Goal: Information Seeking & Learning: Learn about a topic

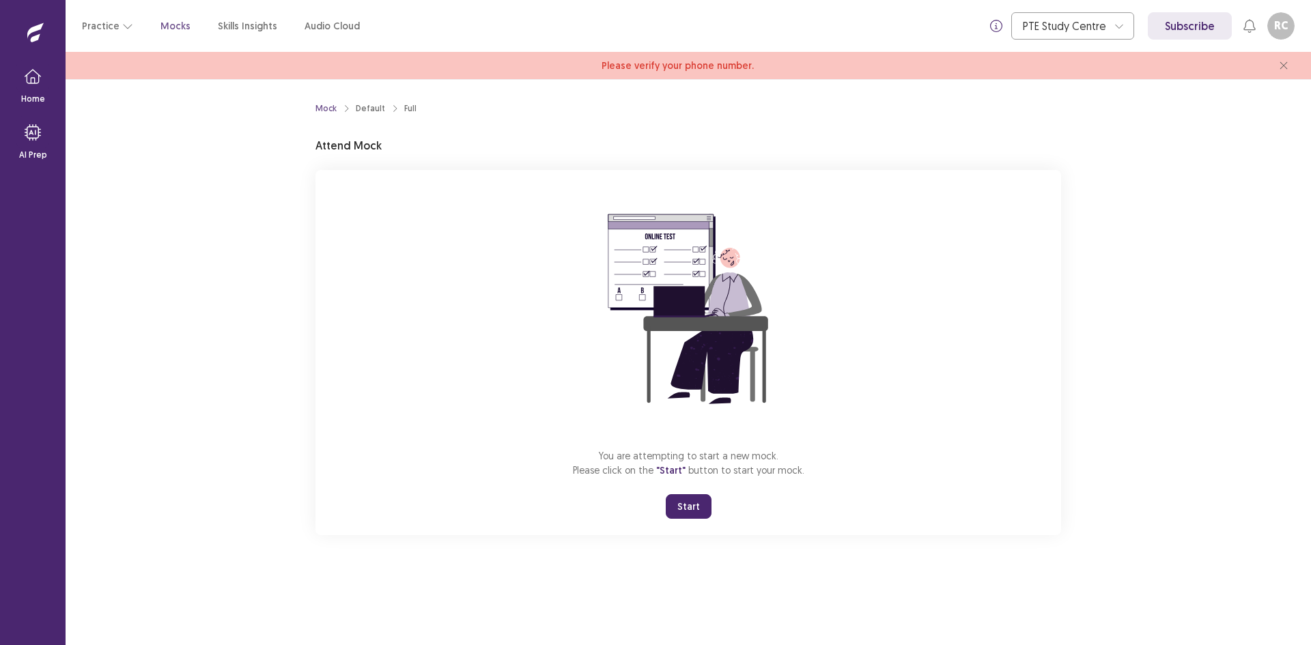
click at [683, 507] on button "Start" at bounding box center [689, 506] width 46 height 25
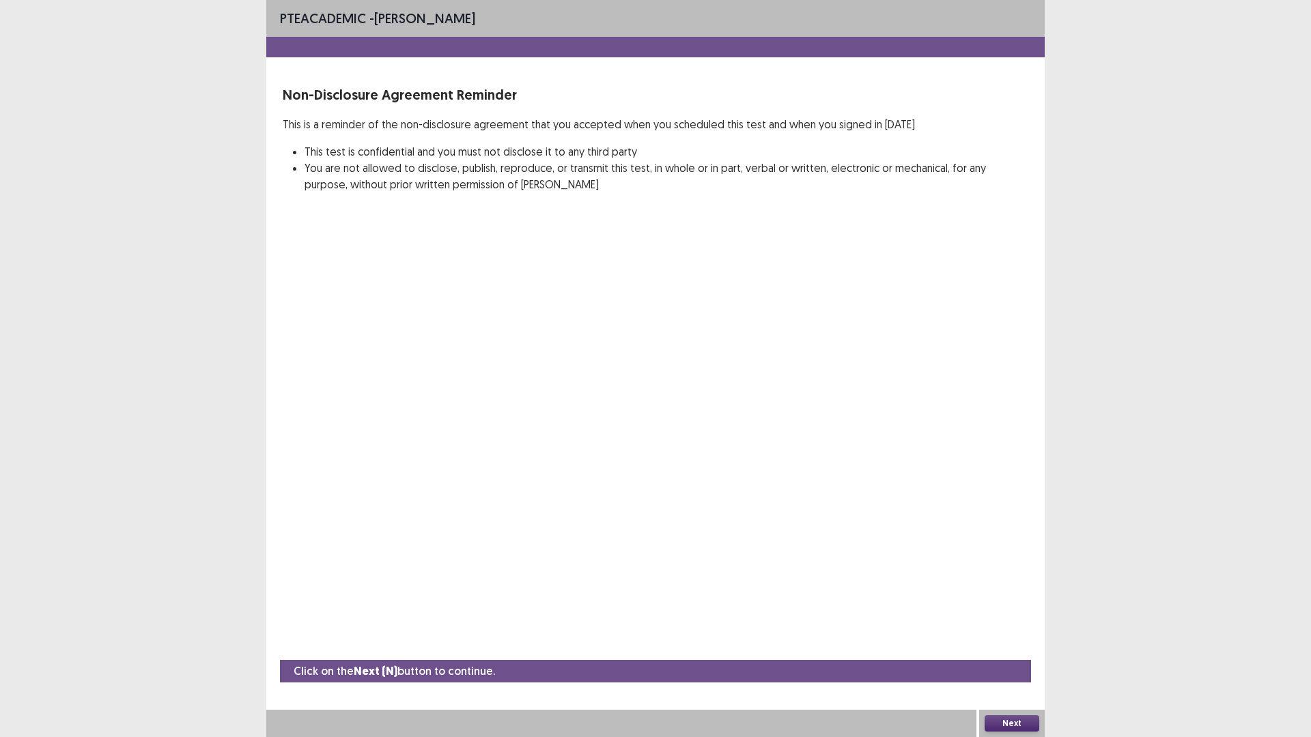
click at [1008, 644] on button "Next" at bounding box center [1011, 723] width 55 height 16
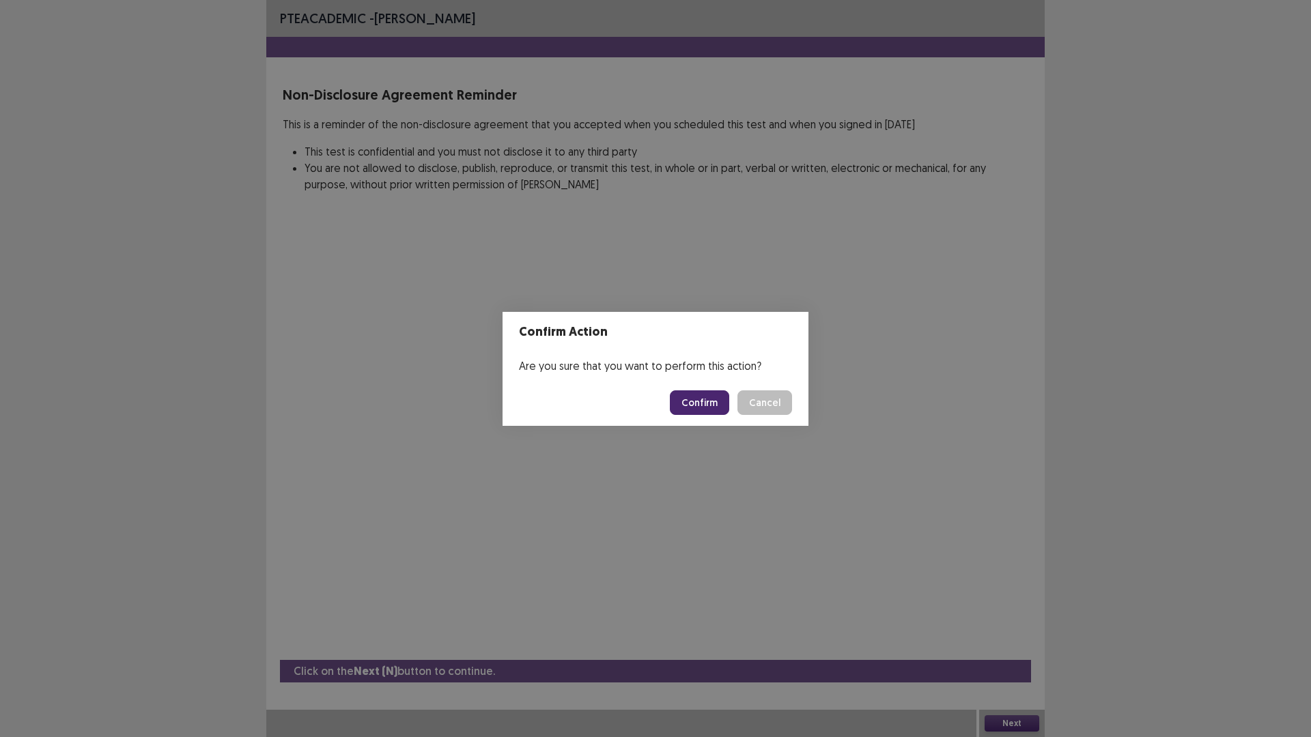
click at [698, 405] on button "Confirm" at bounding box center [699, 402] width 59 height 25
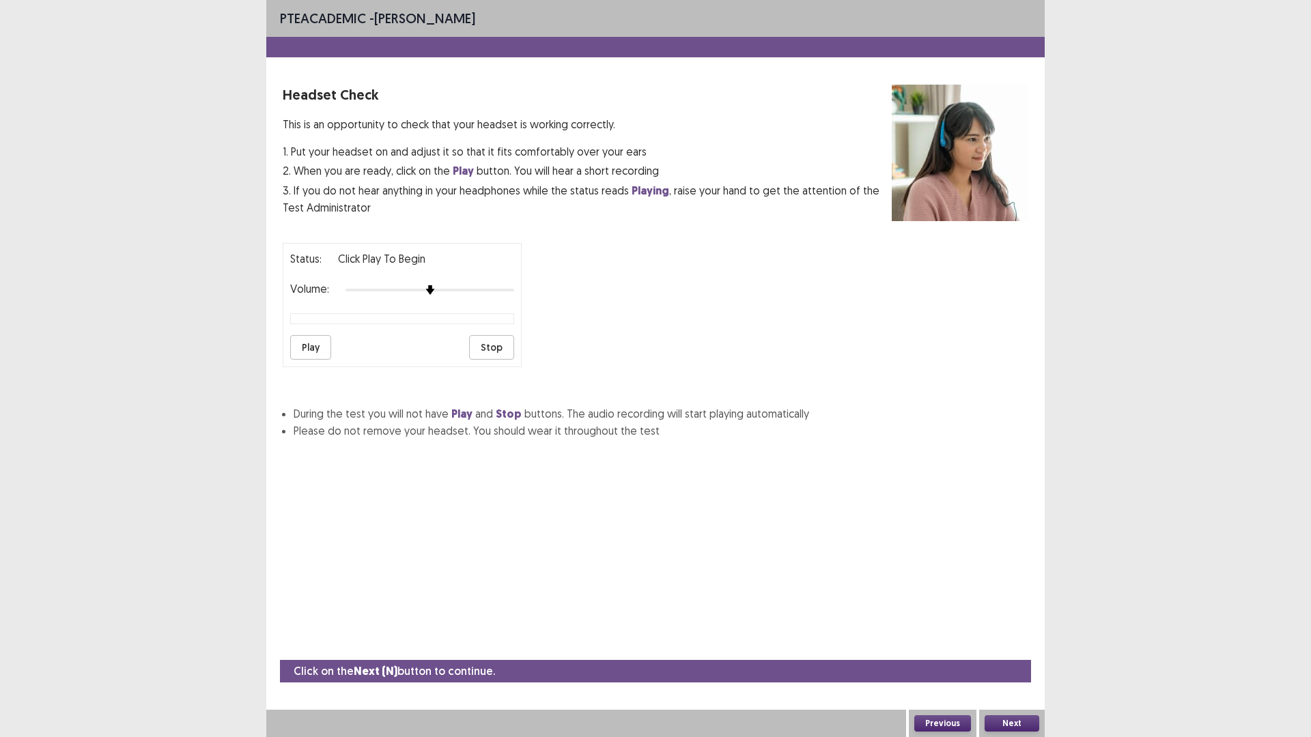
click at [305, 352] on button "Play" at bounding box center [310, 347] width 41 height 25
click at [308, 346] on button "Play" at bounding box center [310, 347] width 41 height 25
click at [312, 343] on button "Play" at bounding box center [310, 347] width 41 height 25
drag, startPoint x: 430, startPoint y: 296, endPoint x: 484, endPoint y: 296, distance: 53.9
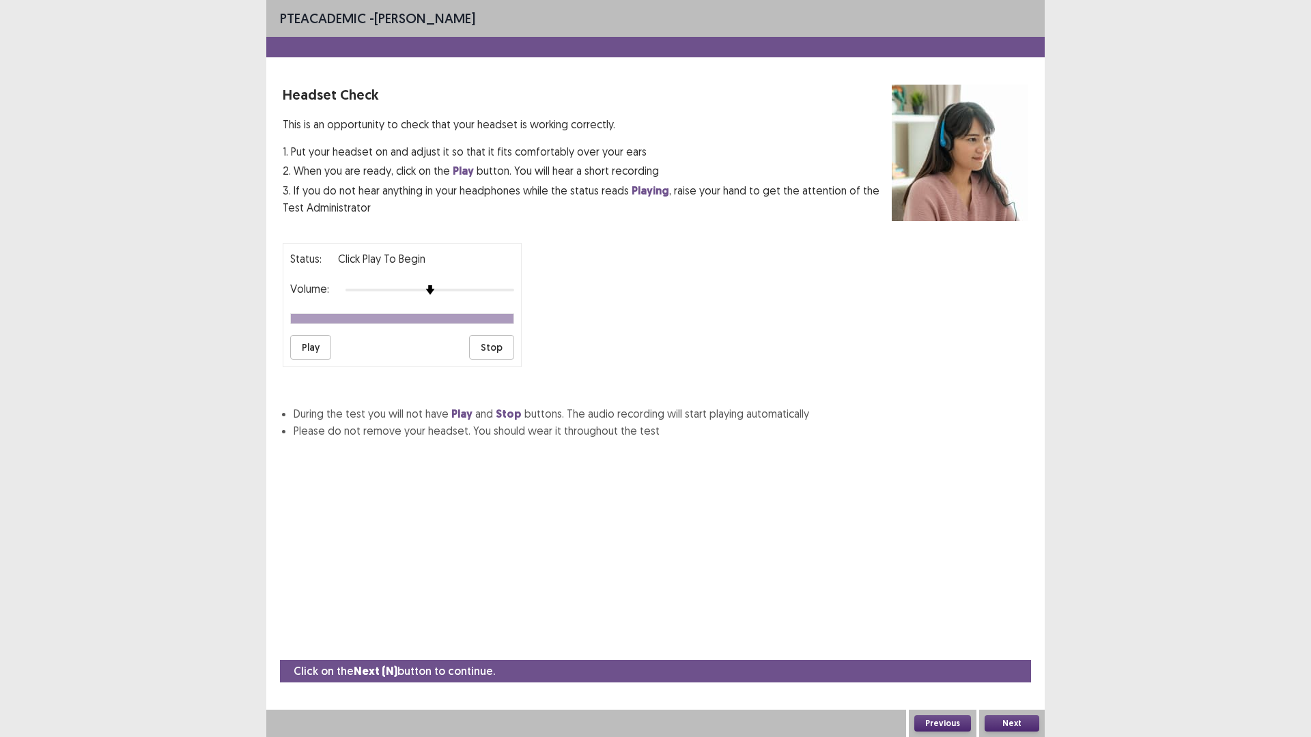
click at [488, 294] on div "Volume:" at bounding box center [402, 290] width 224 height 14
click at [470, 291] on div at bounding box center [429, 290] width 169 height 11
click at [309, 344] on button "Play" at bounding box center [310, 347] width 41 height 25
click at [489, 286] on div at bounding box center [429, 290] width 169 height 11
click at [307, 346] on button "Play" at bounding box center [310, 347] width 41 height 25
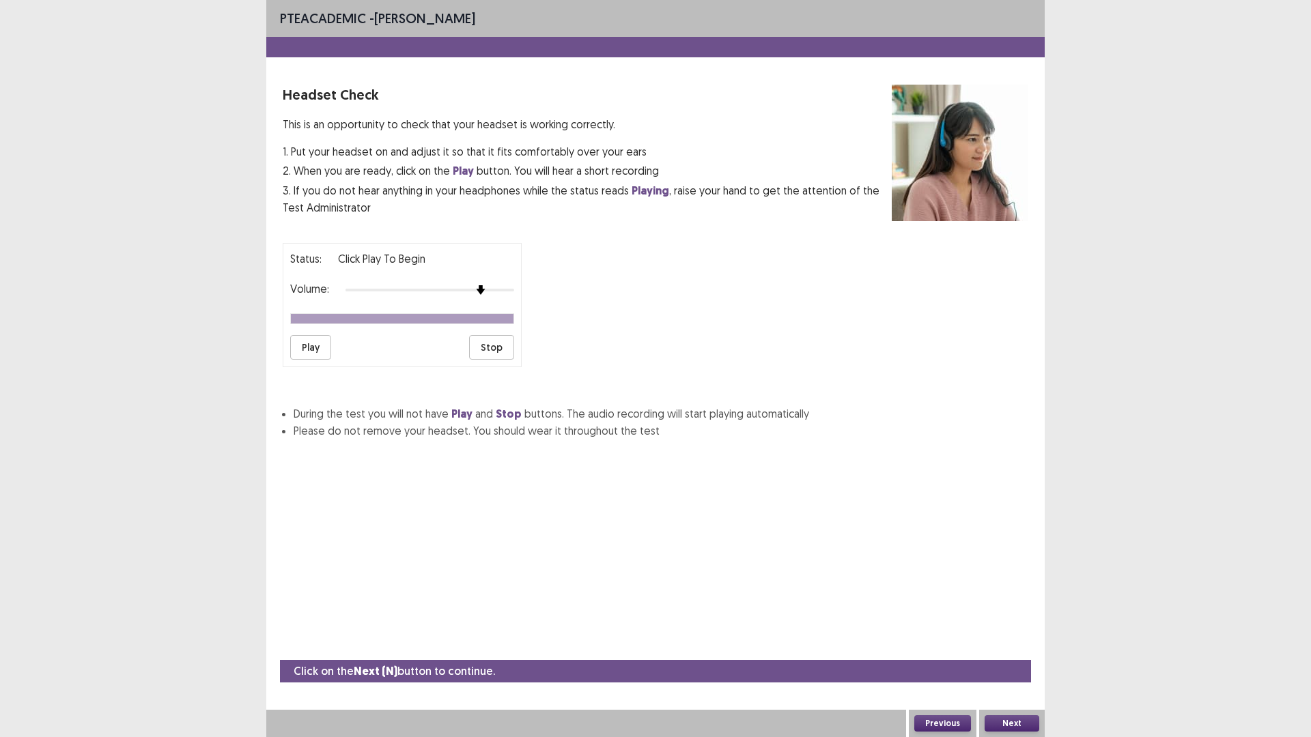
click at [1016, 644] on button "Next" at bounding box center [1011, 723] width 55 height 16
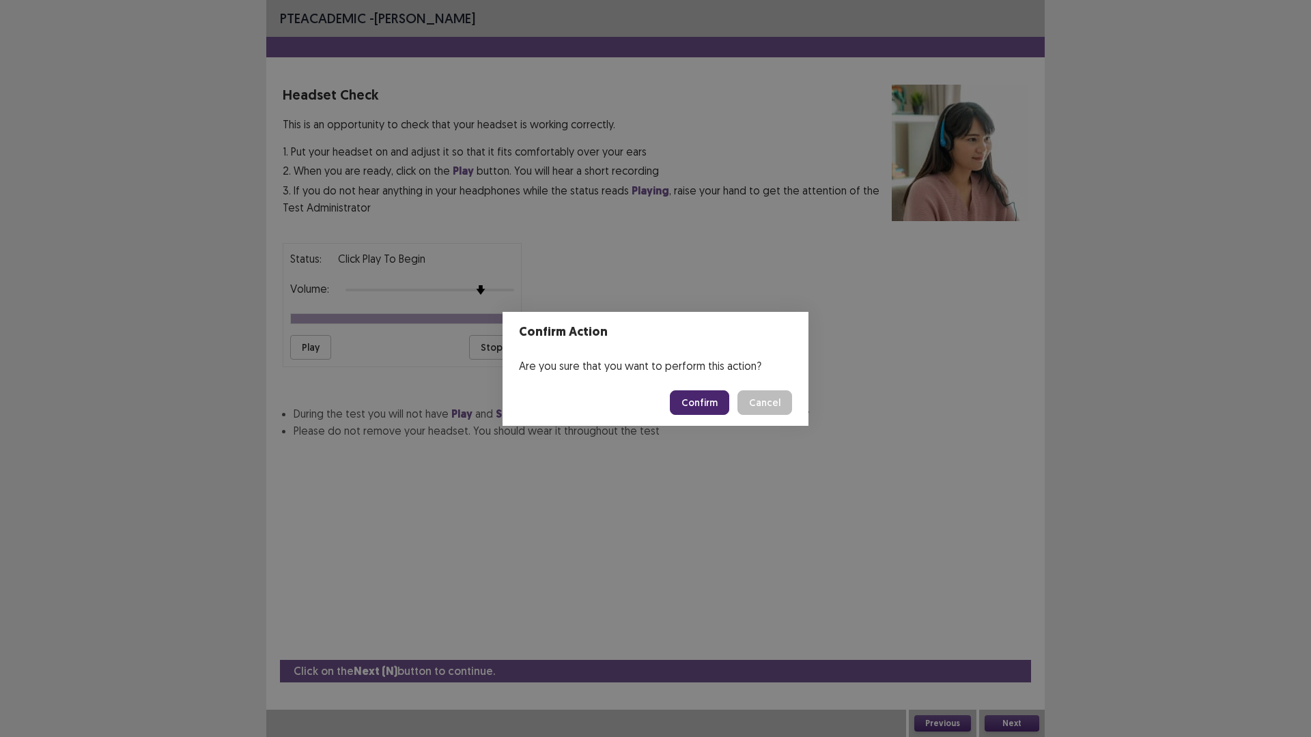
click at [709, 408] on button "Confirm" at bounding box center [699, 402] width 59 height 25
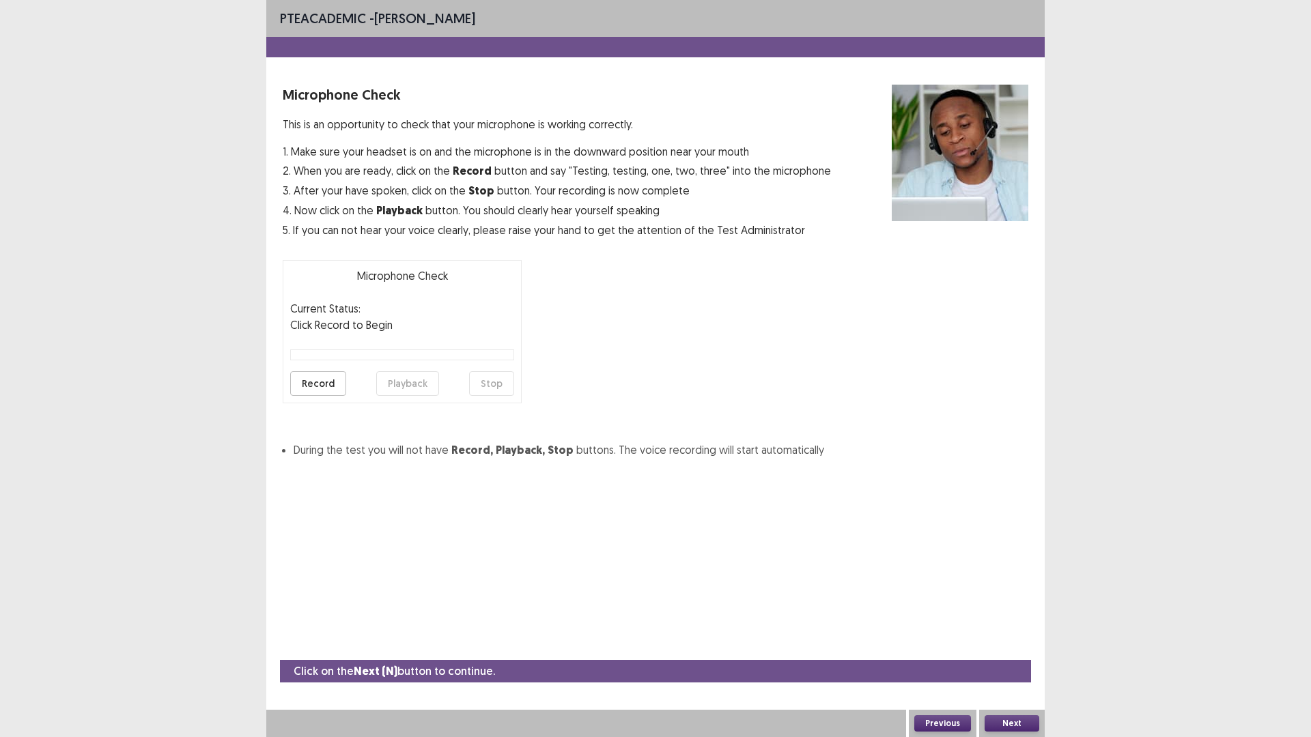
click at [287, 385] on div "Microphone Check Current Status: Click Record to Begin Record Playback Stop" at bounding box center [402, 331] width 239 height 143
click at [309, 387] on button "Record" at bounding box center [318, 383] width 56 height 25
click at [398, 390] on button "Playback" at bounding box center [407, 383] width 63 height 25
click at [1007, 644] on button "Next" at bounding box center [1011, 723] width 55 height 16
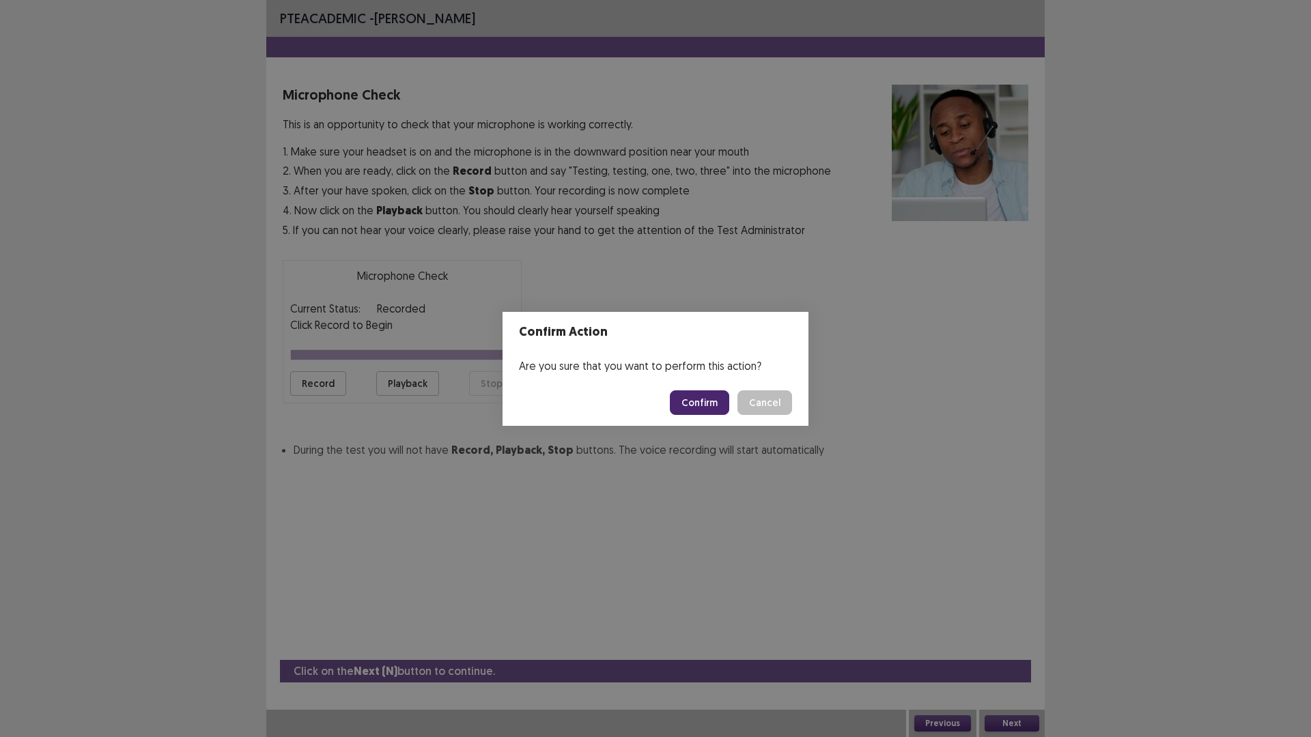
click at [686, 411] on button "Confirm" at bounding box center [699, 402] width 59 height 25
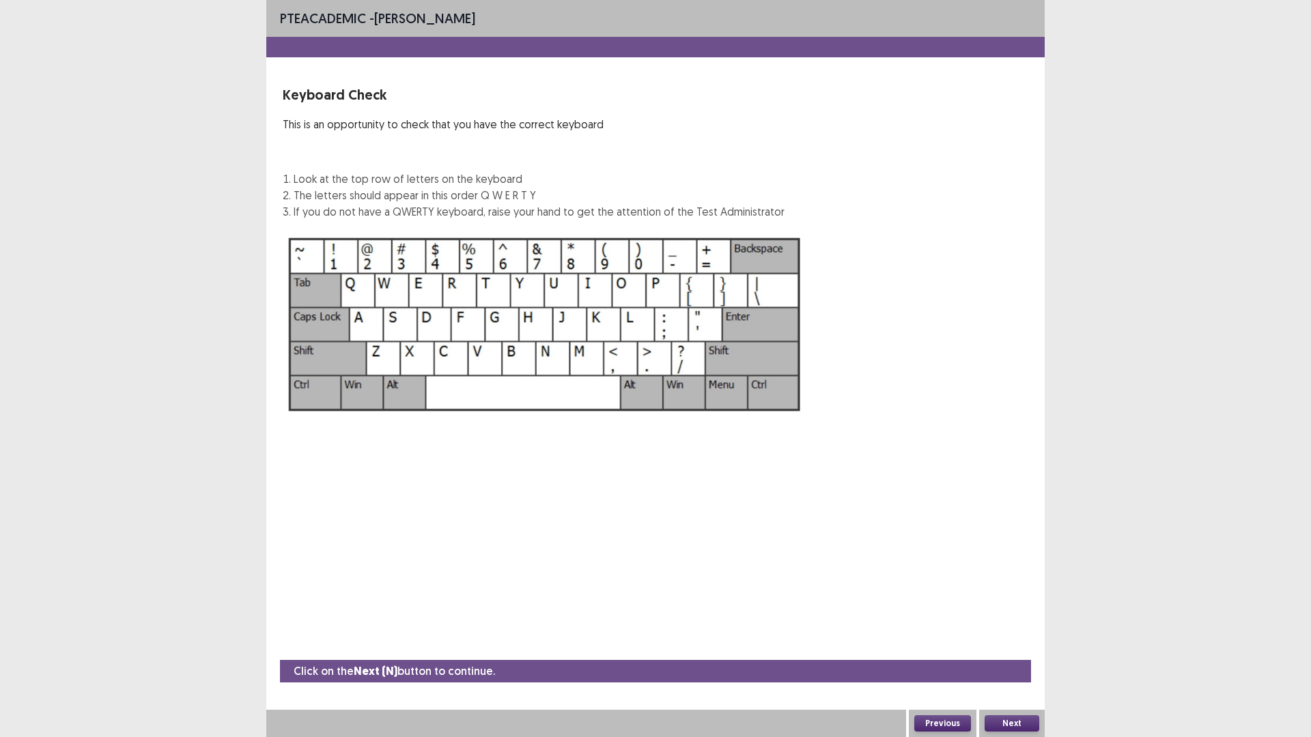
click at [1011, 644] on button "Next" at bounding box center [1011, 723] width 55 height 16
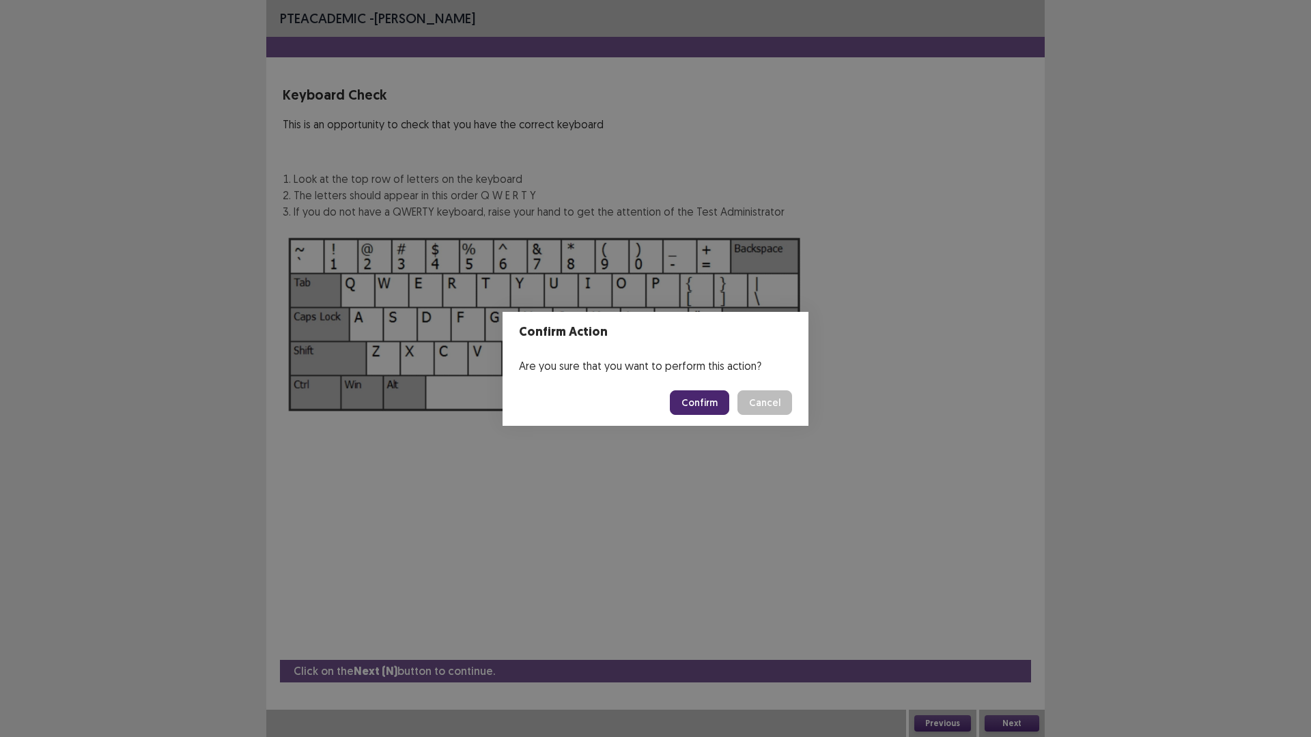
click at [707, 411] on button "Confirm" at bounding box center [699, 402] width 59 height 25
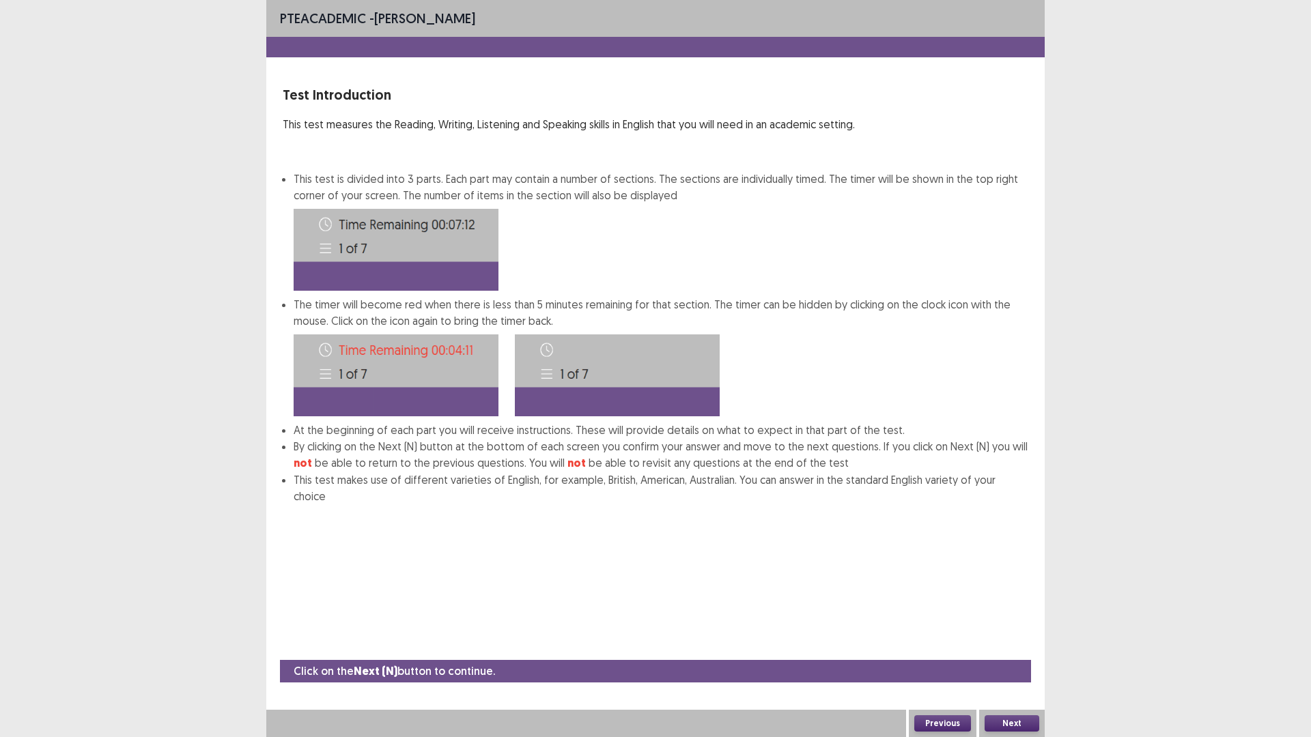
click at [1001, 644] on button "Next" at bounding box center [1011, 723] width 55 height 16
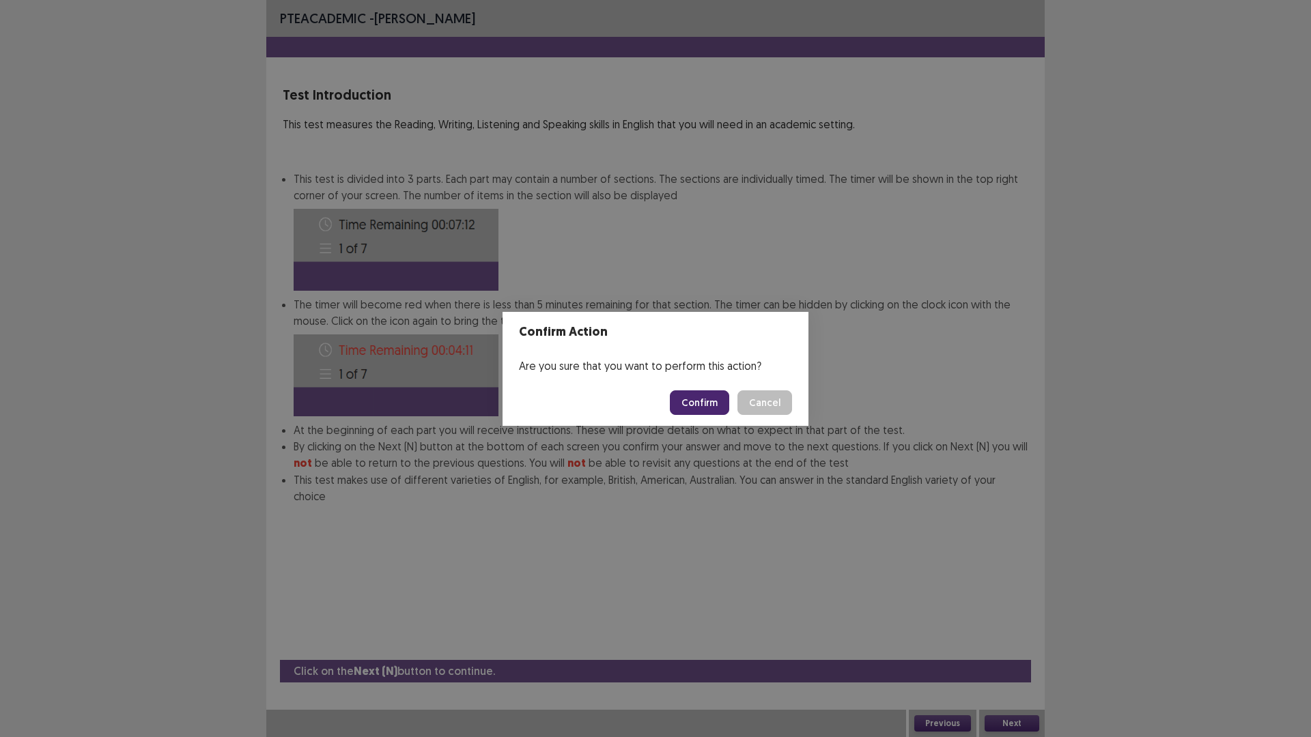
click at [686, 393] on button "Confirm" at bounding box center [699, 402] width 59 height 25
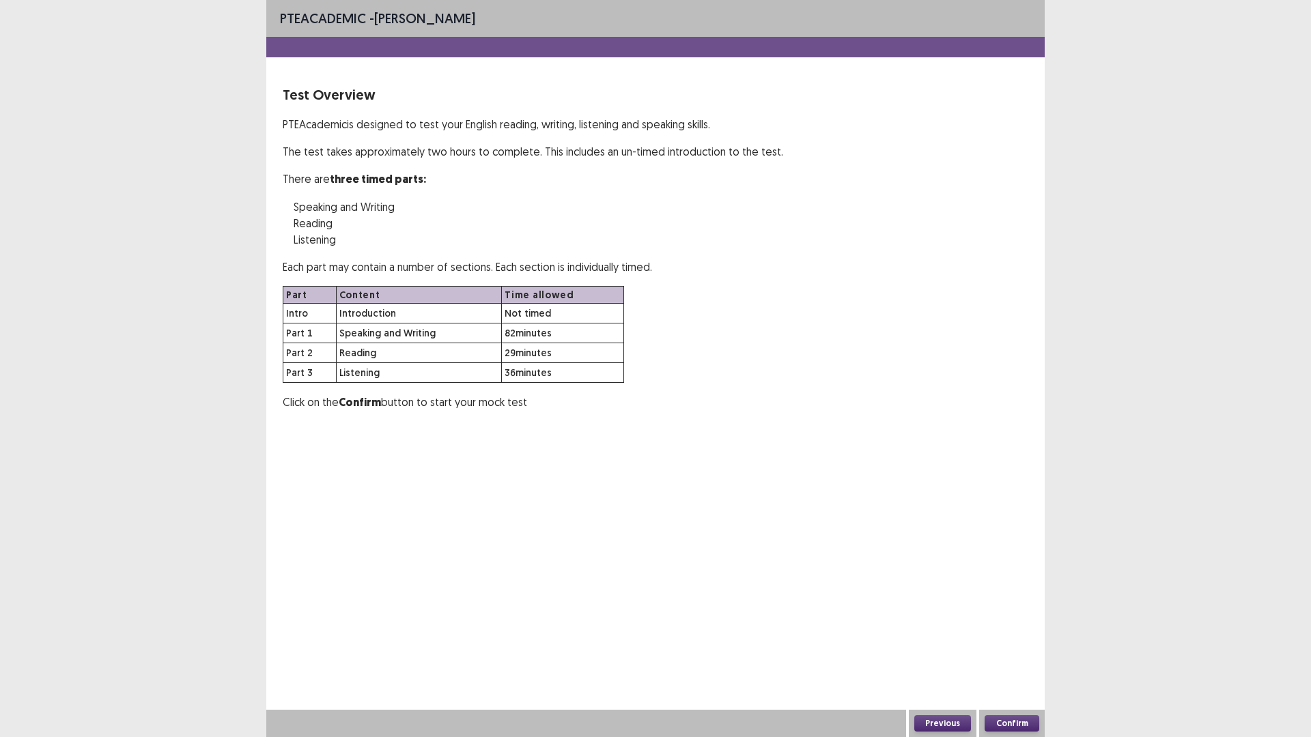
click at [1023, 644] on button "Confirm" at bounding box center [1011, 723] width 55 height 16
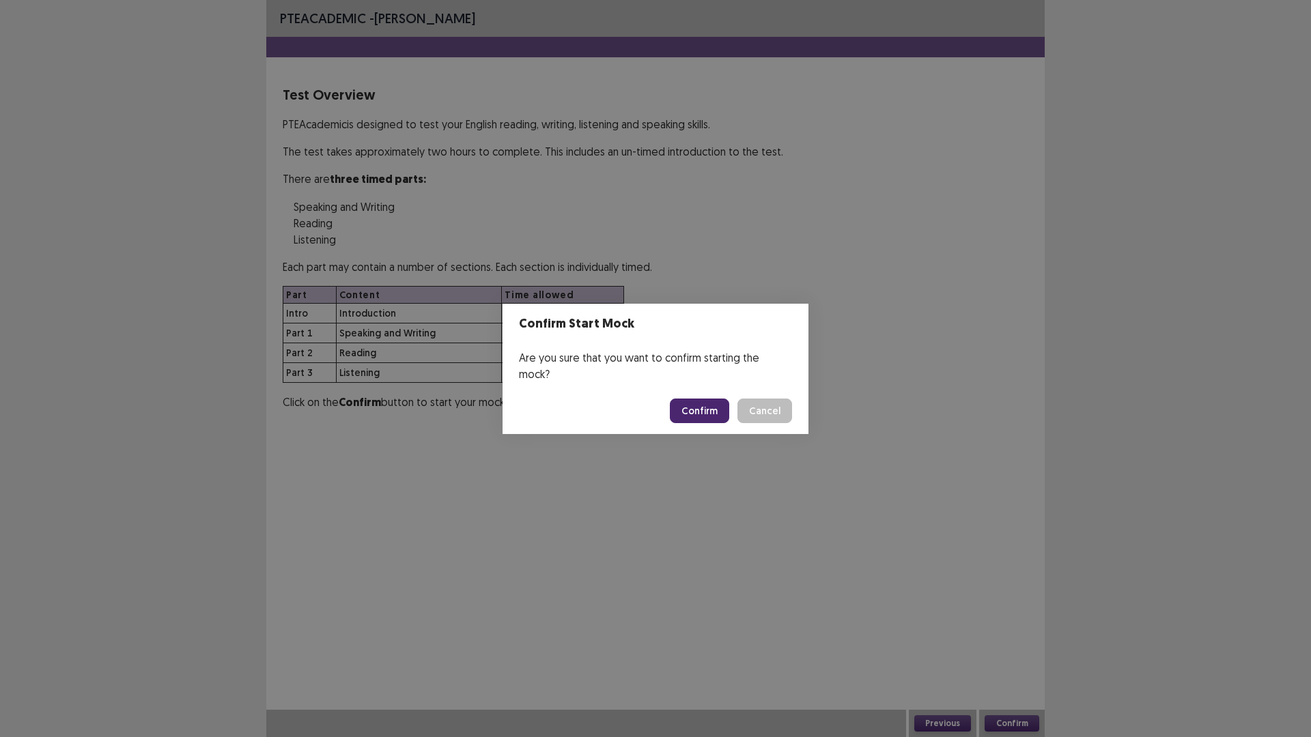
click at [693, 404] on button "Confirm" at bounding box center [699, 411] width 59 height 25
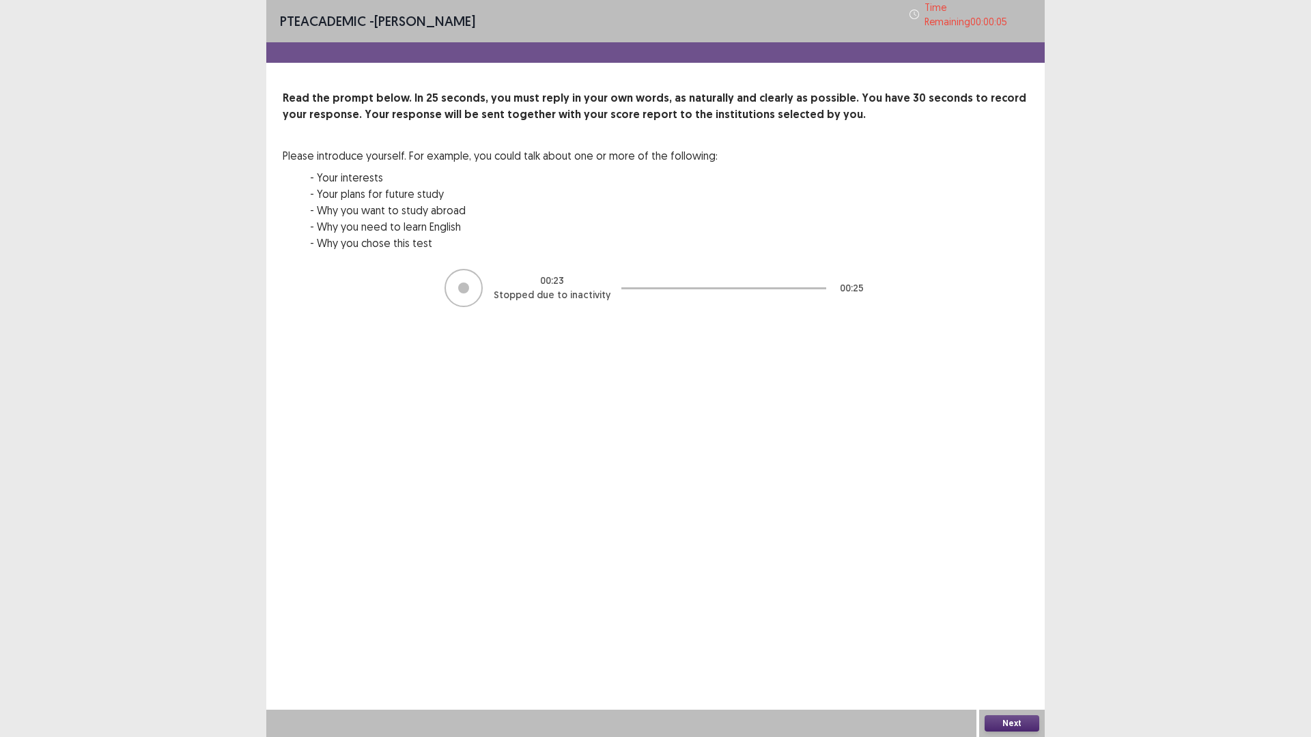
click at [1019, 644] on button "Next" at bounding box center [1011, 723] width 55 height 16
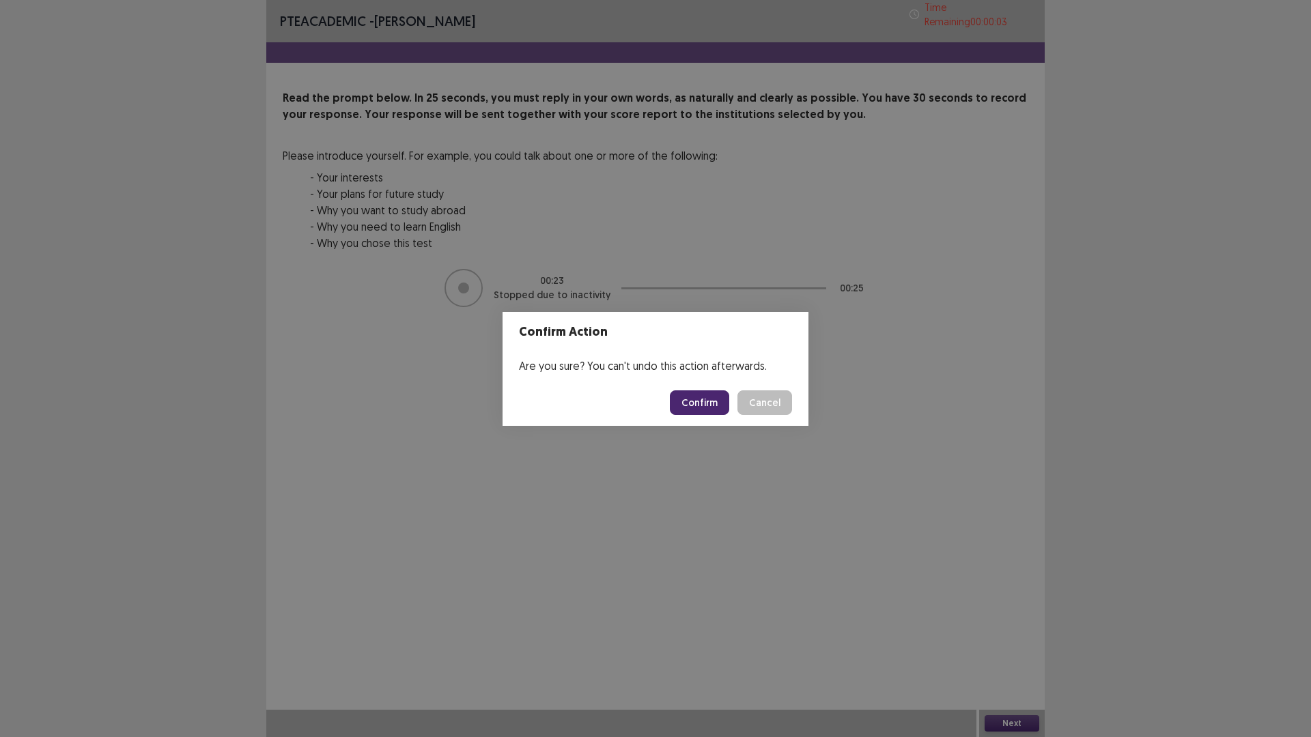
click at [700, 403] on button "Confirm" at bounding box center [699, 402] width 59 height 25
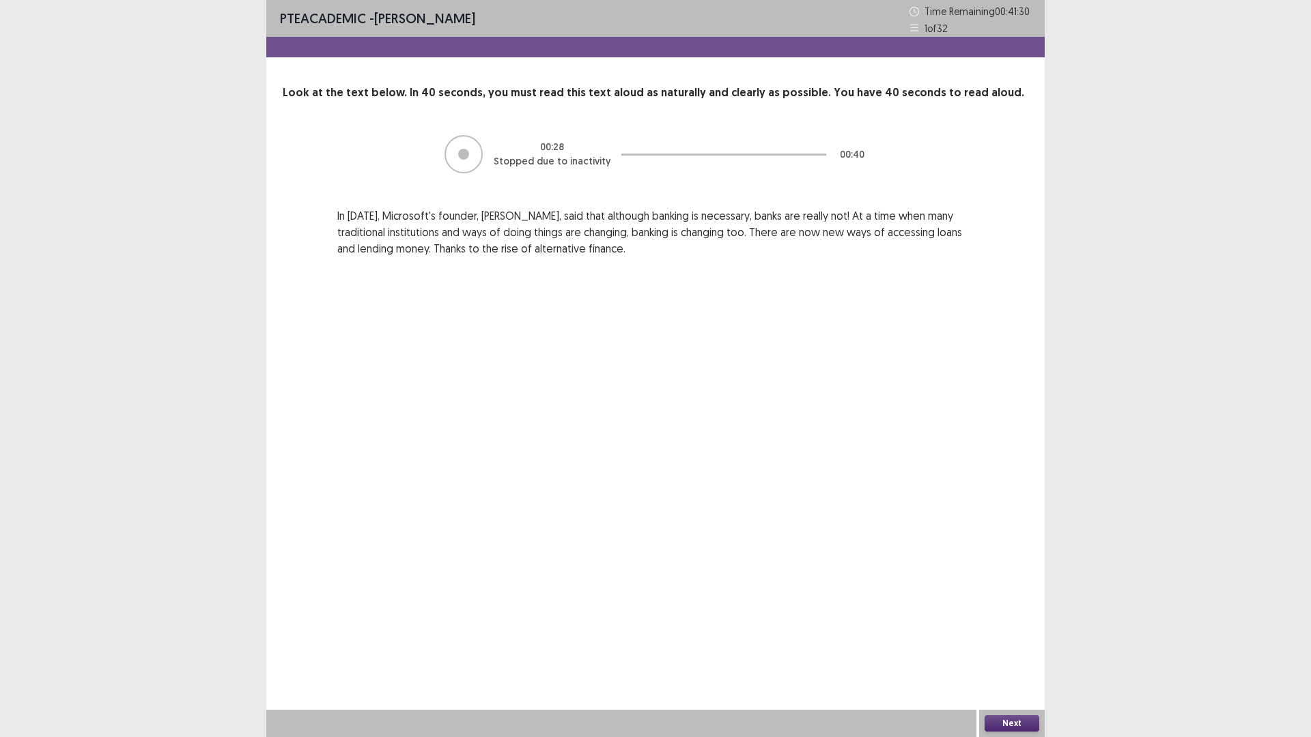
click at [1019, 644] on button "Next" at bounding box center [1011, 723] width 55 height 16
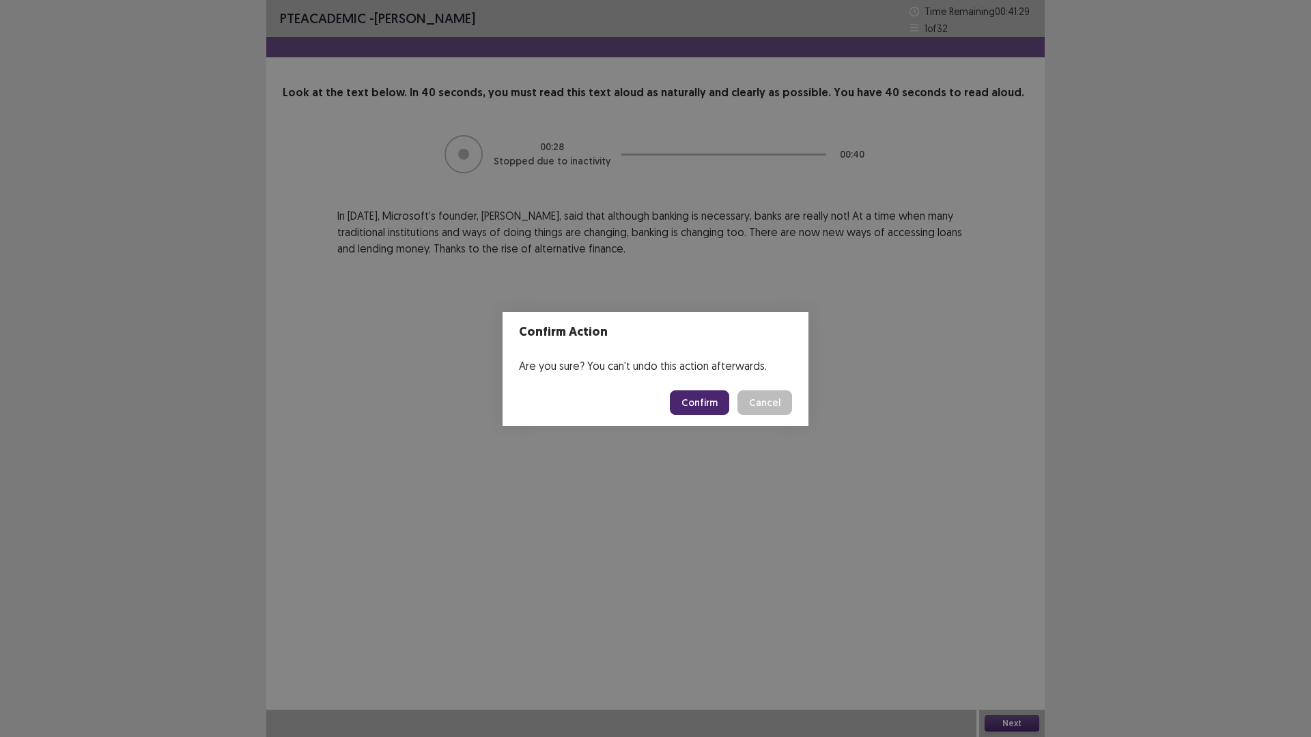
click at [703, 405] on button "Confirm" at bounding box center [699, 402] width 59 height 25
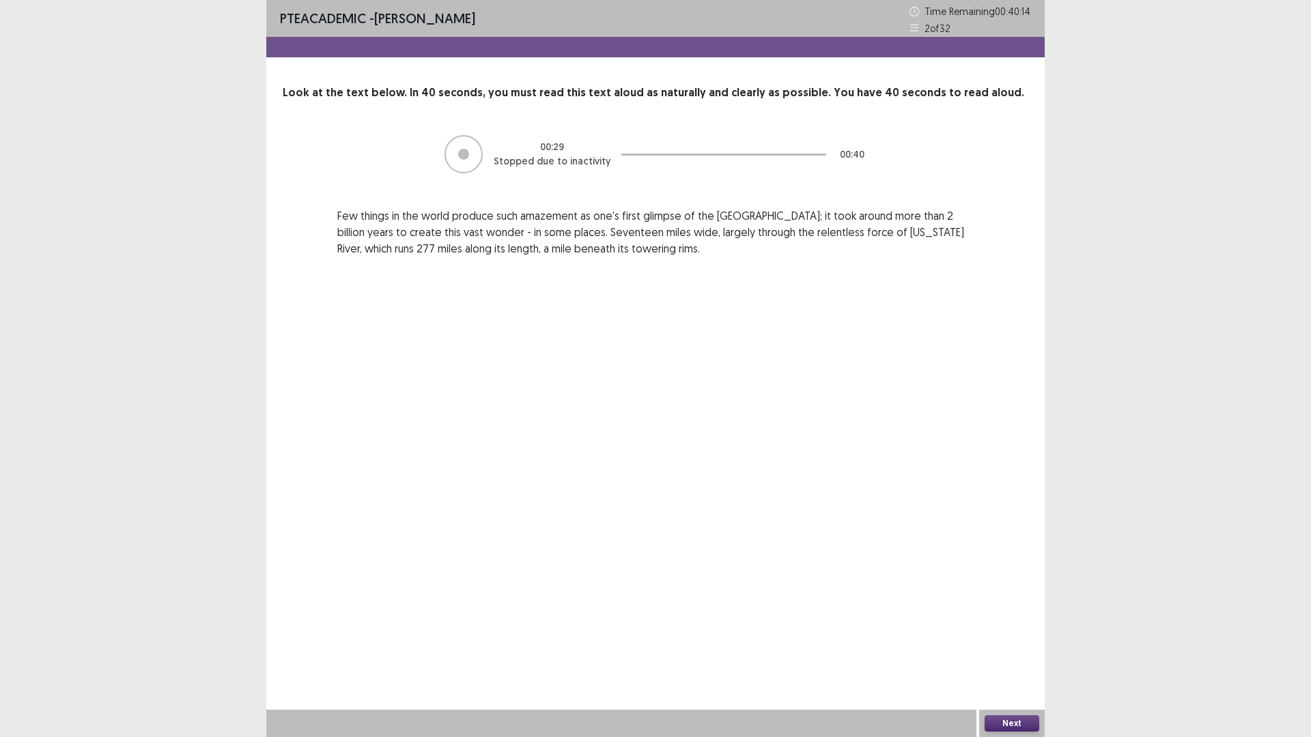
click at [1025, 644] on button "Next" at bounding box center [1011, 723] width 55 height 16
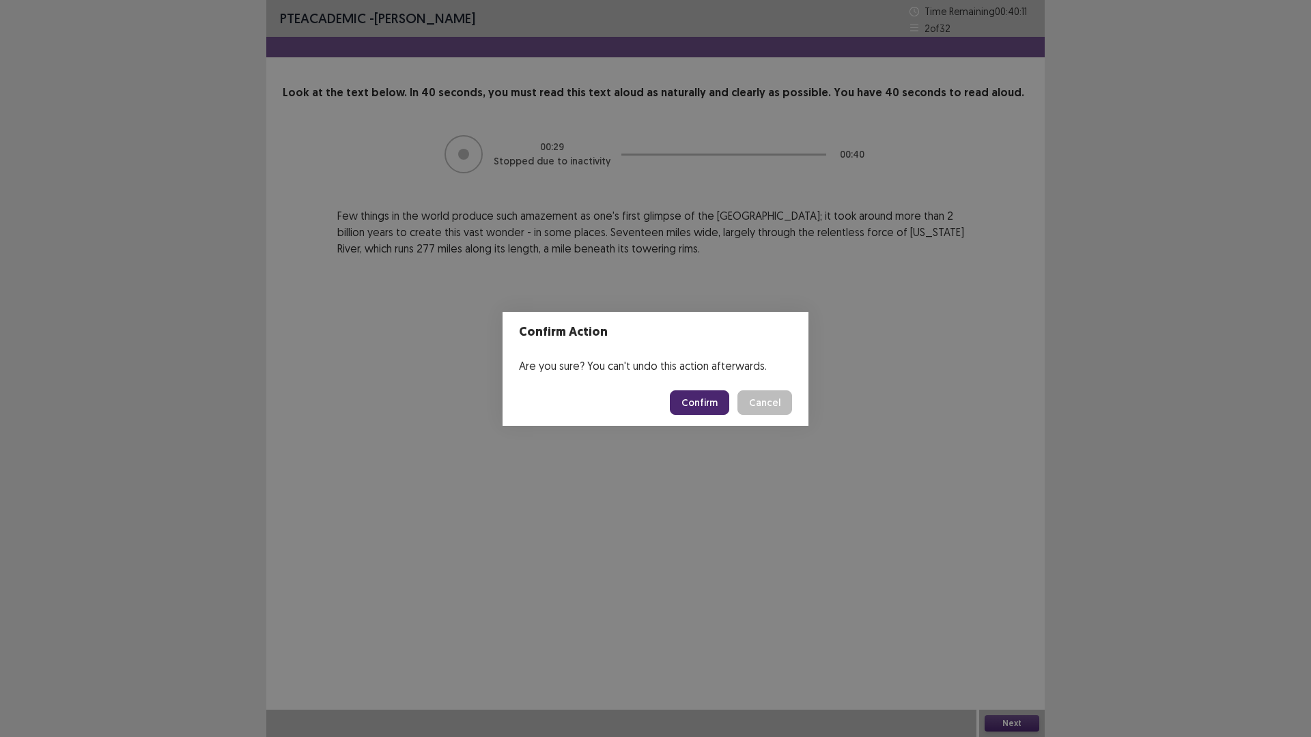
click at [676, 390] on div "Confirm Cancel" at bounding box center [731, 402] width 122 height 25
click at [702, 407] on button "Confirm" at bounding box center [699, 402] width 59 height 25
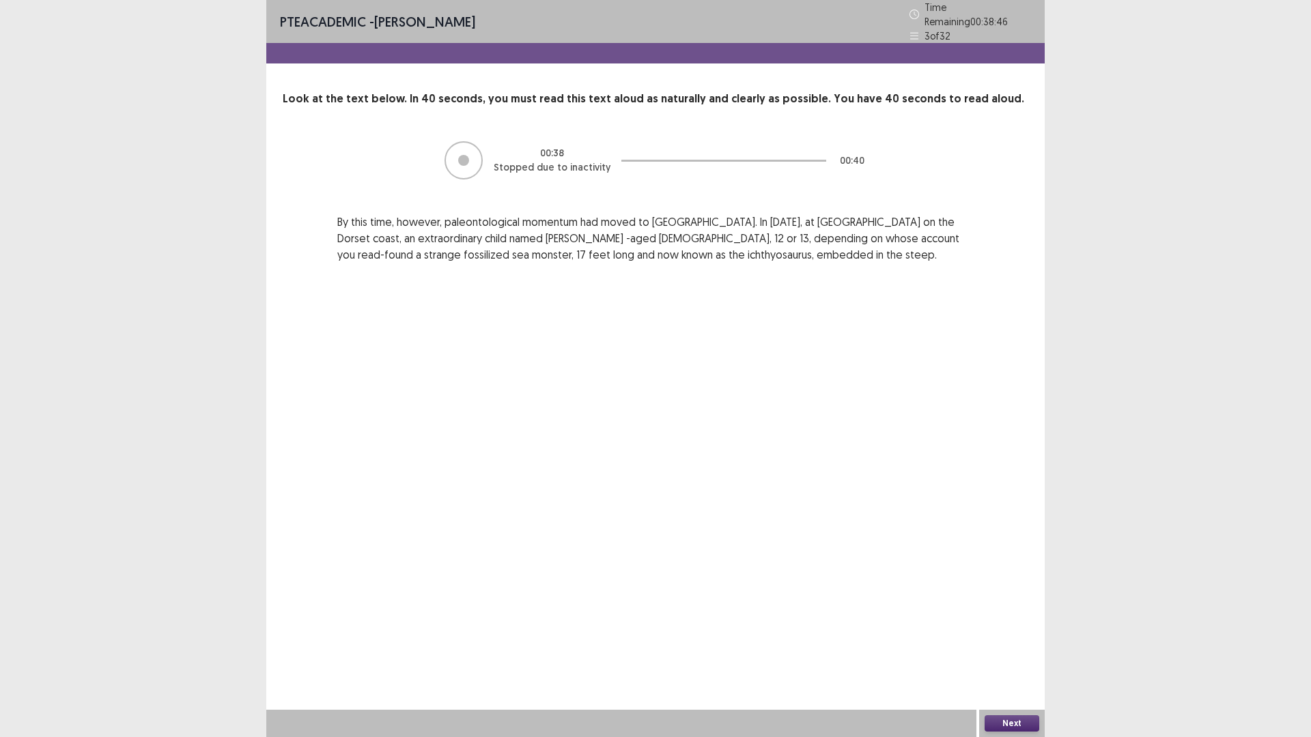
click at [1011, 644] on button "Next" at bounding box center [1011, 723] width 55 height 16
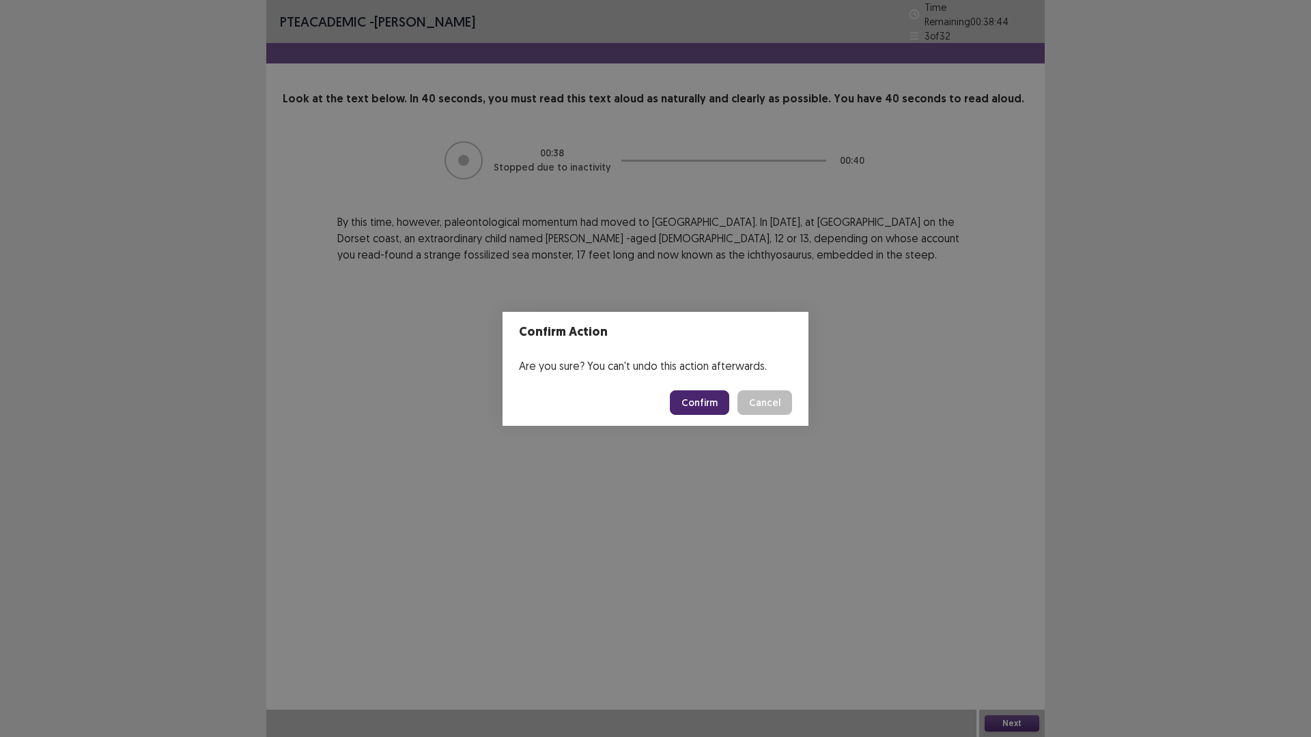
click at [698, 401] on button "Confirm" at bounding box center [699, 402] width 59 height 25
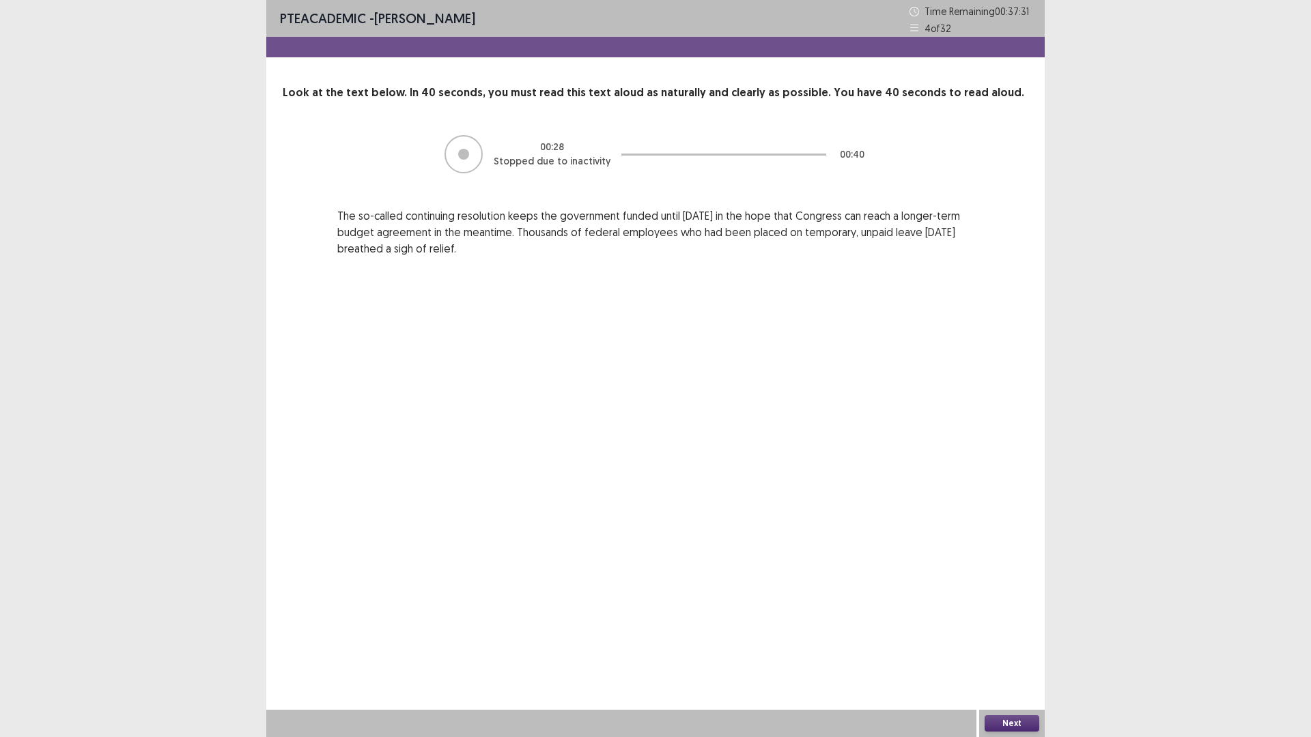
click at [1008, 644] on button "Next" at bounding box center [1011, 723] width 55 height 16
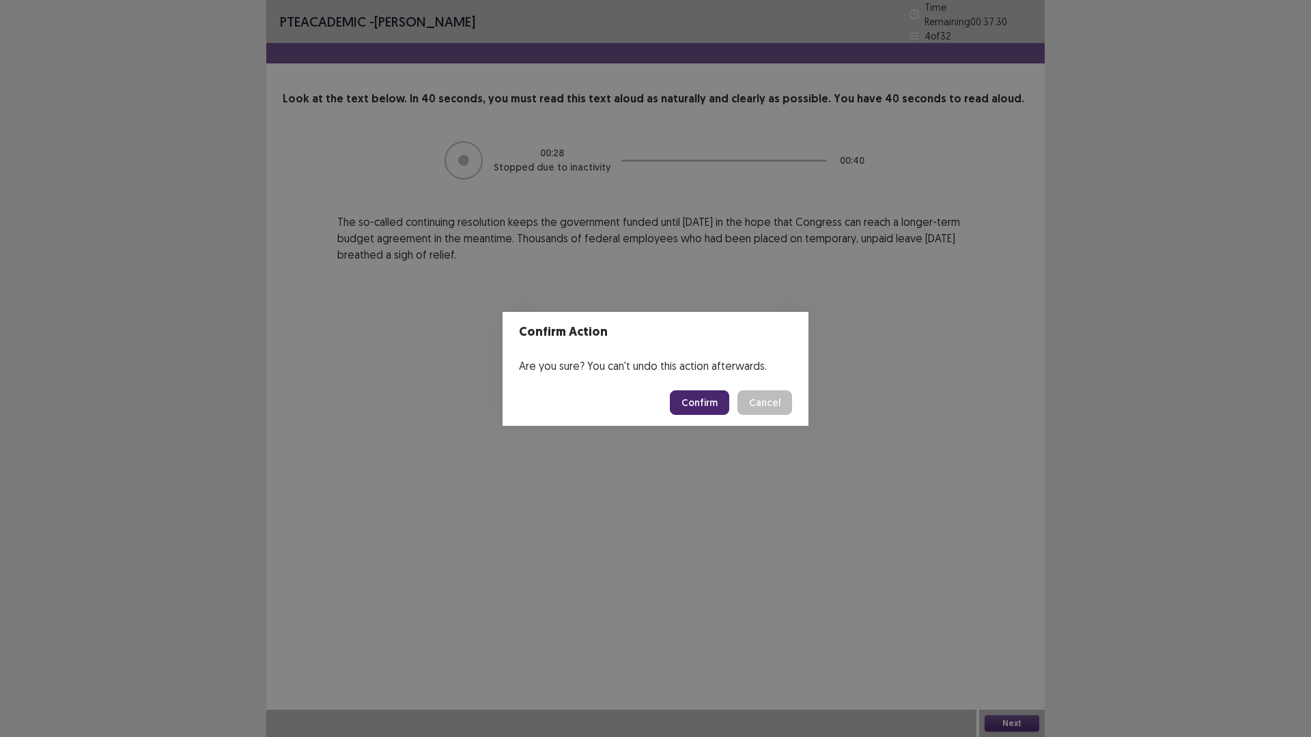
click at [700, 397] on button "Confirm" at bounding box center [699, 402] width 59 height 25
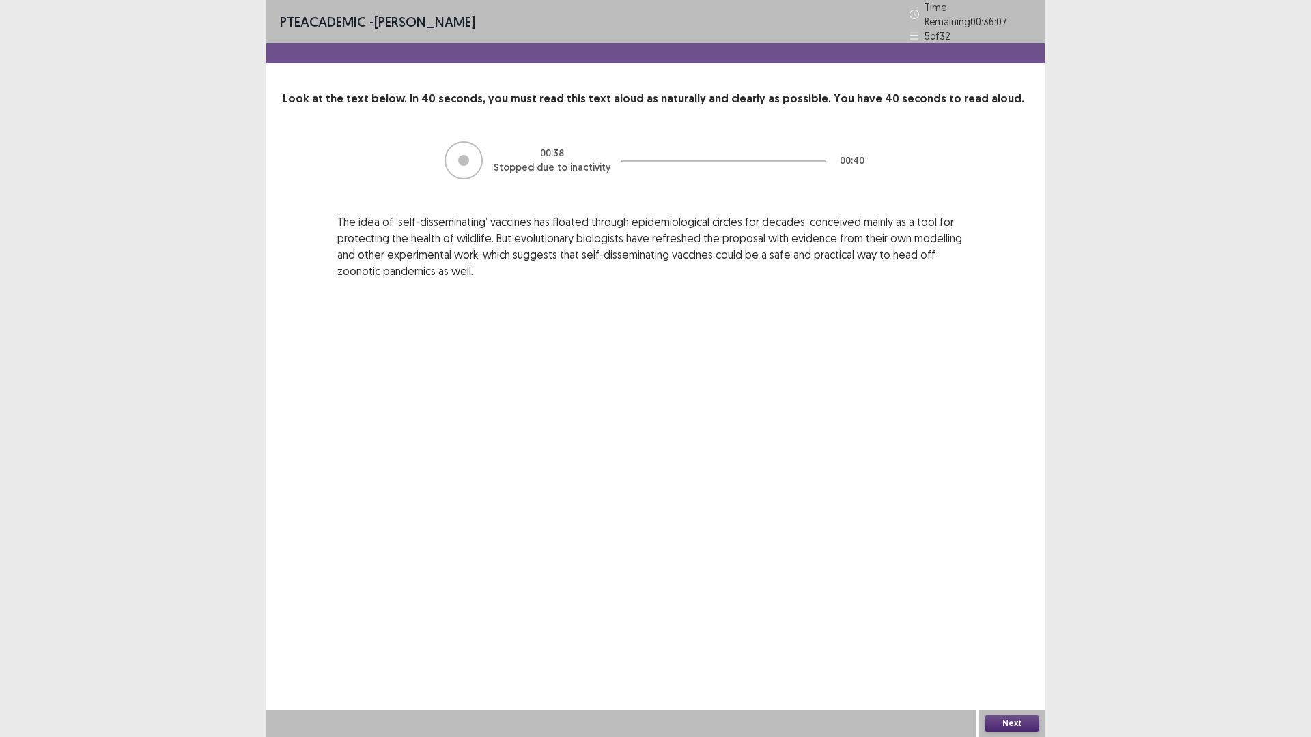
click at [1008, 644] on button "Next" at bounding box center [1011, 723] width 55 height 16
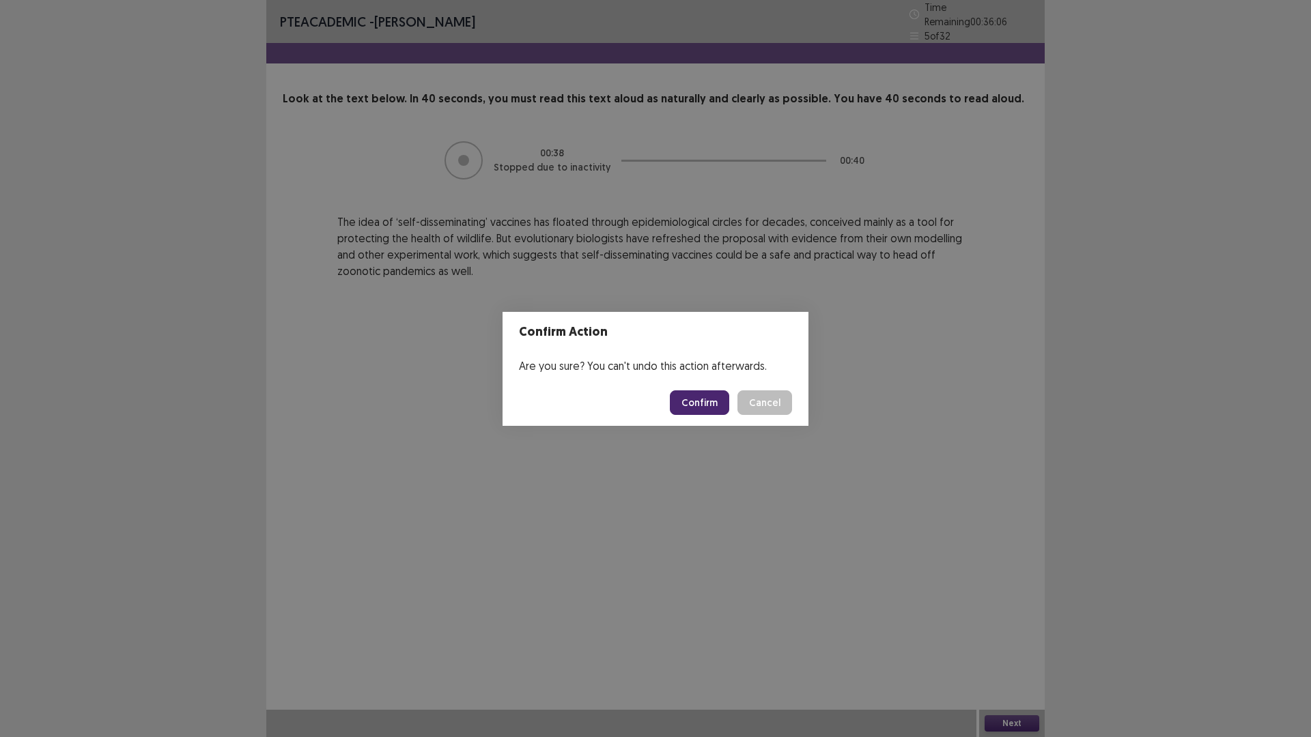
click at [711, 404] on button "Confirm" at bounding box center [699, 402] width 59 height 25
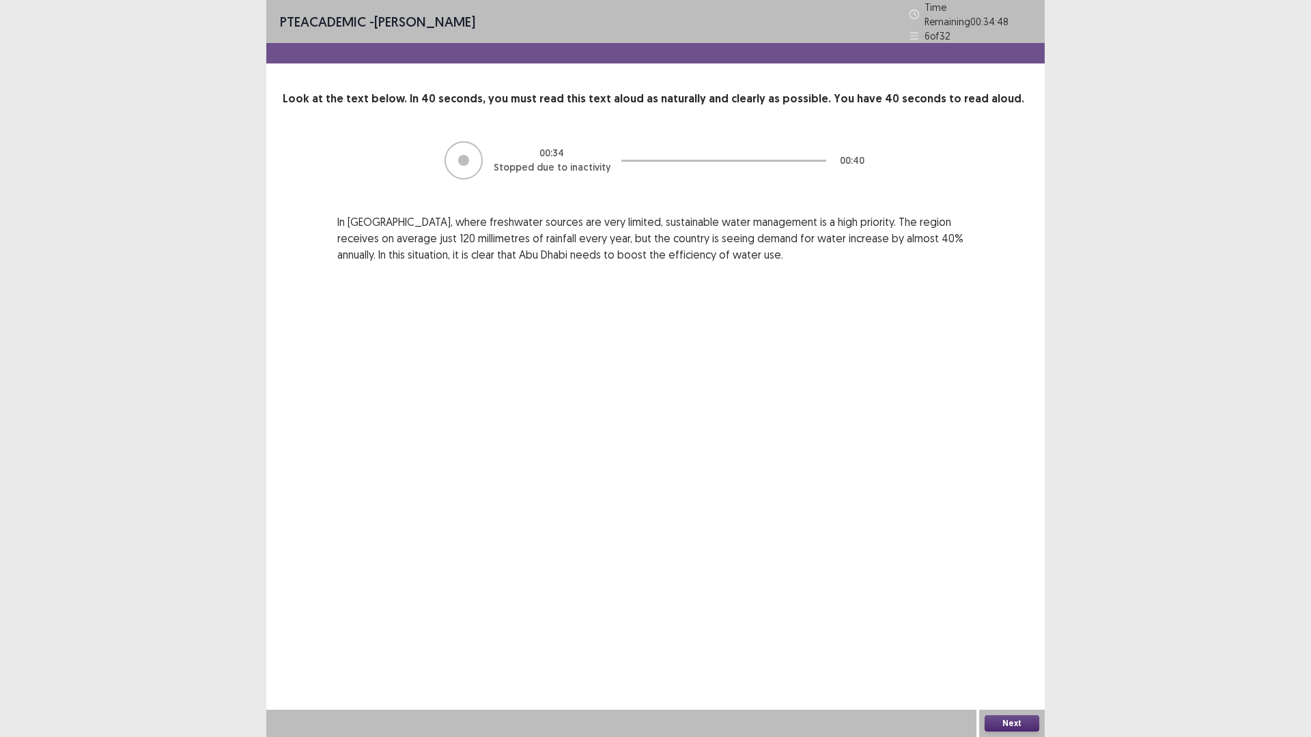
click at [1027, 644] on button "Next" at bounding box center [1011, 723] width 55 height 16
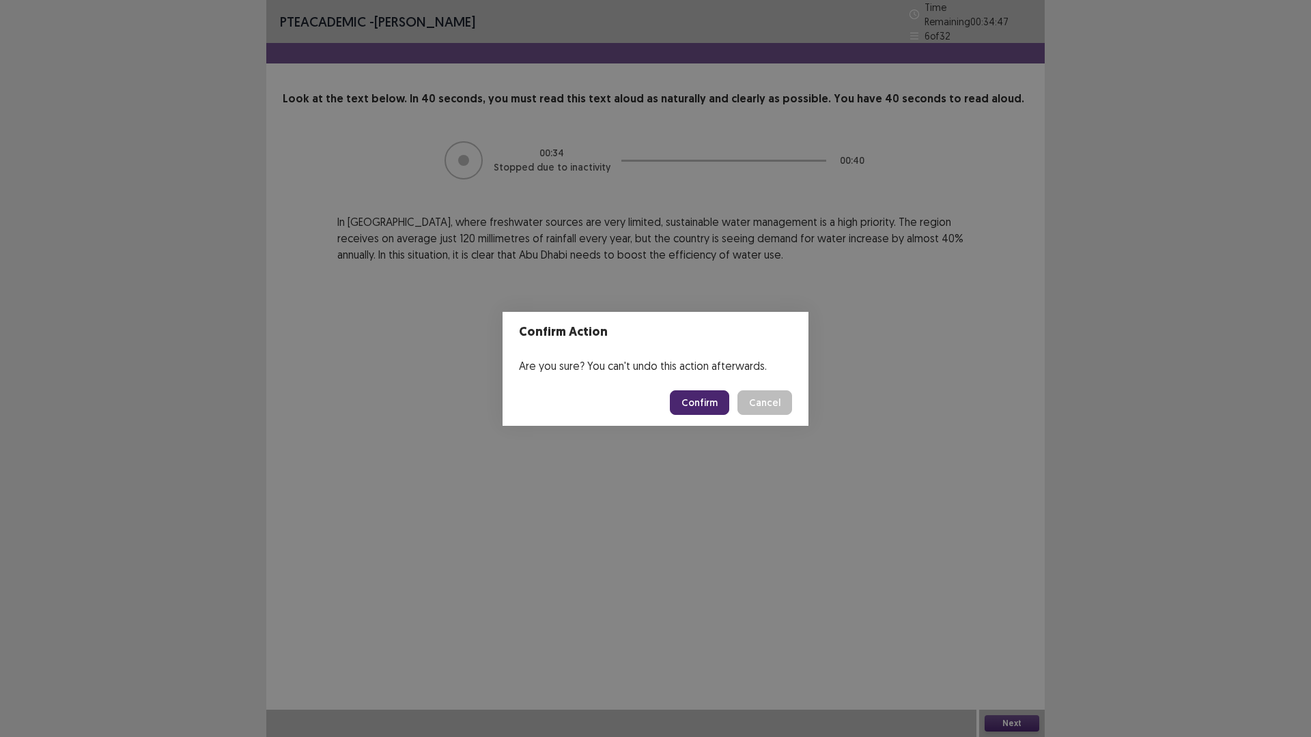
click at [706, 405] on button "Confirm" at bounding box center [699, 402] width 59 height 25
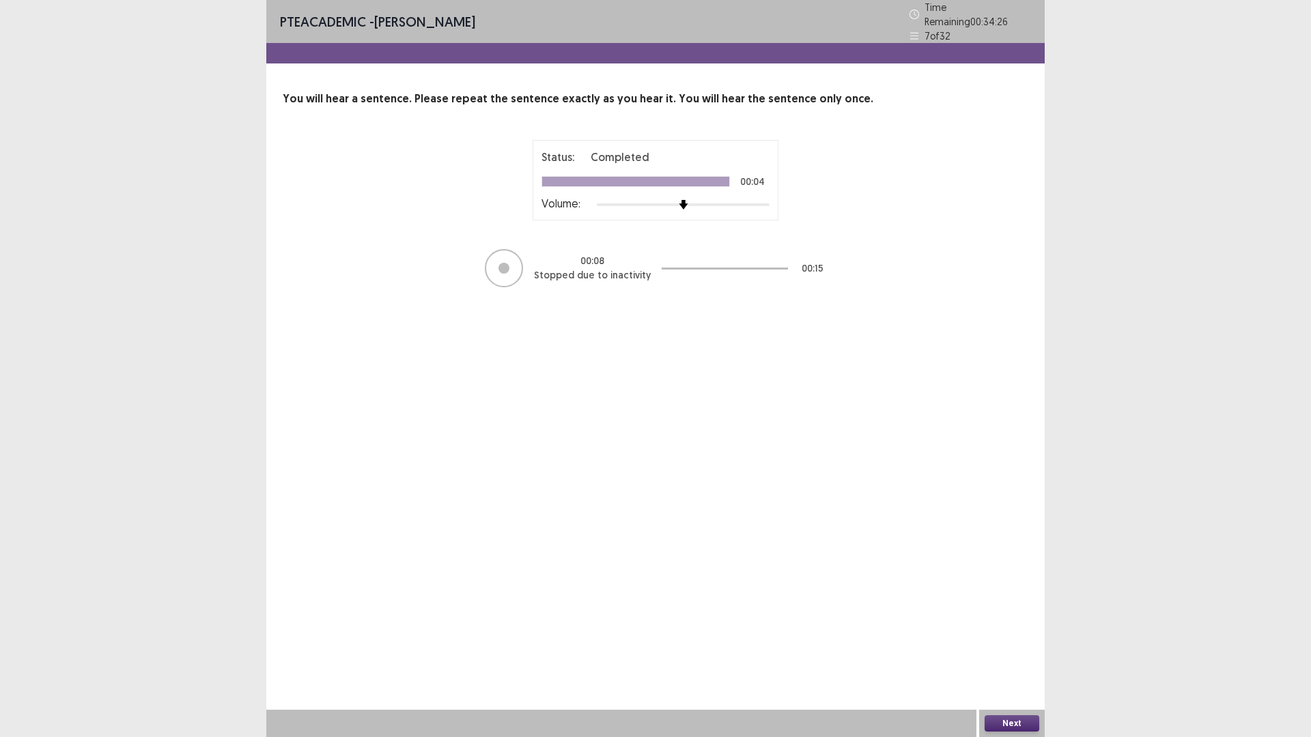
click at [1001, 644] on div "Next" at bounding box center [1012, 723] width 66 height 27
click at [1003, 644] on button "Next" at bounding box center [1011, 723] width 55 height 16
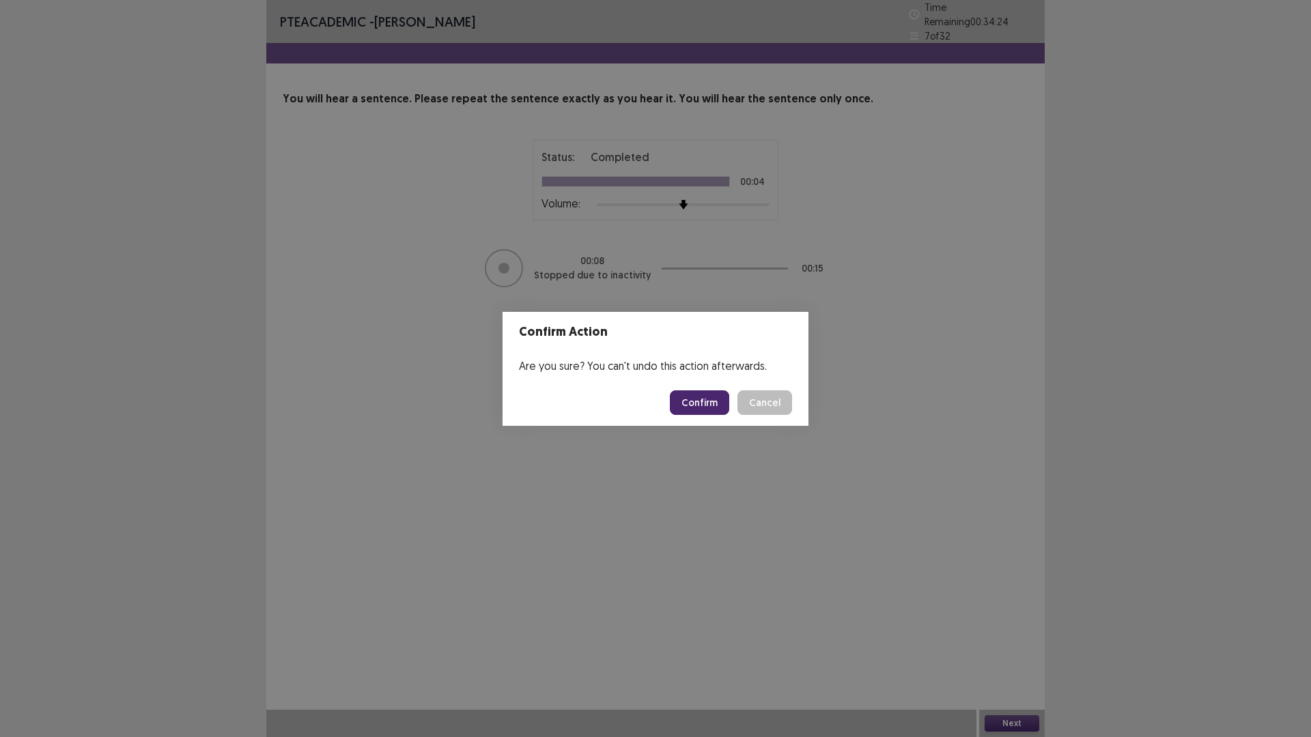
click at [687, 401] on button "Confirm" at bounding box center [699, 402] width 59 height 25
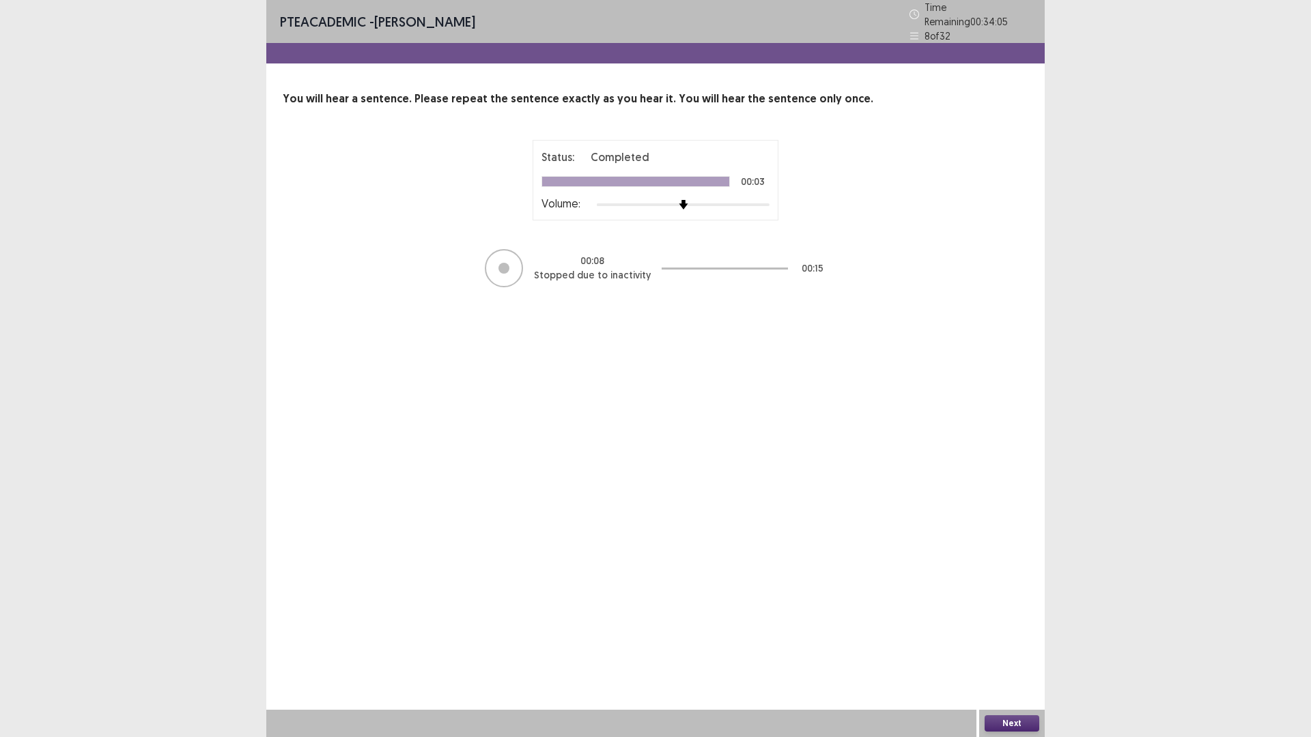
click at [1004, 644] on button "Next" at bounding box center [1011, 723] width 55 height 16
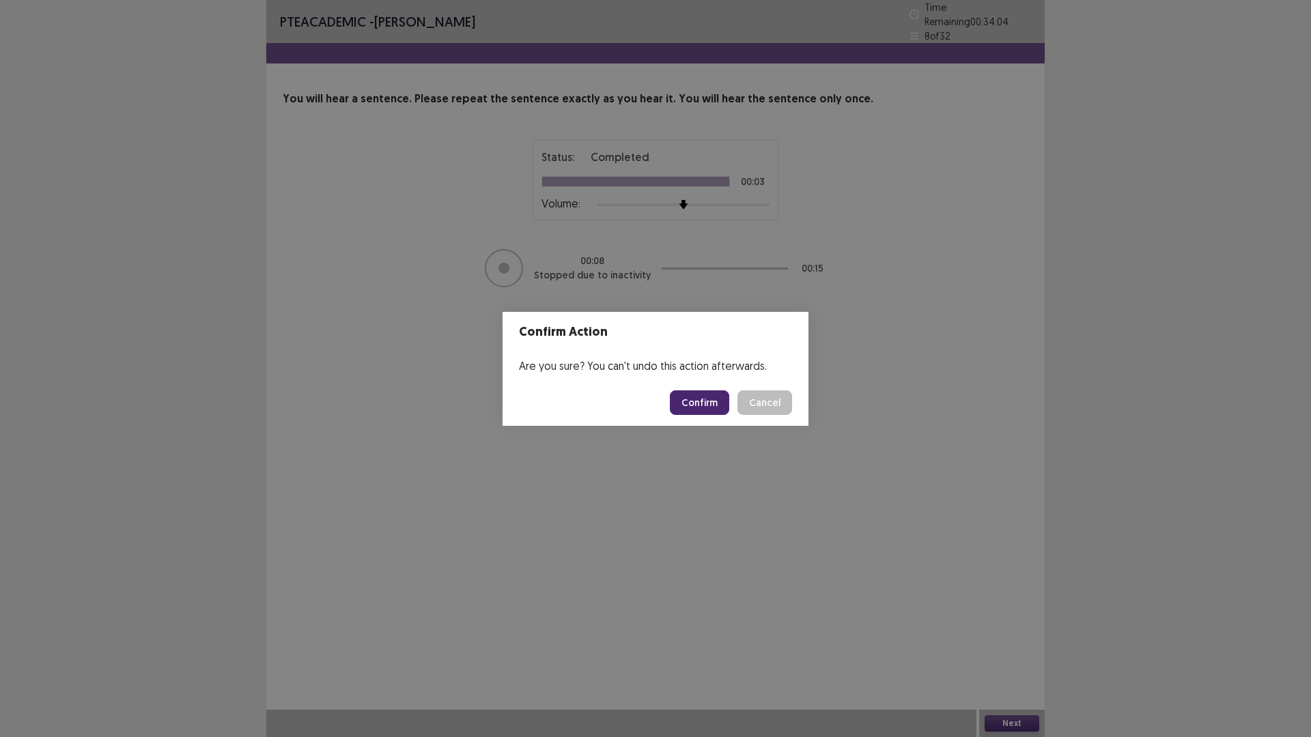
click at [687, 401] on button "Confirm" at bounding box center [699, 402] width 59 height 25
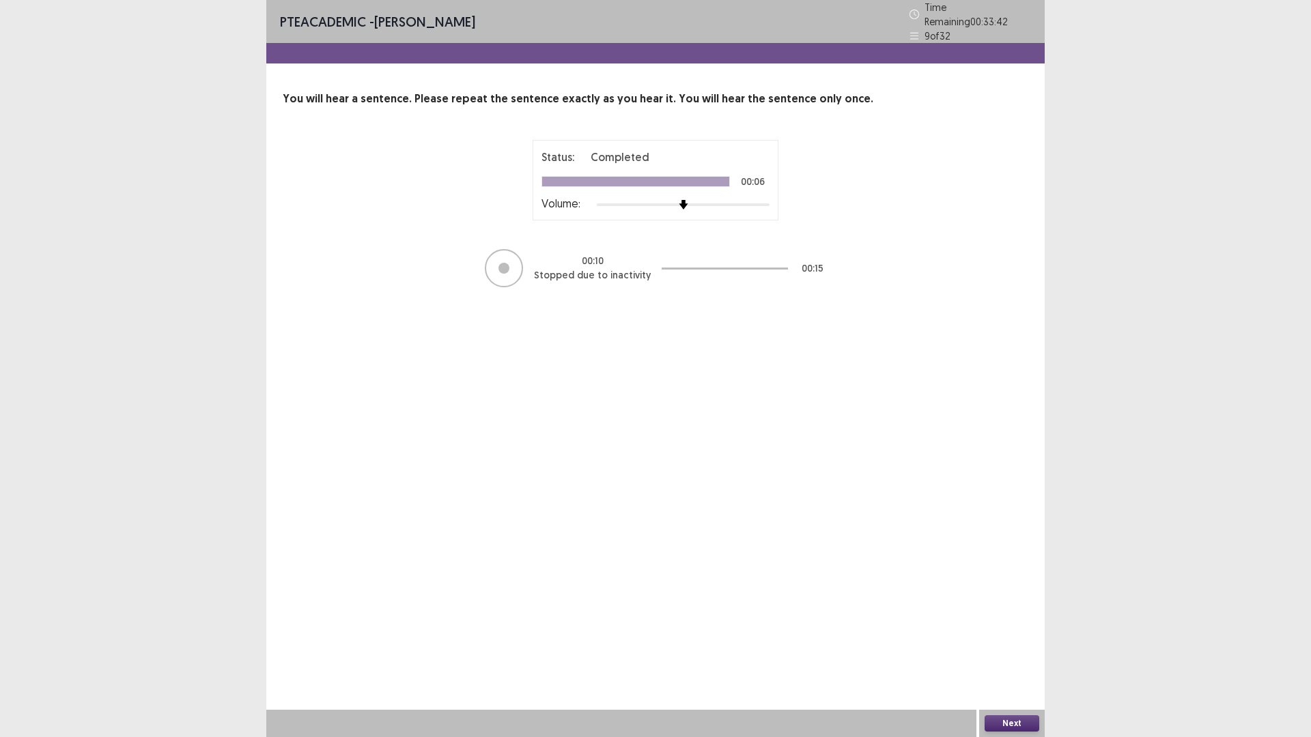
click at [1012, 644] on button "Next" at bounding box center [1011, 723] width 55 height 16
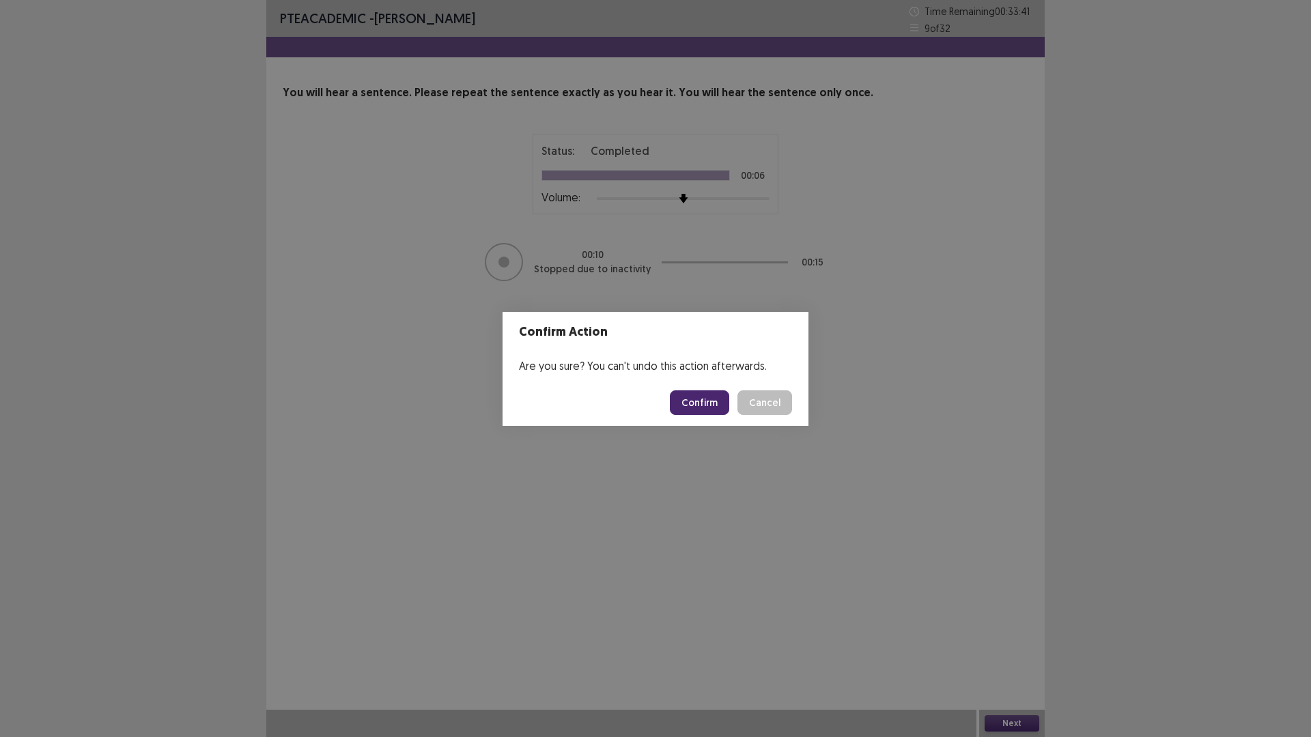
click at [696, 393] on button "Confirm" at bounding box center [699, 402] width 59 height 25
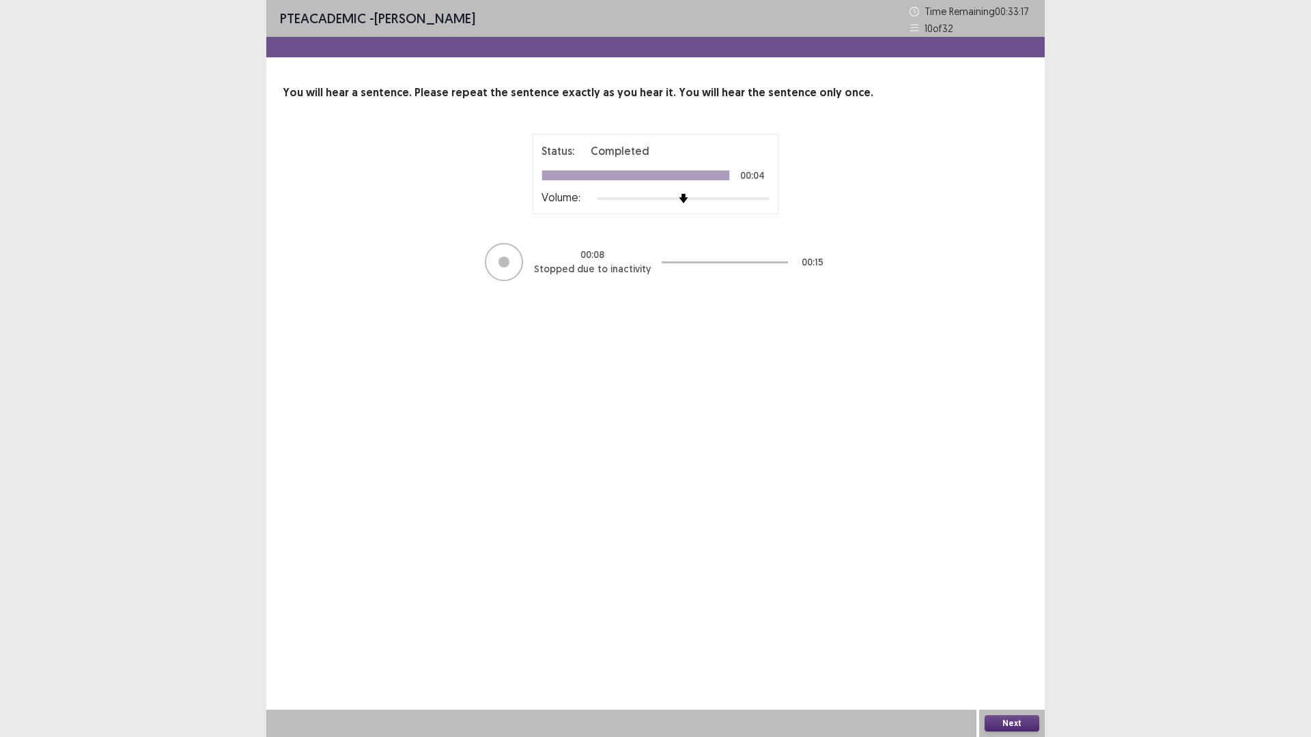
click at [1021, 644] on button "Next" at bounding box center [1011, 723] width 55 height 16
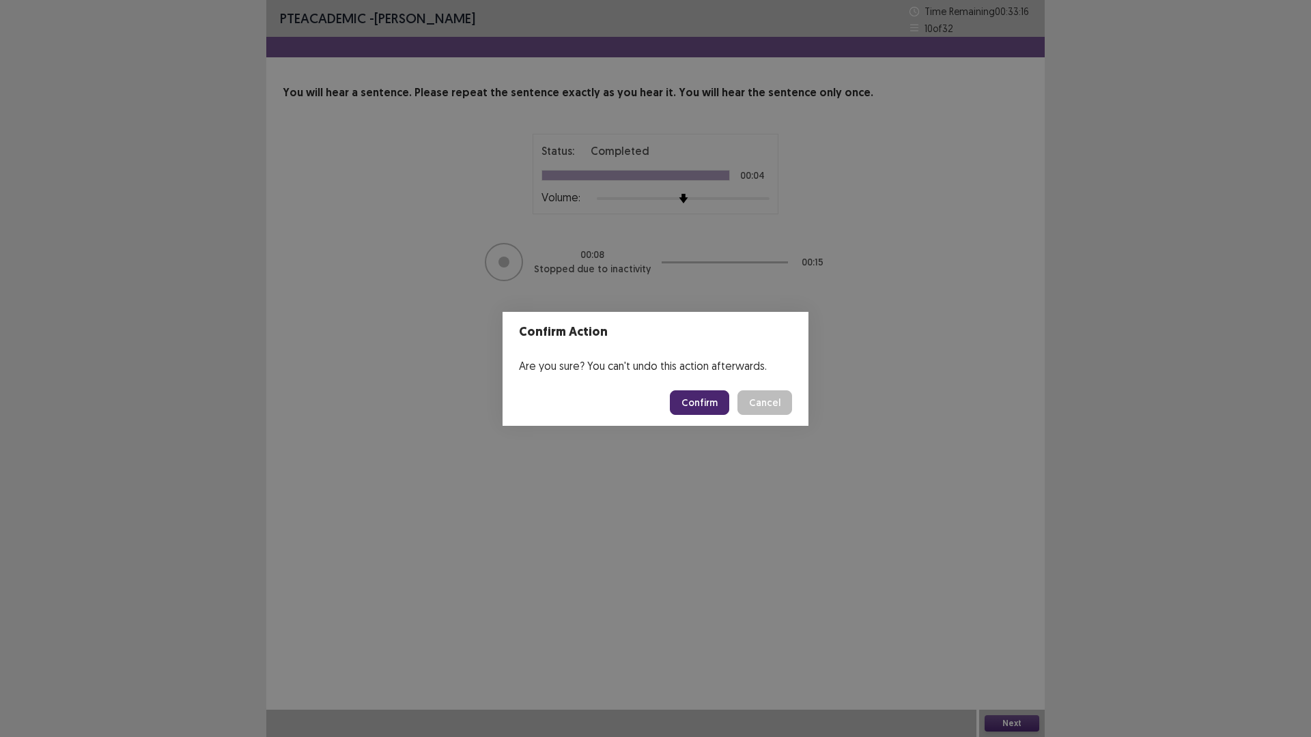
click at [695, 394] on button "Confirm" at bounding box center [699, 402] width 59 height 25
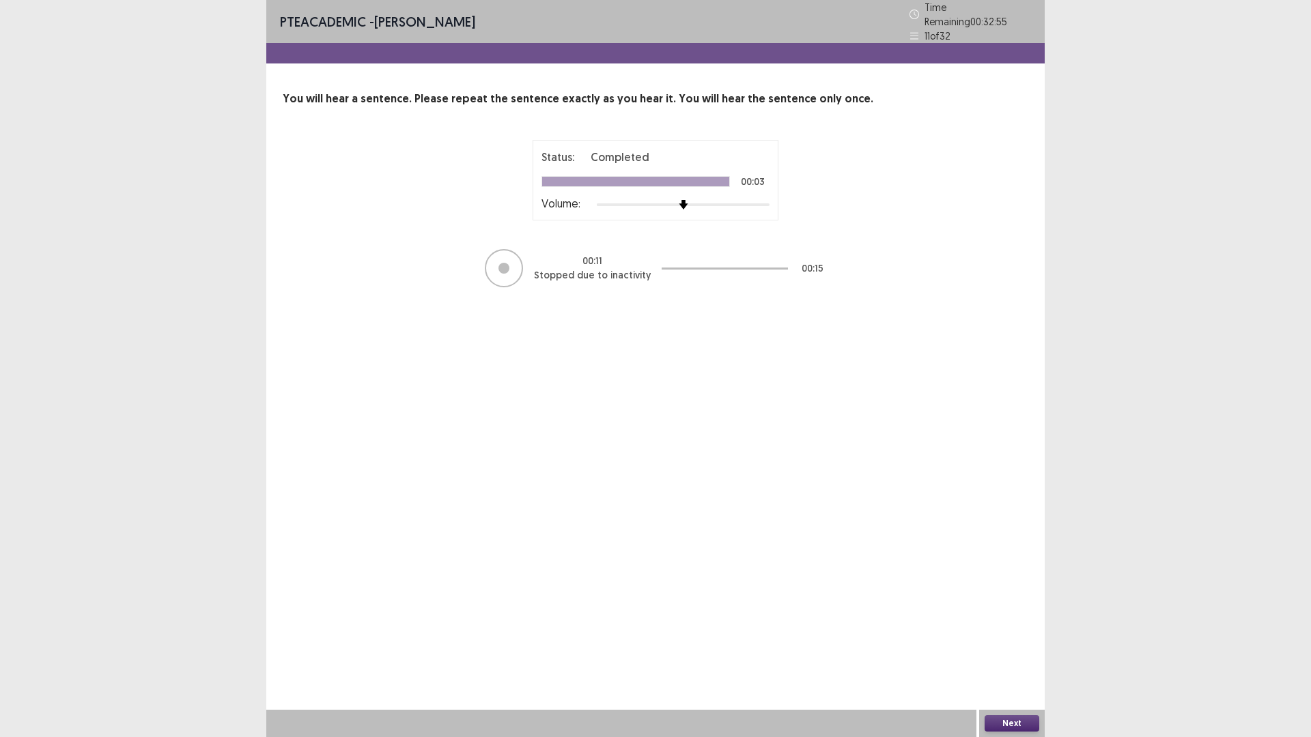
click at [994, 644] on button "Next" at bounding box center [1011, 723] width 55 height 16
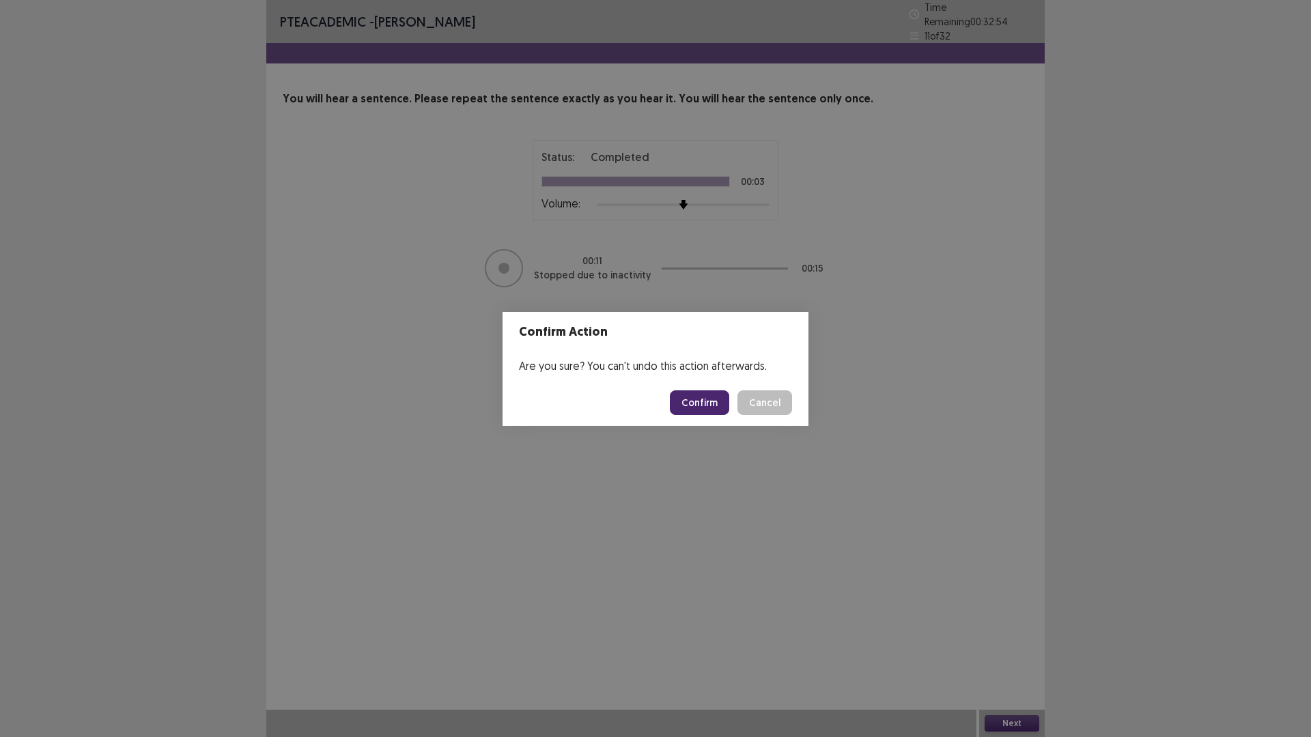
click at [684, 405] on button "Confirm" at bounding box center [699, 402] width 59 height 25
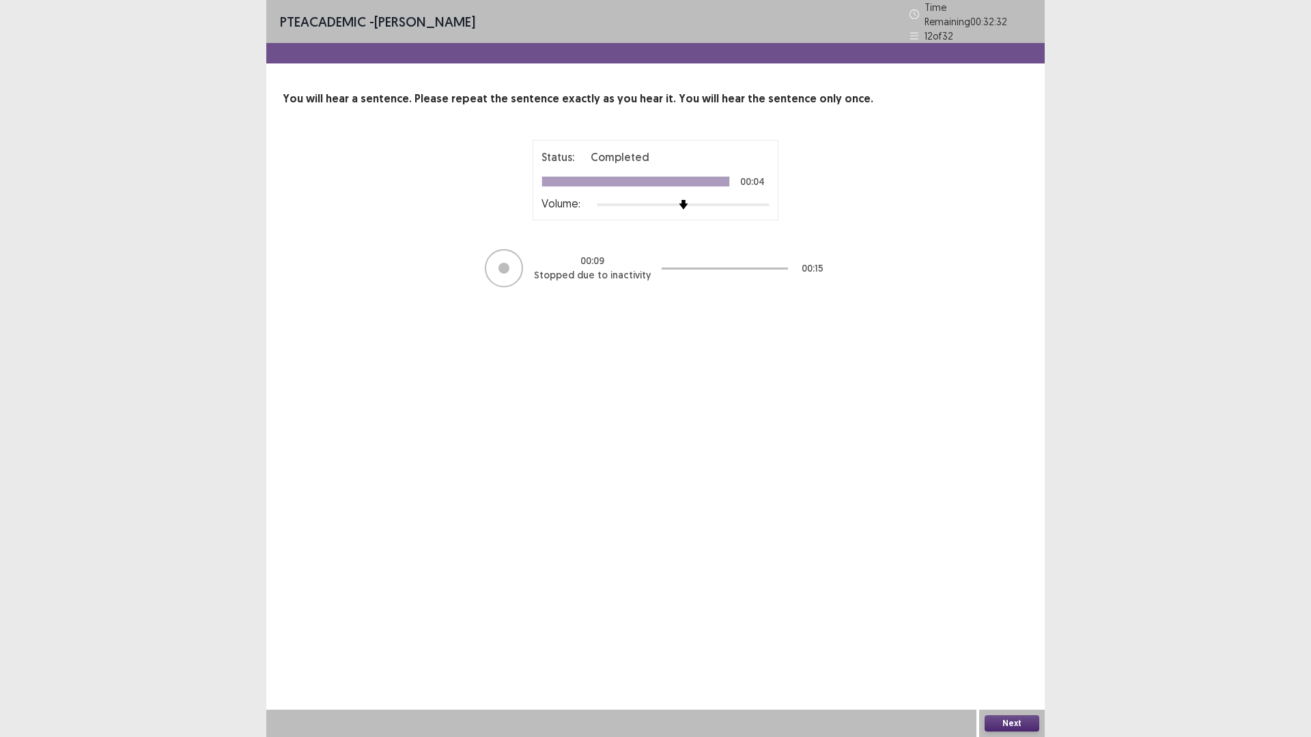
click at [1014, 644] on button "Next" at bounding box center [1011, 723] width 55 height 16
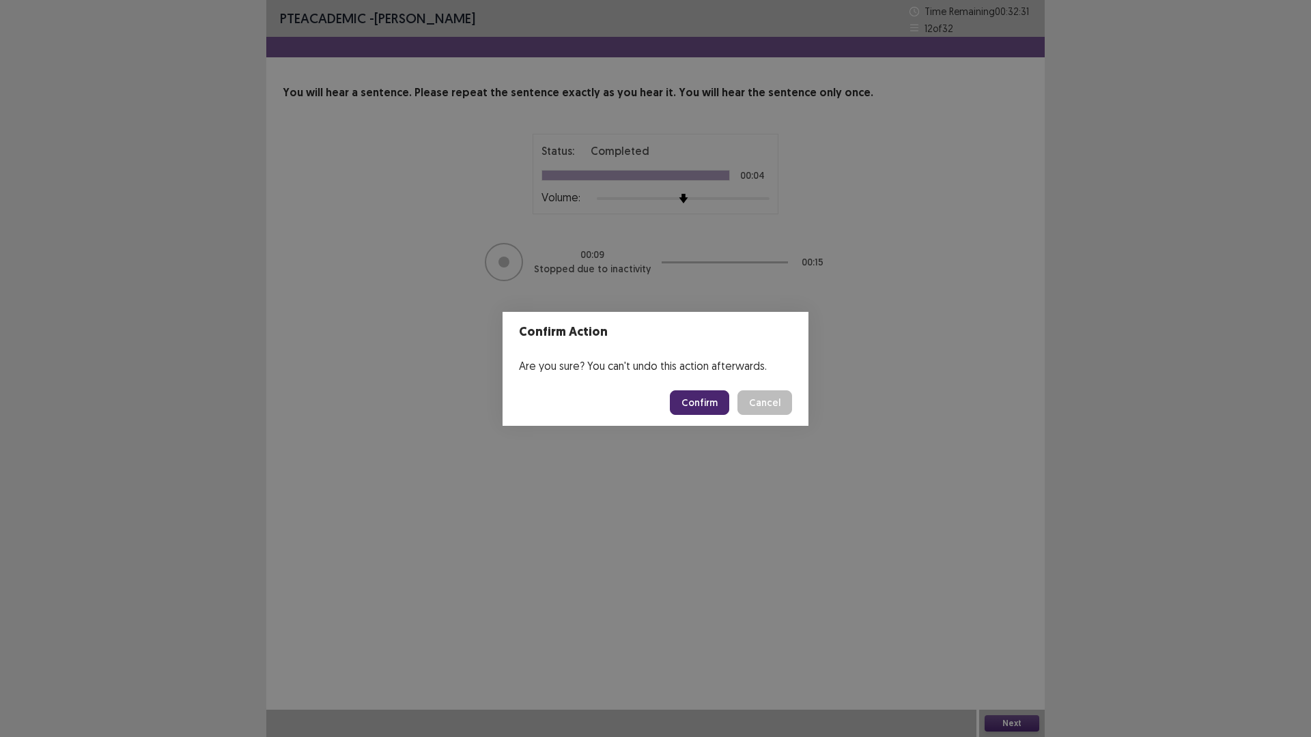
click at [691, 400] on button "Confirm" at bounding box center [699, 402] width 59 height 25
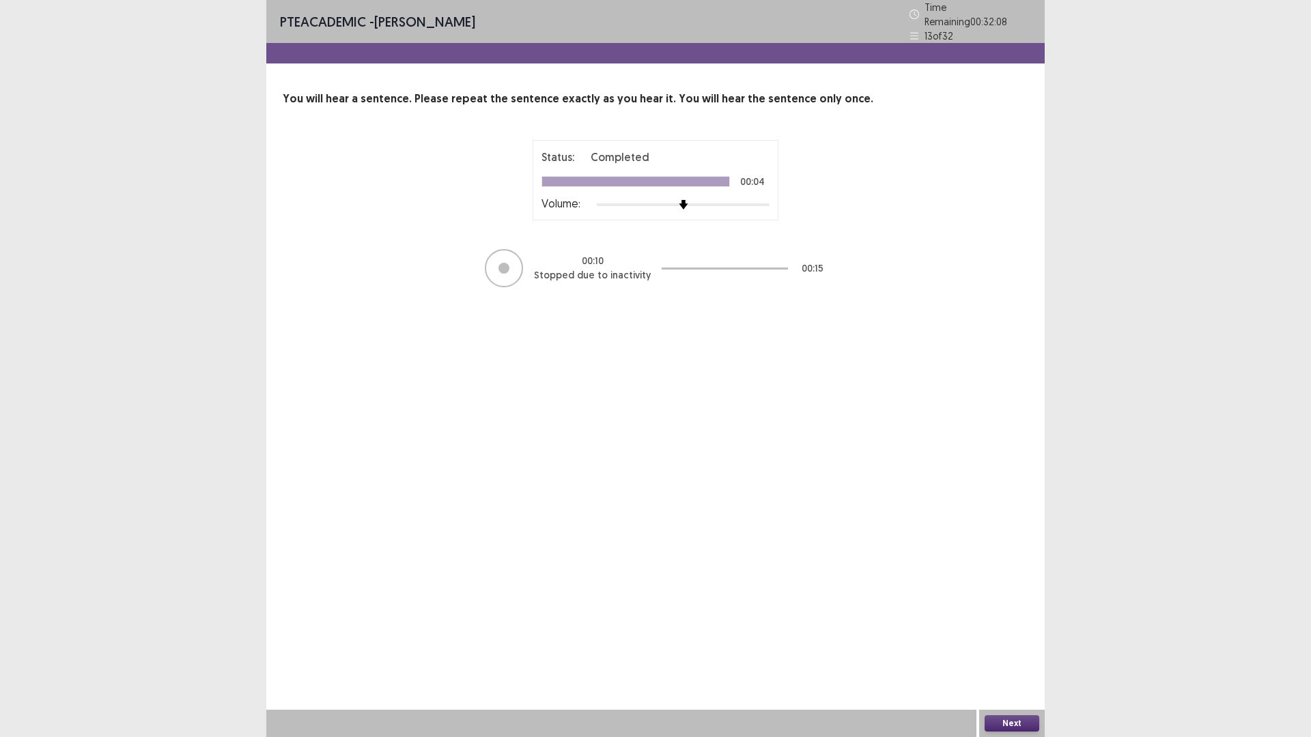
click at [1012, 644] on button "Next" at bounding box center [1011, 723] width 55 height 16
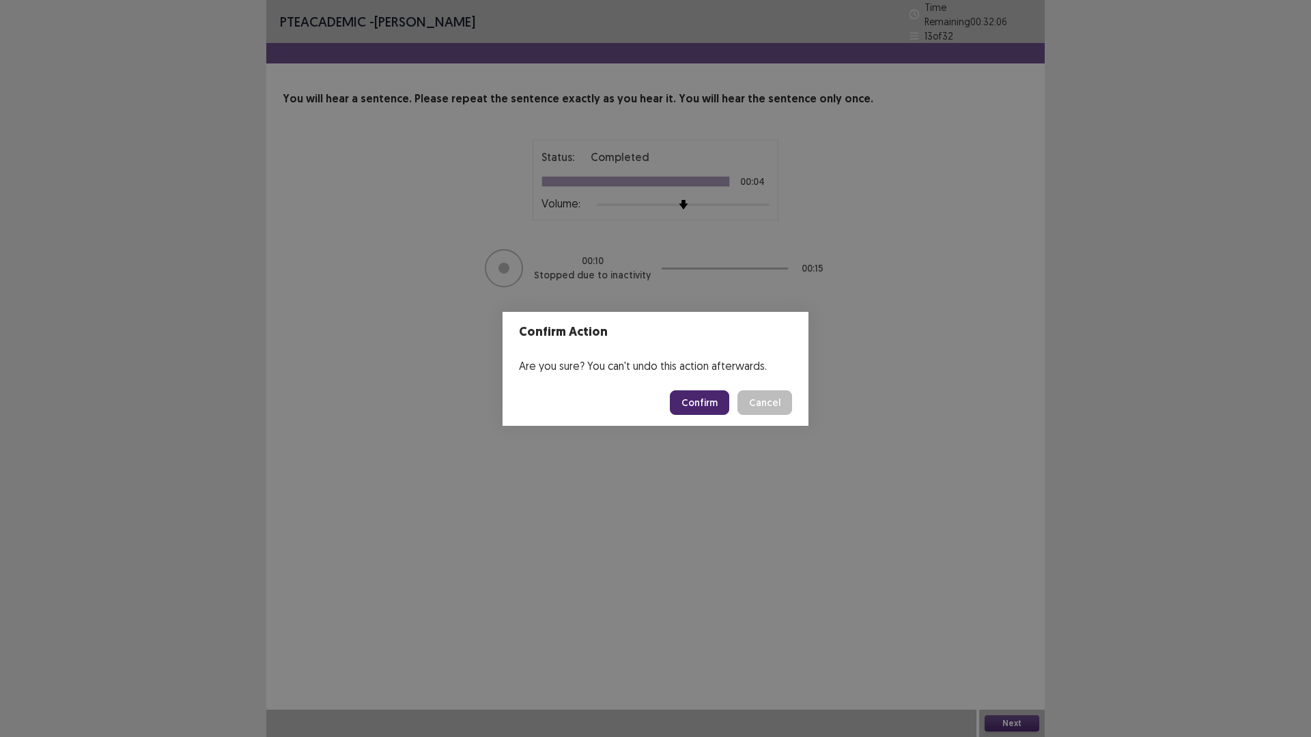
click at [700, 408] on button "Confirm" at bounding box center [699, 402] width 59 height 25
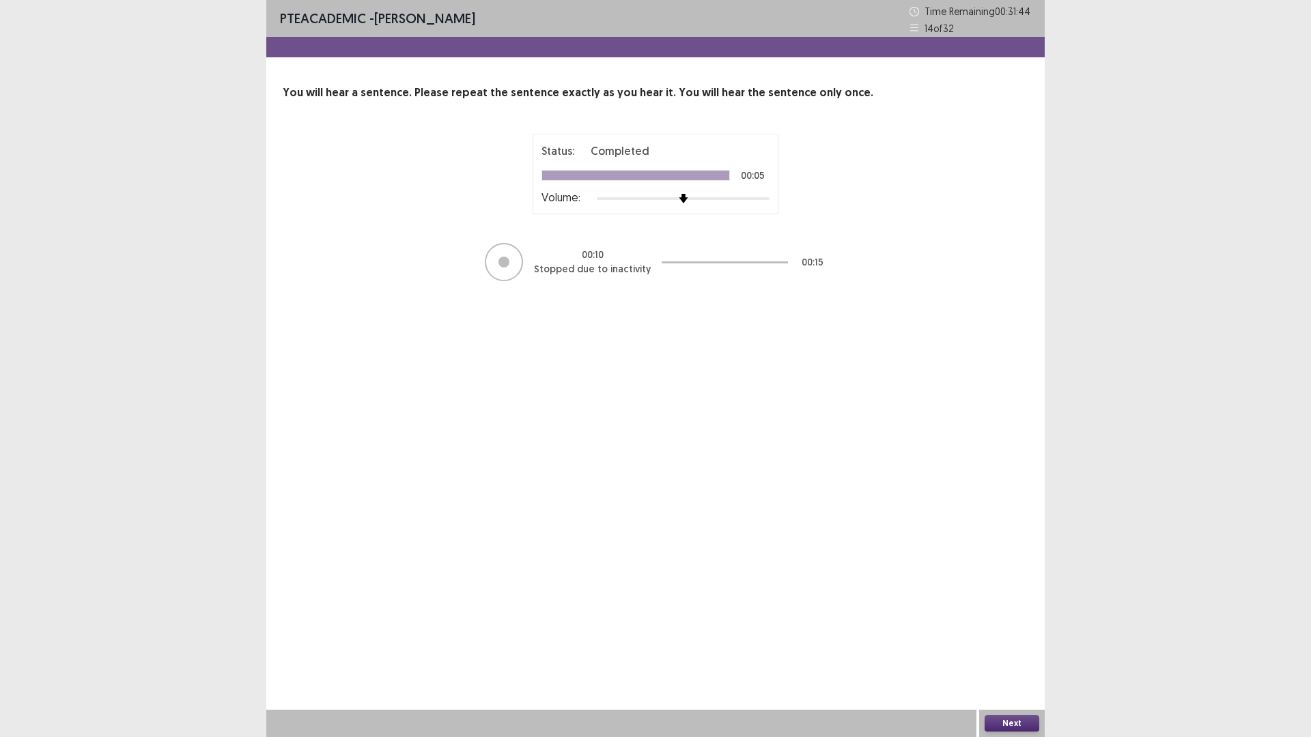
click at [1009, 644] on button "Next" at bounding box center [1011, 723] width 55 height 16
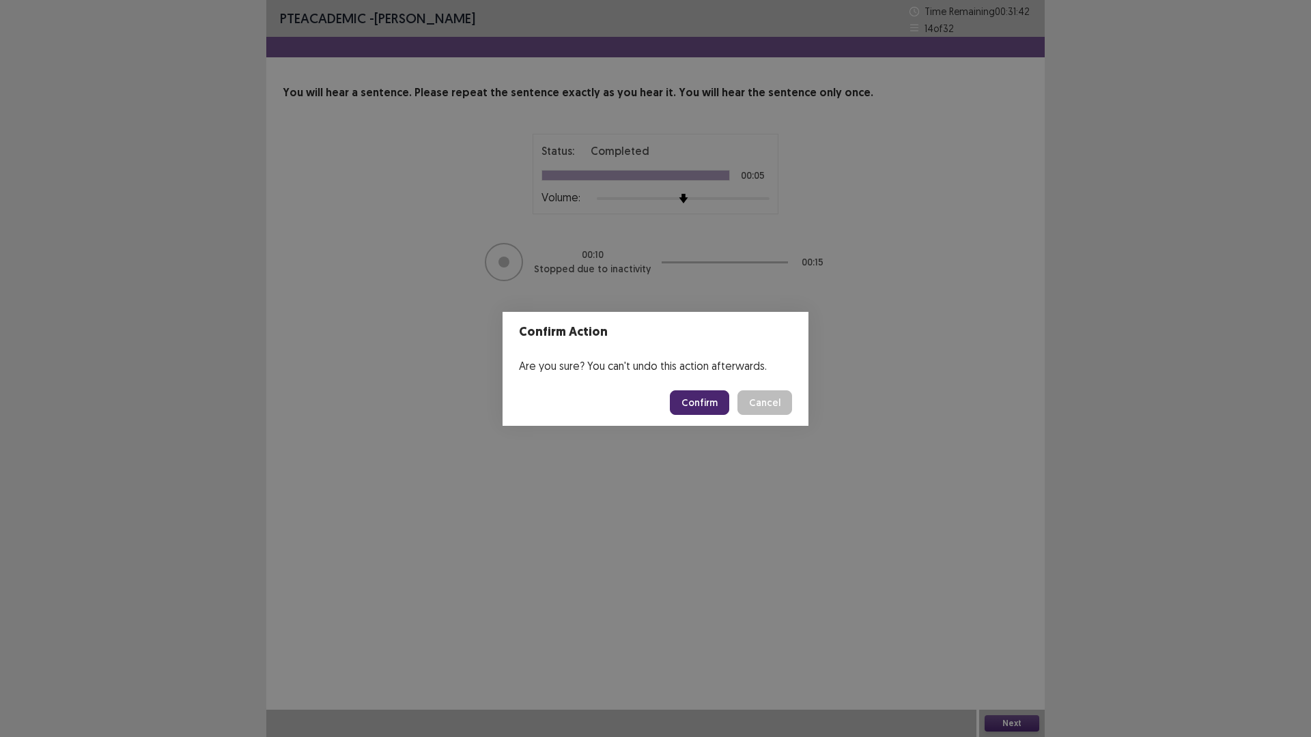
click at [706, 401] on button "Confirm" at bounding box center [699, 402] width 59 height 25
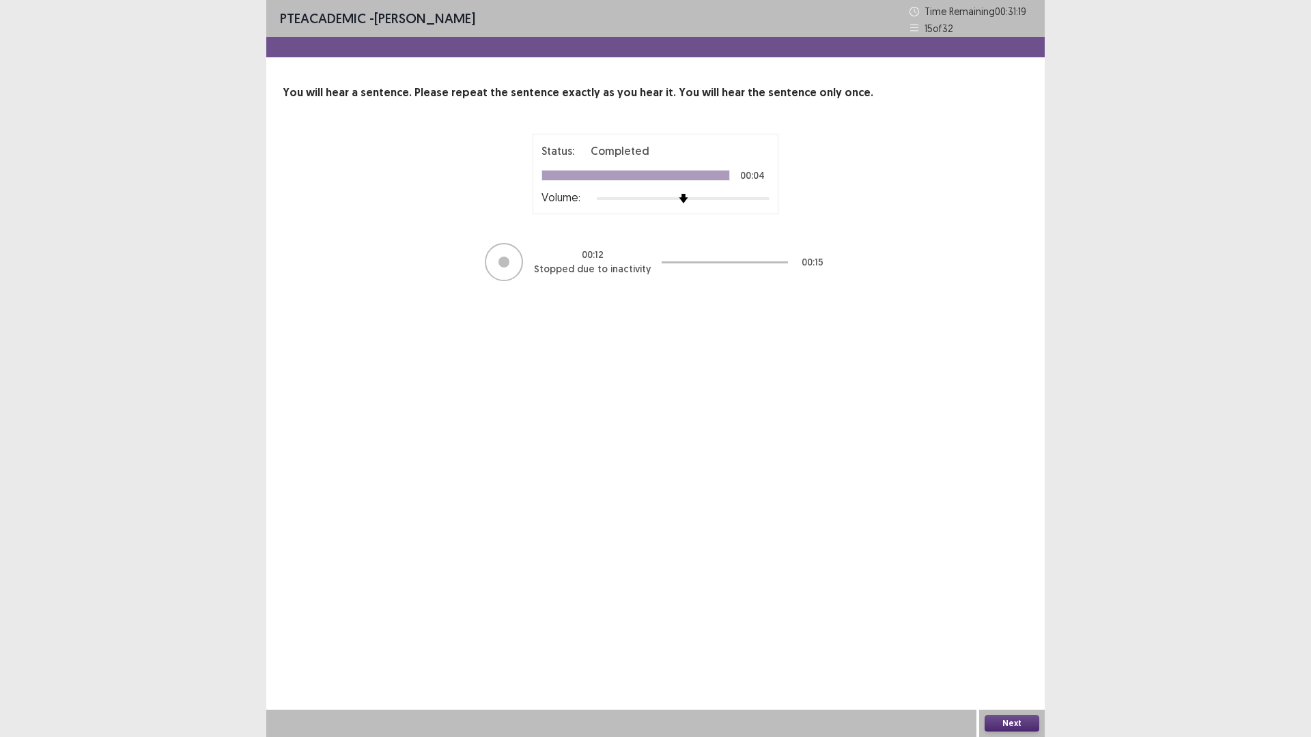
click at [1016, 644] on button "Next" at bounding box center [1011, 723] width 55 height 16
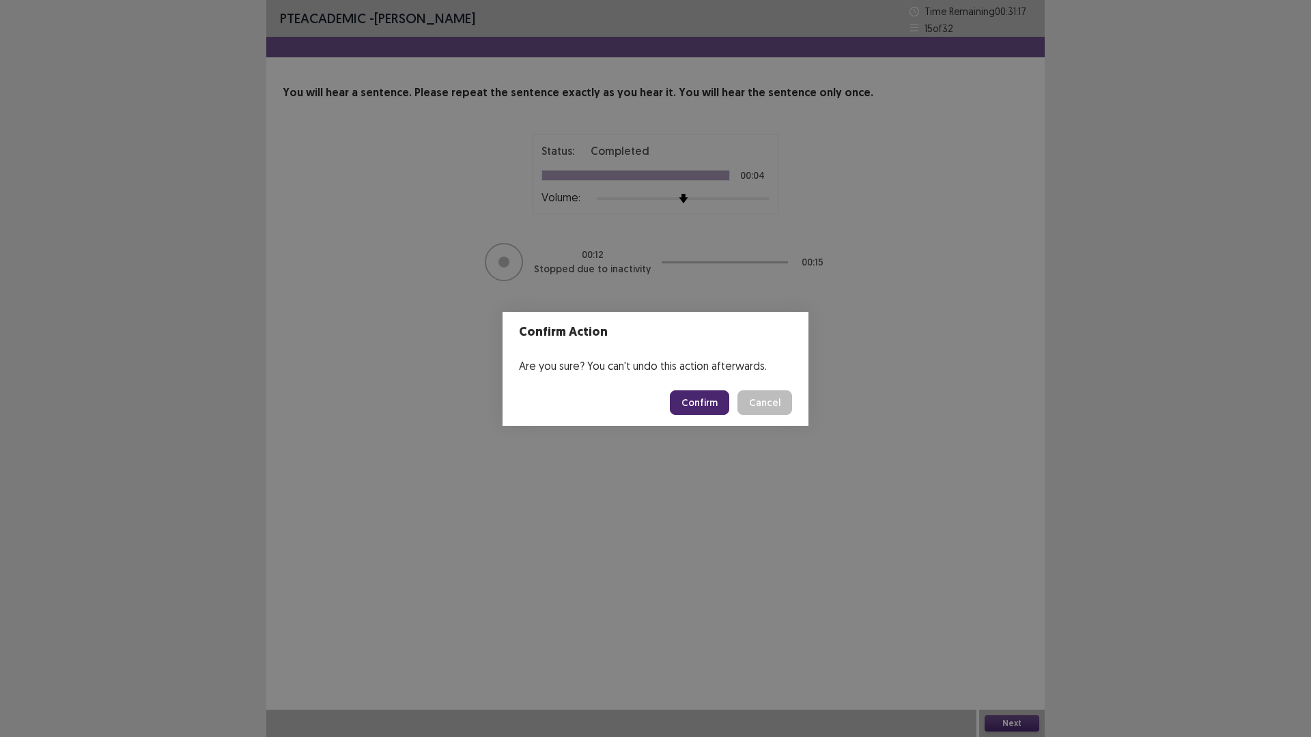
click at [685, 403] on button "Confirm" at bounding box center [699, 402] width 59 height 25
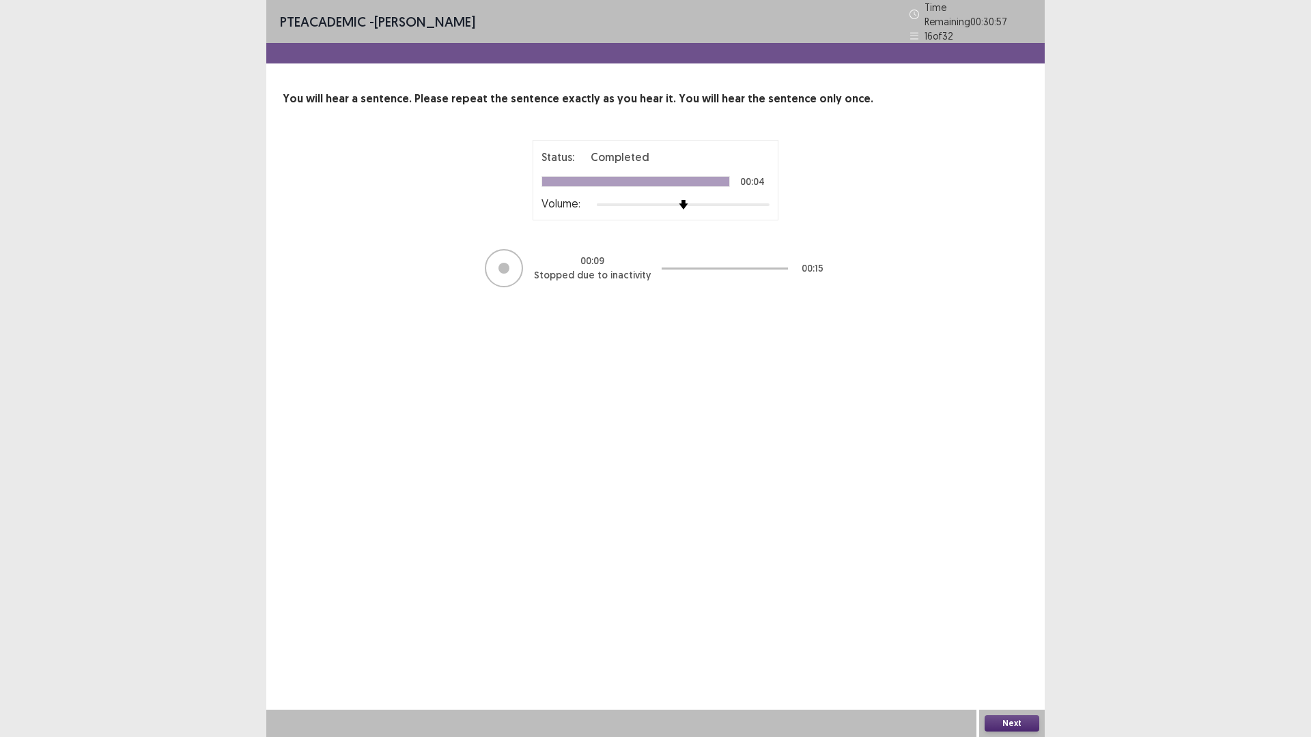
click at [1016, 644] on button "Next" at bounding box center [1011, 723] width 55 height 16
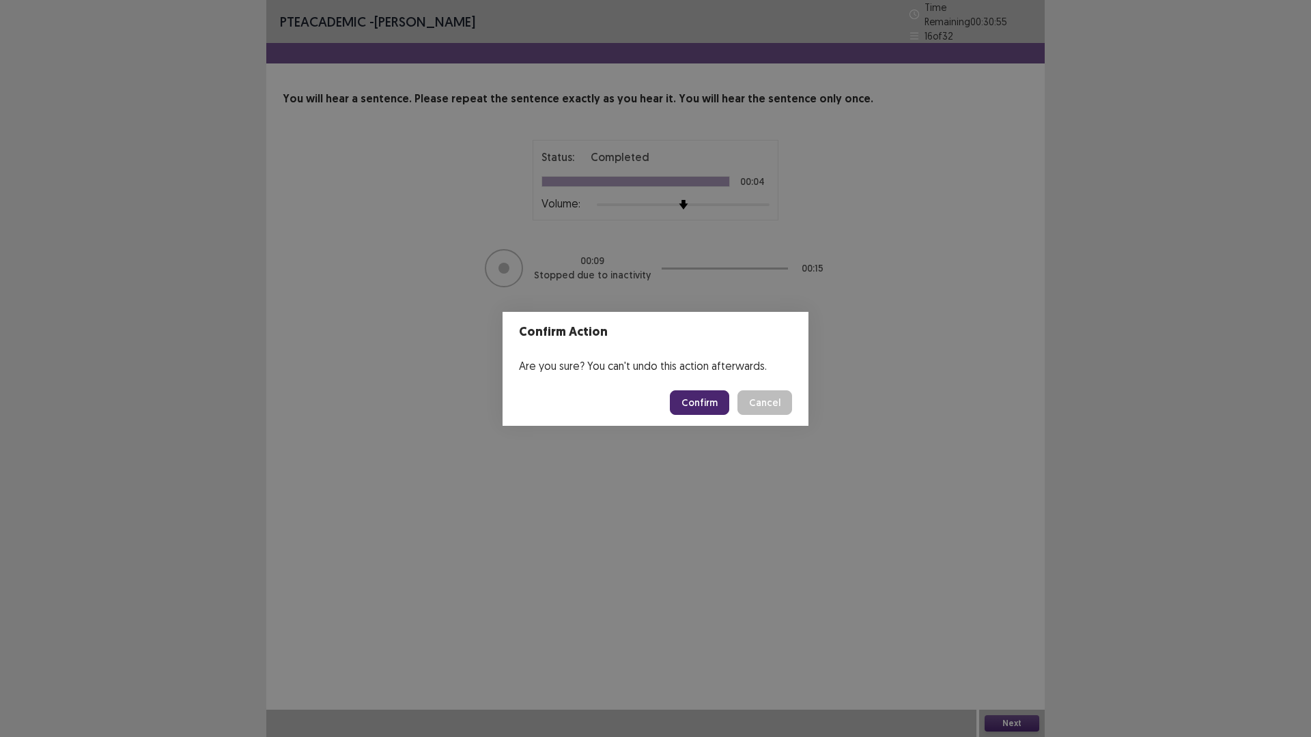
click at [702, 402] on button "Confirm" at bounding box center [699, 402] width 59 height 25
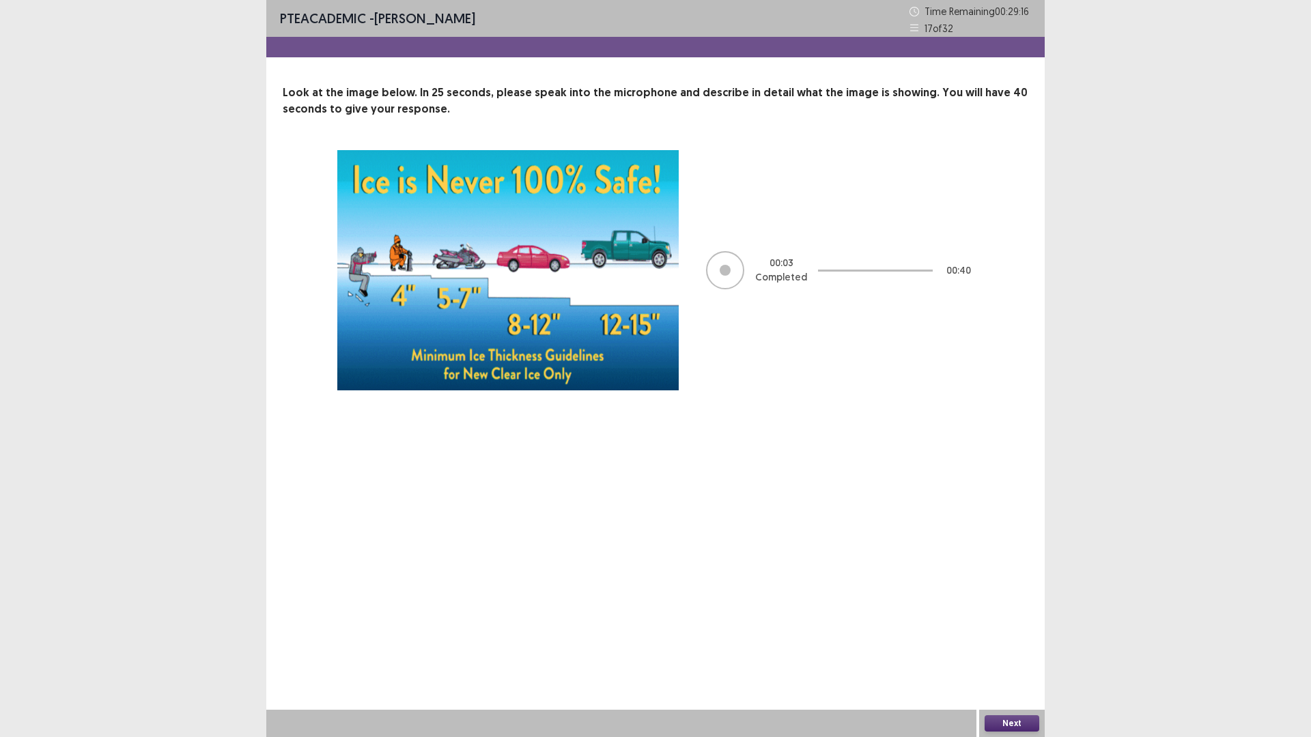
click at [1023, 644] on button "Next" at bounding box center [1011, 723] width 55 height 16
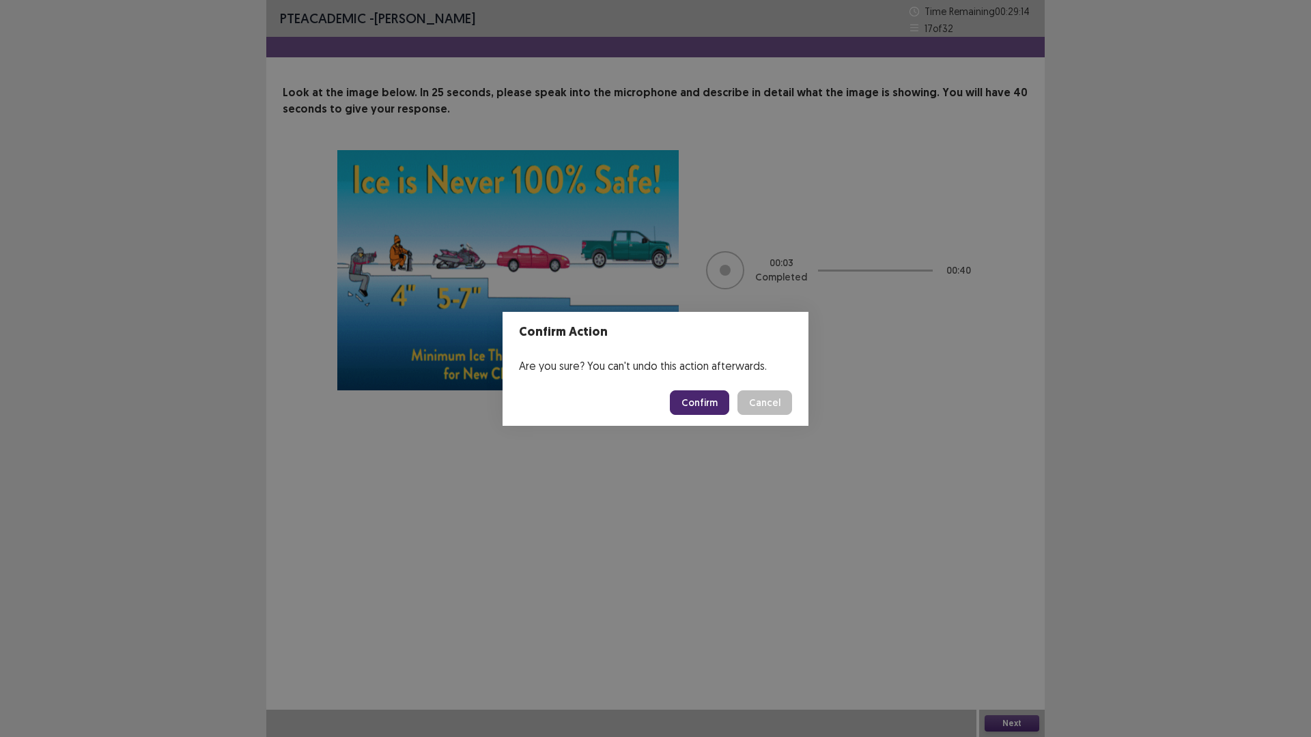
click at [699, 401] on button "Confirm" at bounding box center [699, 402] width 59 height 25
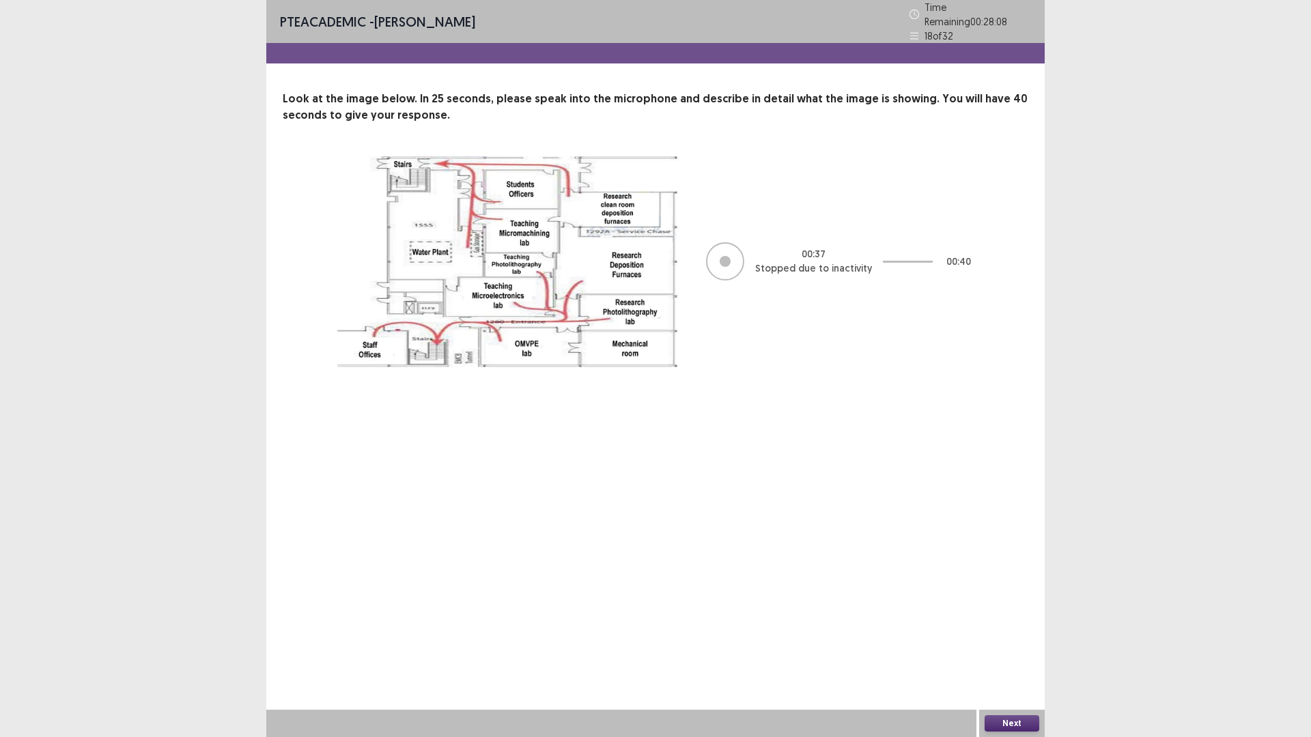
click at [1016, 644] on button "Next" at bounding box center [1011, 723] width 55 height 16
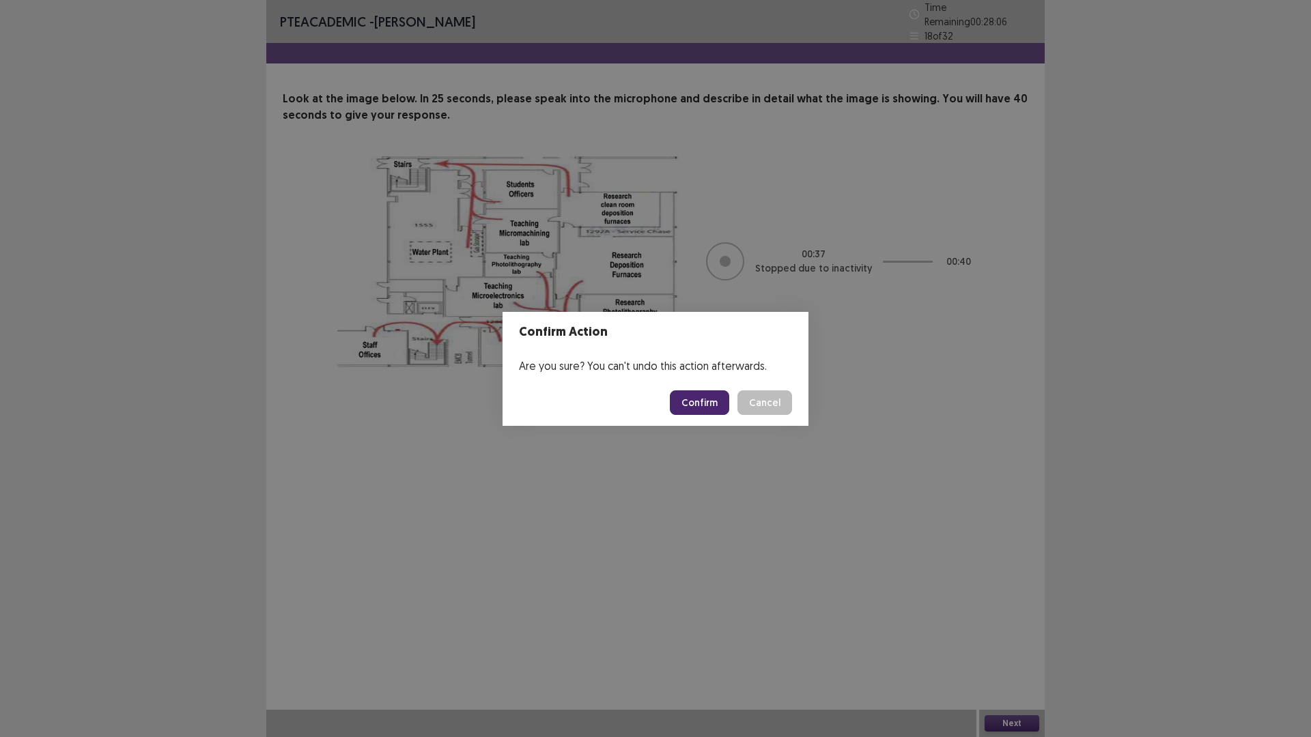
click at [695, 407] on button "Confirm" at bounding box center [699, 402] width 59 height 25
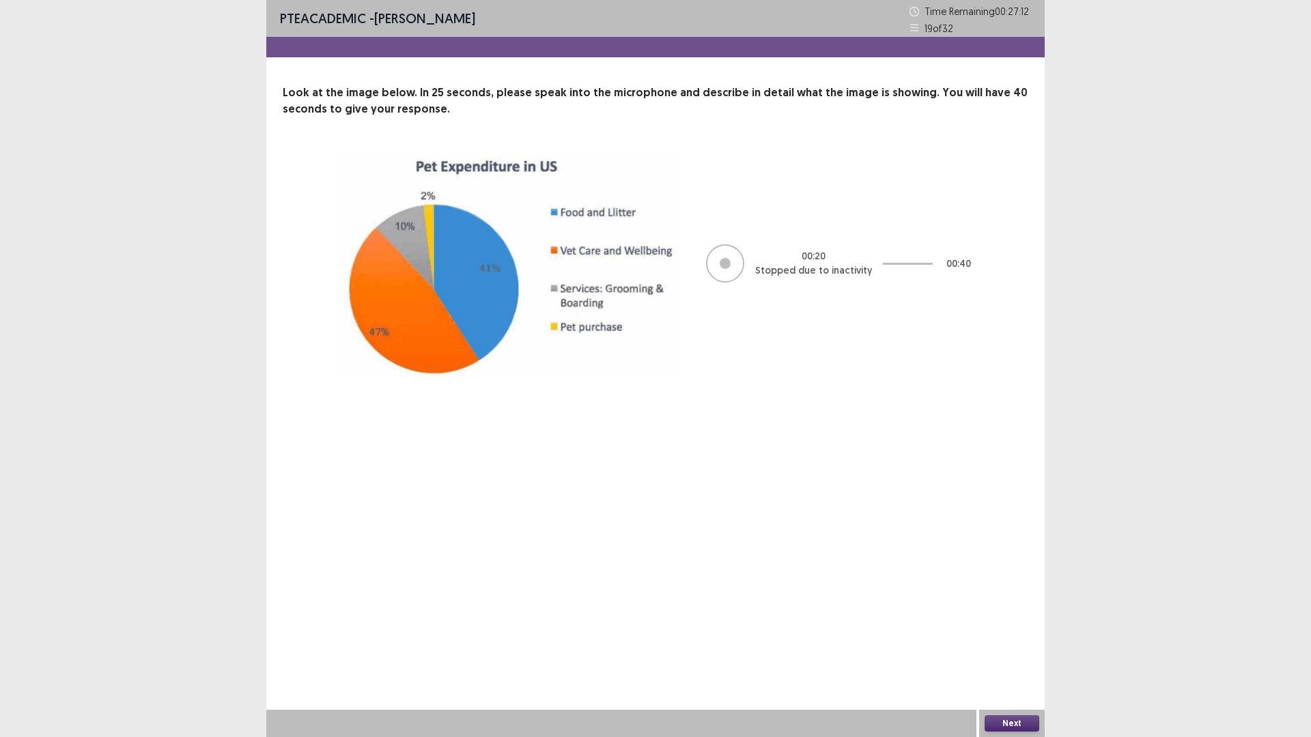
click at [1006, 644] on button "Next" at bounding box center [1011, 723] width 55 height 16
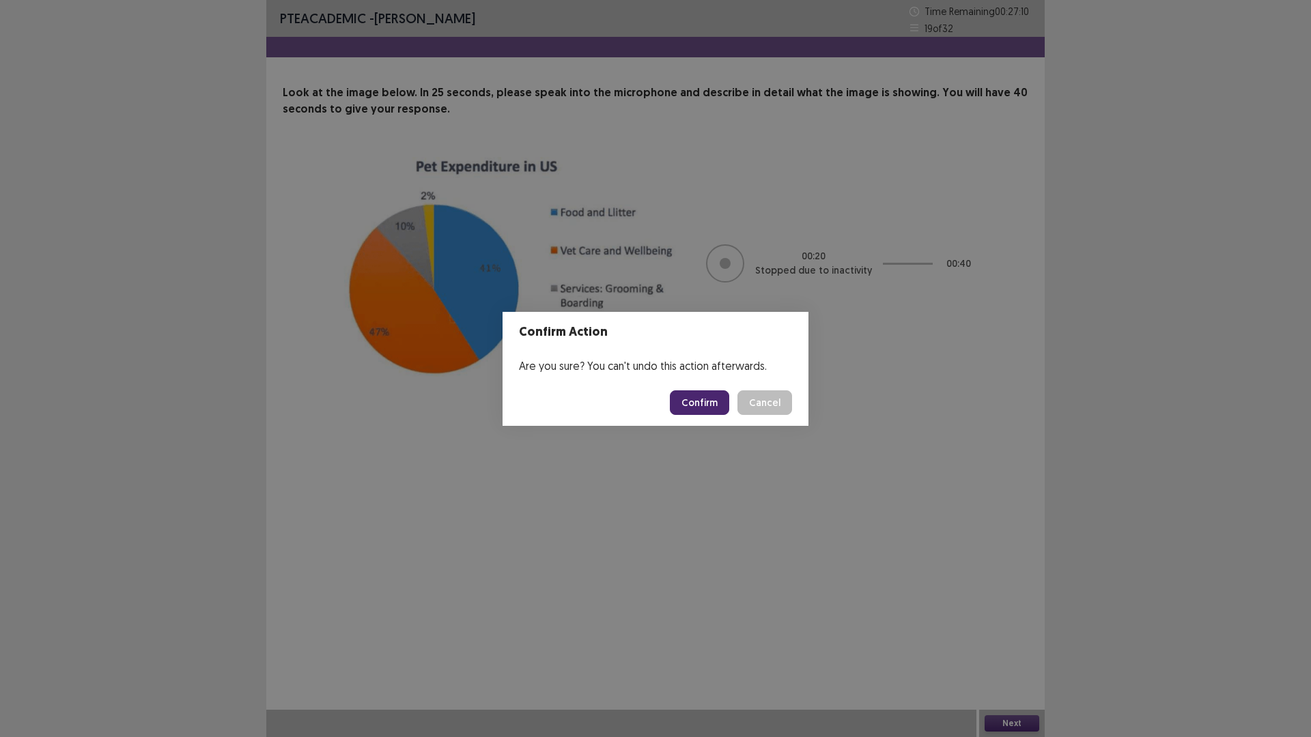
click at [701, 407] on button "Confirm" at bounding box center [699, 402] width 59 height 25
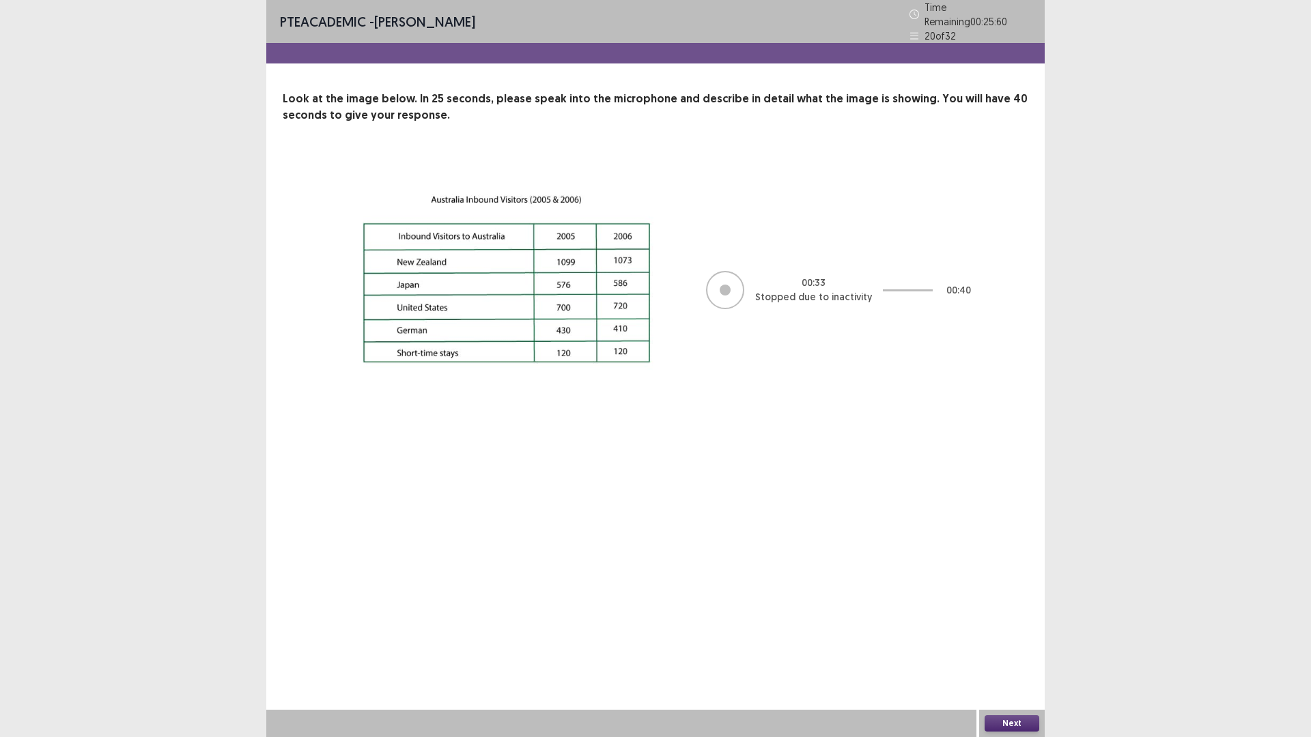
click at [997, 644] on button "Next" at bounding box center [1011, 723] width 55 height 16
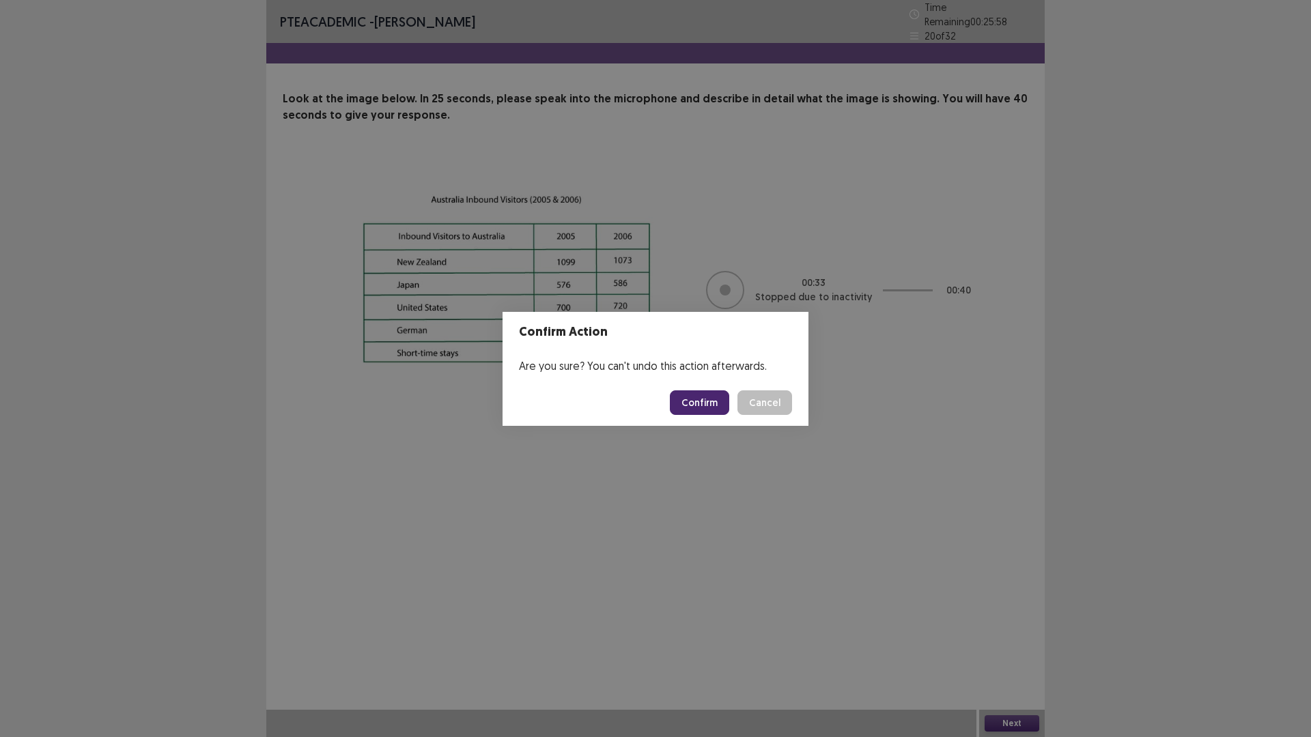
click at [705, 406] on button "Confirm" at bounding box center [699, 402] width 59 height 25
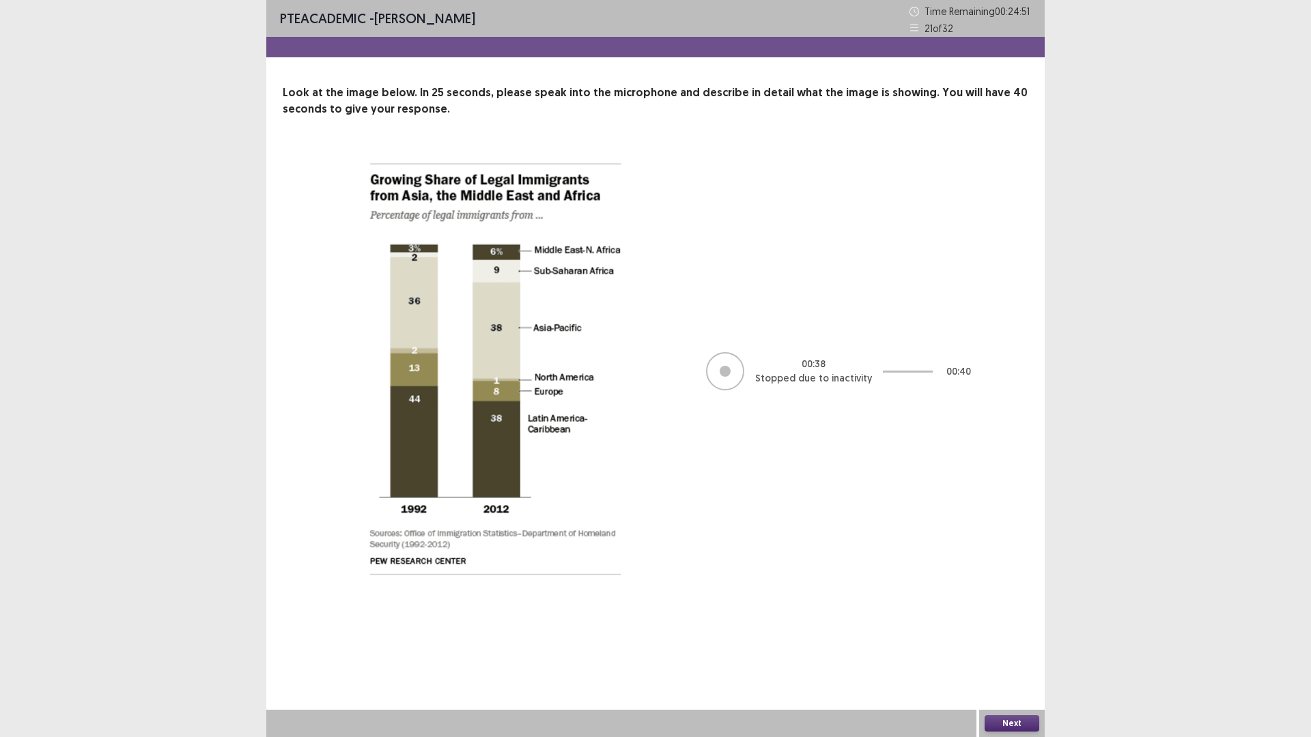
click at [1010, 644] on button "Next" at bounding box center [1011, 723] width 55 height 16
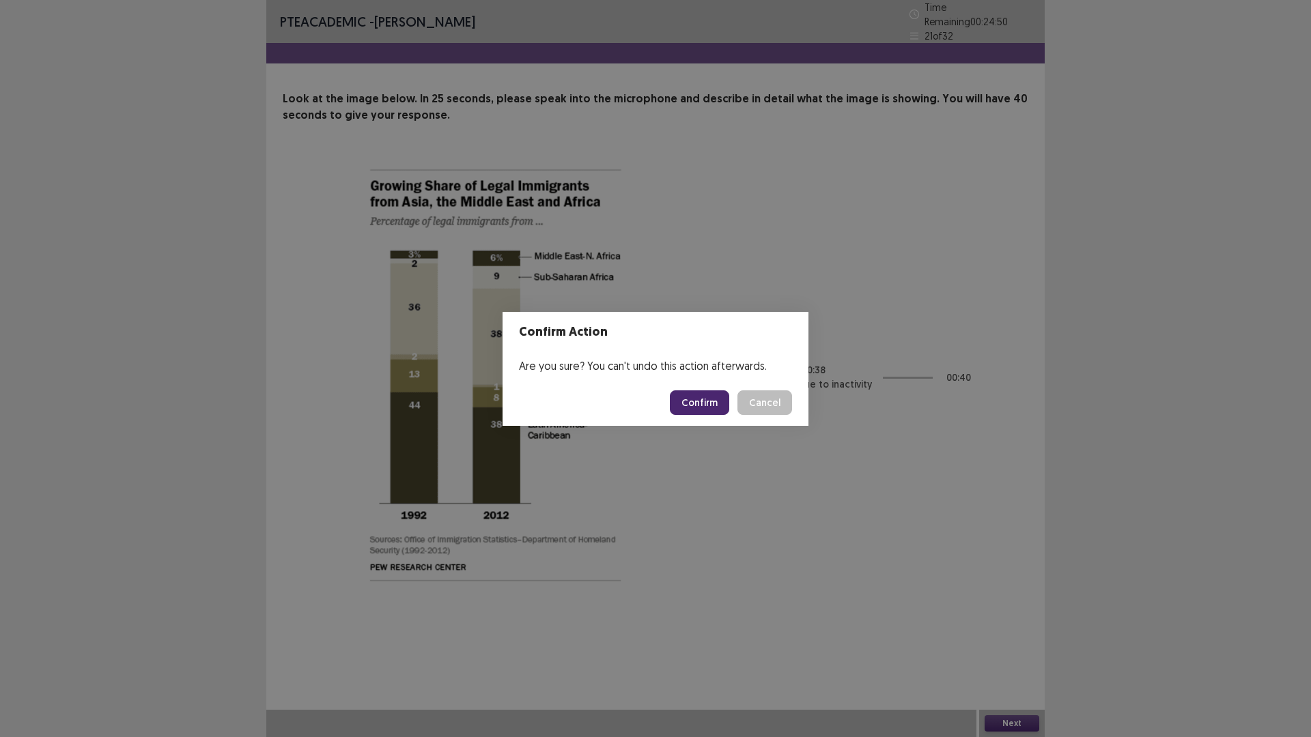
click at [705, 396] on button "Confirm" at bounding box center [699, 402] width 59 height 25
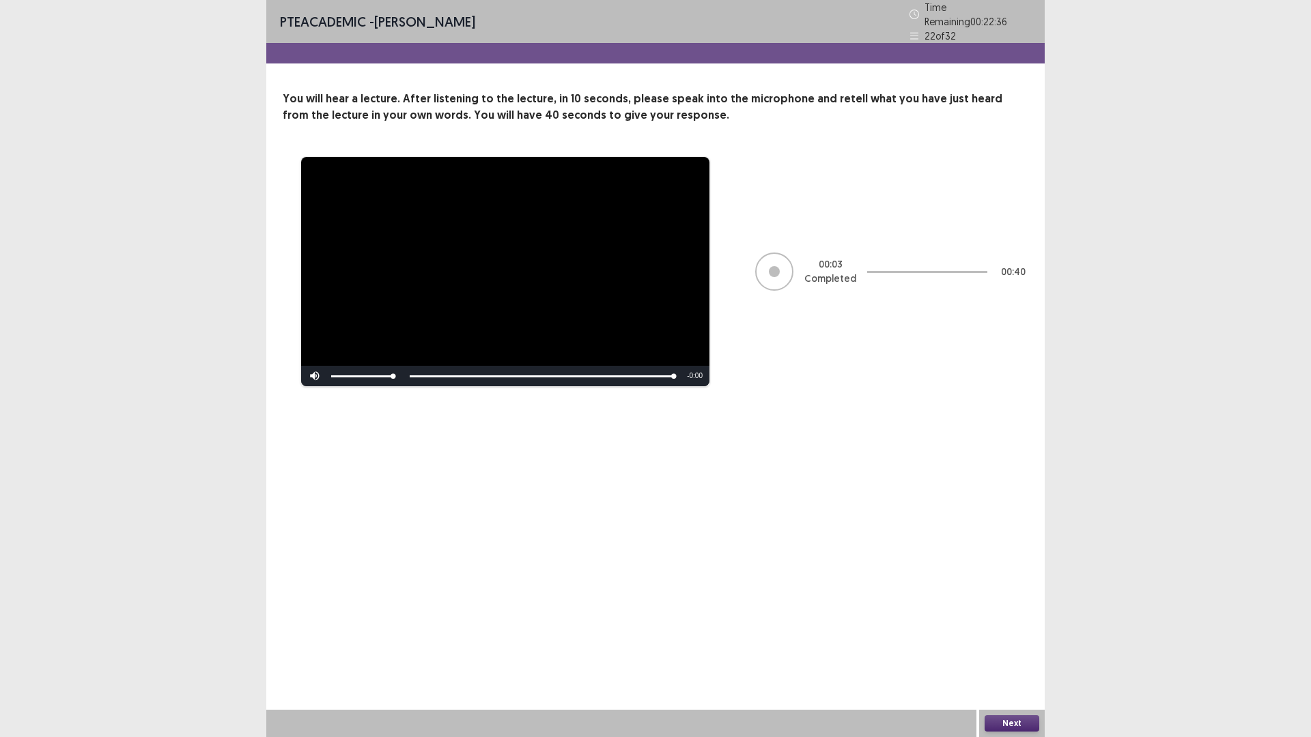
click at [1004, 644] on button "Next" at bounding box center [1011, 723] width 55 height 16
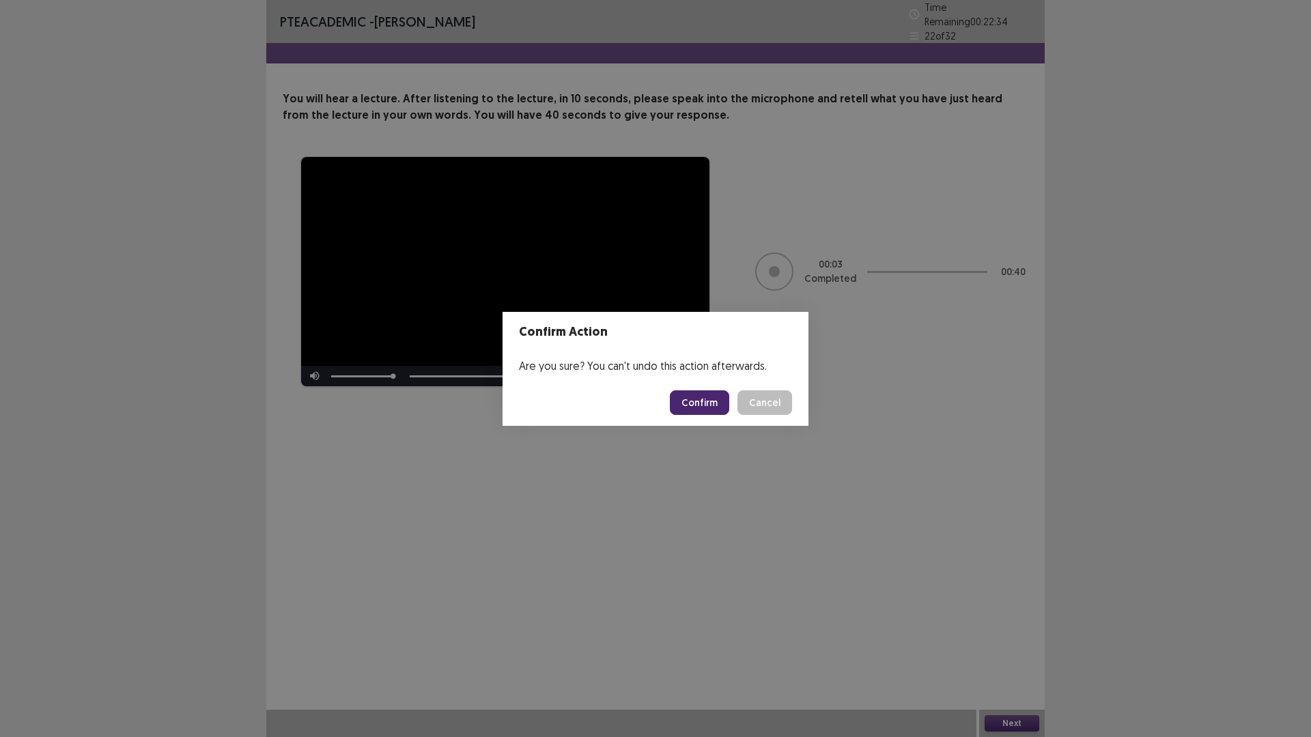
click at [689, 403] on button "Confirm" at bounding box center [699, 402] width 59 height 25
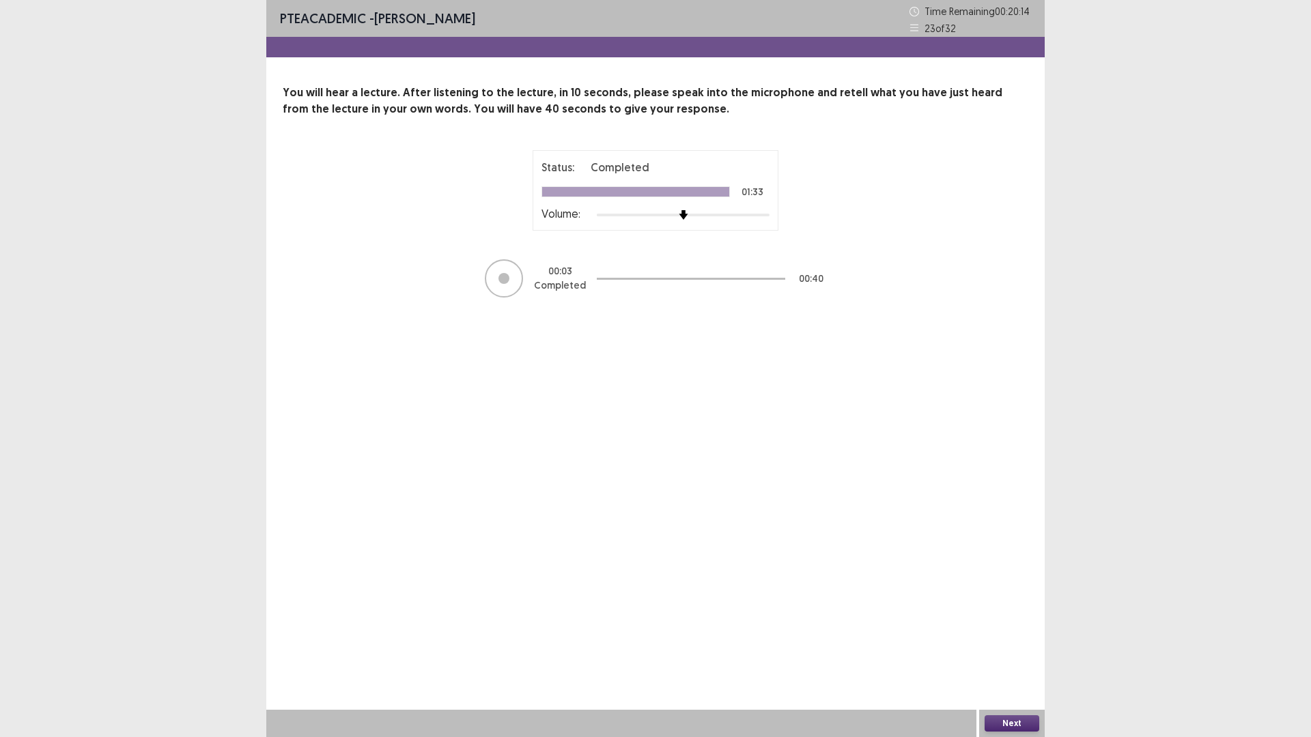
click at [1002, 644] on button "Next" at bounding box center [1011, 723] width 55 height 16
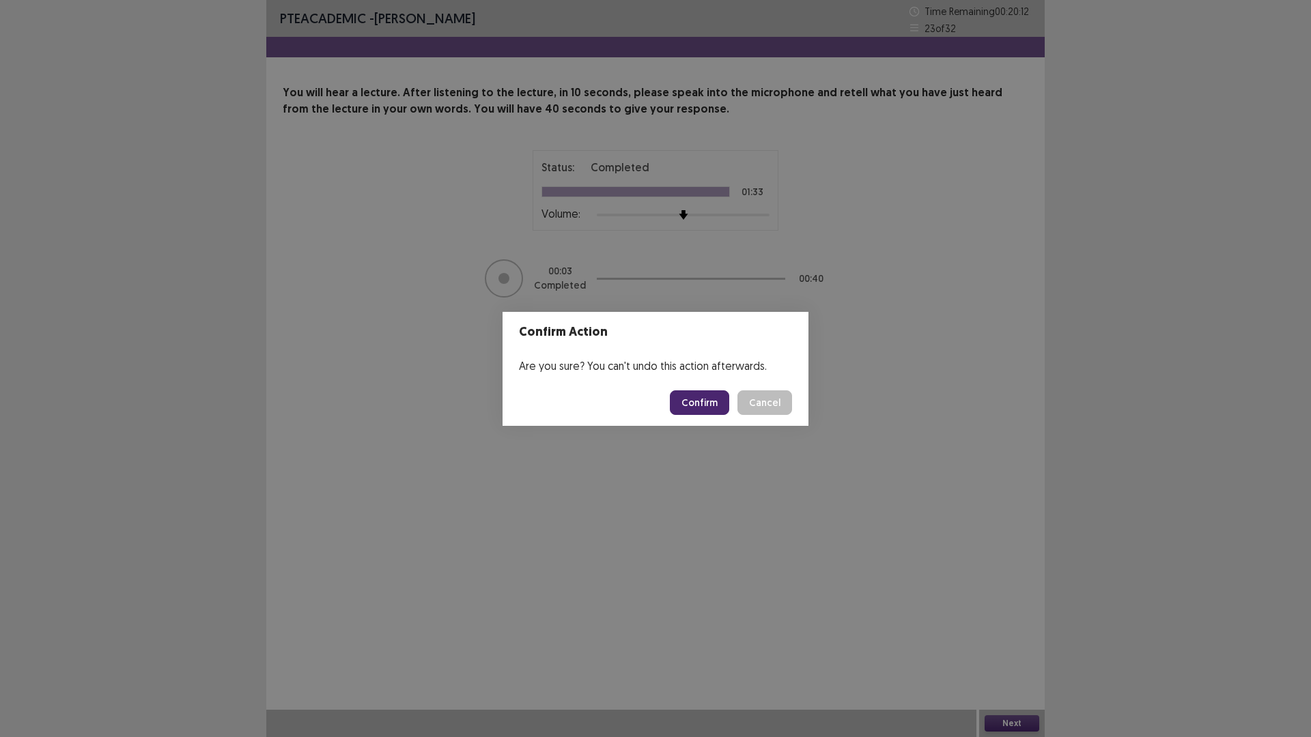
click at [710, 412] on button "Confirm" at bounding box center [699, 402] width 59 height 25
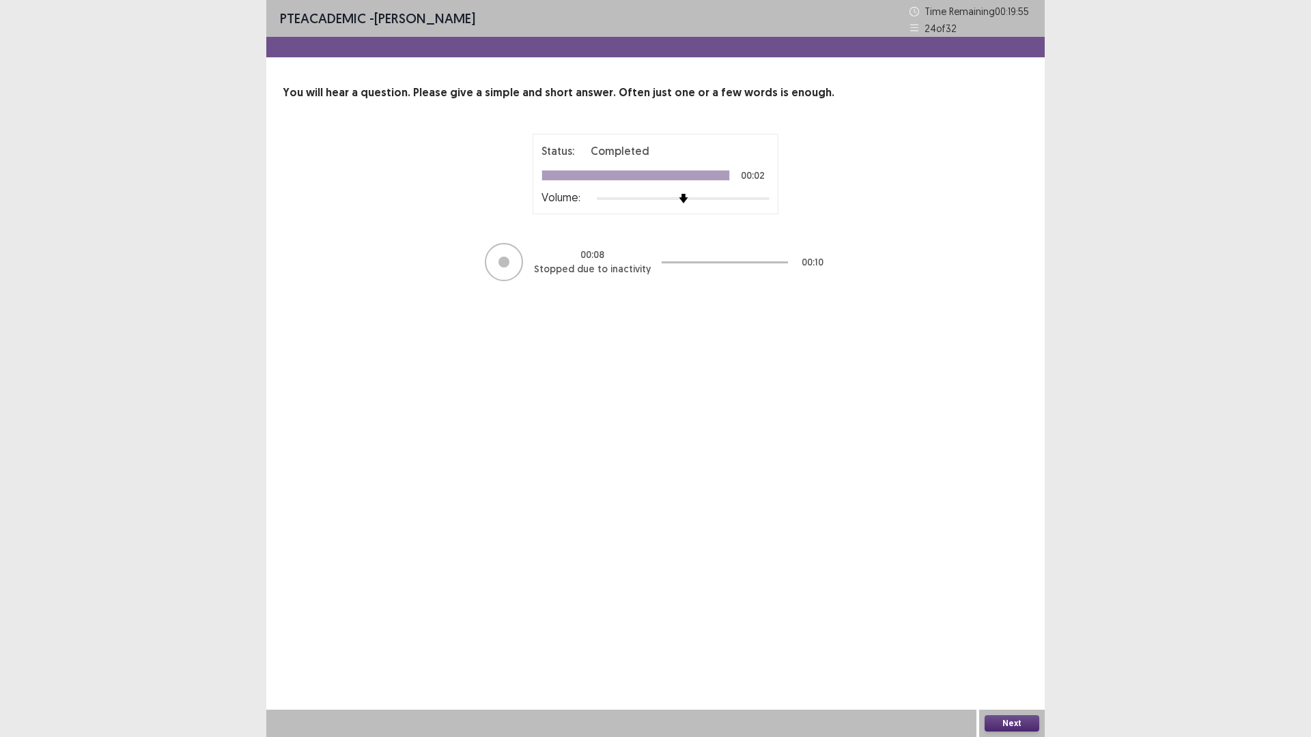
click at [1008, 644] on button "Next" at bounding box center [1011, 723] width 55 height 16
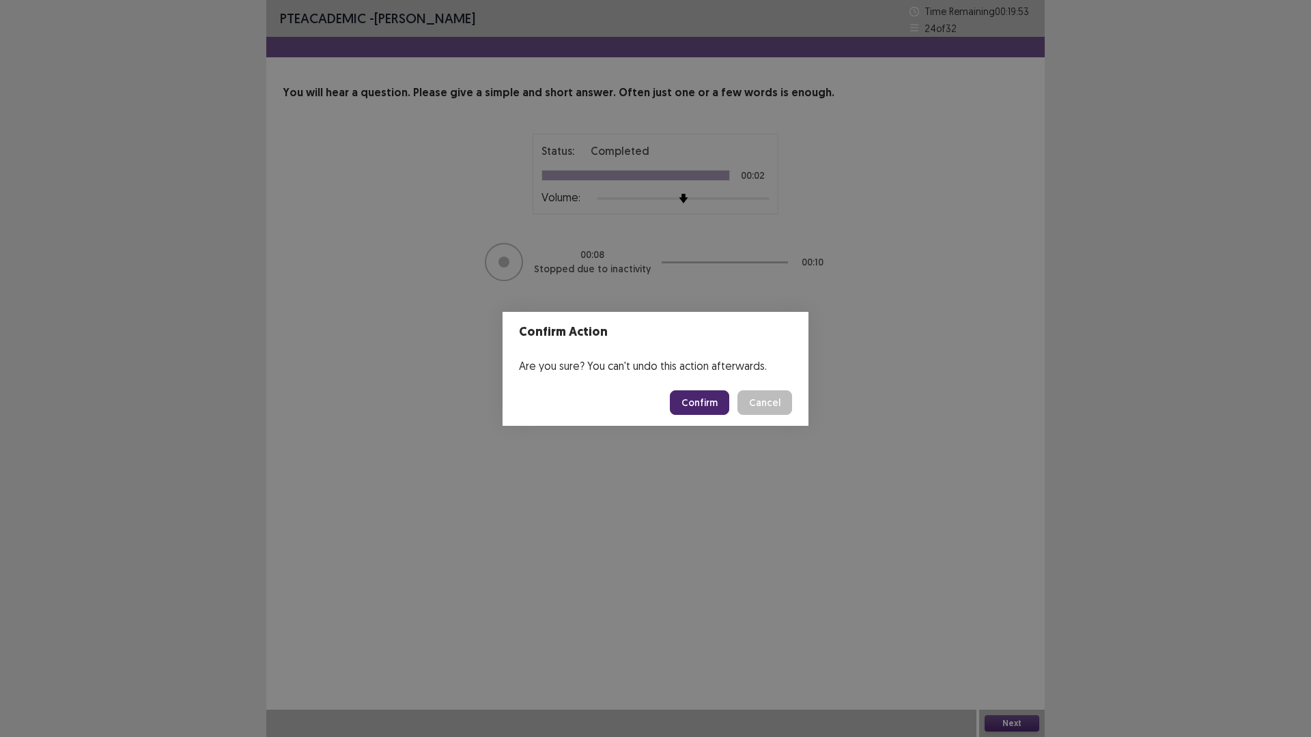
click at [700, 408] on button "Confirm" at bounding box center [699, 402] width 59 height 25
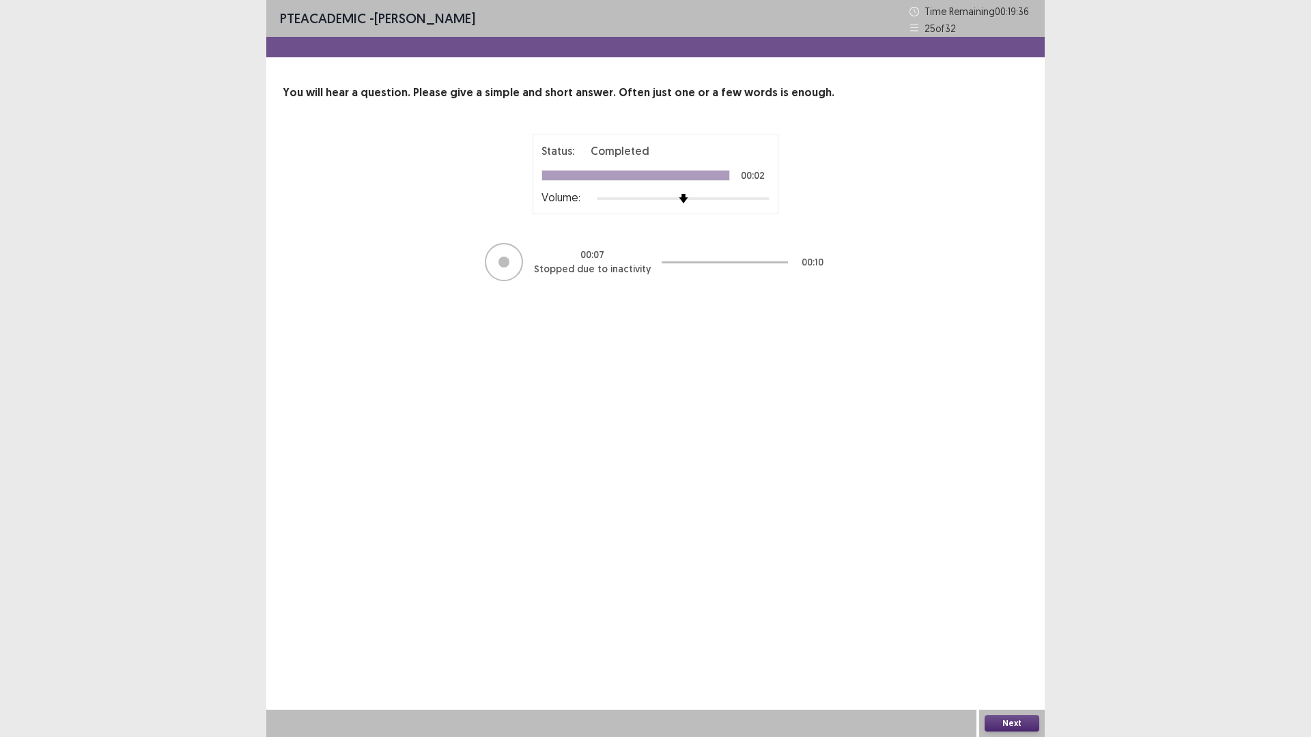
click at [1017, 644] on button "Next" at bounding box center [1011, 723] width 55 height 16
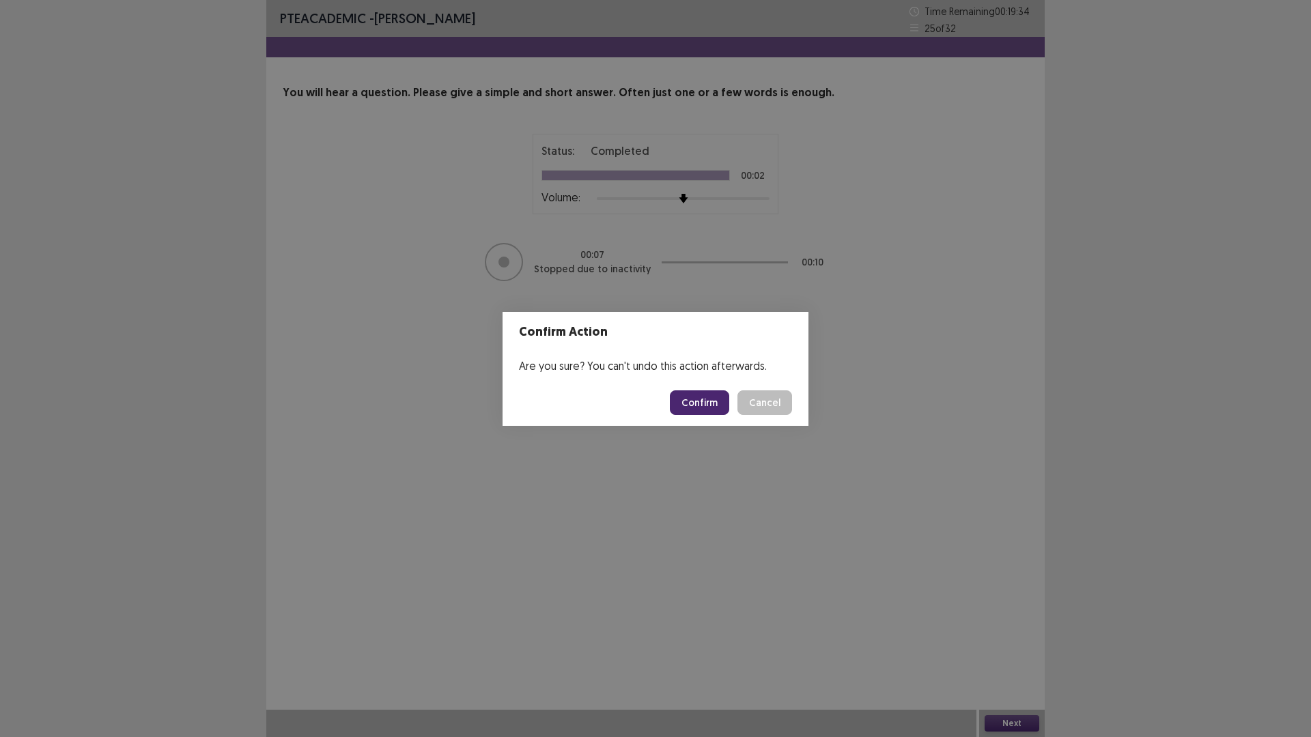
click at [692, 407] on button "Confirm" at bounding box center [699, 402] width 59 height 25
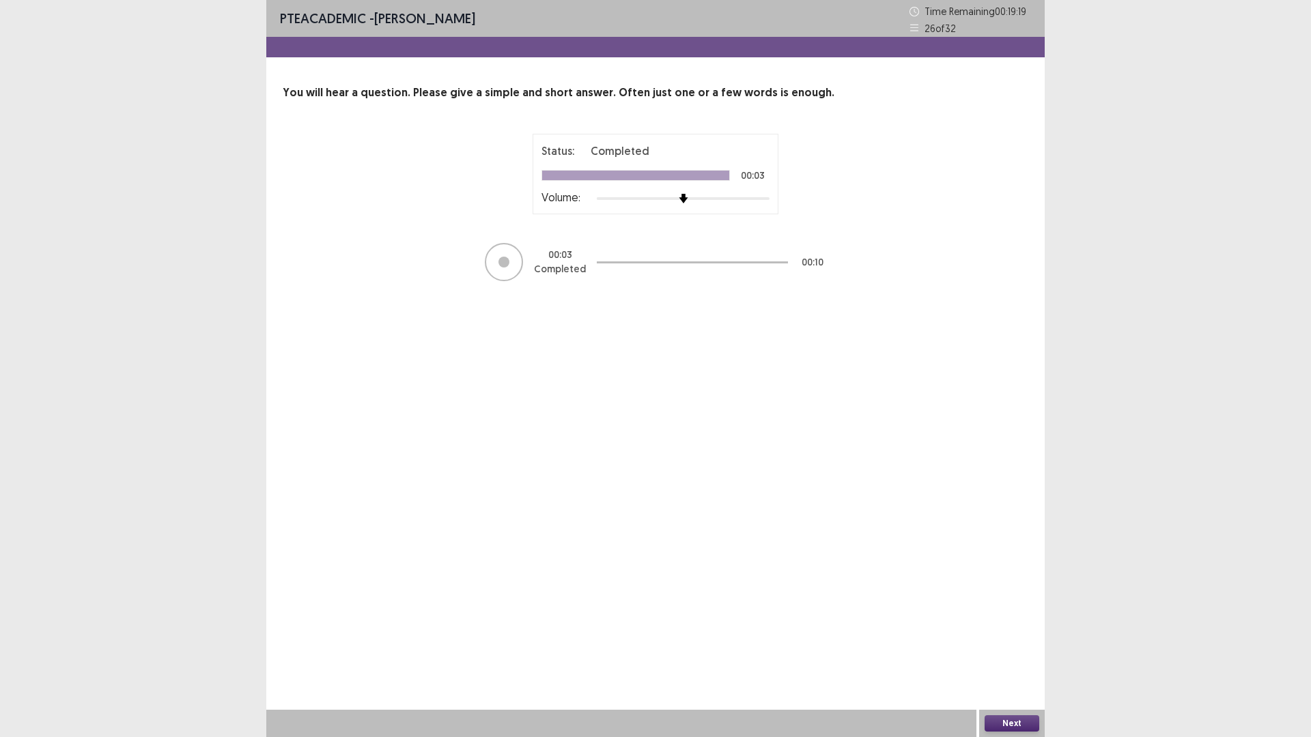
click at [1022, 644] on button "Next" at bounding box center [1011, 723] width 55 height 16
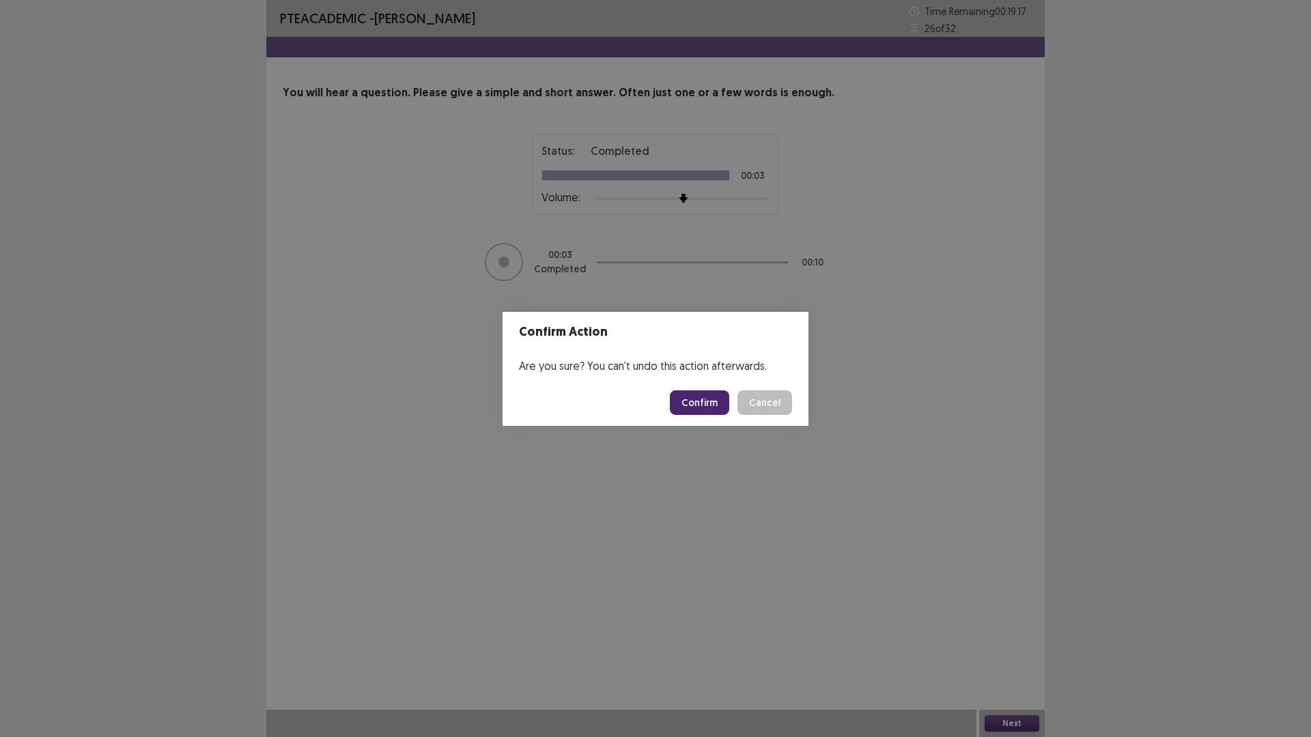
click at [703, 402] on button "Confirm" at bounding box center [699, 402] width 59 height 25
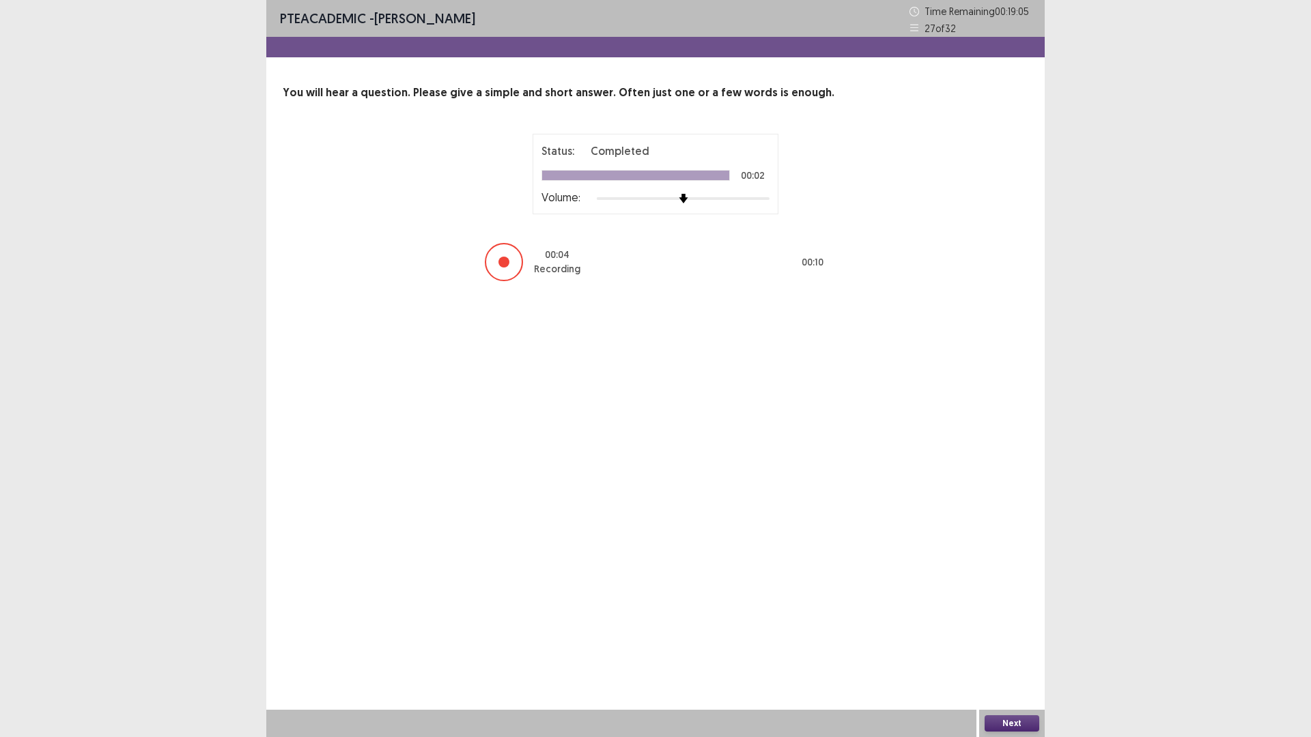
click at [1010, 644] on button "Next" at bounding box center [1011, 723] width 55 height 16
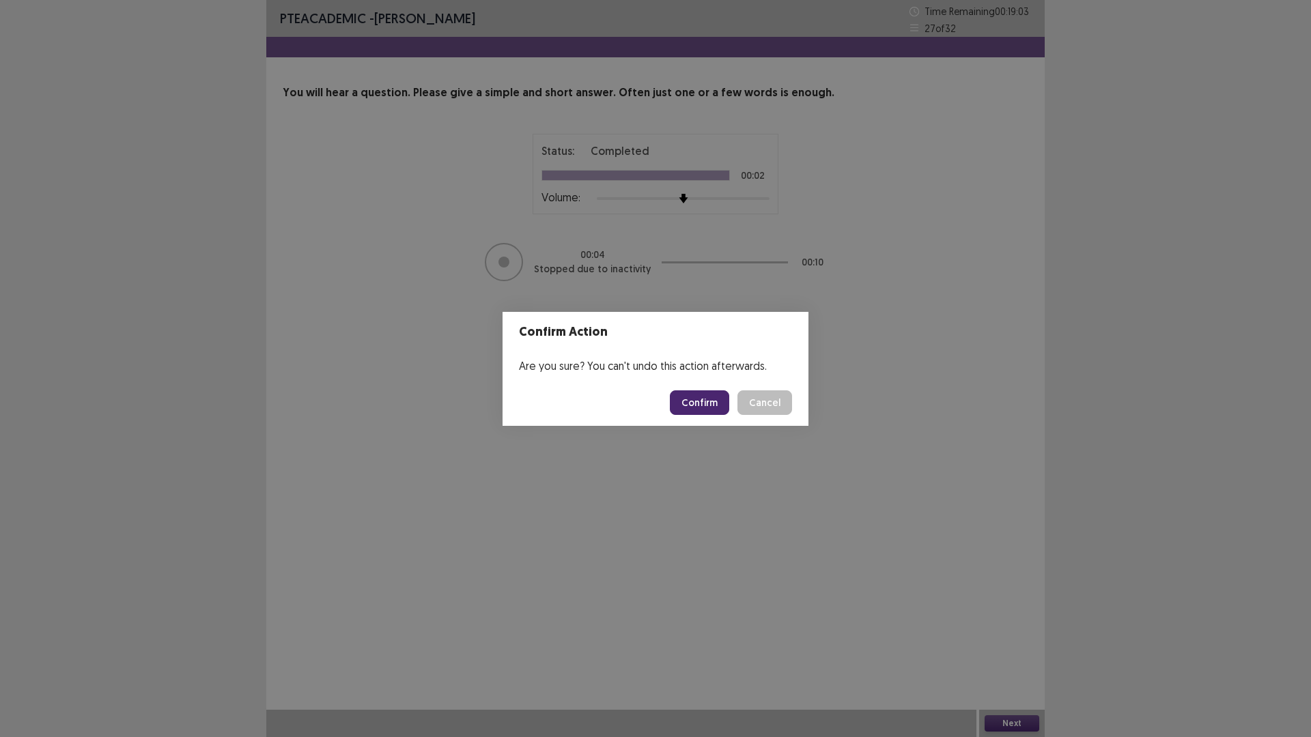
click at [699, 410] on button "Confirm" at bounding box center [699, 402] width 59 height 25
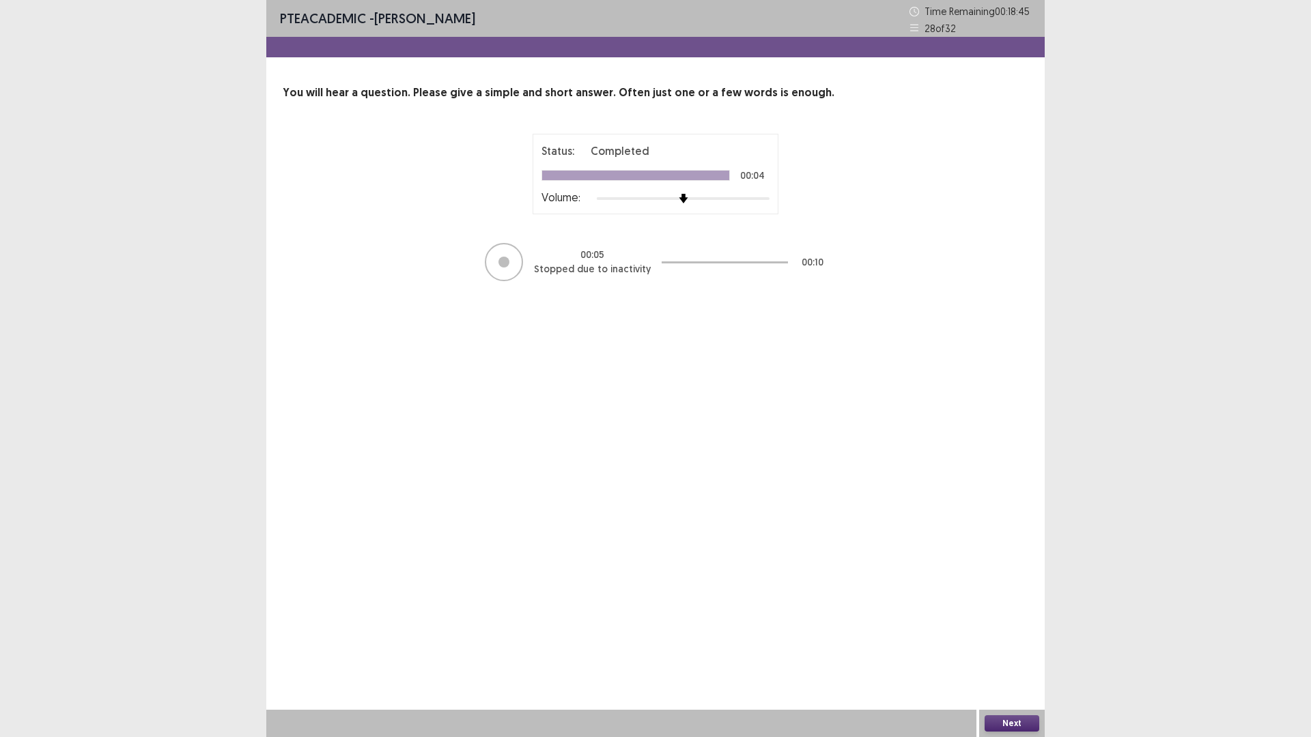
click at [1013, 644] on button "Next" at bounding box center [1011, 723] width 55 height 16
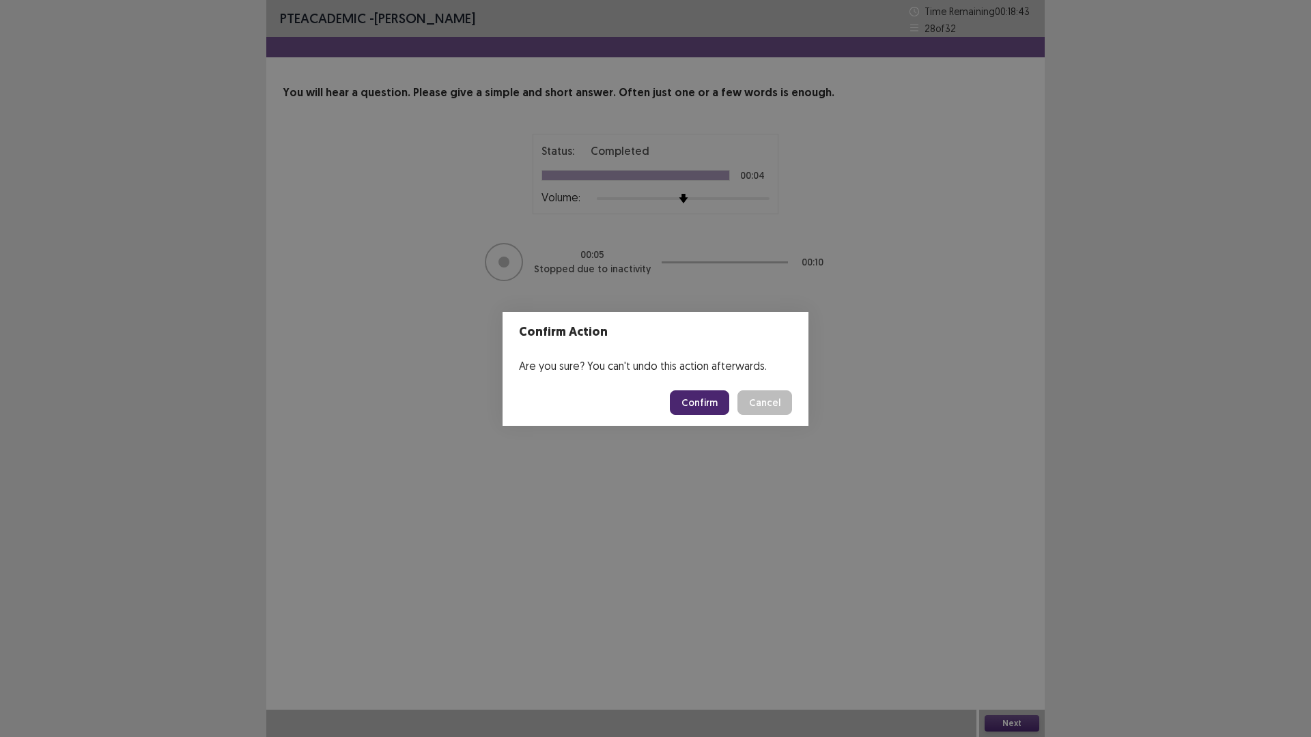
click at [704, 399] on button "Confirm" at bounding box center [699, 402] width 59 height 25
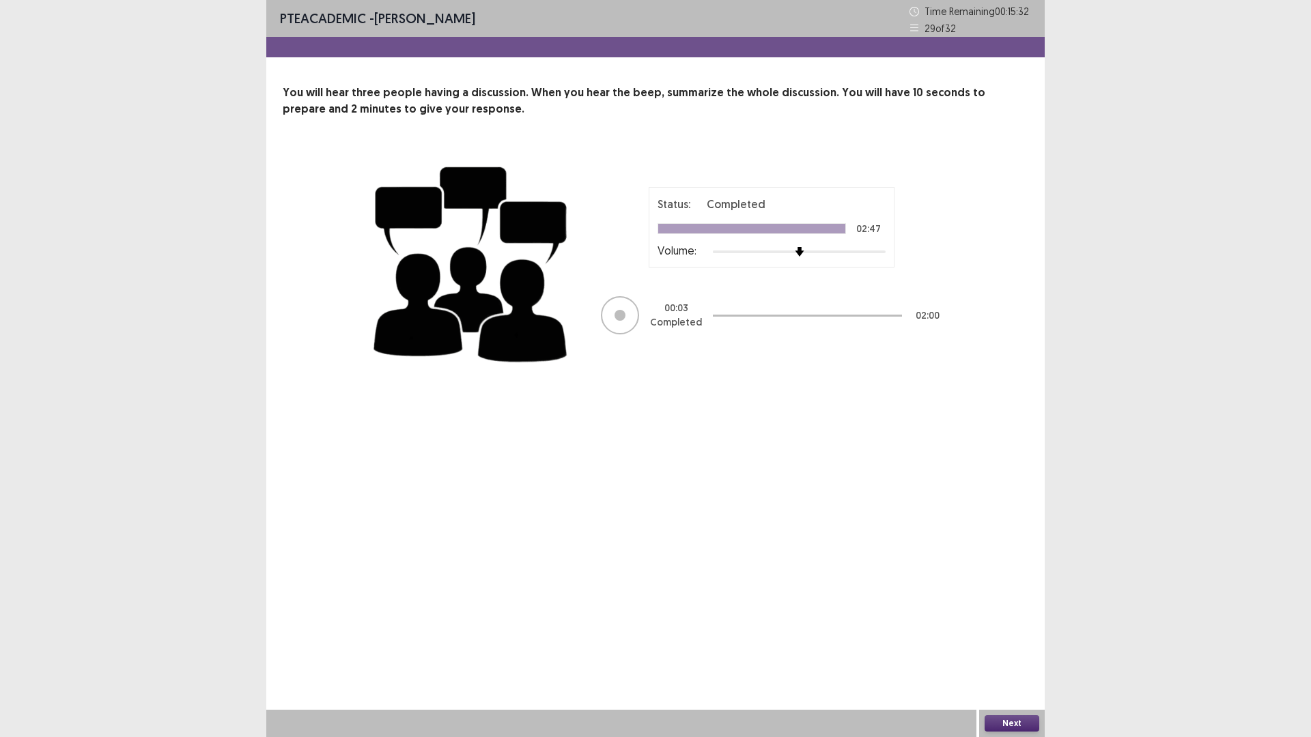
click at [1016, 644] on button "Next" at bounding box center [1011, 723] width 55 height 16
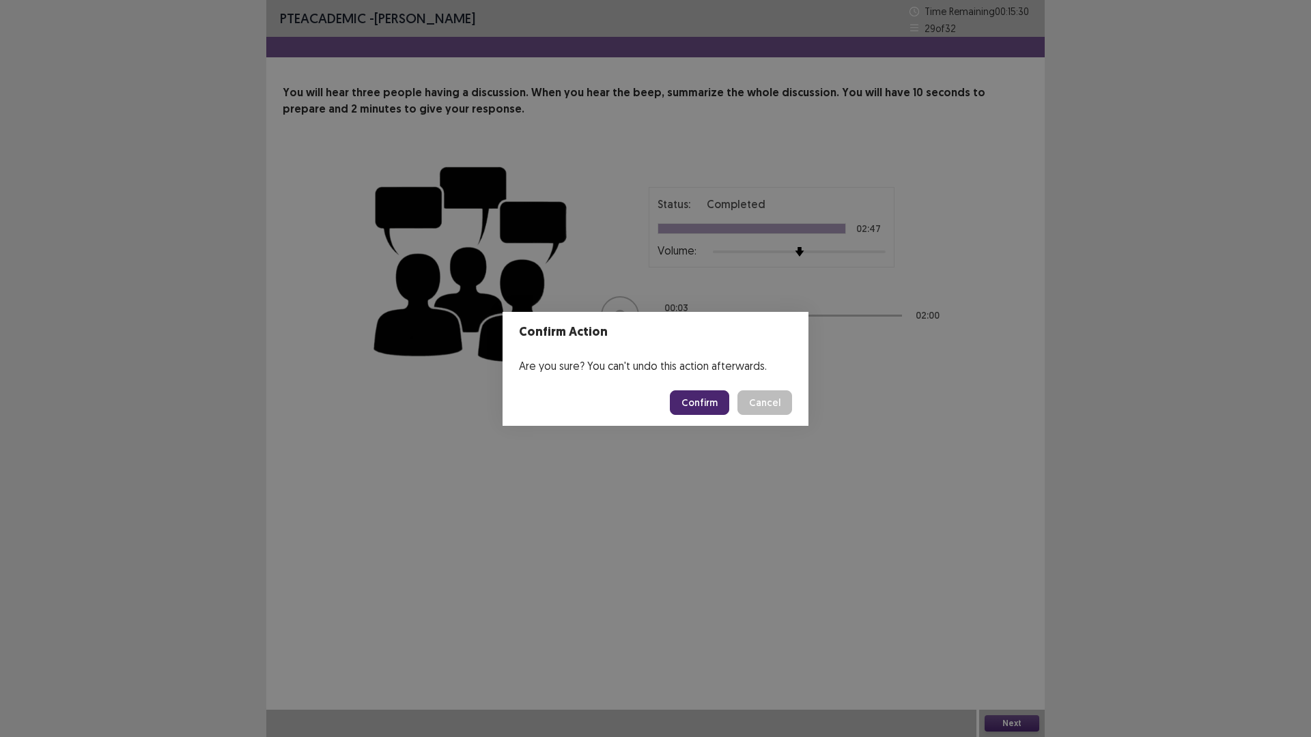
click at [703, 408] on button "Confirm" at bounding box center [699, 402] width 59 height 25
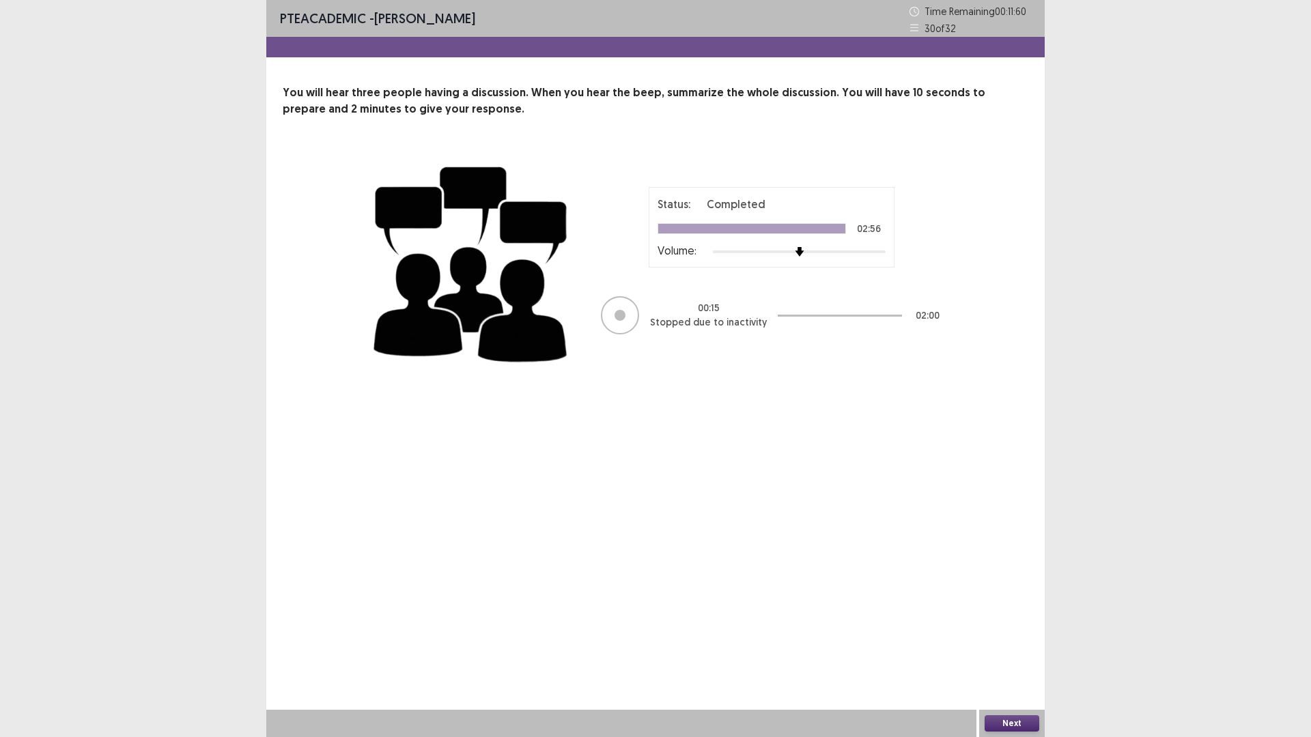
click at [1016, 644] on button "Next" at bounding box center [1011, 723] width 55 height 16
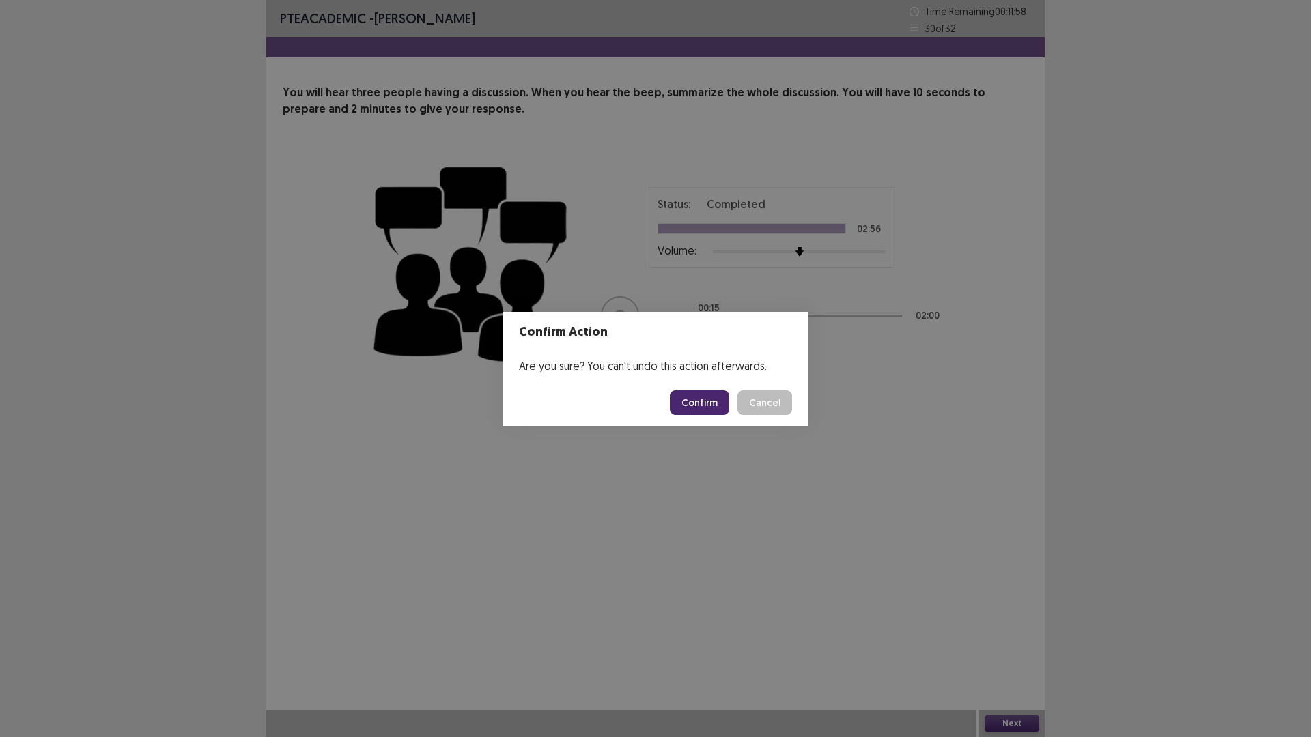
click at [707, 403] on button "Confirm" at bounding box center [699, 402] width 59 height 25
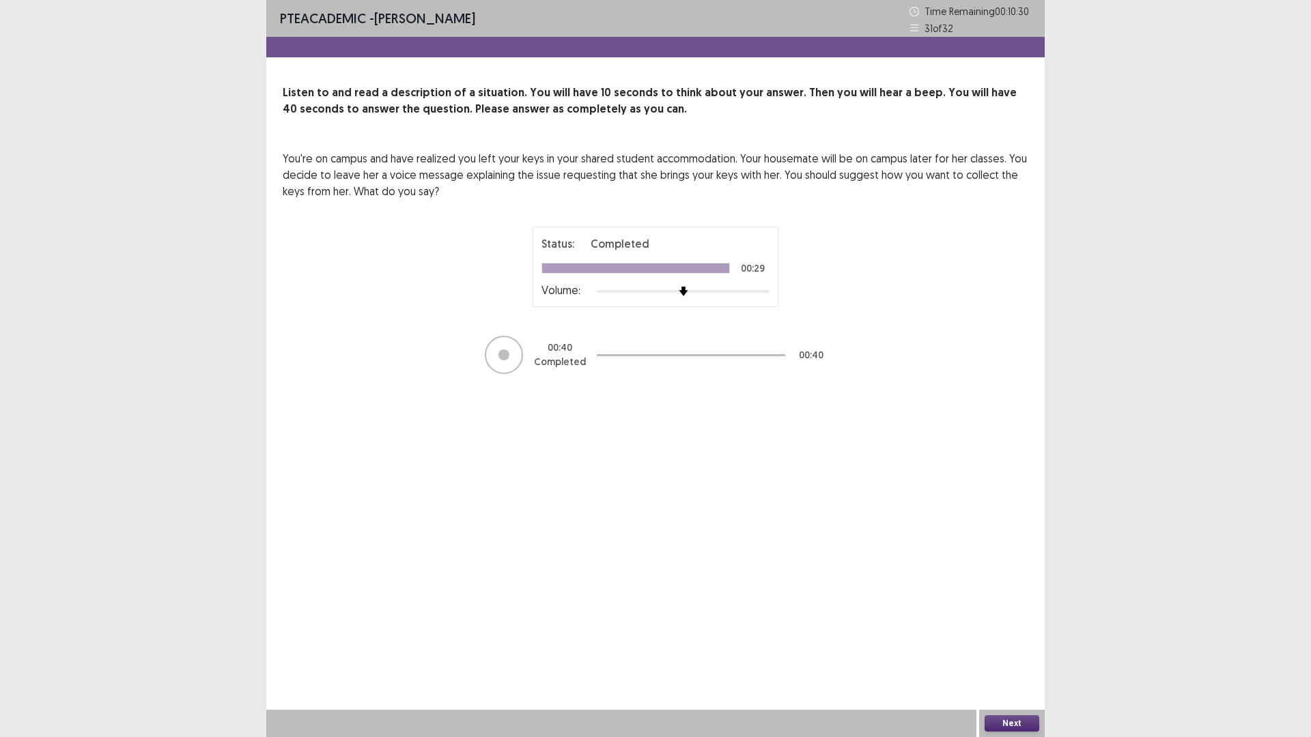
click at [1004, 644] on button "Next" at bounding box center [1011, 723] width 55 height 16
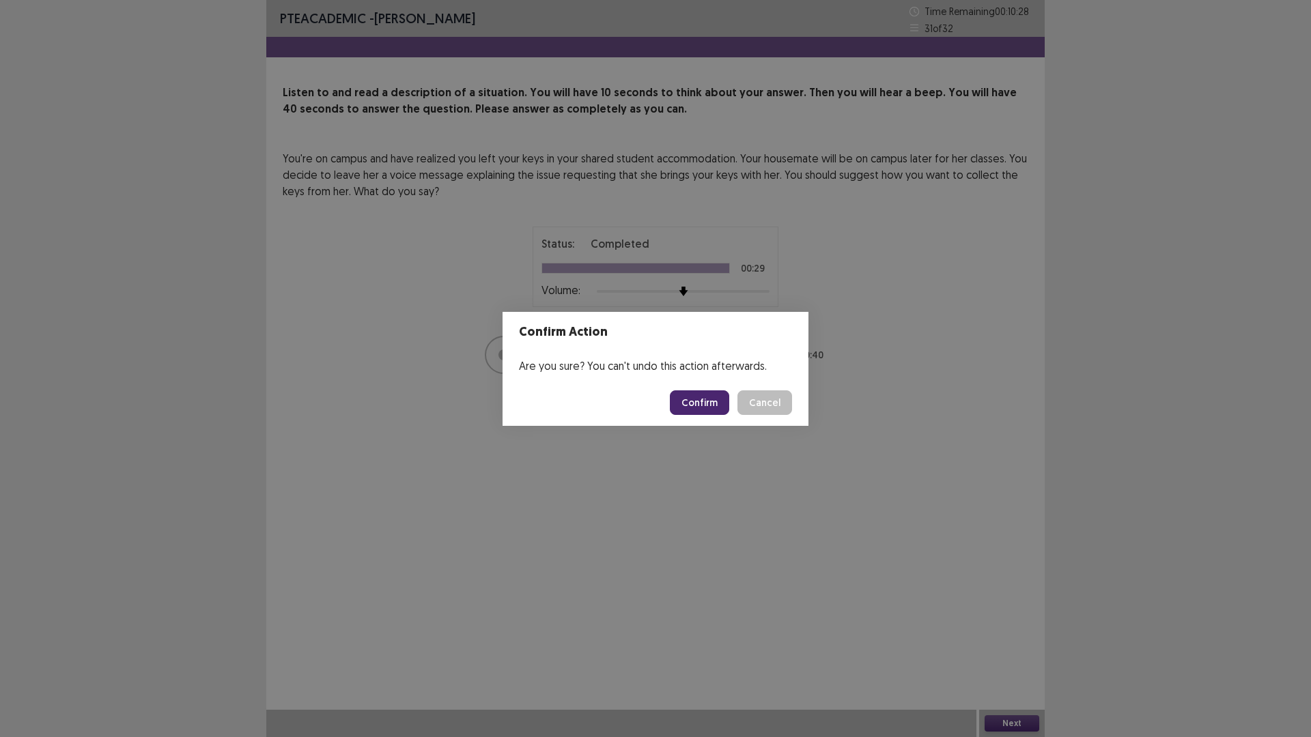
click at [705, 403] on button "Confirm" at bounding box center [699, 402] width 59 height 25
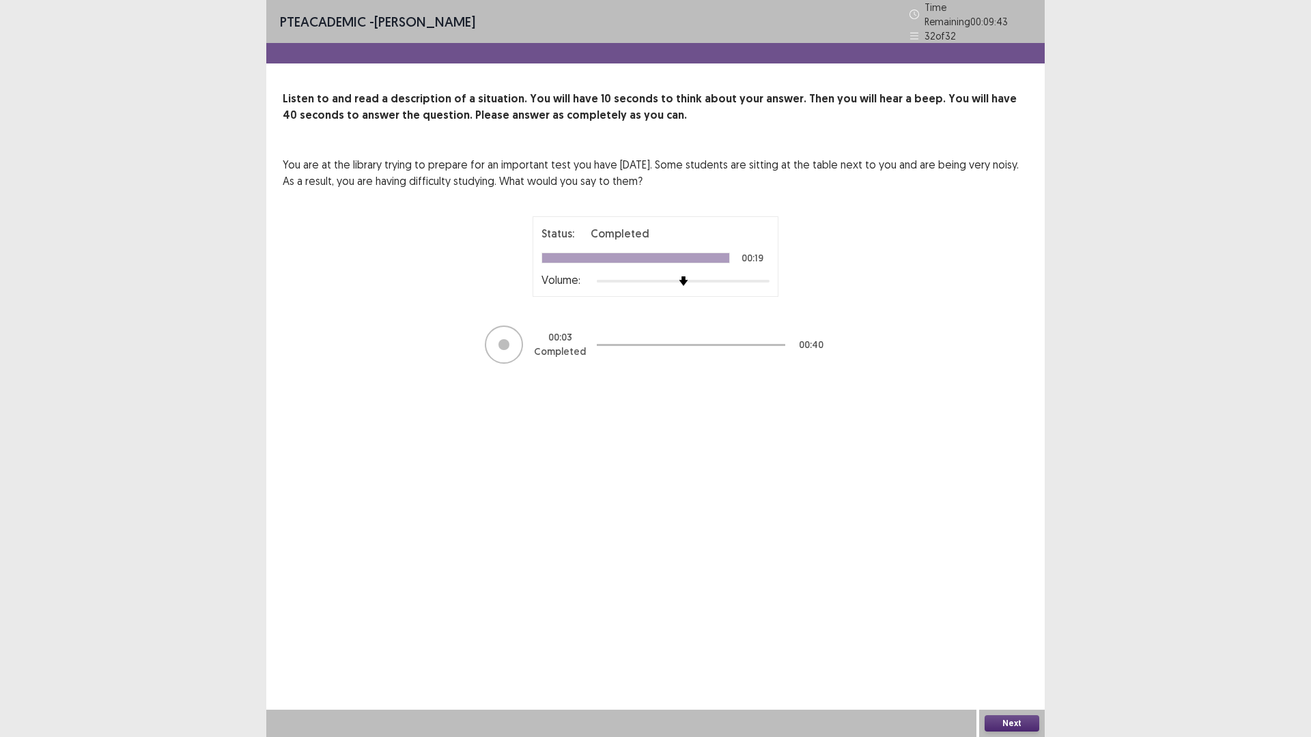
click at [1019, 644] on button "Next" at bounding box center [1011, 723] width 55 height 16
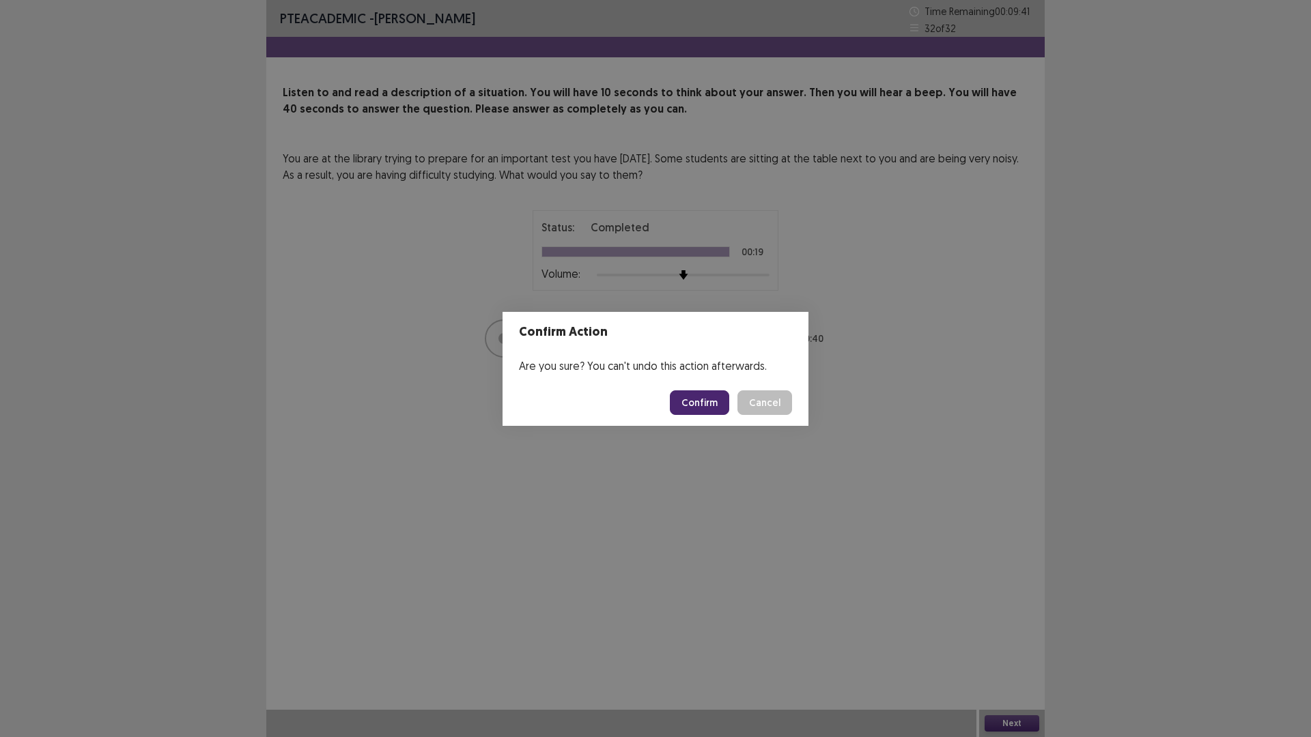
click at [681, 404] on button "Confirm" at bounding box center [699, 402] width 59 height 25
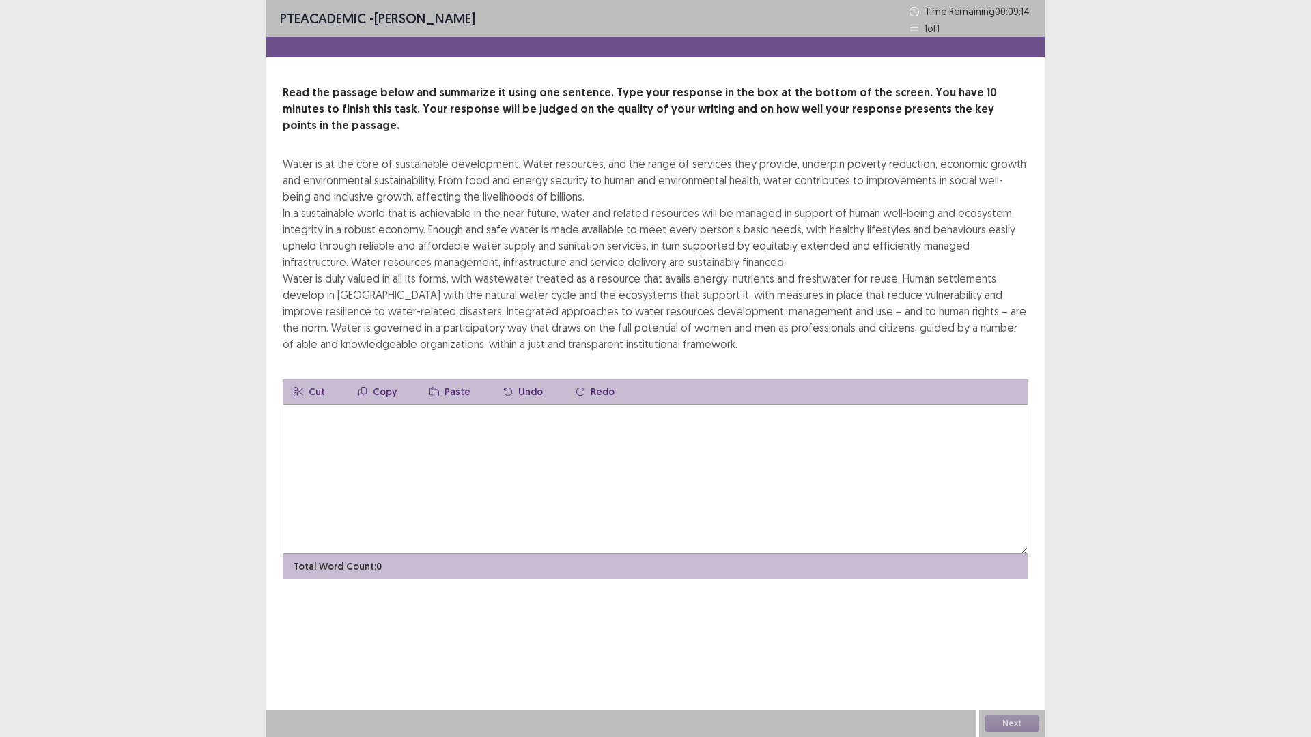
click at [319, 423] on textarea at bounding box center [655, 479] width 745 height 150
click at [347, 626] on div "PTE academic - [PERSON_NAME] Time Remaining 00 : 09 : 13 1 of 1 Read the passag…" at bounding box center [655, 368] width 778 height 737
click at [302, 404] on textarea at bounding box center [655, 479] width 745 height 150
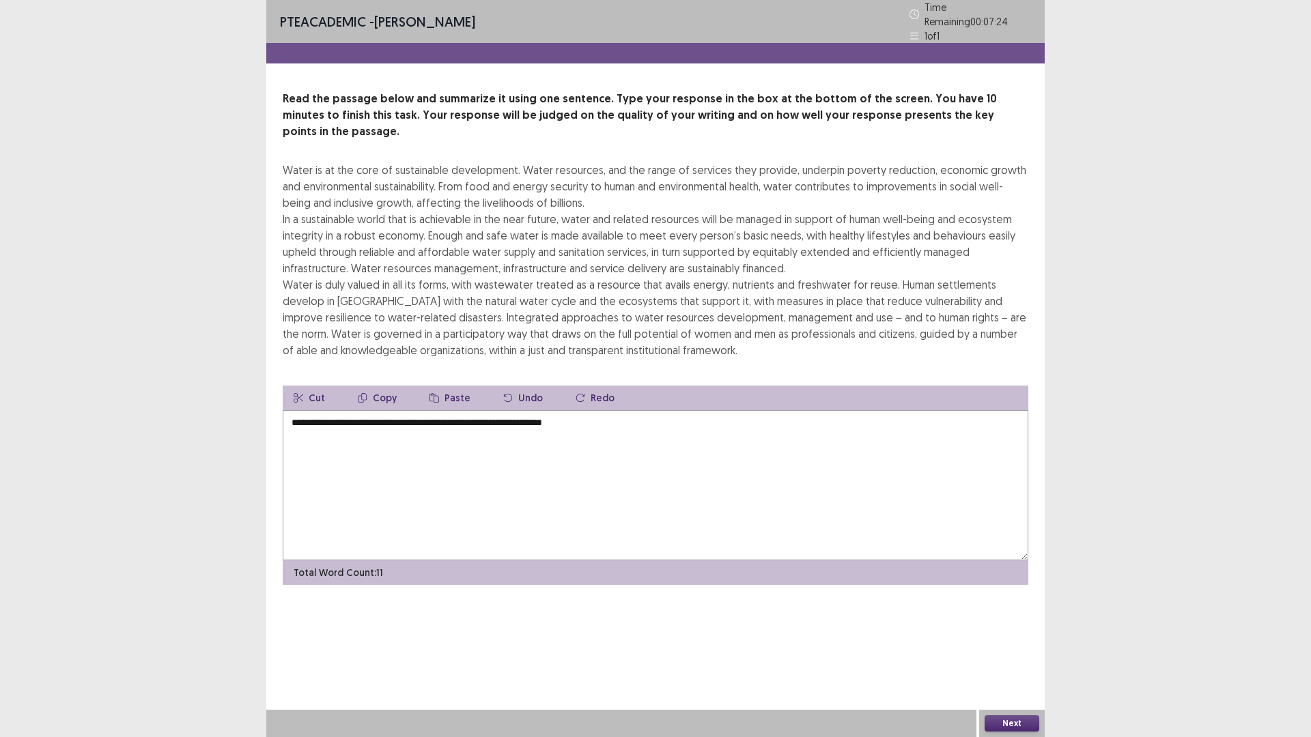
click at [545, 410] on textarea "**********" at bounding box center [655, 485] width 745 height 150
click at [612, 410] on textarea "**********" at bounding box center [655, 485] width 745 height 150
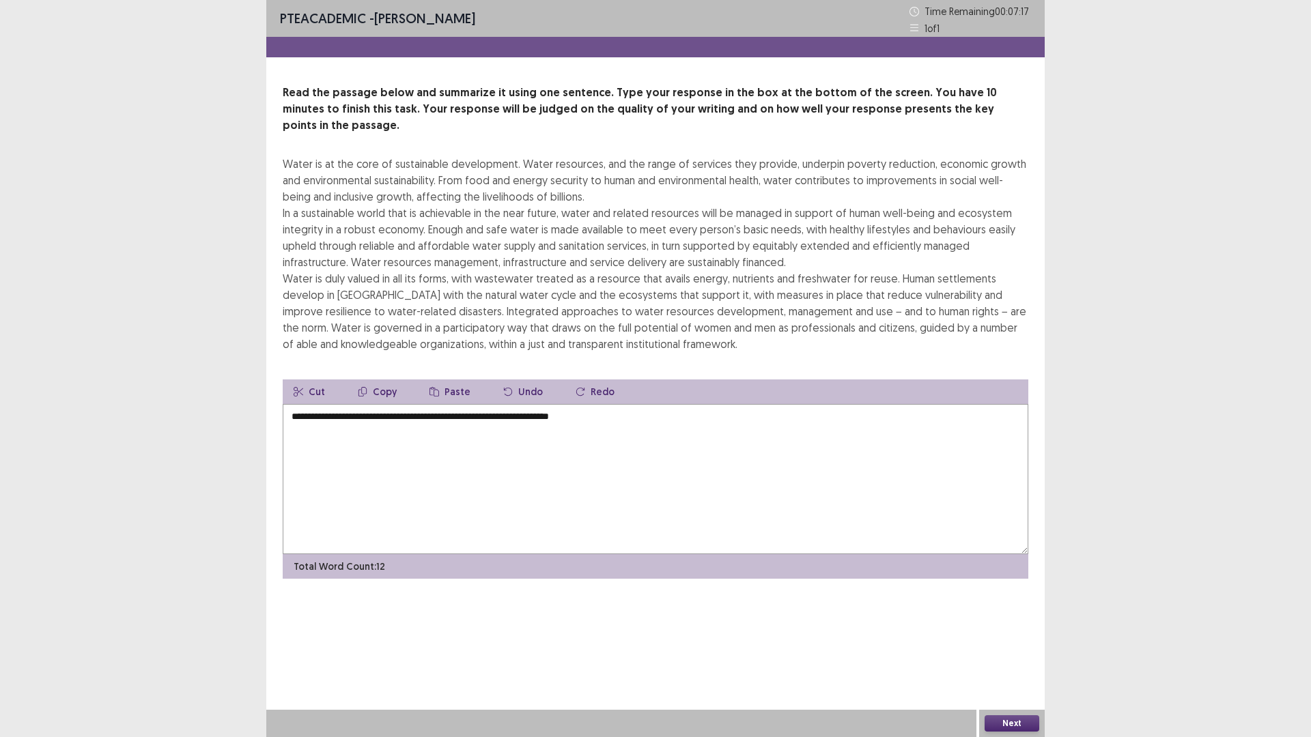
drag, startPoint x: 610, startPoint y: 400, endPoint x: 538, endPoint y: 410, distance: 73.1
click at [538, 410] on textarea "**********" at bounding box center [655, 479] width 745 height 150
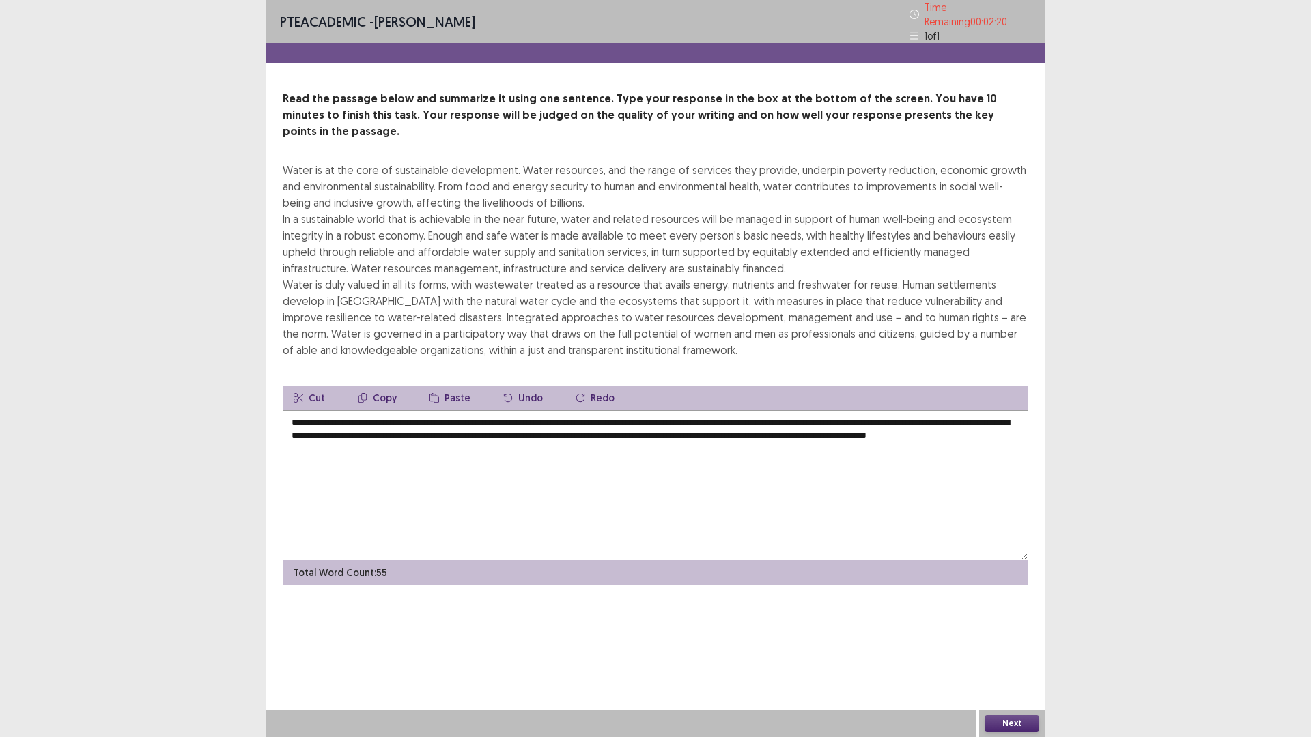
click at [446, 432] on textarea "**********" at bounding box center [655, 485] width 745 height 150
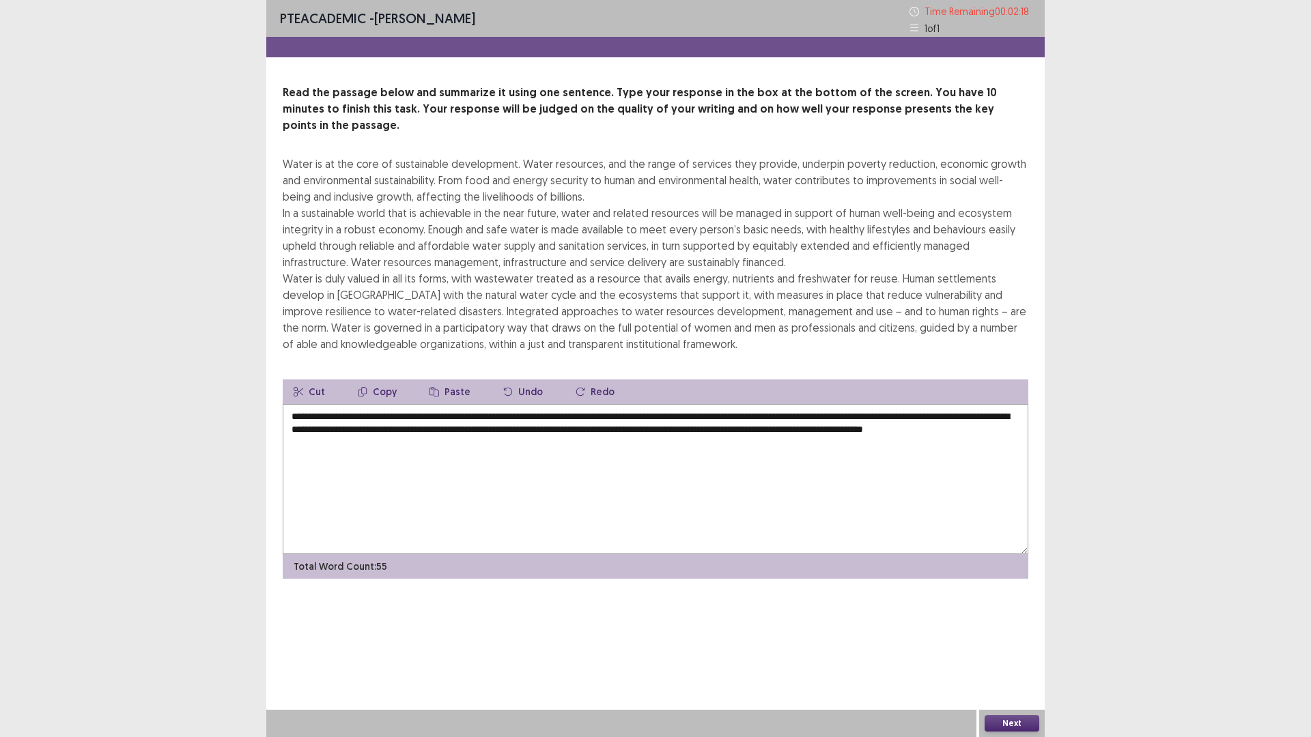
click at [471, 438] on textarea "**********" at bounding box center [655, 479] width 745 height 150
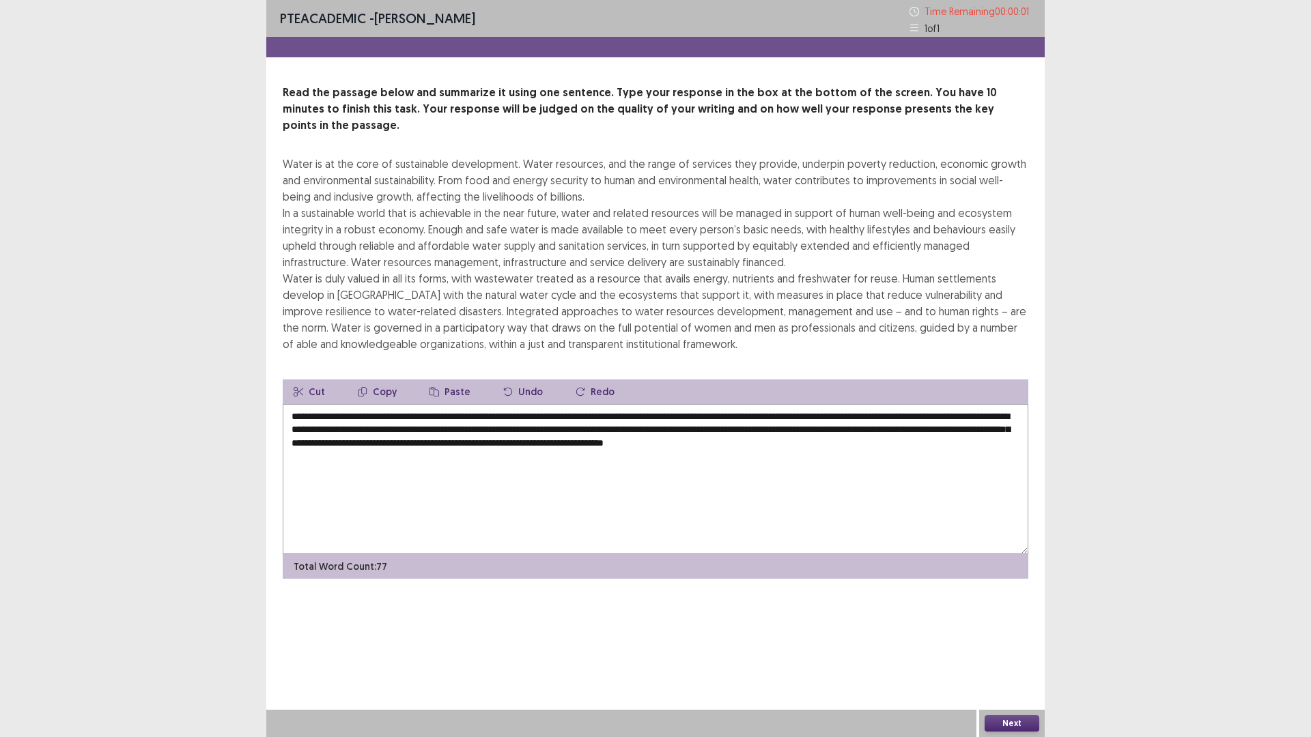
type textarea "**********"
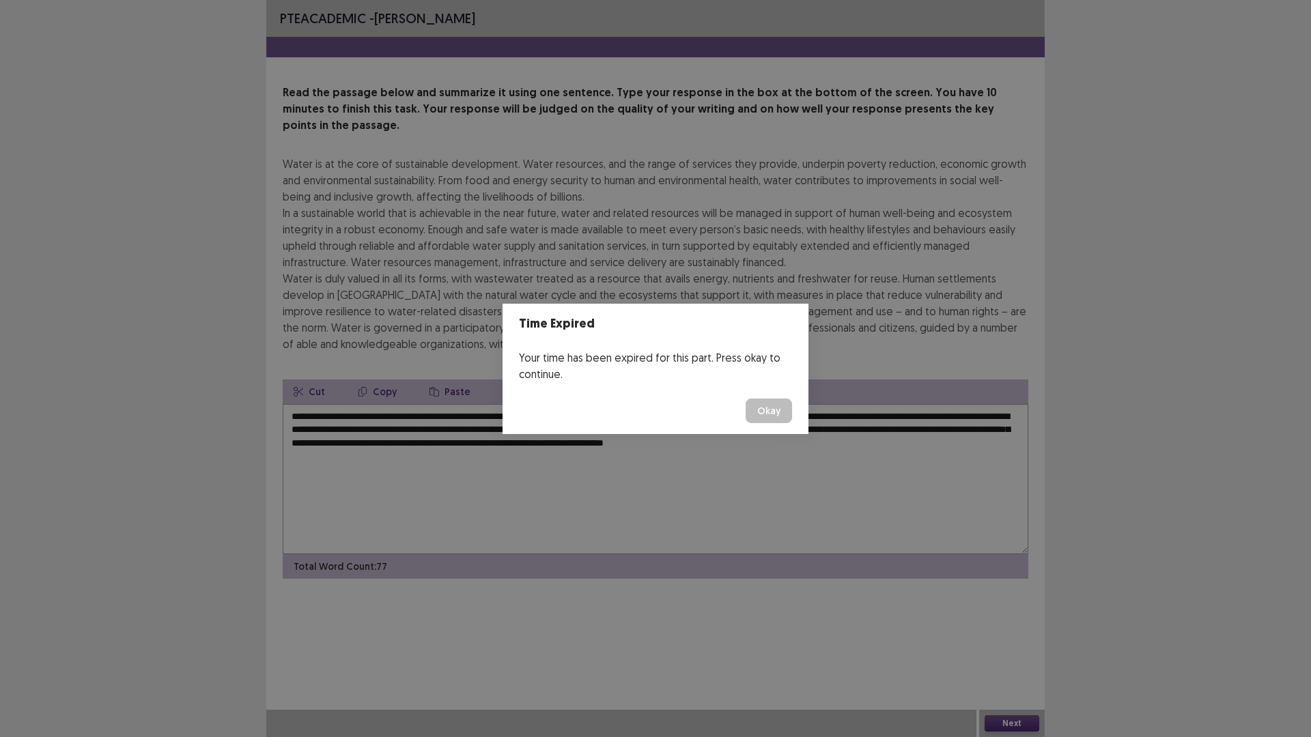
click at [773, 410] on button "Okay" at bounding box center [768, 411] width 46 height 25
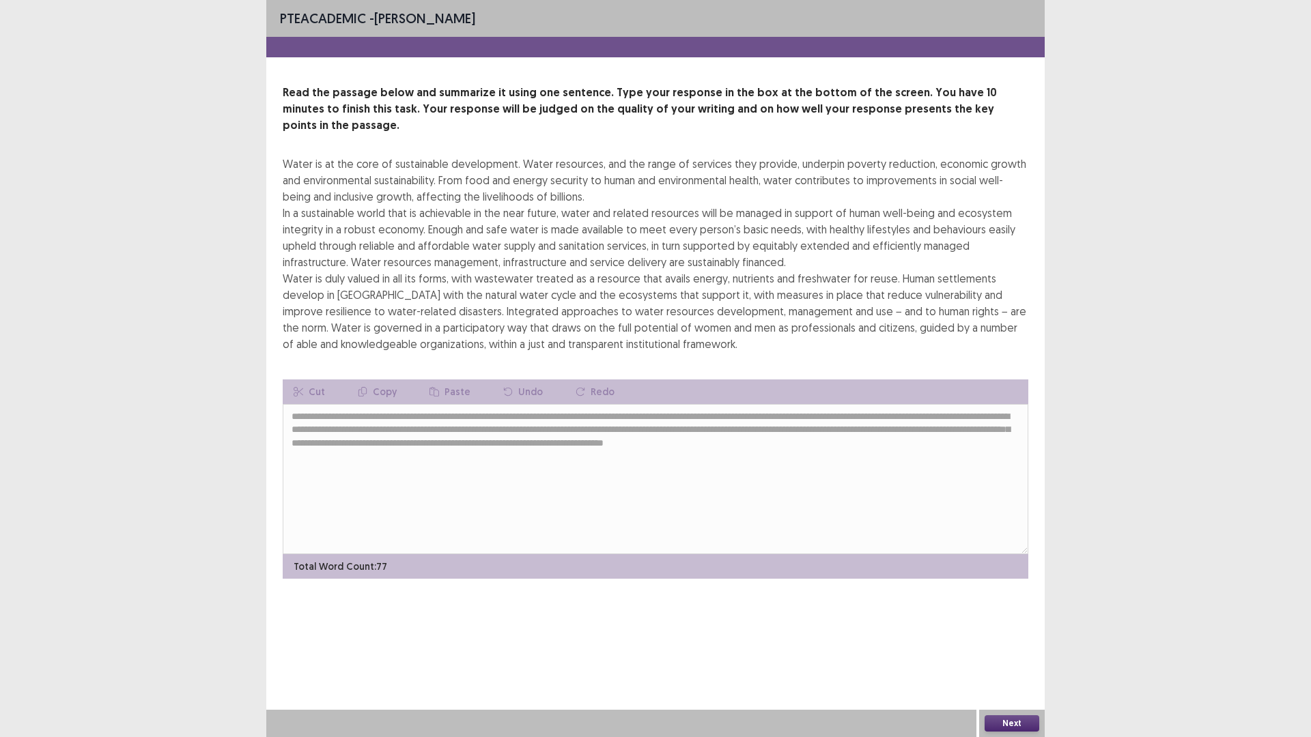
click at [1010, 644] on button "Next" at bounding box center [1011, 723] width 55 height 16
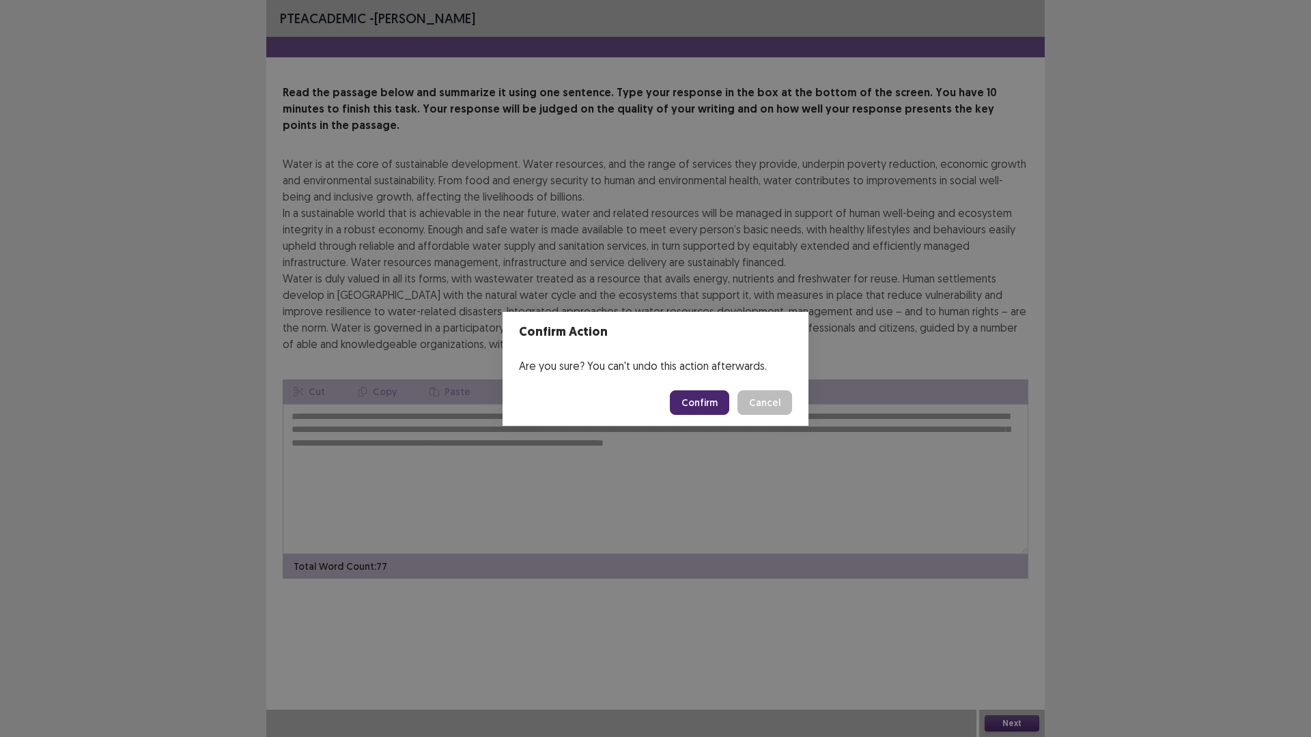
click at [697, 399] on button "Confirm" at bounding box center [699, 402] width 59 height 25
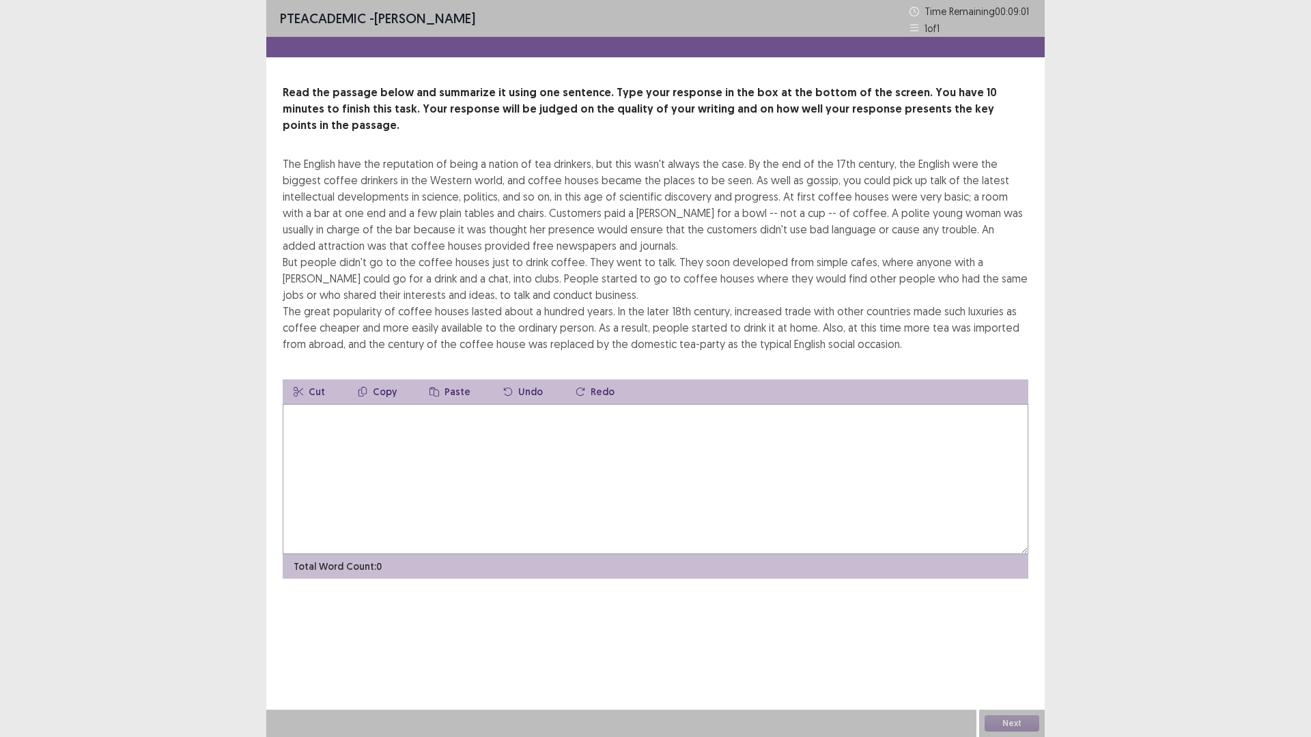
click at [345, 429] on textarea at bounding box center [655, 479] width 745 height 150
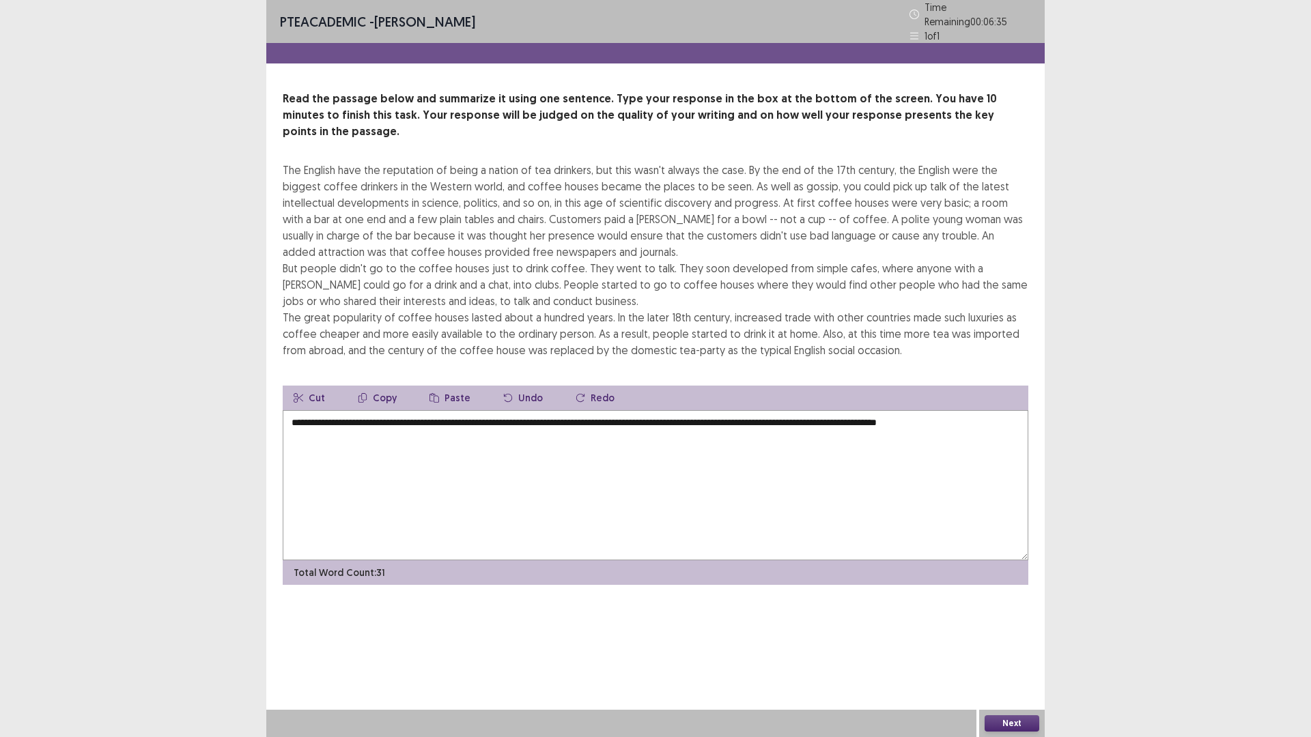
click at [958, 410] on textarea "**********" at bounding box center [655, 485] width 745 height 150
click at [1005, 410] on textarea "**********" at bounding box center [655, 485] width 745 height 150
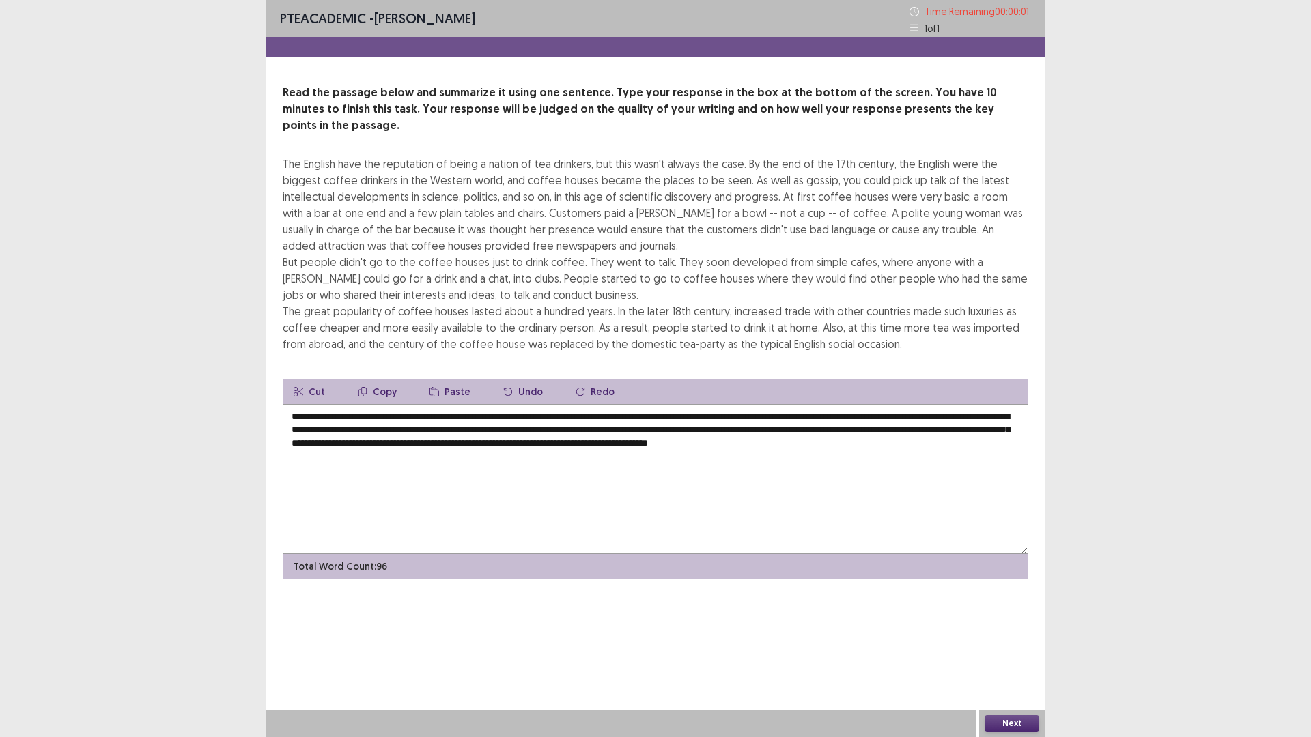
type textarea "**********"
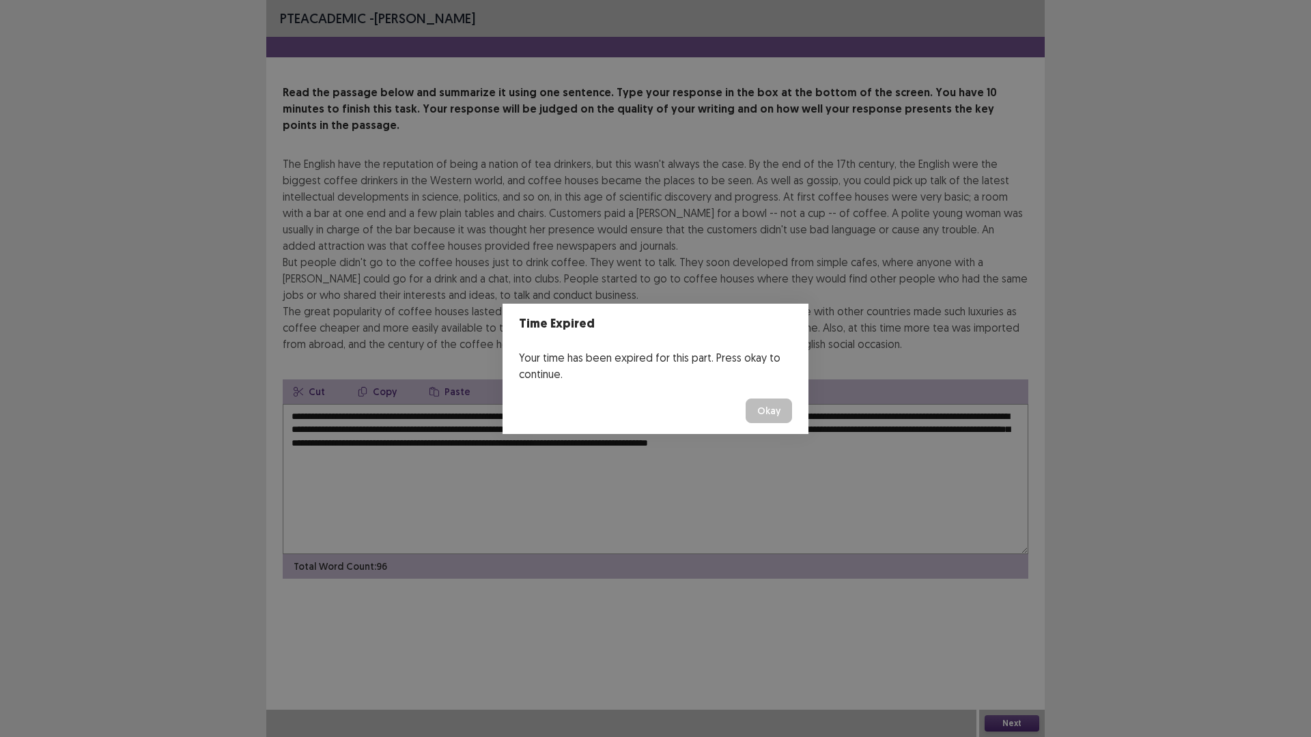
click at [769, 421] on button "Okay" at bounding box center [768, 411] width 46 height 25
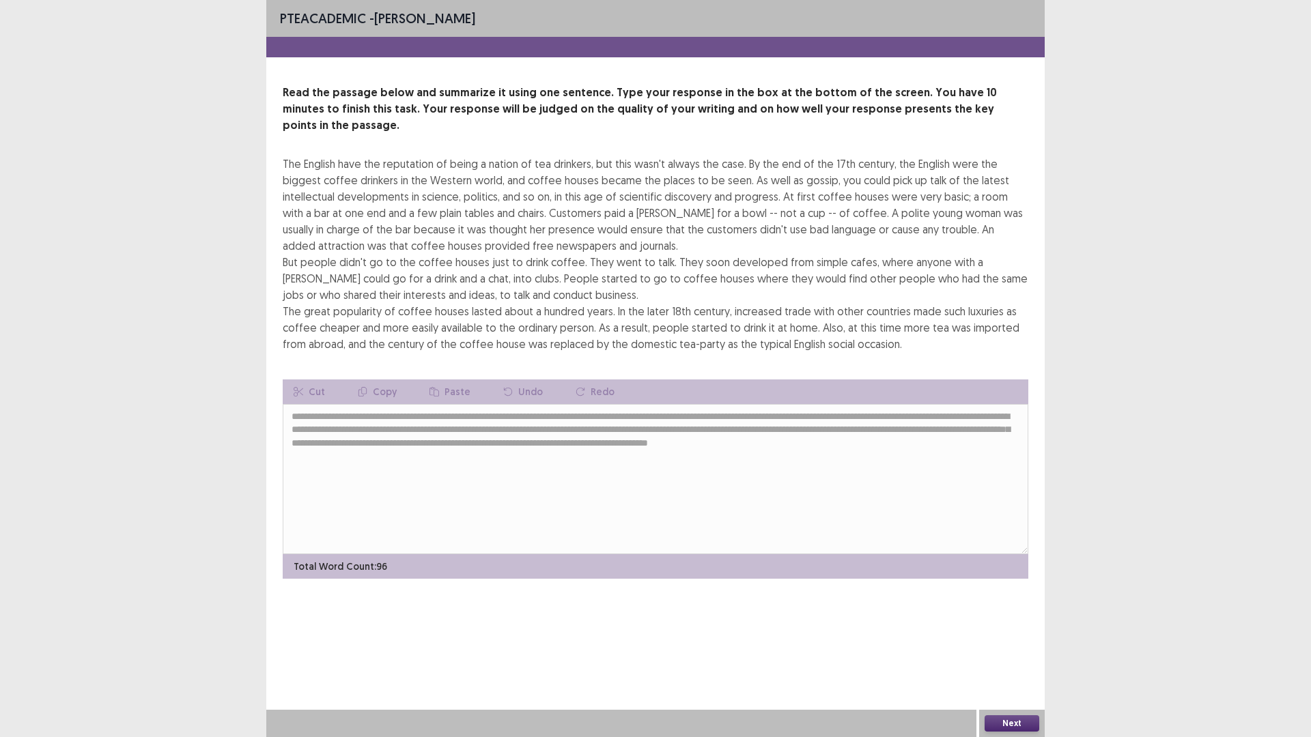
click at [1008, 644] on button "Next" at bounding box center [1011, 723] width 55 height 16
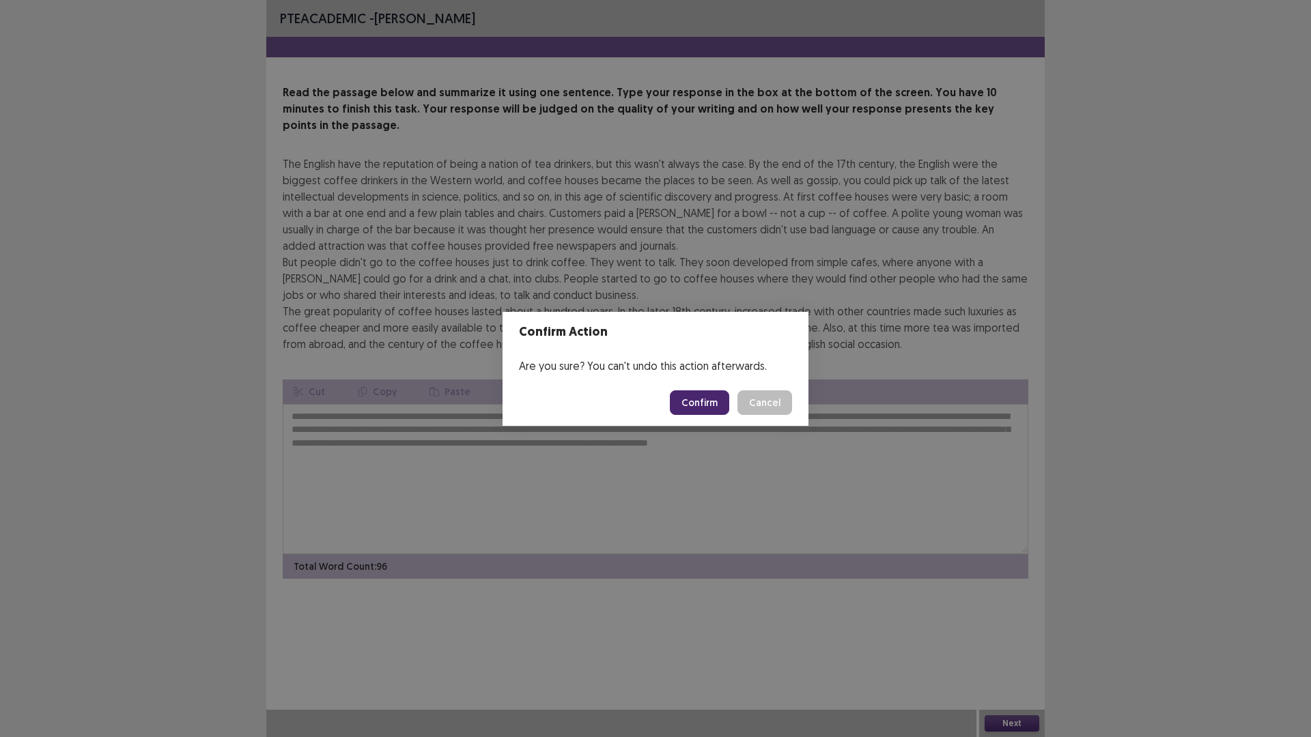
click at [709, 403] on button "Confirm" at bounding box center [699, 402] width 59 height 25
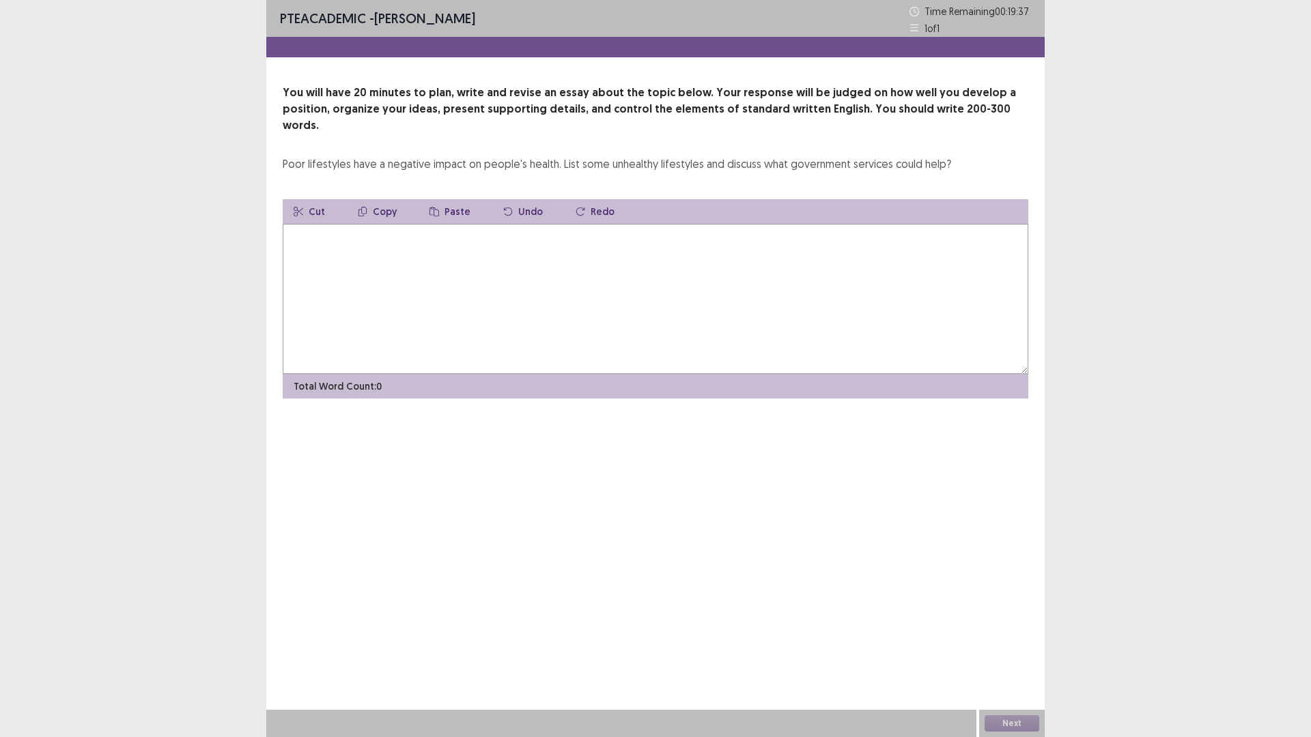
click at [345, 234] on textarea at bounding box center [655, 299] width 745 height 150
type textarea "*"
click at [697, 225] on textarea "**********" at bounding box center [655, 299] width 745 height 150
click at [780, 225] on textarea "**********" at bounding box center [655, 299] width 745 height 150
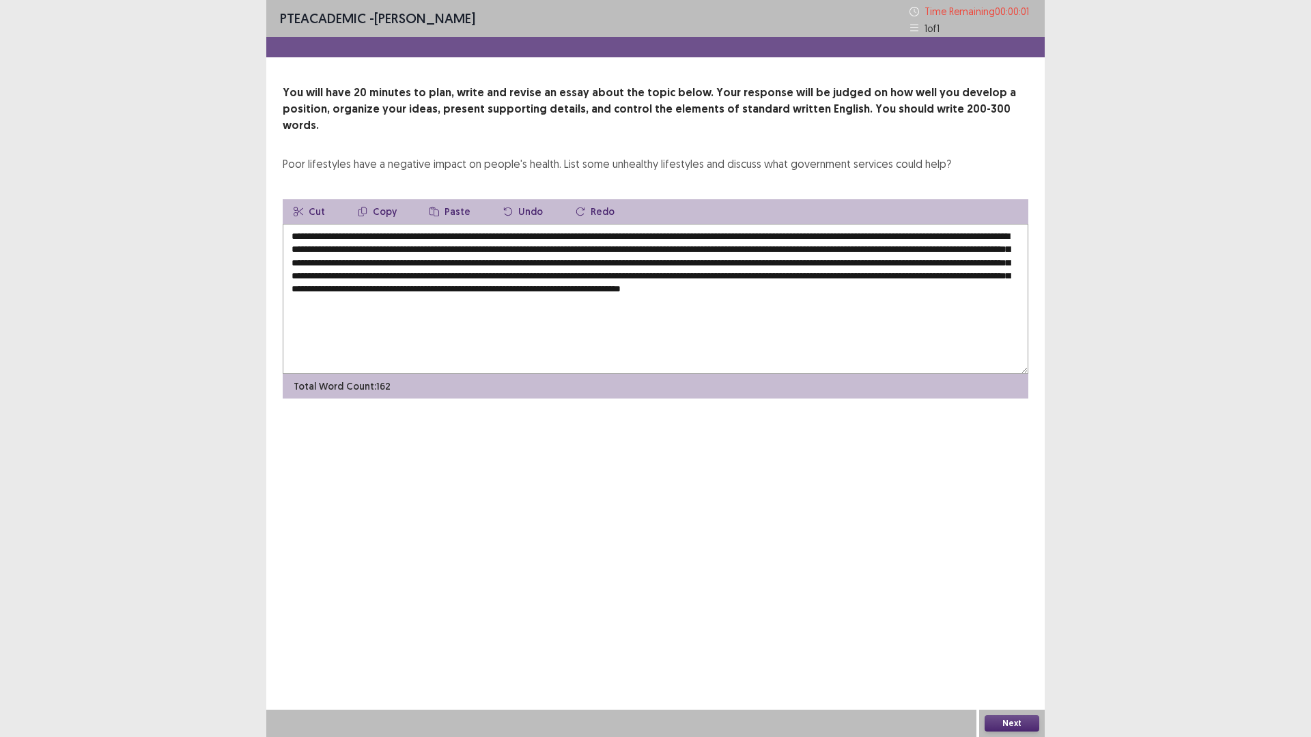
type textarea "**********"
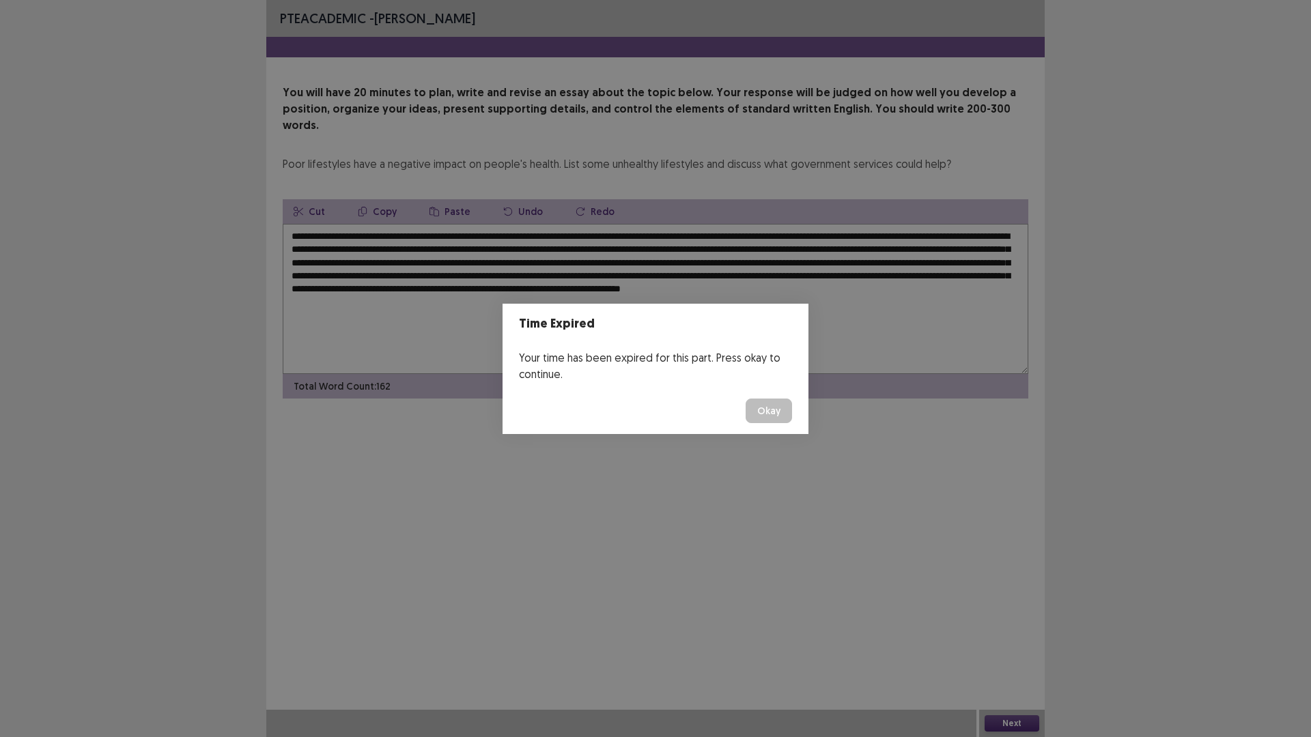
click at [767, 401] on button "Okay" at bounding box center [768, 411] width 46 height 25
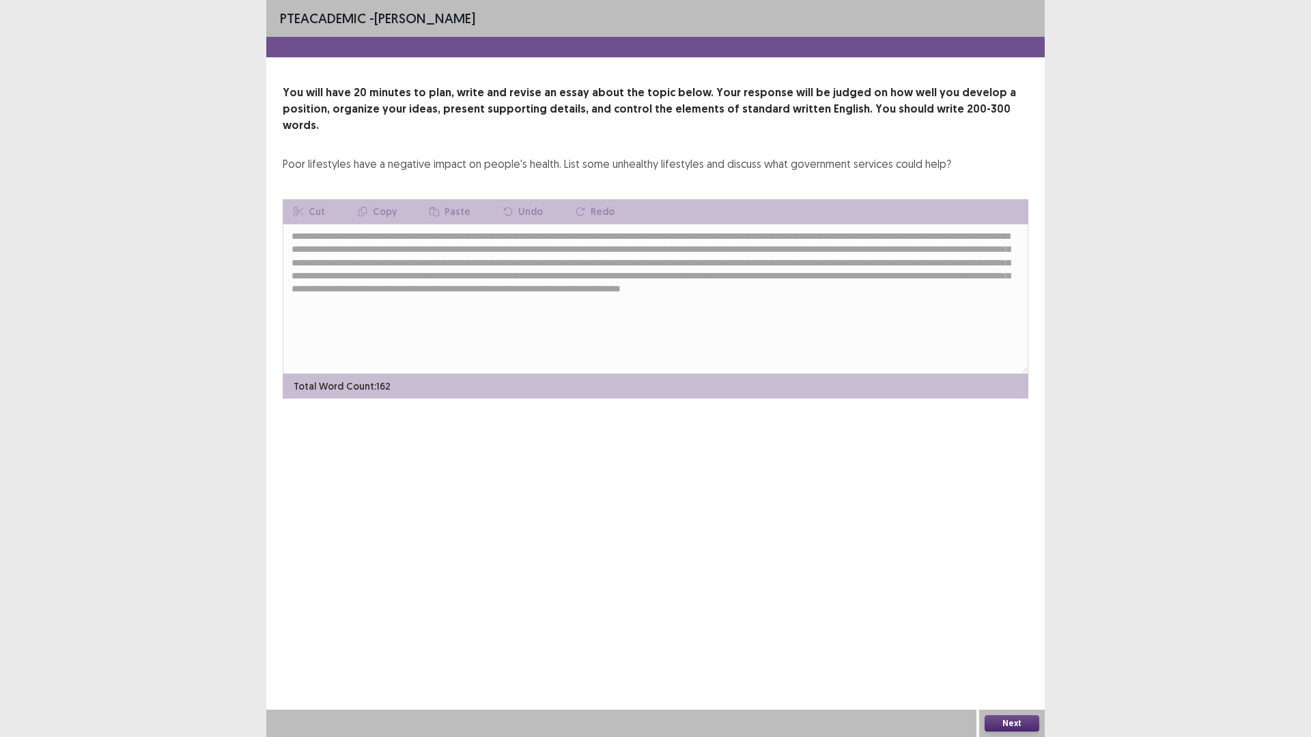
click at [1004, 644] on button "Next" at bounding box center [1011, 723] width 55 height 16
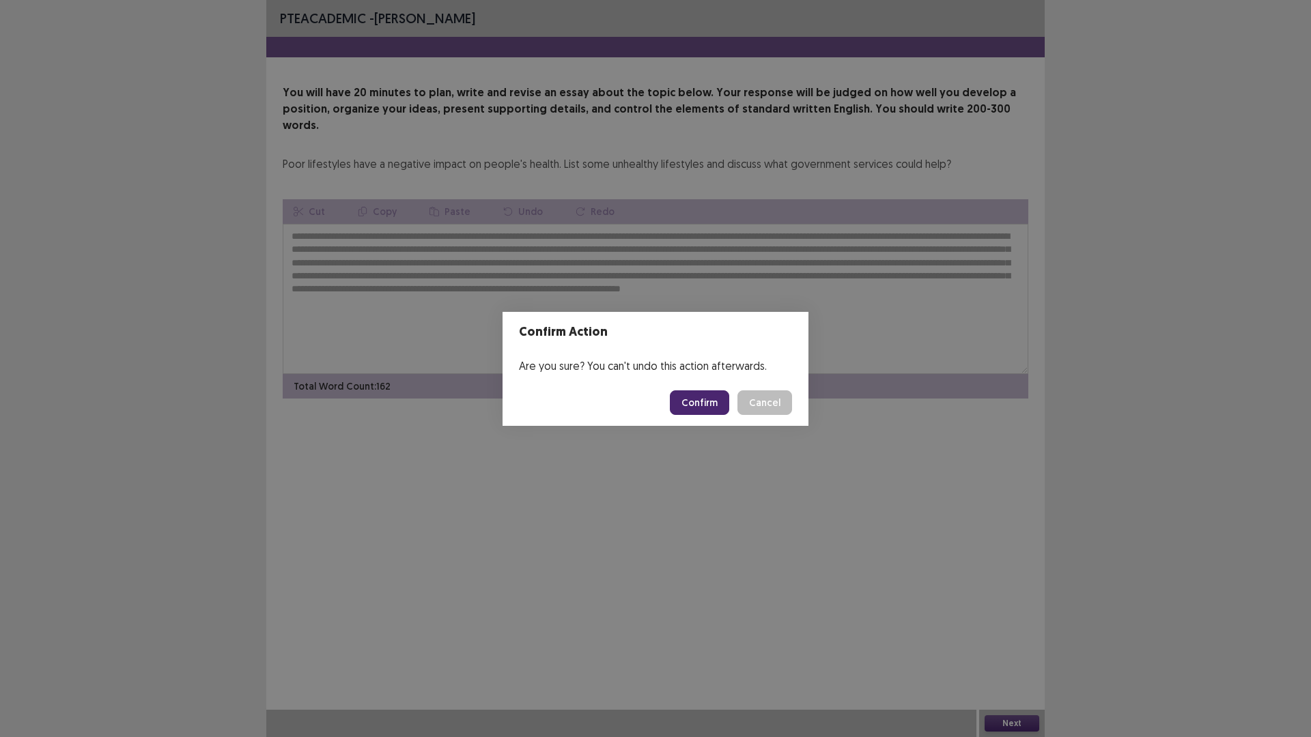
click at [687, 397] on button "Confirm" at bounding box center [699, 402] width 59 height 25
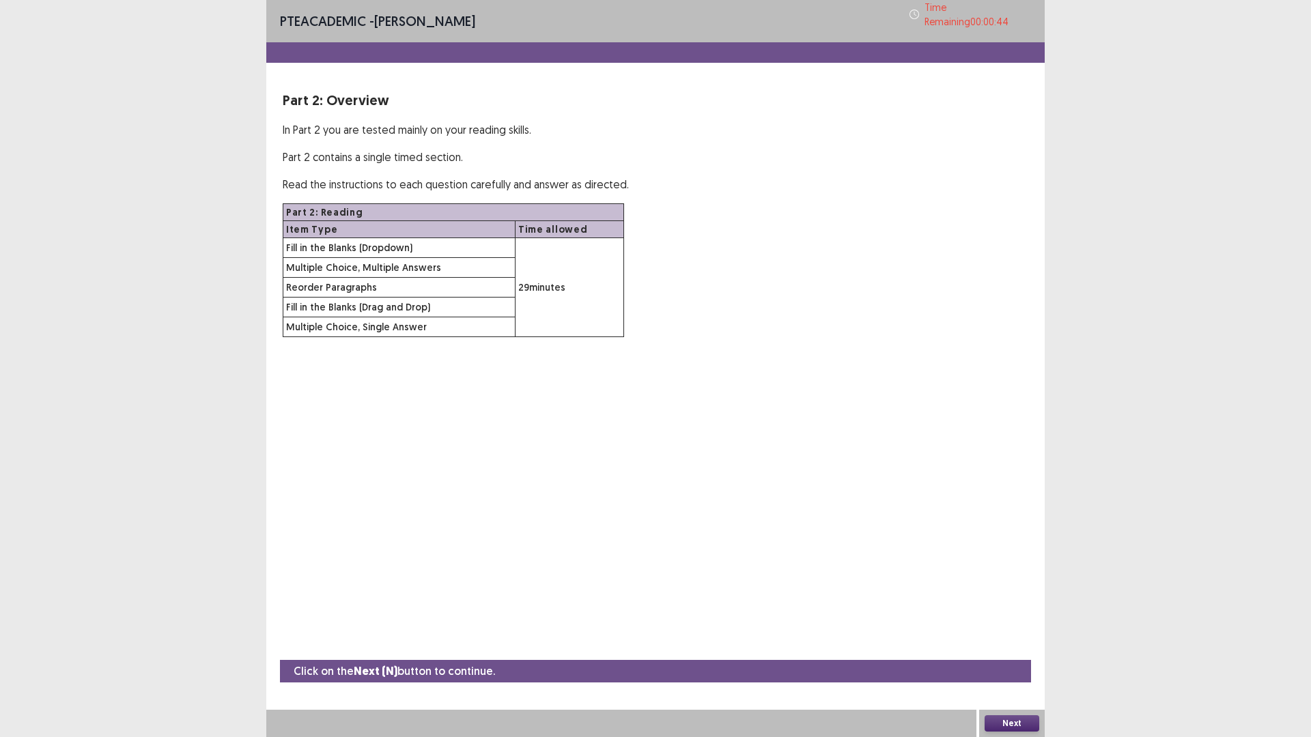
click at [1010, 644] on button "Next" at bounding box center [1011, 723] width 55 height 16
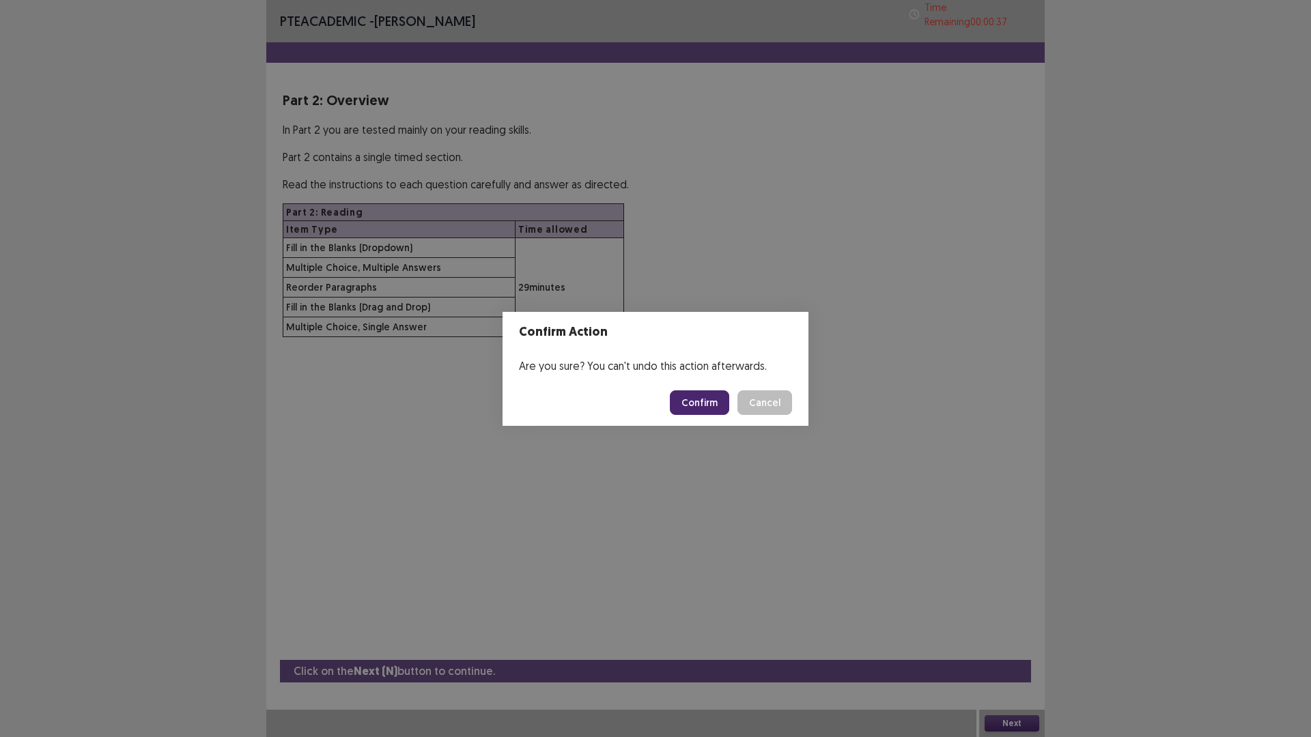
click at [714, 401] on button "Confirm" at bounding box center [699, 402] width 59 height 25
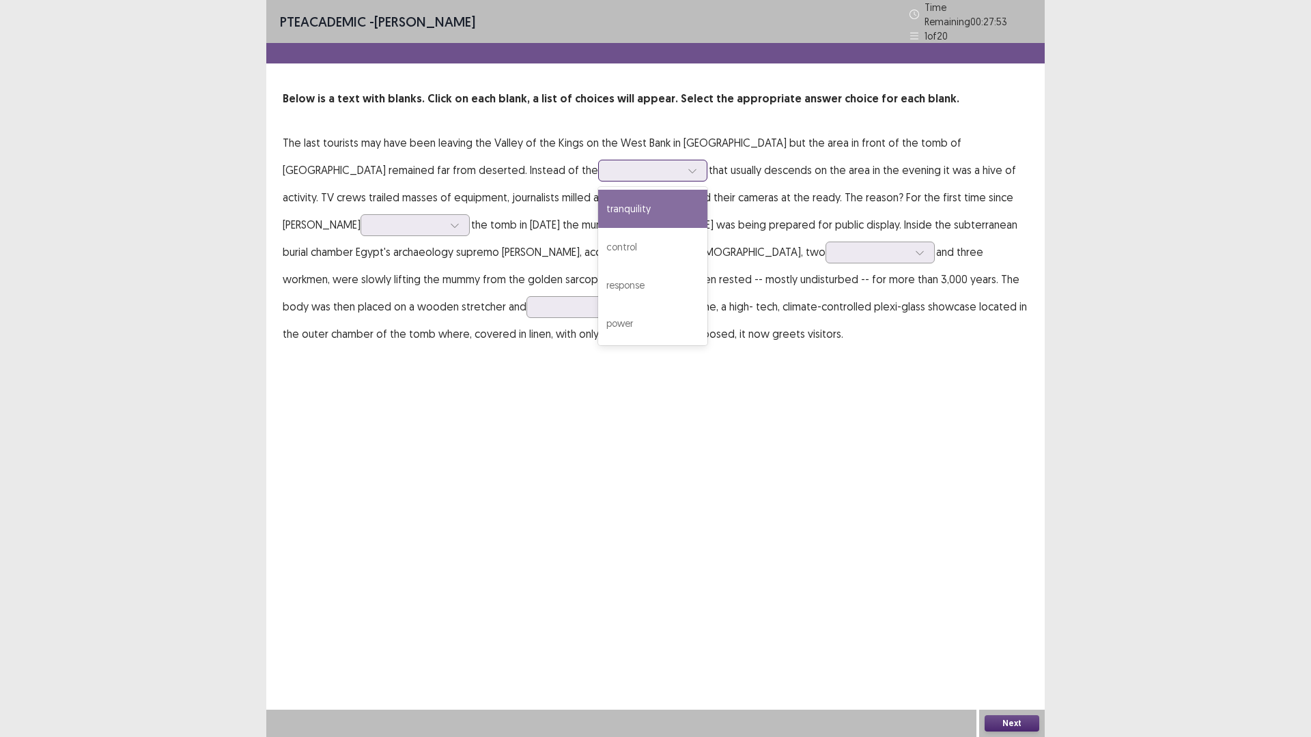
click at [687, 166] on icon at bounding box center [692, 171] width 10 height 10
click at [580, 180] on p "The last tourists may have been leaving the Valley of the Kings on the West Ban…" at bounding box center [655, 238] width 745 height 218
click at [687, 166] on icon at bounding box center [692, 171] width 10 height 10
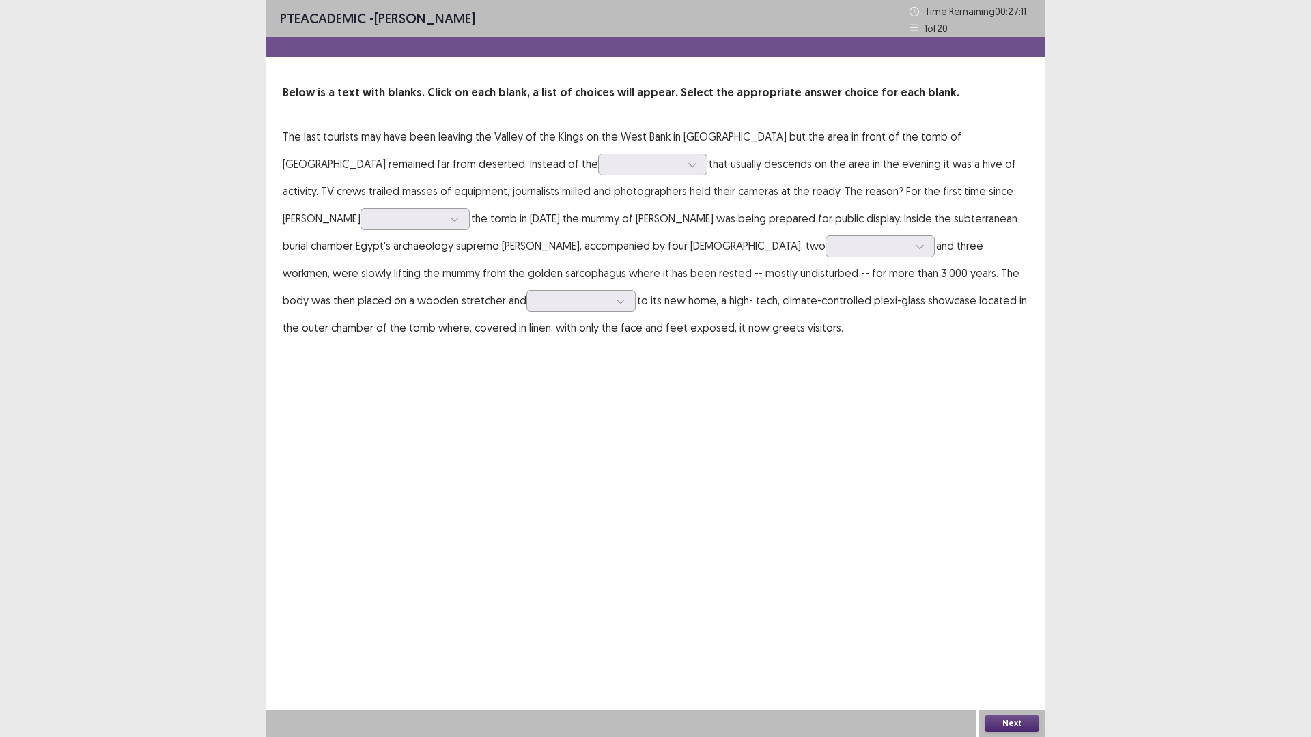
click at [750, 235] on p "The last tourists may have been leaving the Valley of the Kings on the West Ban…" at bounding box center [655, 232] width 745 height 218
click at [443, 212] on div at bounding box center [407, 218] width 71 height 13
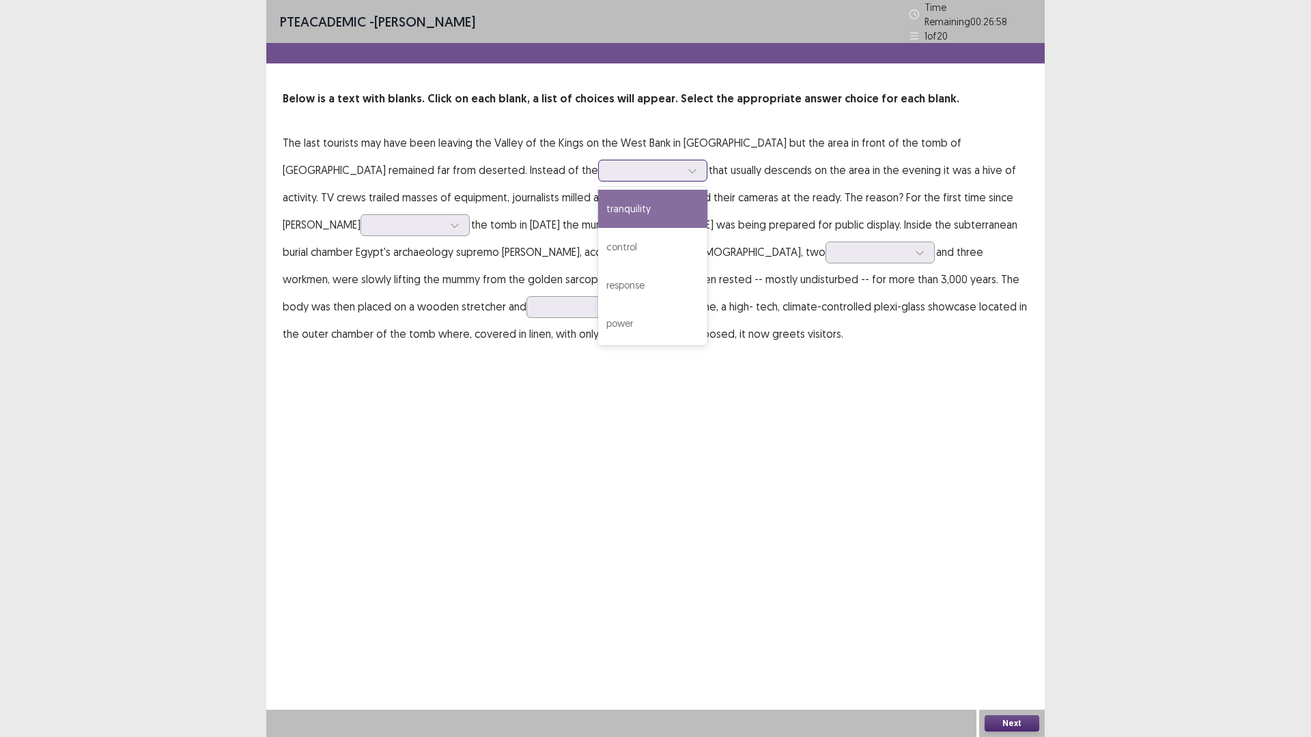
click at [687, 166] on icon at bounding box center [692, 171] width 10 height 10
click at [598, 241] on div "control" at bounding box center [652, 247] width 109 height 38
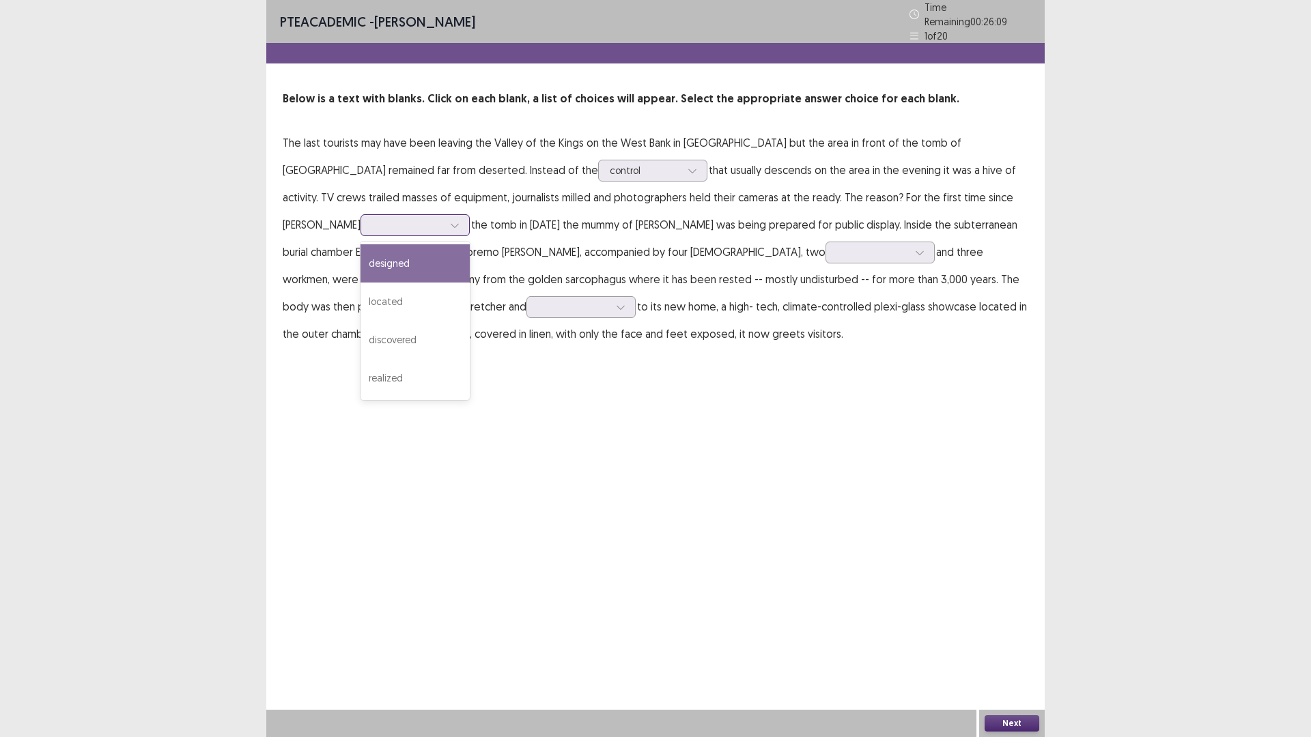
click at [443, 218] on div at bounding box center [407, 224] width 71 height 13
click at [470, 321] on div "discovered" at bounding box center [414, 340] width 109 height 38
click at [687, 166] on icon at bounding box center [692, 171] width 10 height 10
click at [682, 160] on div at bounding box center [692, 170] width 20 height 20
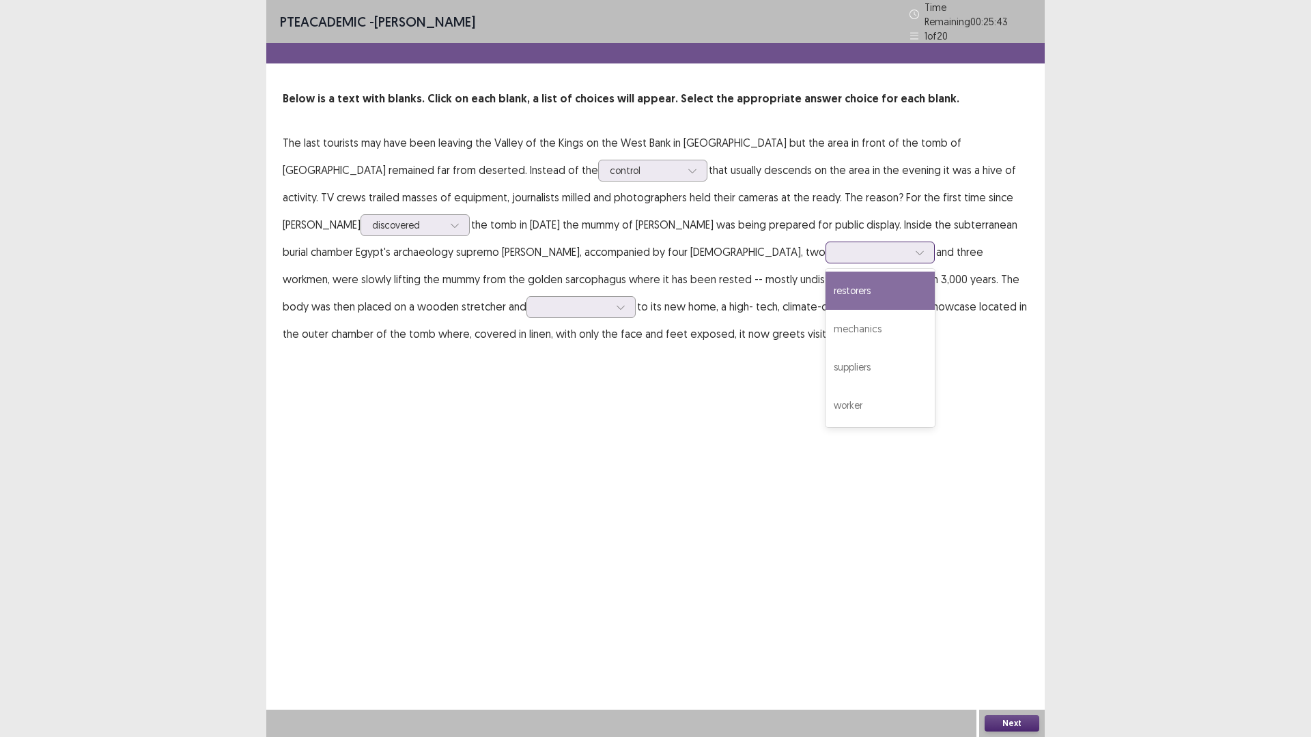
click at [915, 251] on icon at bounding box center [920, 253] width 10 height 10
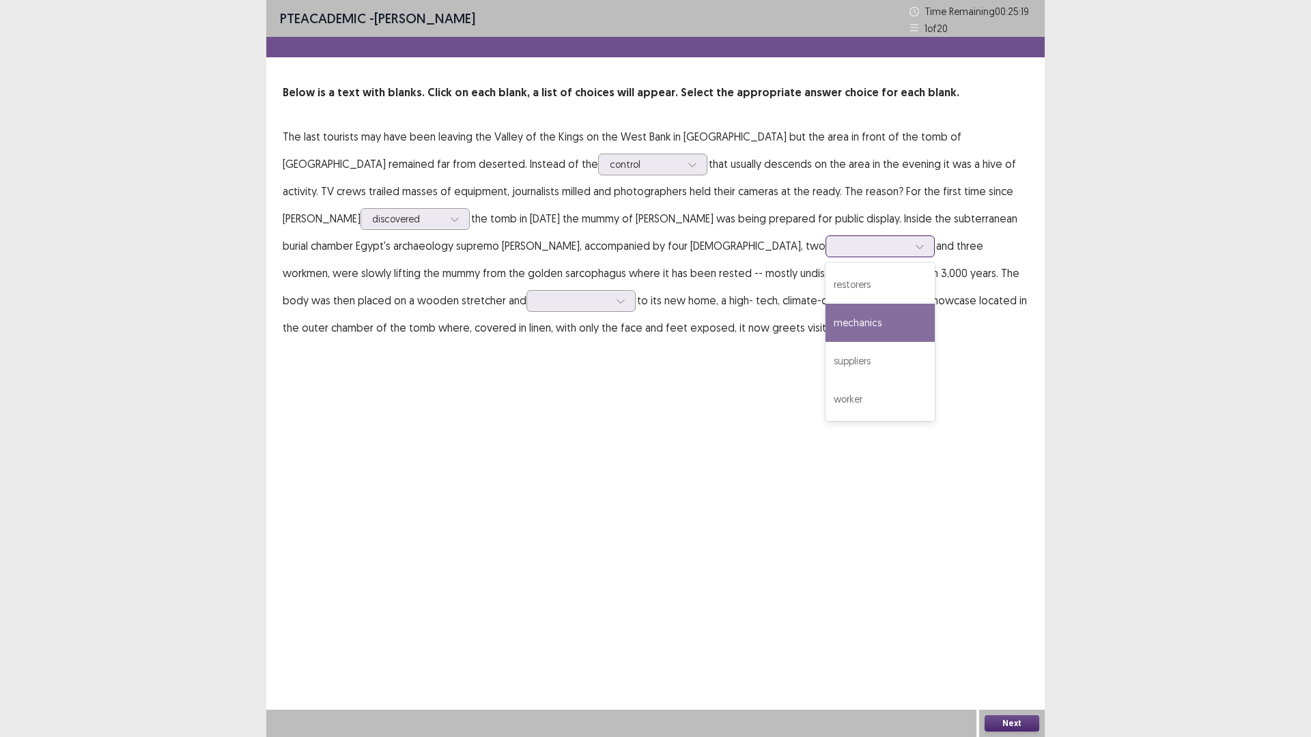
click at [825, 323] on div "mechanics" at bounding box center [879, 323] width 109 height 38
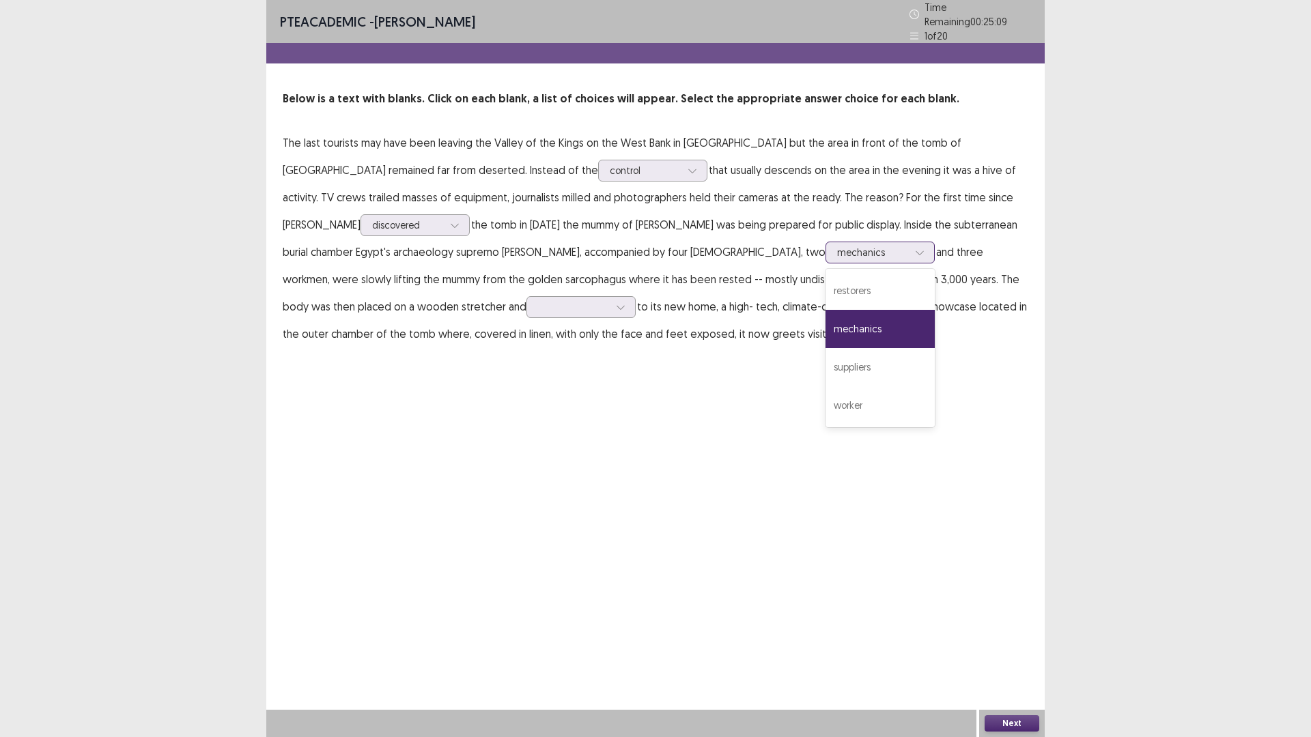
click at [909, 246] on div at bounding box center [919, 252] width 20 height 20
click at [825, 406] on div "worker" at bounding box center [879, 405] width 109 height 38
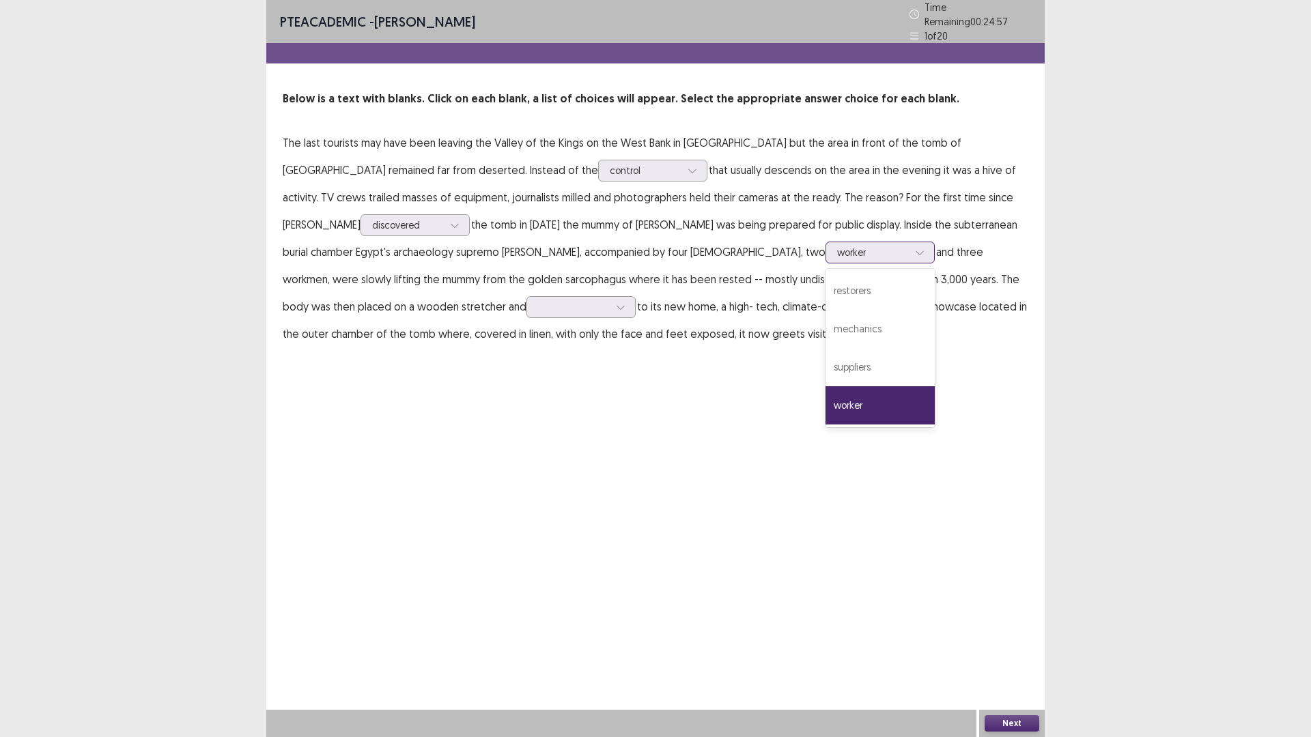
click at [909, 251] on div at bounding box center [919, 252] width 20 height 20
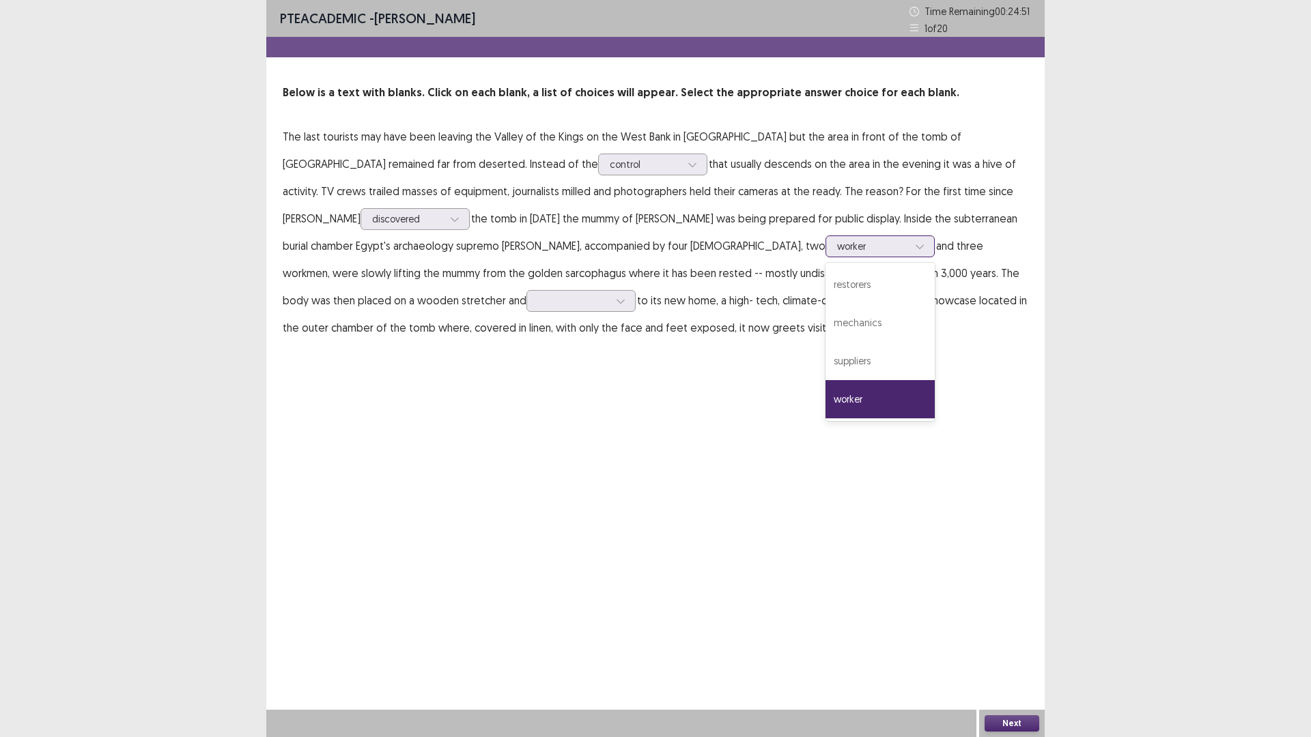
click at [825, 405] on div "worker" at bounding box center [879, 399] width 109 height 38
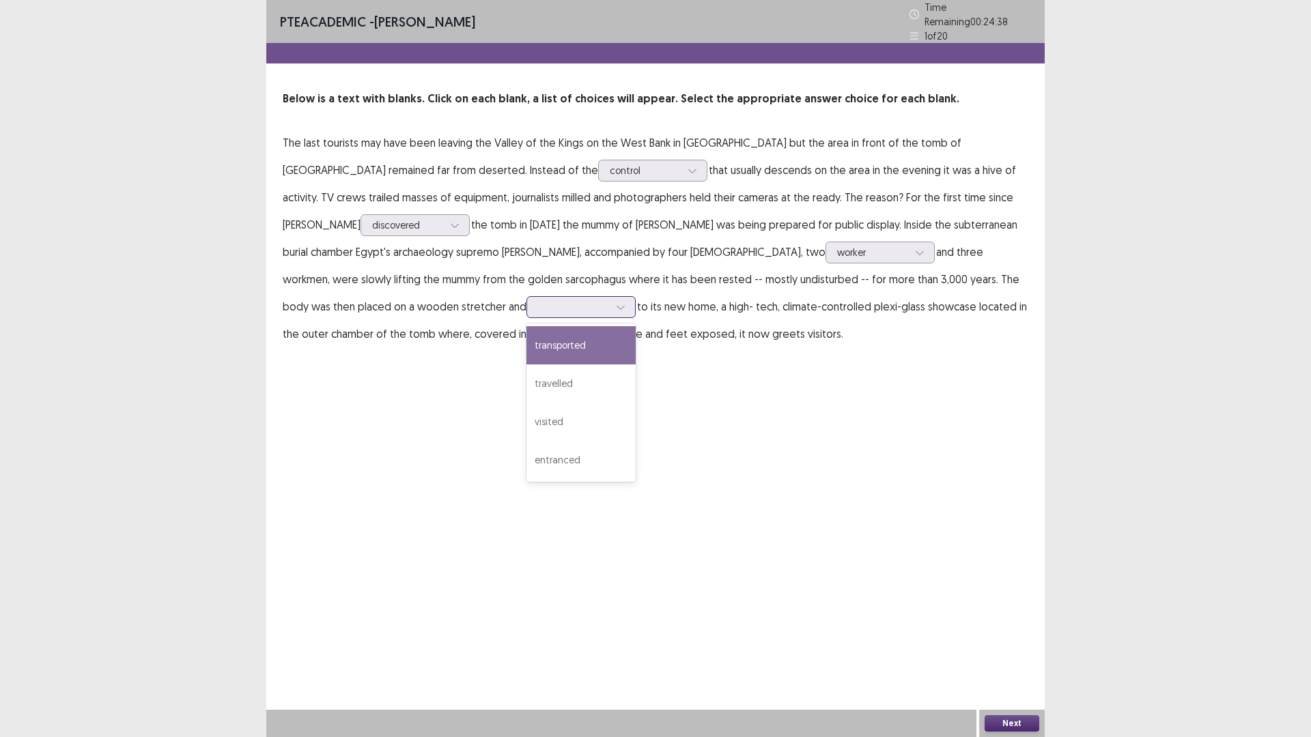
click at [616, 304] on icon at bounding box center [621, 307] width 10 height 10
click at [526, 342] on div "transported" at bounding box center [580, 345] width 109 height 38
click at [1014, 644] on button "Next" at bounding box center [1011, 723] width 55 height 16
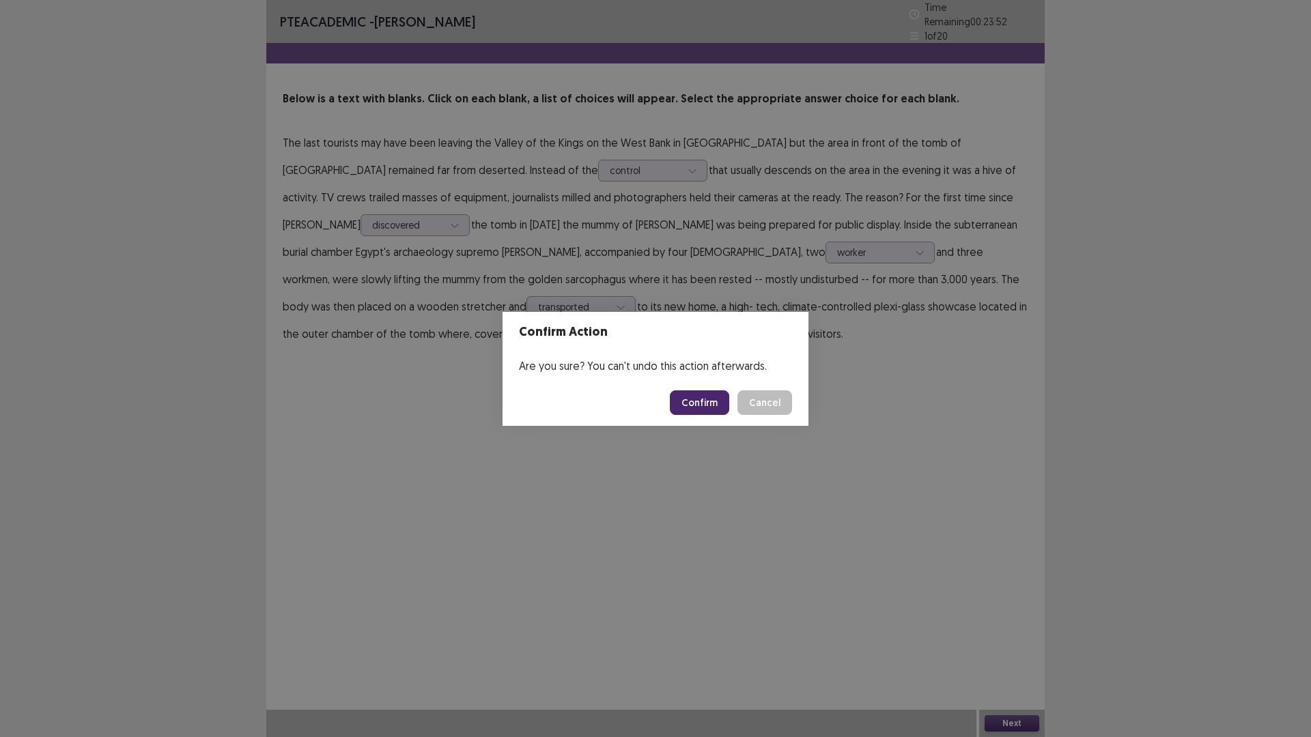
click at [707, 406] on button "Confirm" at bounding box center [699, 402] width 59 height 25
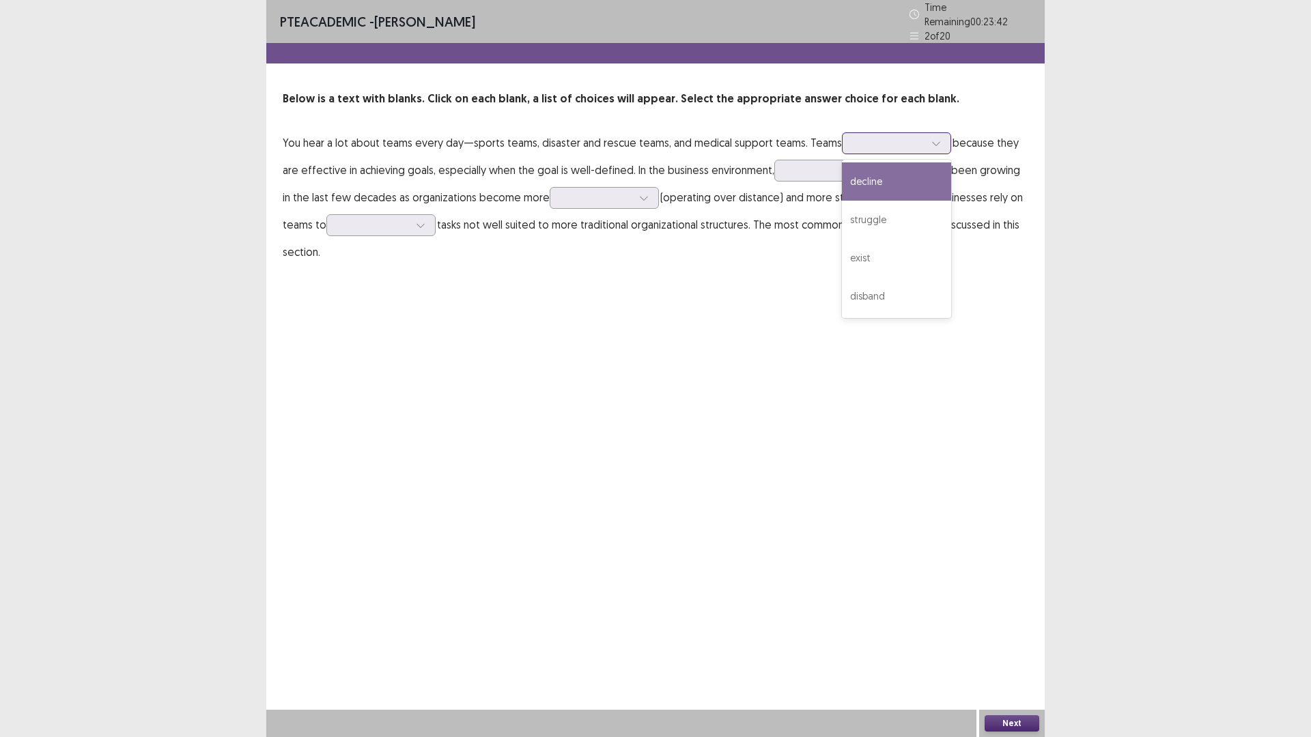
click at [877, 140] on div at bounding box center [888, 143] width 71 height 13
click at [885, 251] on div "exist" at bounding box center [896, 258] width 109 height 38
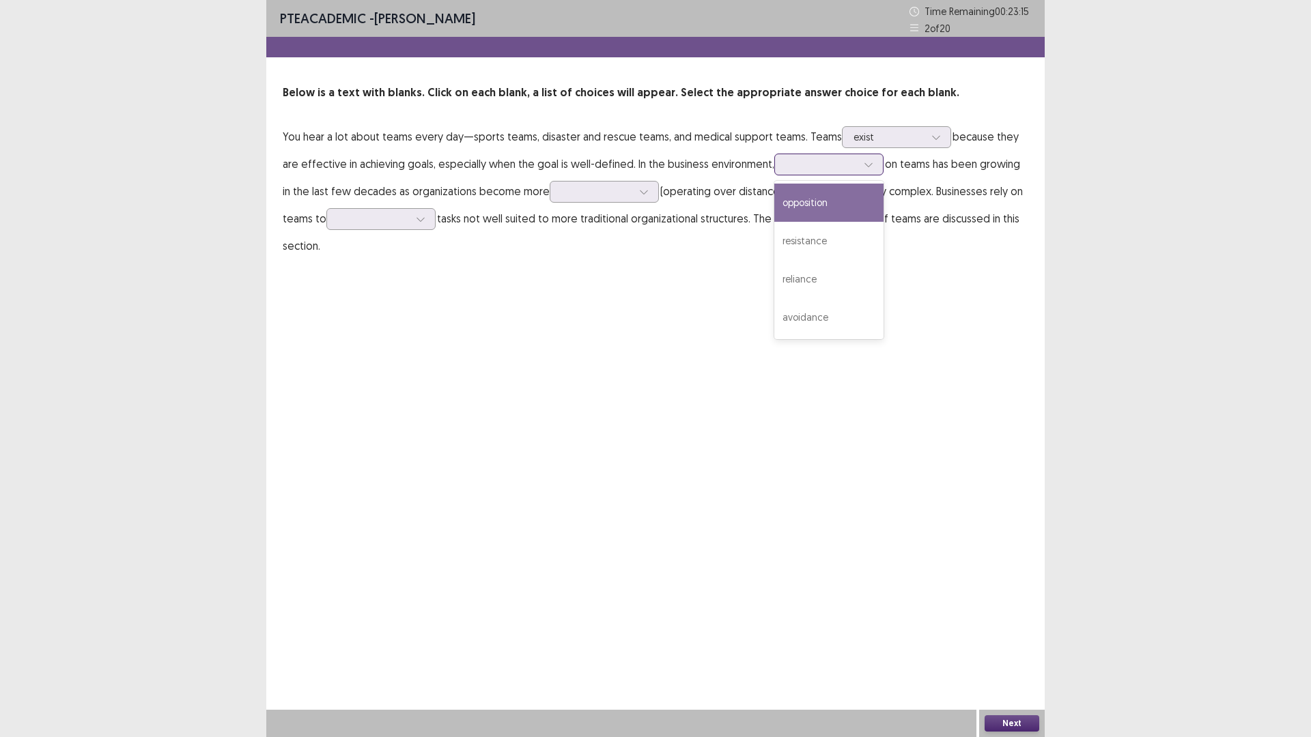
click at [864, 169] on icon at bounding box center [869, 165] width 10 height 10
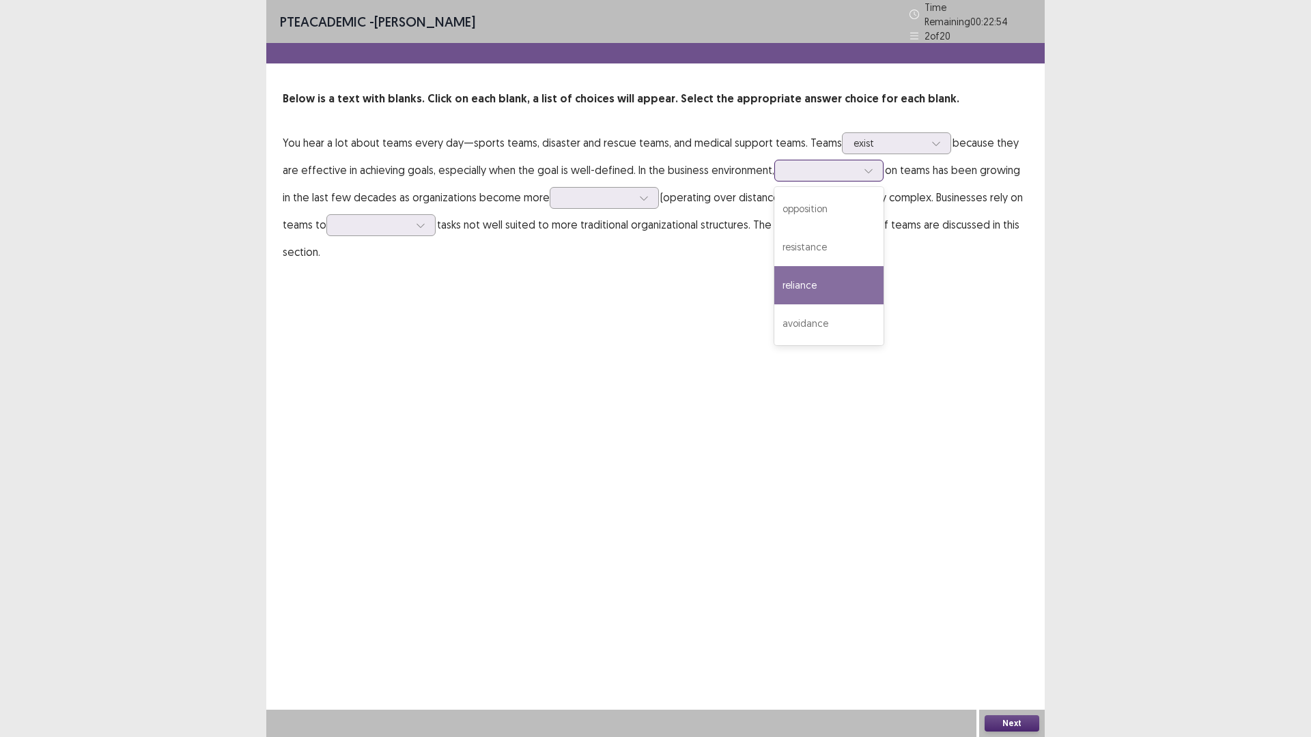
click at [810, 276] on div "reliance" at bounding box center [828, 285] width 109 height 38
click at [642, 193] on icon at bounding box center [644, 198] width 10 height 10
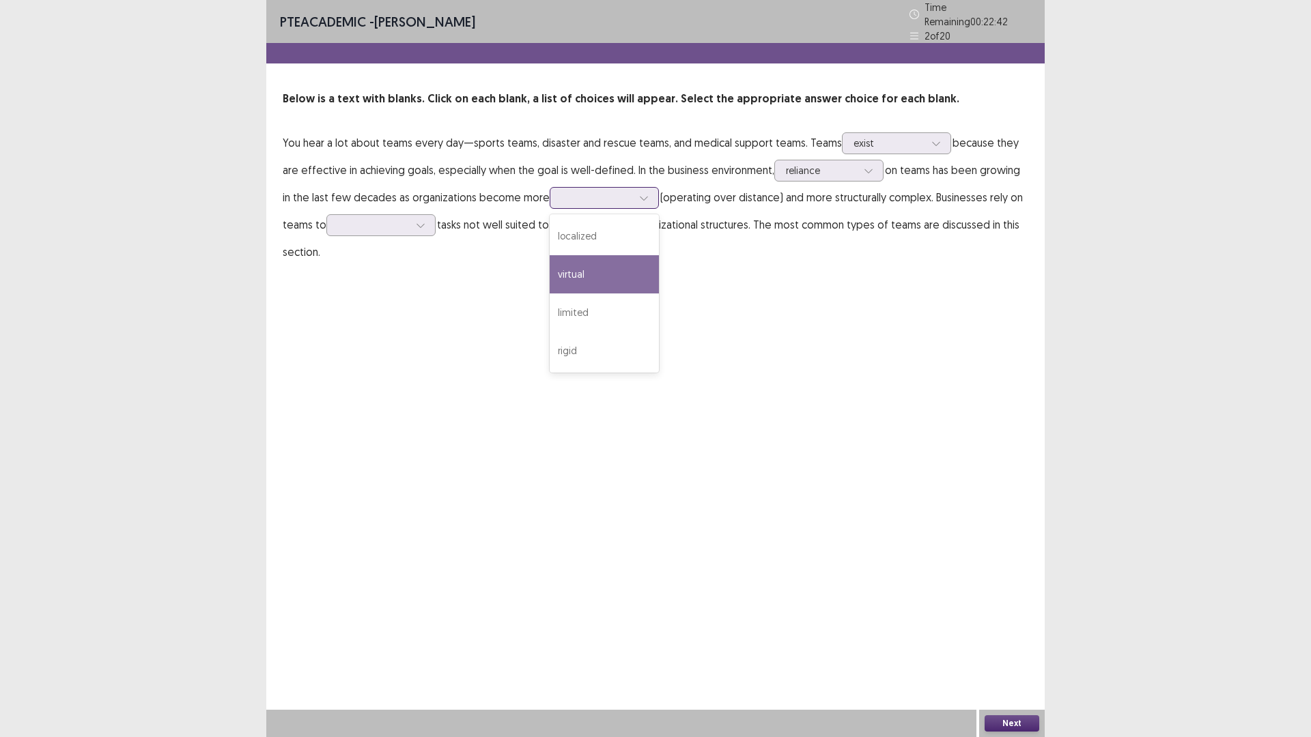
click at [586, 261] on div "virtual" at bounding box center [604, 274] width 109 height 38
click at [648, 190] on div at bounding box center [644, 198] width 20 height 20
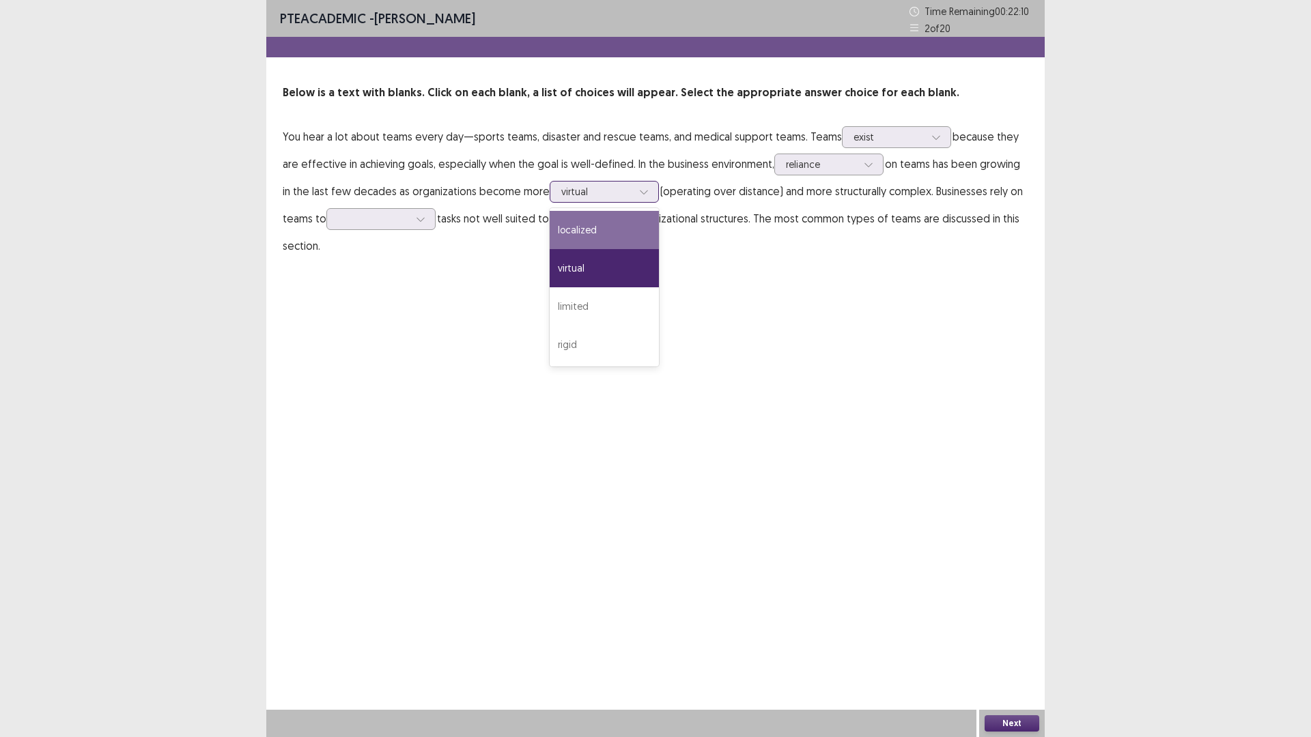
click at [584, 241] on div "localized" at bounding box center [604, 230] width 109 height 38
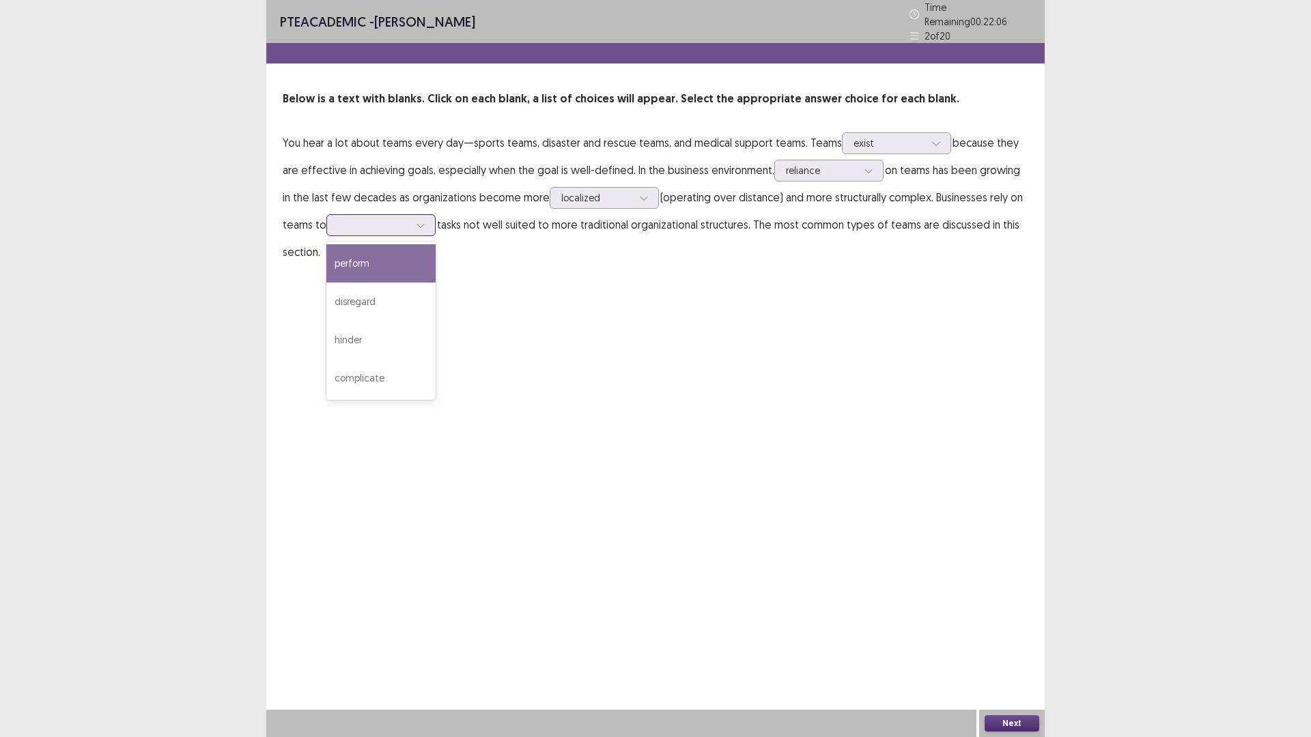
click at [399, 219] on div at bounding box center [373, 224] width 71 height 13
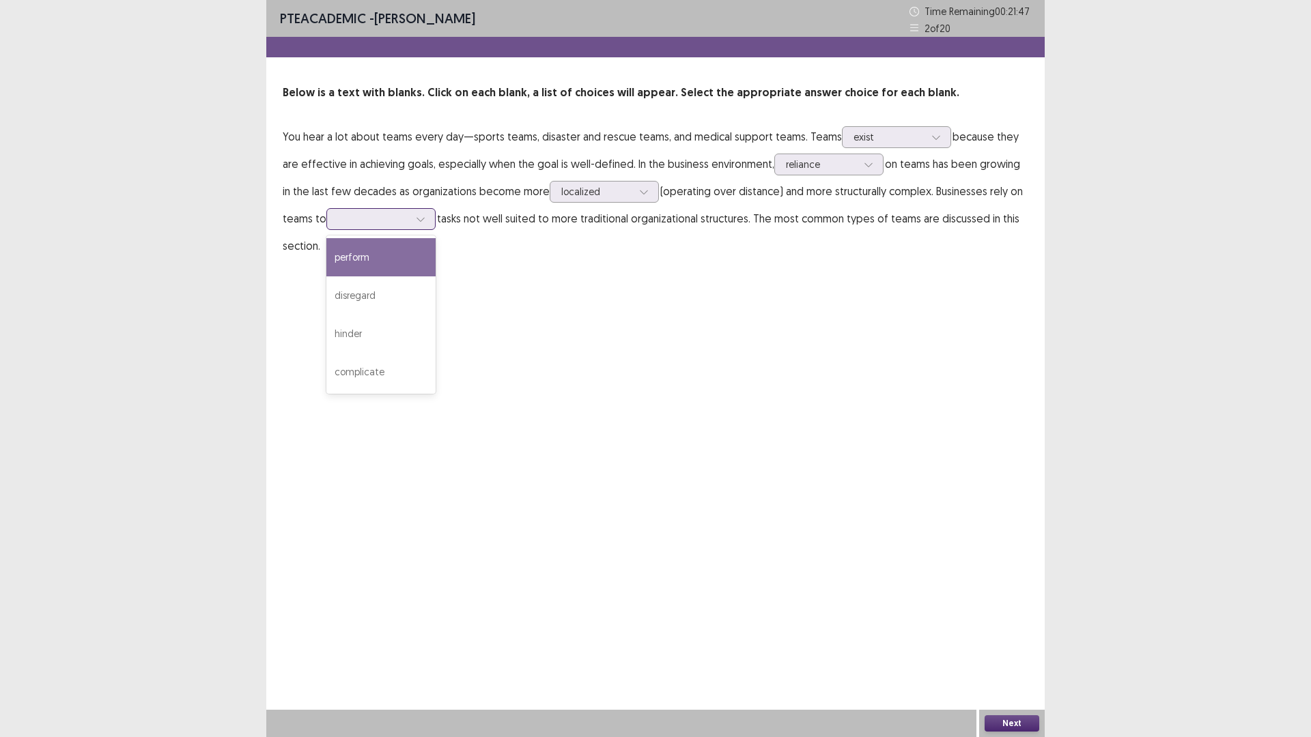
click at [400, 261] on div "perform" at bounding box center [380, 257] width 109 height 38
click at [1019, 644] on button "Next" at bounding box center [1011, 723] width 55 height 16
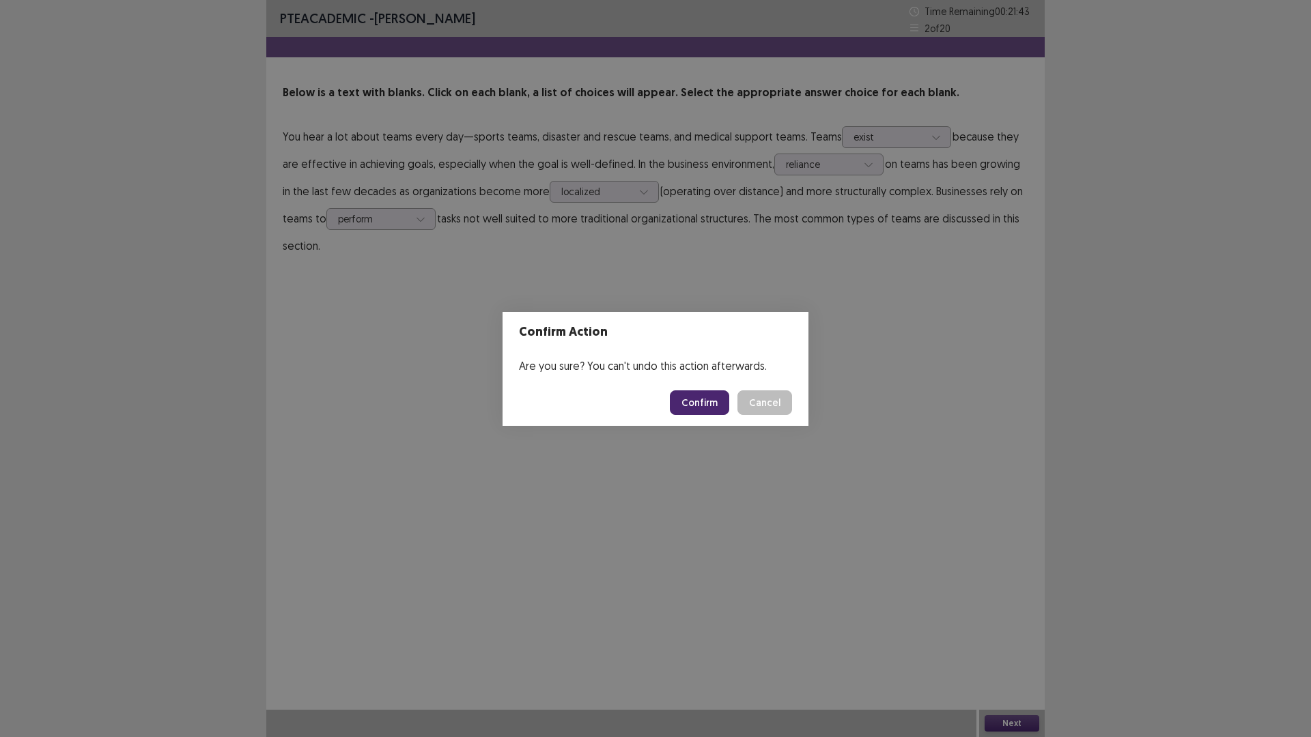
click at [698, 407] on button "Confirm" at bounding box center [699, 402] width 59 height 25
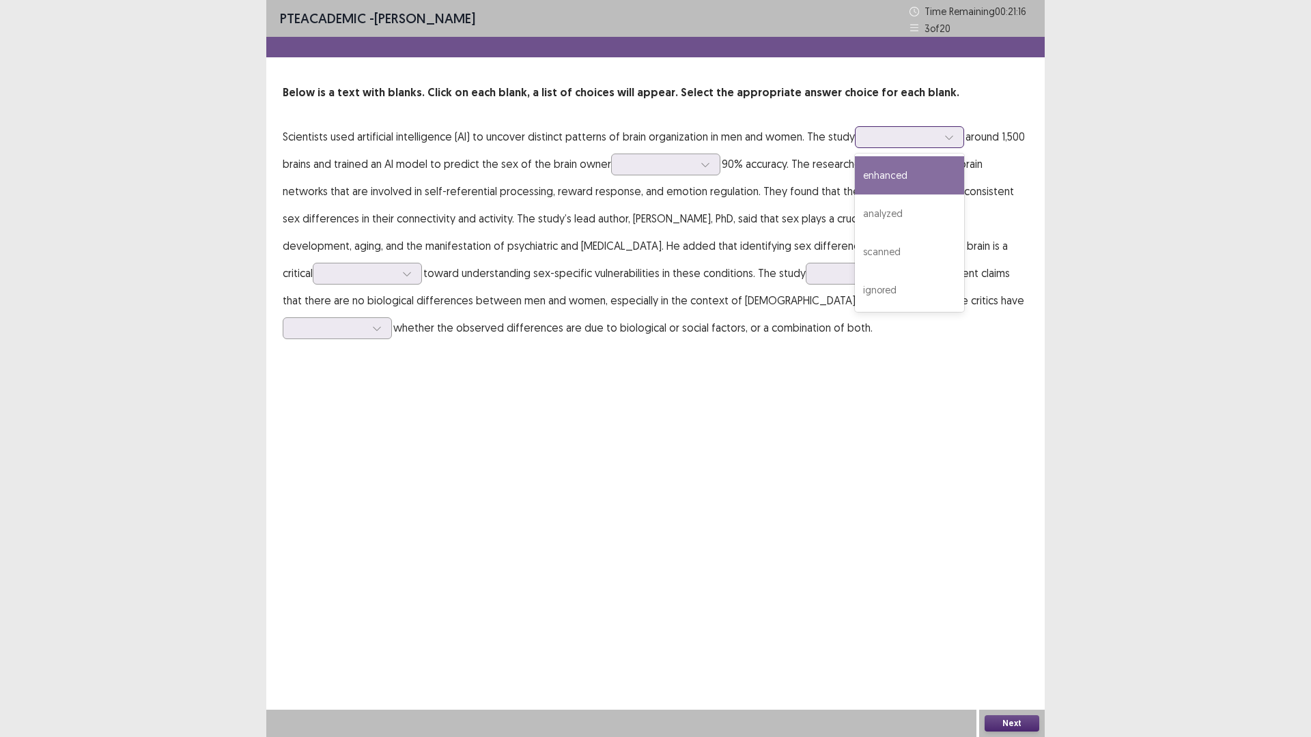
click at [945, 139] on icon at bounding box center [949, 137] width 10 height 10
click at [895, 217] on div "analyzed" at bounding box center [909, 214] width 109 height 38
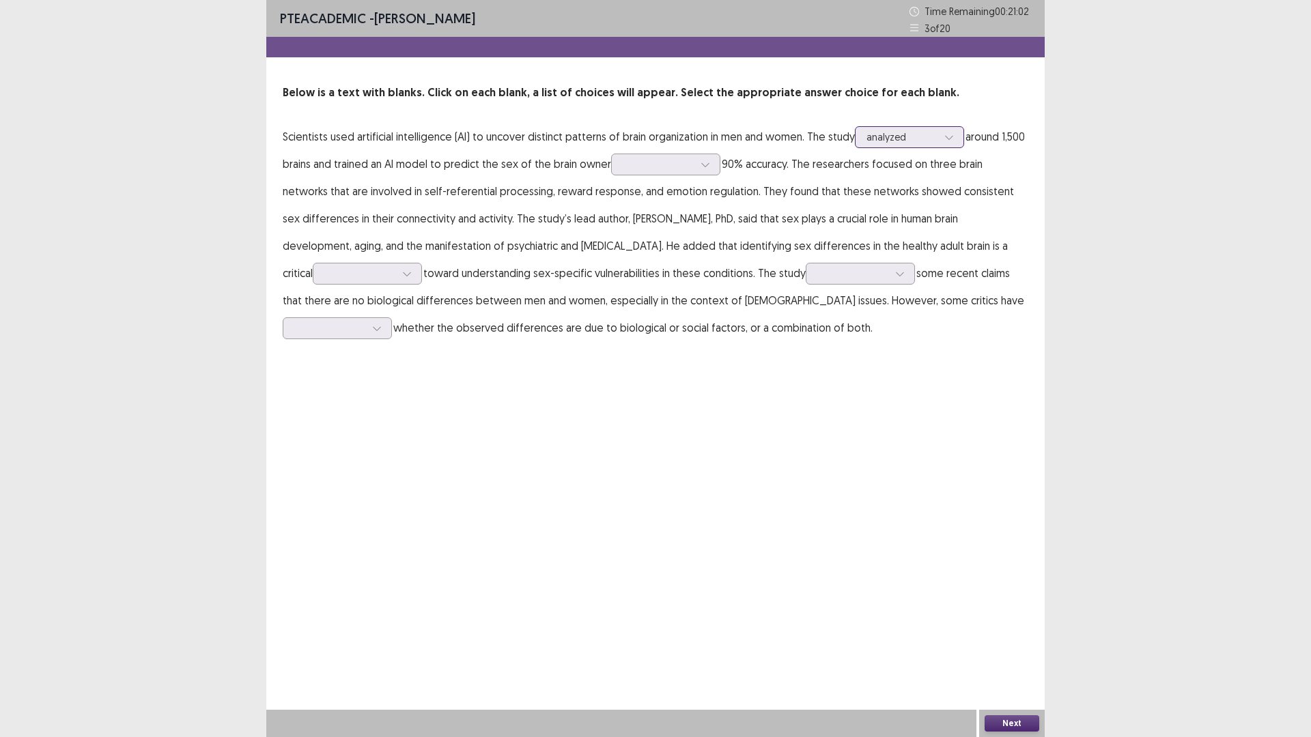
click at [956, 137] on div at bounding box center [949, 137] width 20 height 20
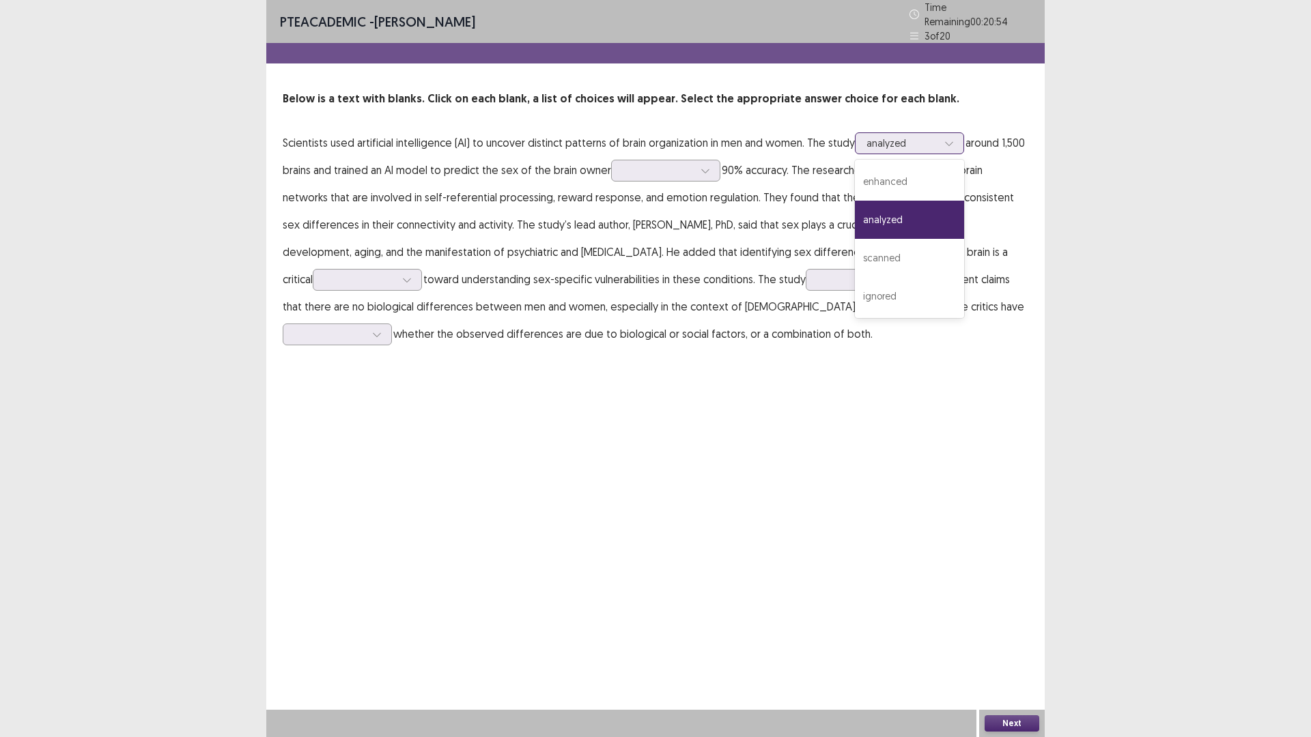
click at [885, 203] on div "analyzed" at bounding box center [909, 220] width 109 height 38
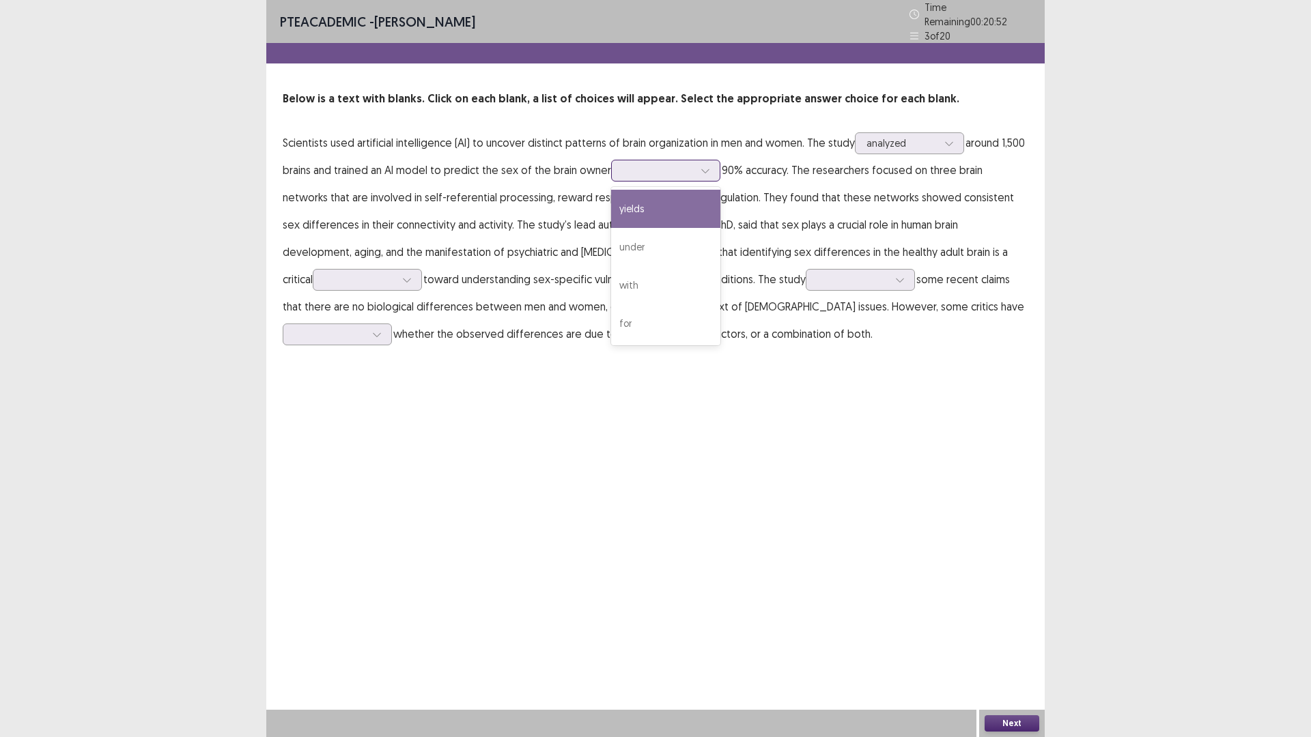
click at [700, 166] on icon at bounding box center [705, 171] width 10 height 10
click at [651, 279] on div "with" at bounding box center [665, 285] width 109 height 38
click at [397, 281] on div at bounding box center [407, 280] width 20 height 20
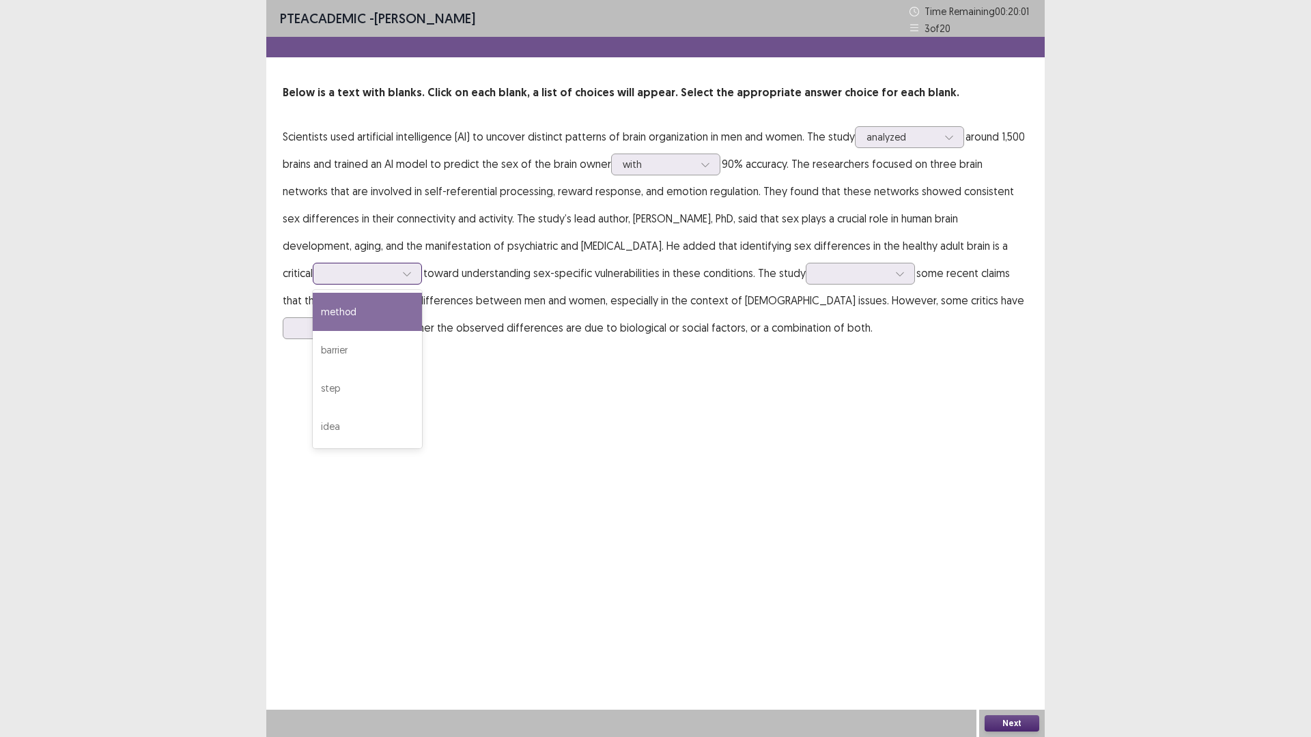
click at [347, 315] on div "method" at bounding box center [367, 312] width 109 height 38
click at [397, 275] on div at bounding box center [407, 274] width 20 height 20
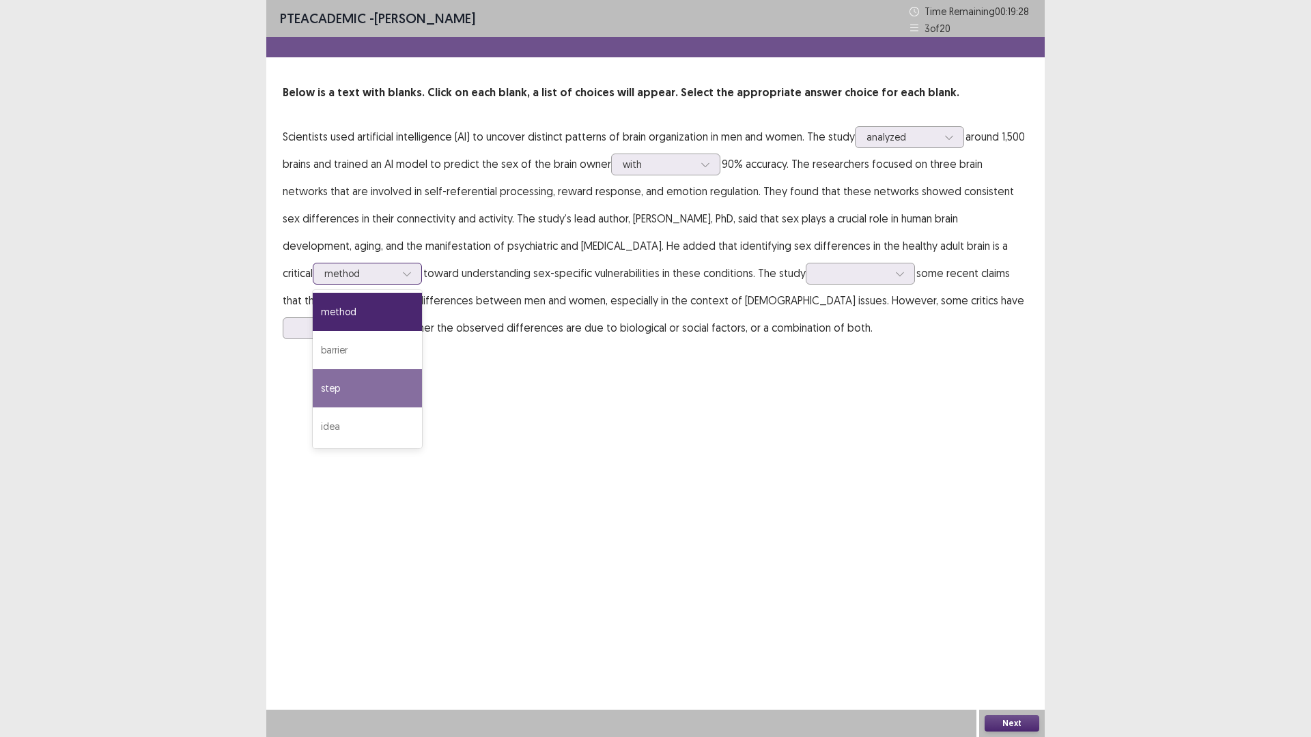
click at [313, 393] on div "step" at bounding box center [367, 388] width 109 height 38
click at [402, 270] on icon at bounding box center [407, 274] width 10 height 10
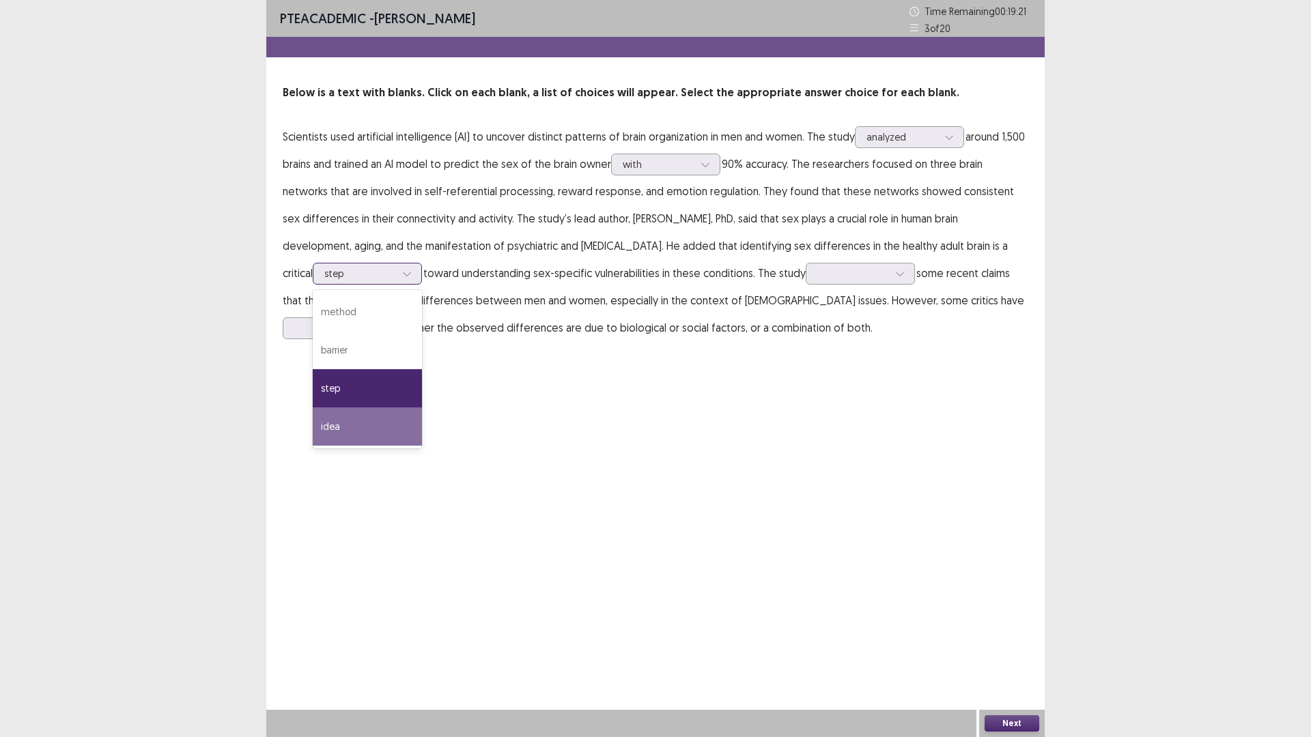
click at [313, 440] on div "idea" at bounding box center [367, 427] width 109 height 38
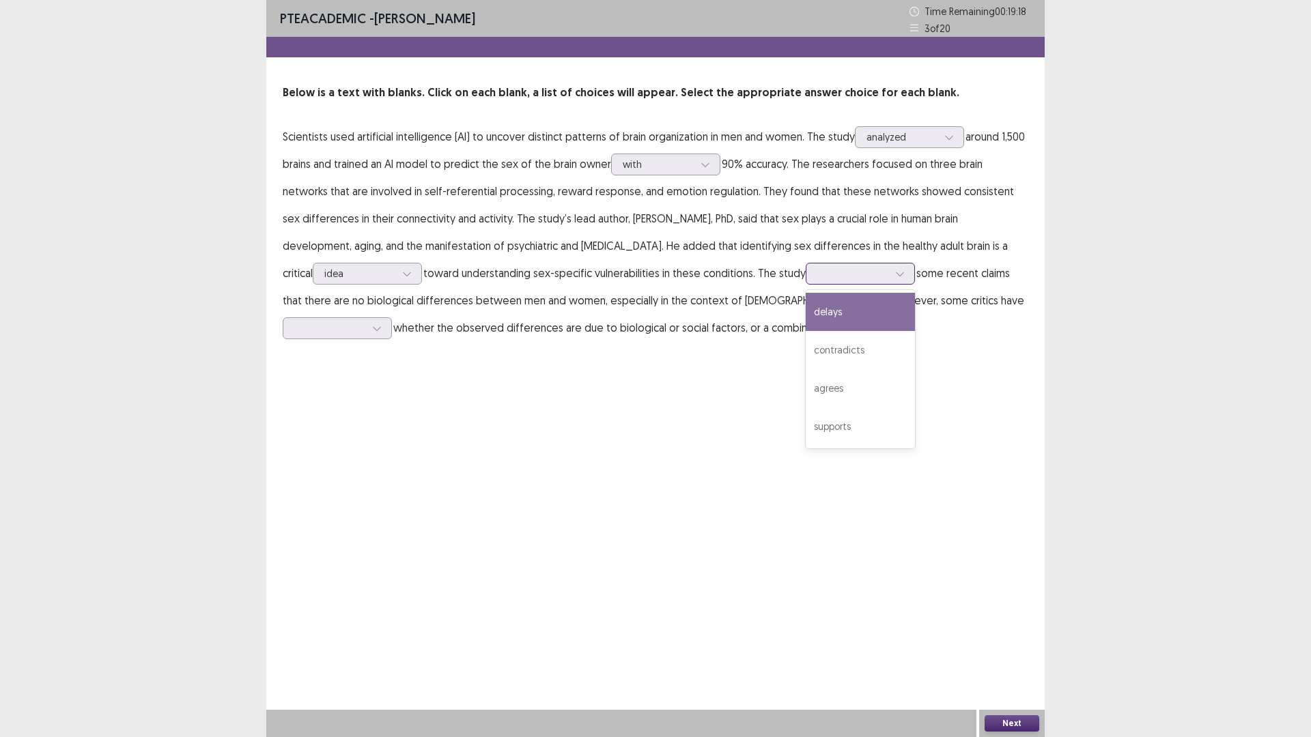
click at [890, 274] on div at bounding box center [900, 274] width 20 height 20
click at [825, 345] on div "contradicts" at bounding box center [860, 350] width 109 height 38
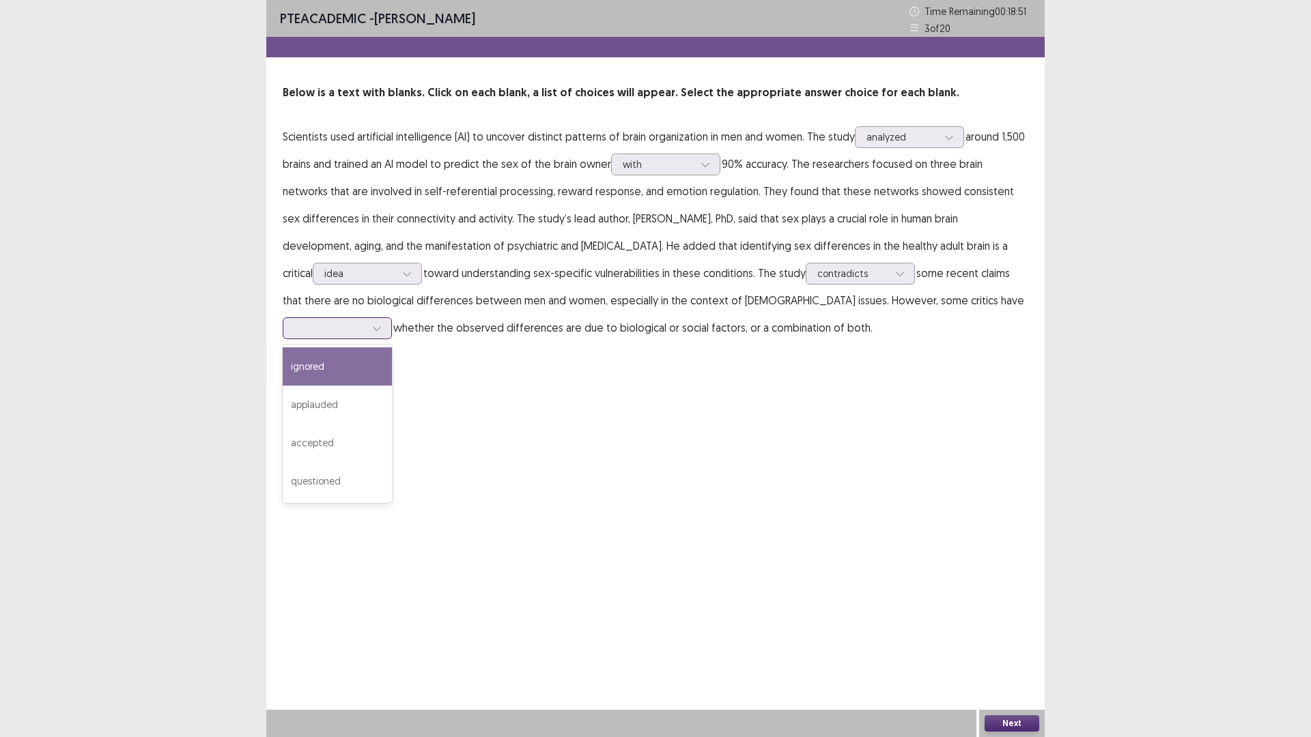
click at [368, 333] on div at bounding box center [377, 328] width 20 height 20
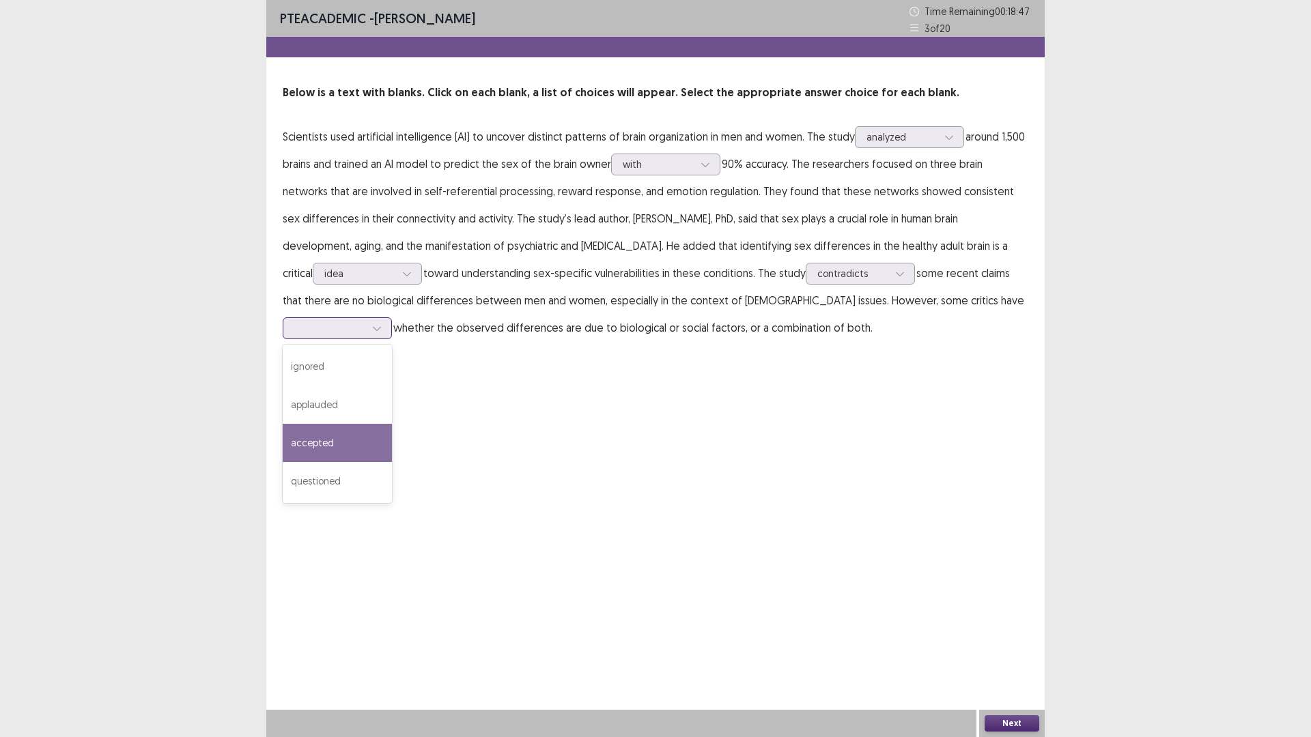
click at [322, 439] on div "accepted" at bounding box center [337, 443] width 109 height 38
click at [1011, 644] on div "Next" at bounding box center [1012, 723] width 66 height 27
click at [1016, 644] on button "Next" at bounding box center [1011, 723] width 55 height 16
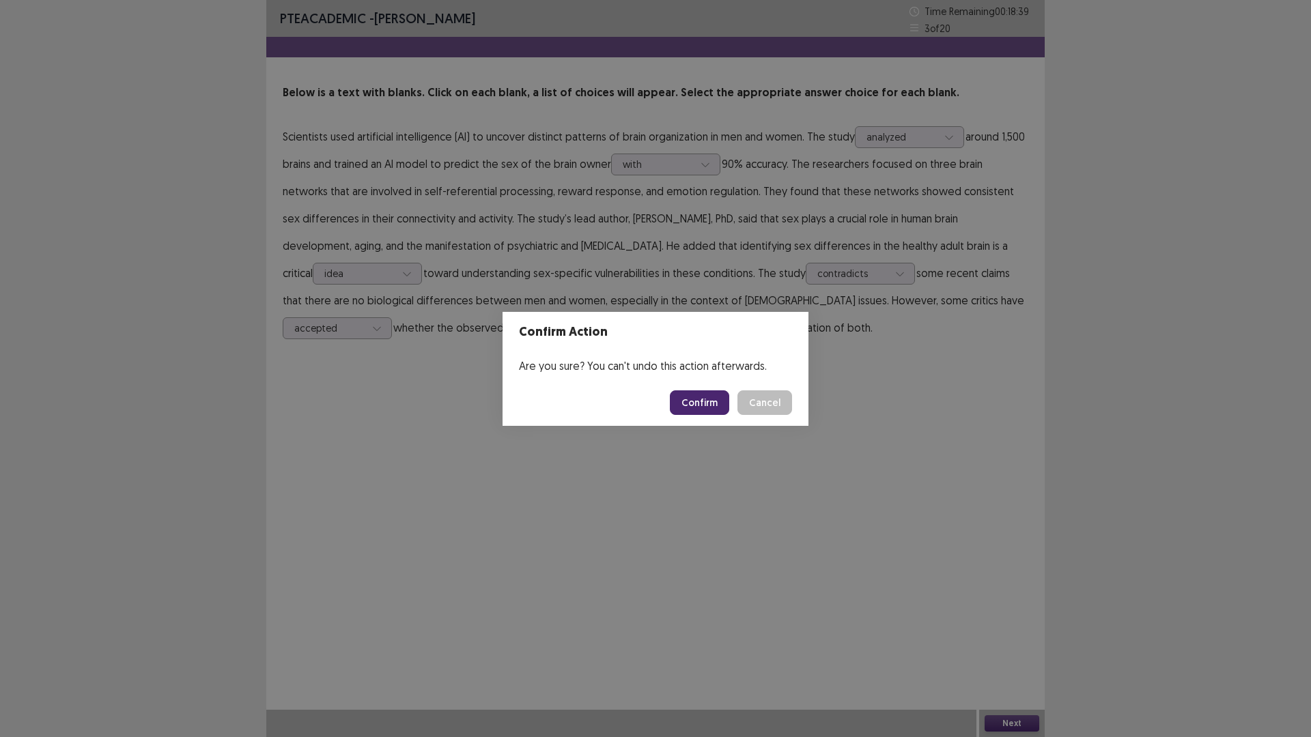
click at [719, 407] on button "Confirm" at bounding box center [699, 402] width 59 height 25
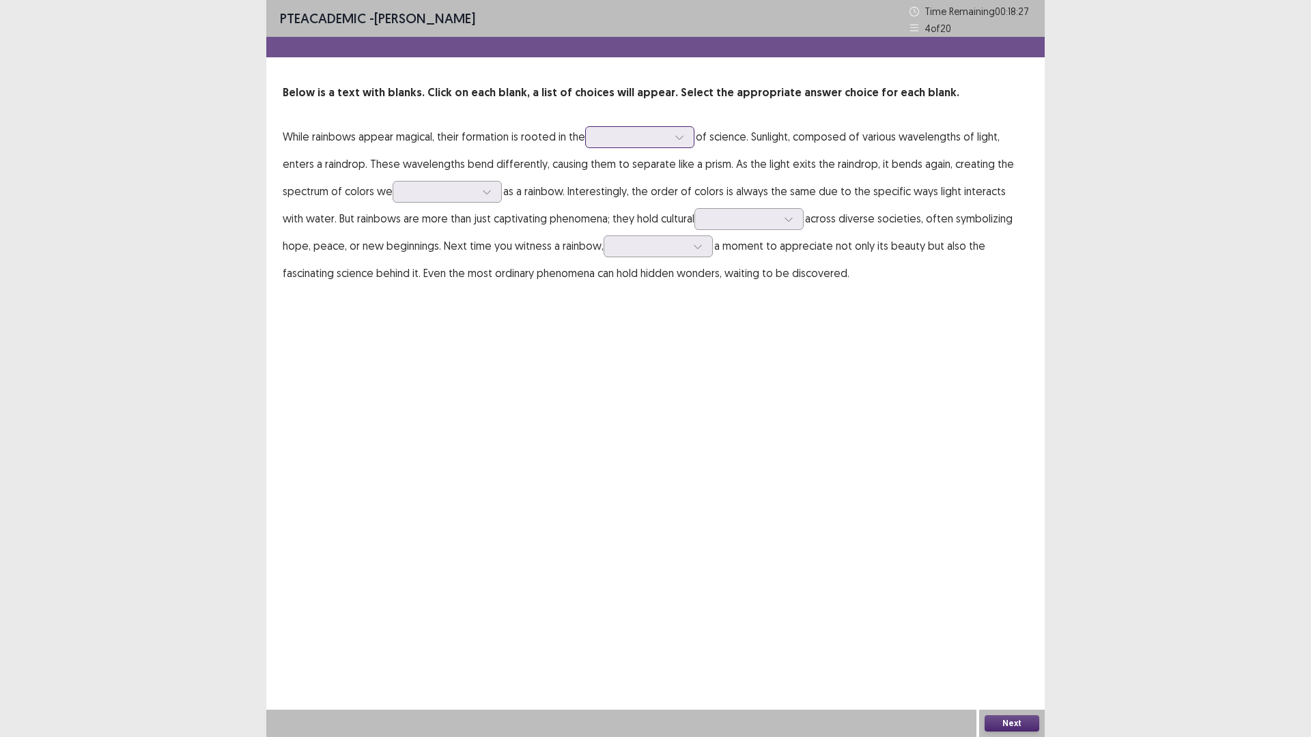
click at [678, 140] on icon at bounding box center [679, 137] width 10 height 10
click at [625, 257] on div "illusions" at bounding box center [639, 252] width 109 height 38
click at [676, 135] on icon at bounding box center [679, 137] width 10 height 10
click at [674, 136] on div at bounding box center [679, 137] width 20 height 20
click at [681, 134] on icon at bounding box center [679, 137] width 10 height 10
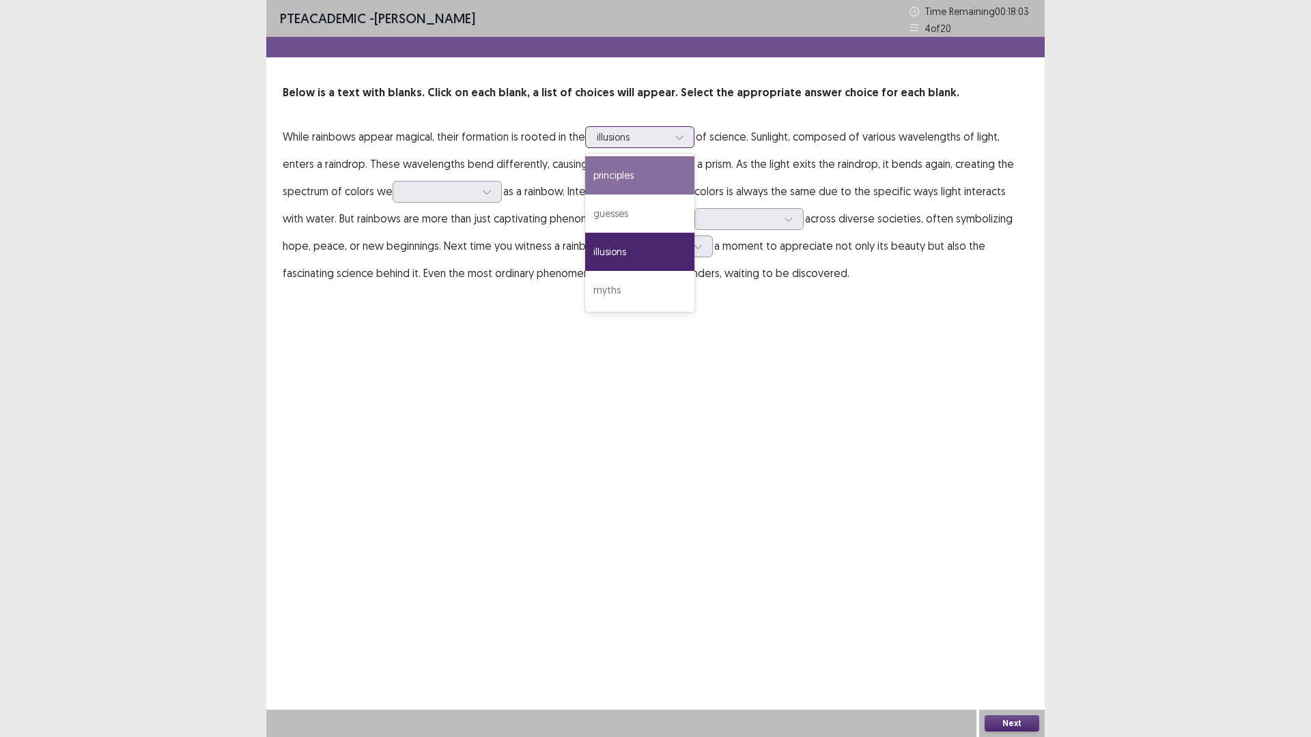
click at [655, 180] on div "principles" at bounding box center [639, 175] width 109 height 38
click at [489, 192] on icon at bounding box center [487, 192] width 8 height 4
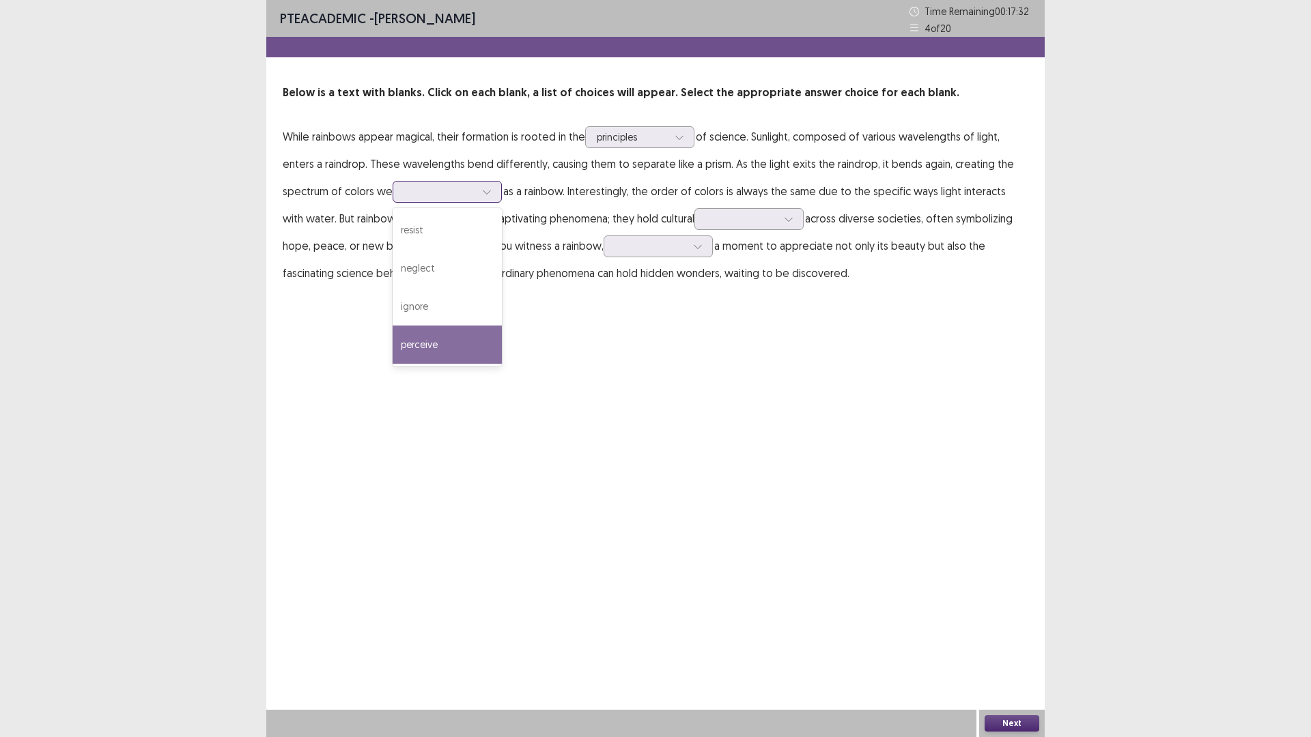
click at [471, 344] on div "perceive" at bounding box center [447, 345] width 109 height 38
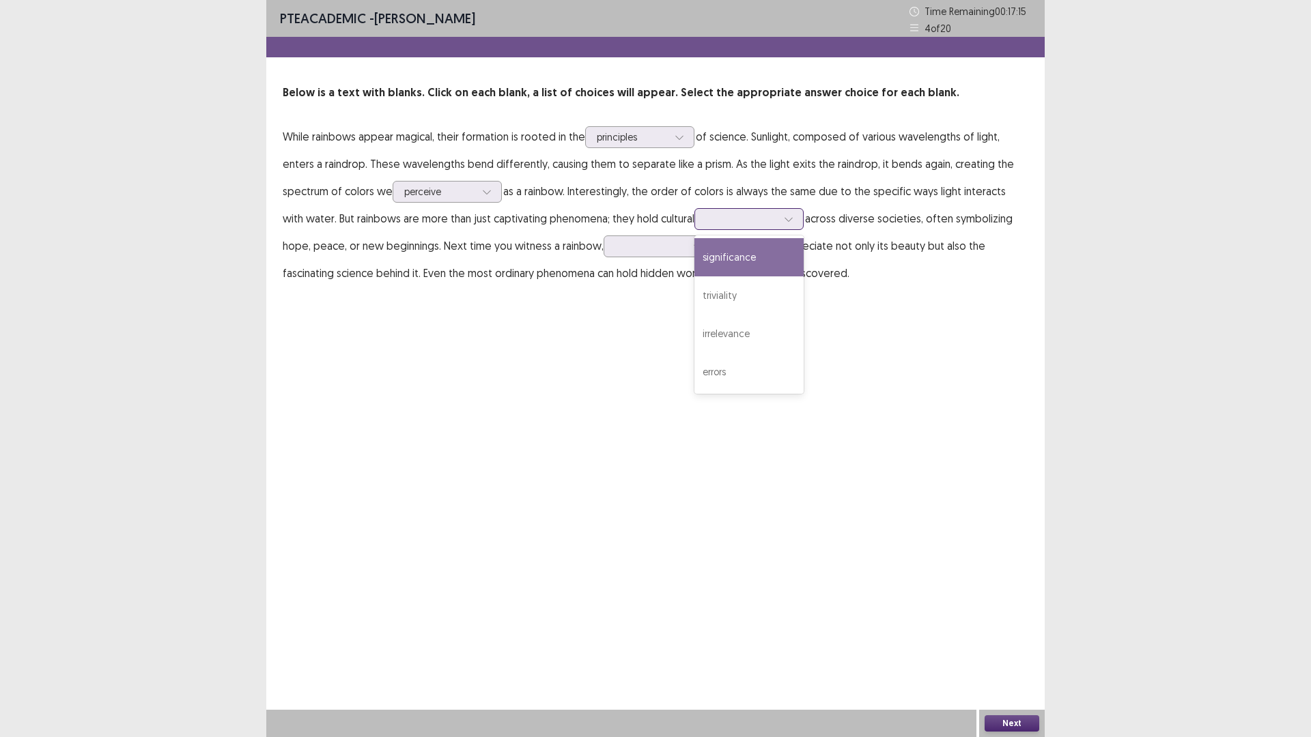
click at [784, 218] on icon at bounding box center [789, 219] width 10 height 10
click at [739, 251] on div "significance" at bounding box center [748, 257] width 109 height 38
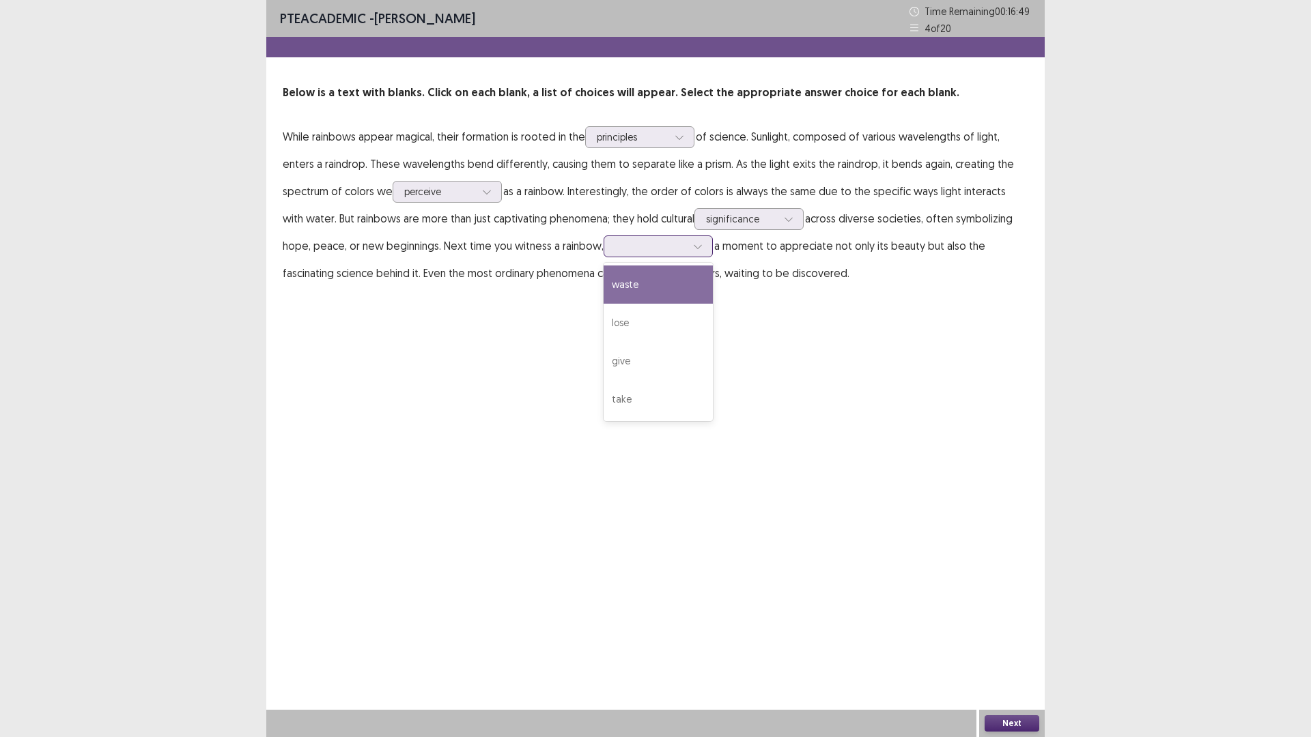
click at [693, 248] on icon at bounding box center [698, 247] width 10 height 10
click at [603, 401] on div "take" at bounding box center [657, 399] width 109 height 38
click at [1023, 644] on button "Next" at bounding box center [1011, 723] width 55 height 16
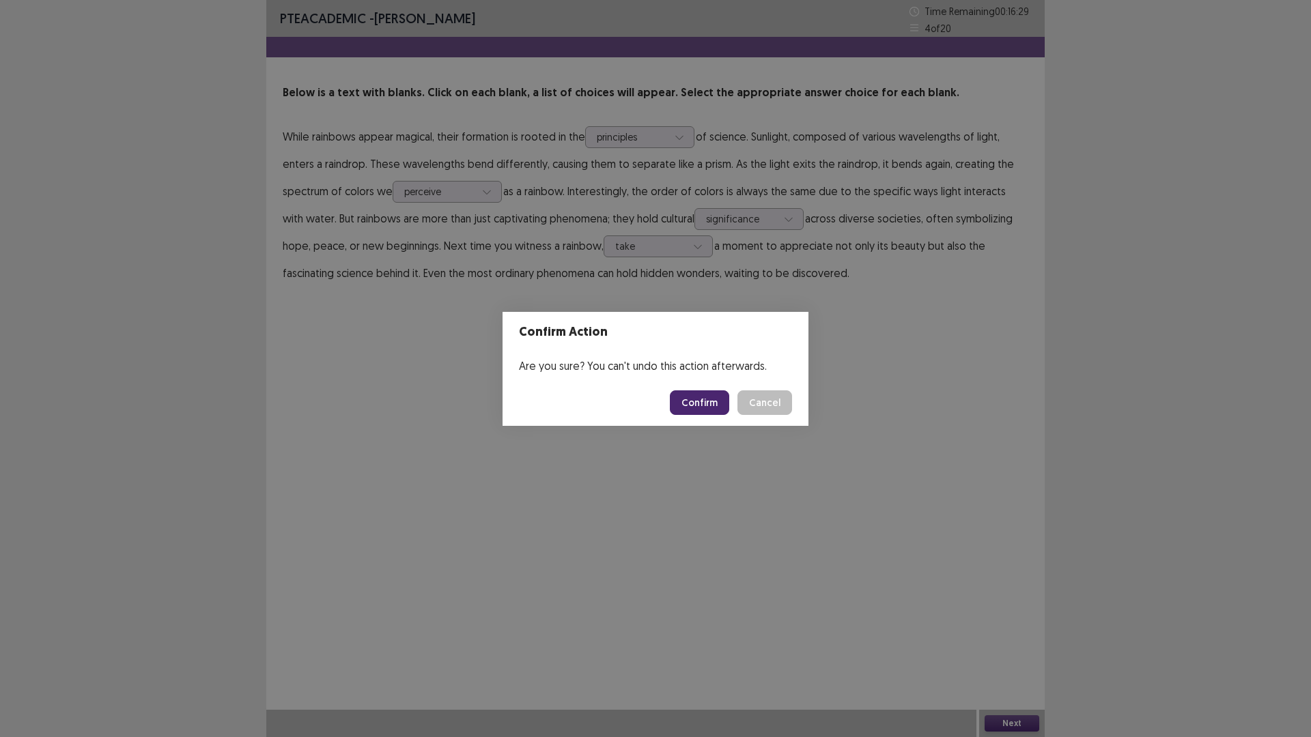
click at [700, 397] on button "Confirm" at bounding box center [699, 402] width 59 height 25
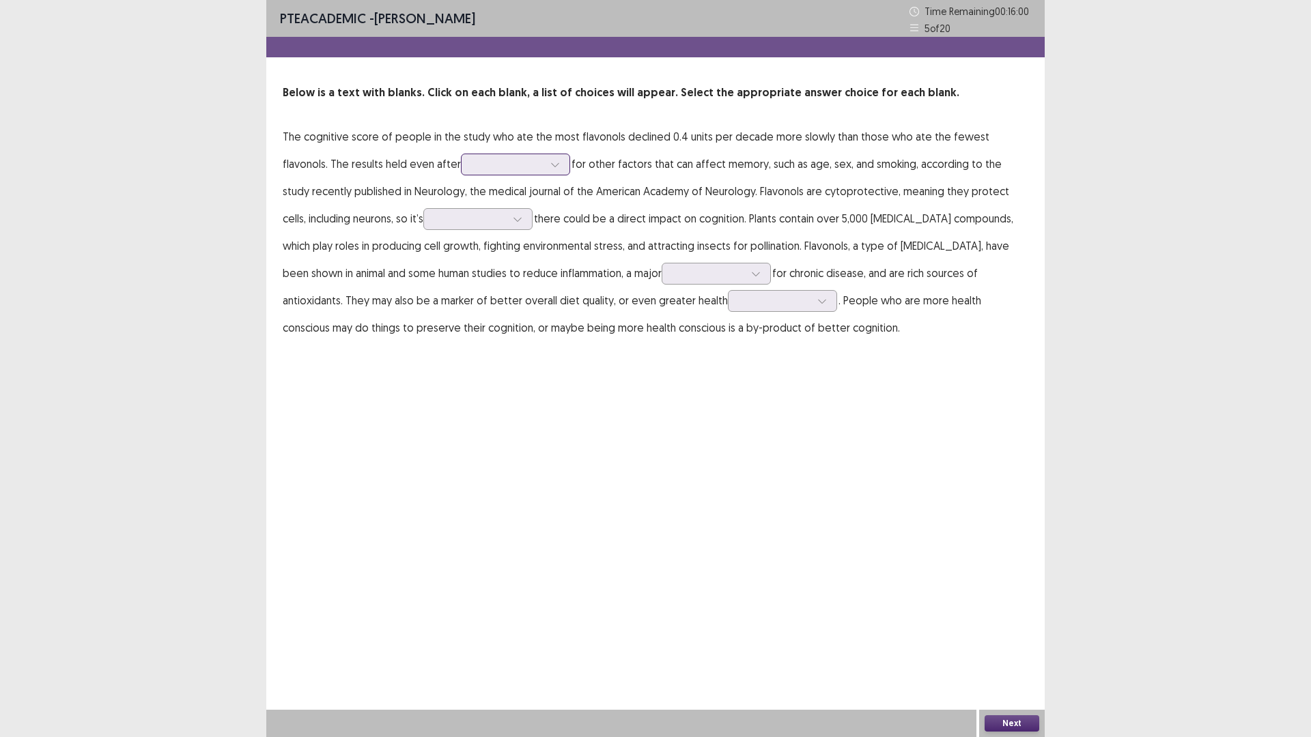
click at [489, 167] on div at bounding box center [507, 164] width 71 height 13
click at [461, 281] on div "excluding" at bounding box center [515, 279] width 109 height 38
click at [513, 221] on icon at bounding box center [518, 219] width 10 height 10
click at [423, 295] on div "plausible" at bounding box center [477, 295] width 109 height 38
click at [745, 273] on div at bounding box center [755, 274] width 20 height 20
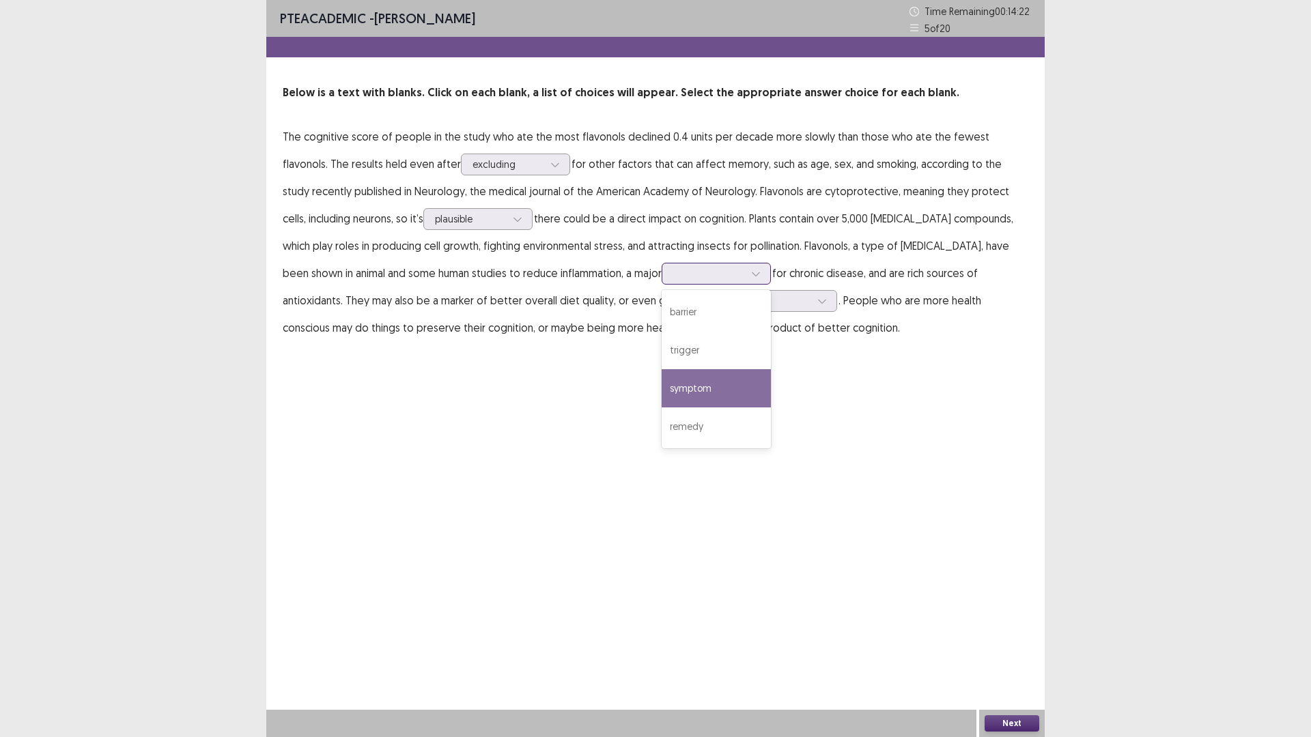
click at [661, 398] on div "symptom" at bounding box center [715, 388] width 109 height 38
click at [751, 276] on icon at bounding box center [756, 274] width 10 height 10
click at [661, 431] on div "remedy" at bounding box center [715, 427] width 109 height 38
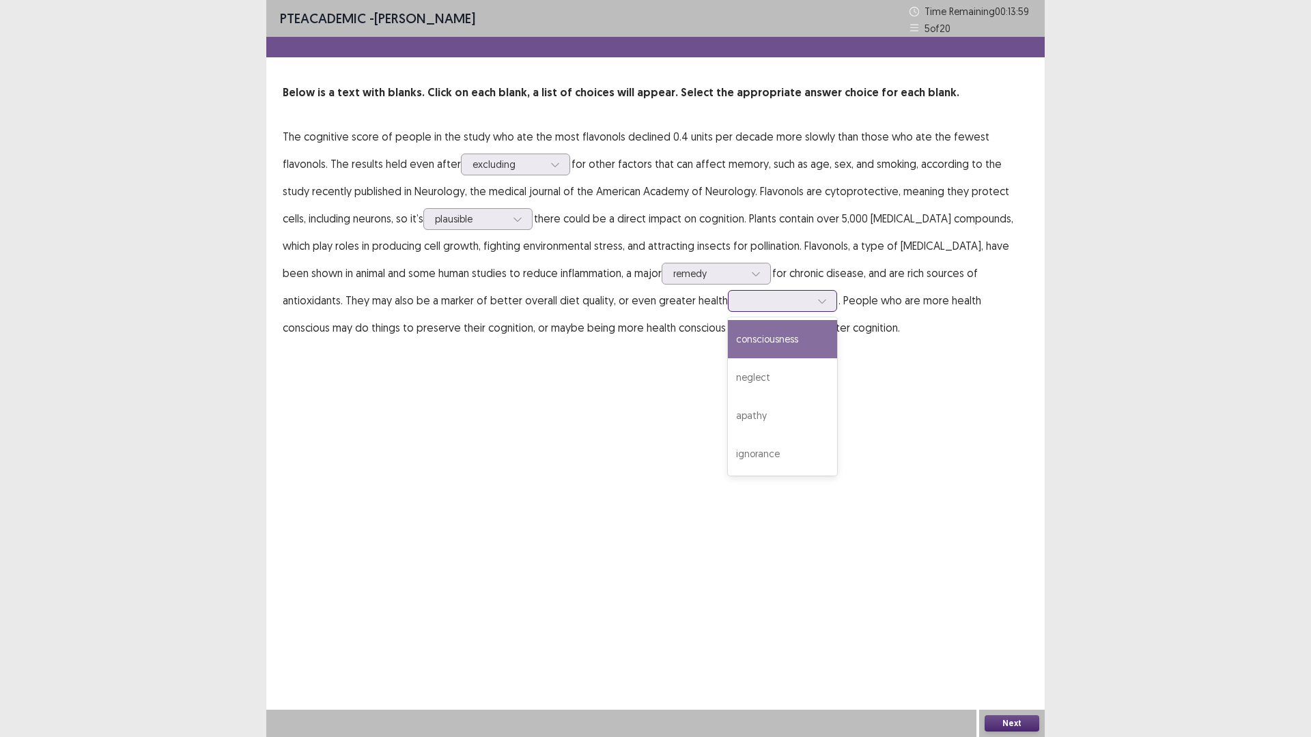
click at [817, 304] on icon at bounding box center [822, 301] width 10 height 10
click at [742, 369] on div "PTE academic - [PERSON_NAME] Time Remaining 00 : 13 : 33 5 of 20 Below is a tex…" at bounding box center [655, 368] width 778 height 737
click at [818, 301] on icon at bounding box center [822, 302] width 8 height 4
click at [728, 335] on div "consciousness" at bounding box center [782, 339] width 109 height 38
click at [1016, 644] on button "Next" at bounding box center [1011, 723] width 55 height 16
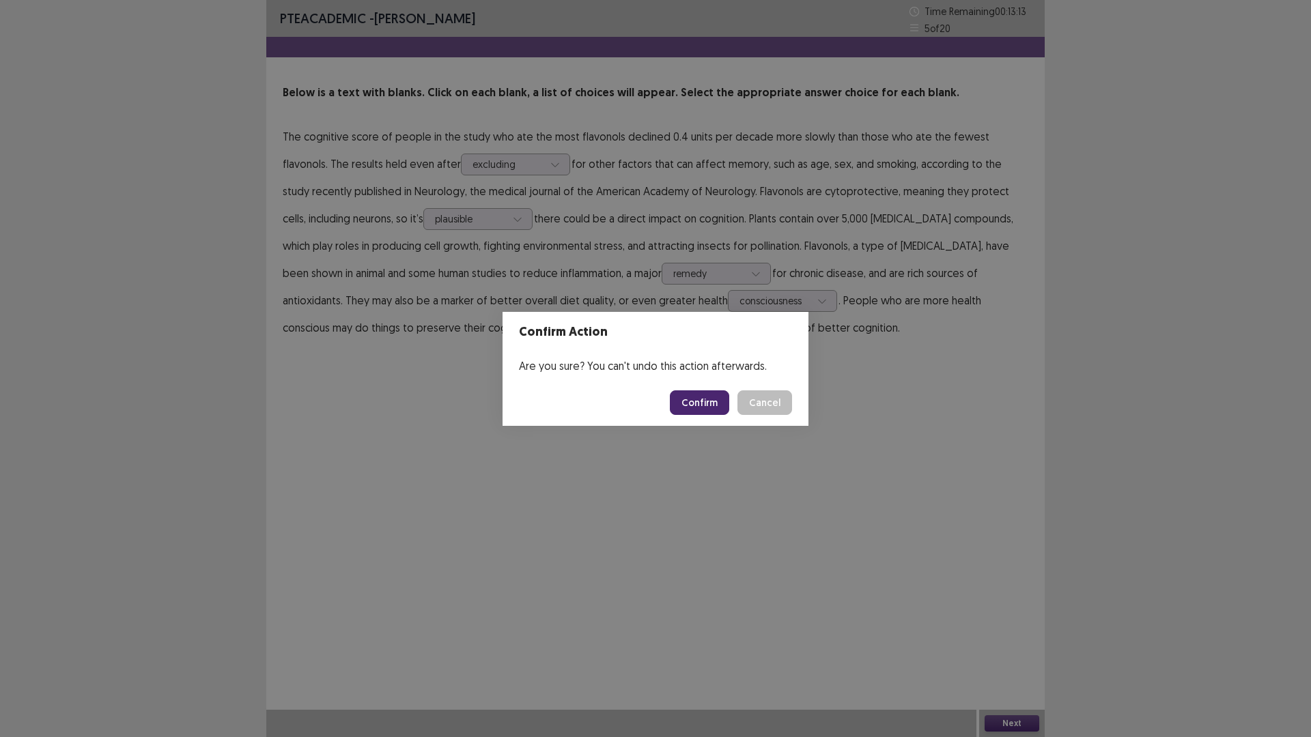
click at [707, 397] on button "Confirm" at bounding box center [699, 402] width 59 height 25
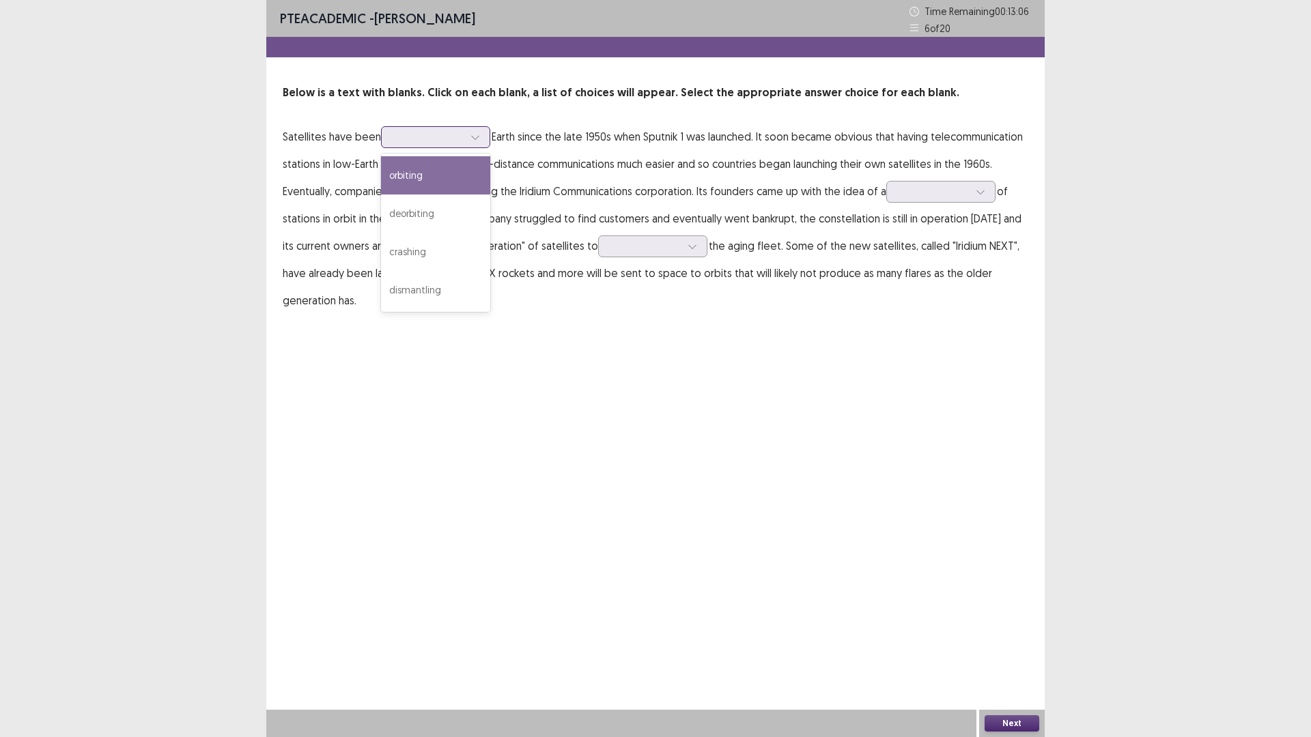
click at [474, 137] on icon at bounding box center [475, 137] width 10 height 10
click at [444, 171] on div "orbiting" at bounding box center [435, 175] width 109 height 38
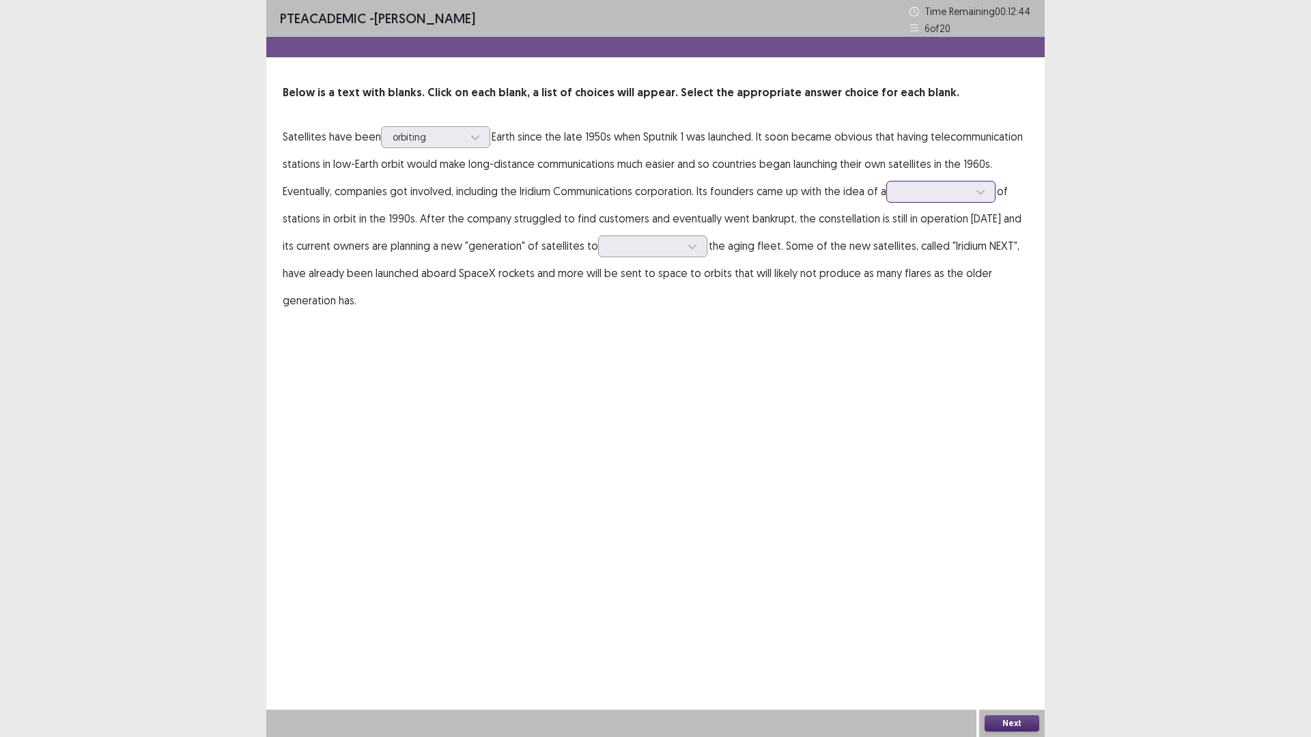
click at [991, 199] on div at bounding box center [980, 192] width 20 height 20
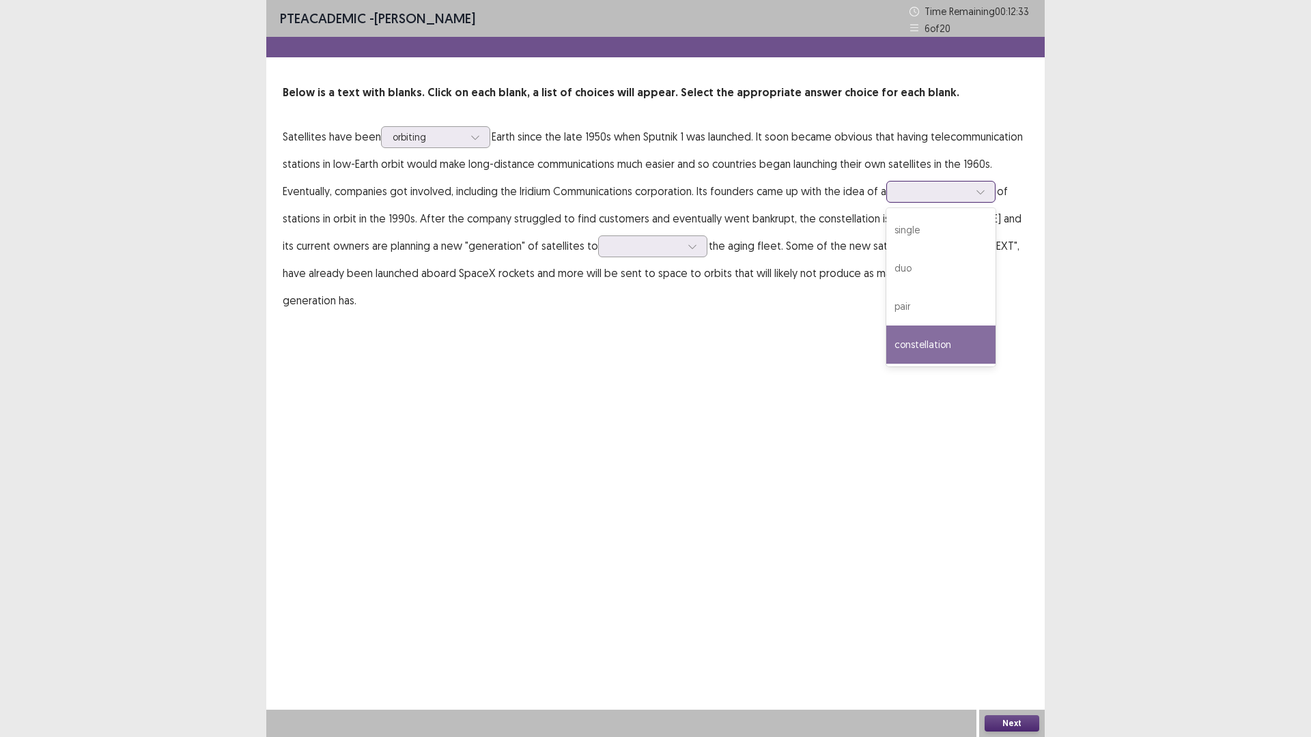
click at [935, 352] on div "constellation" at bounding box center [940, 345] width 109 height 38
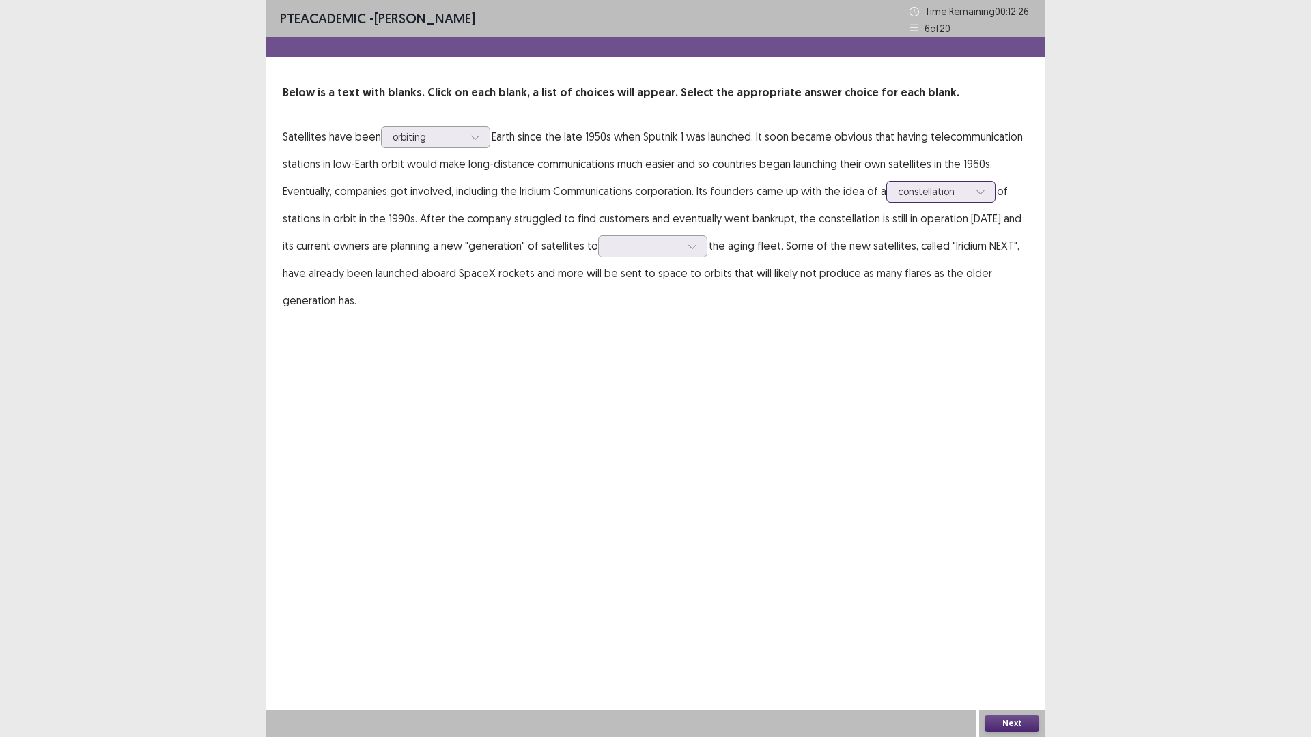
click at [978, 194] on div at bounding box center [980, 192] width 20 height 20
click at [687, 244] on icon at bounding box center [692, 247] width 10 height 10
click at [601, 335] on div "replace" at bounding box center [652, 323] width 109 height 38
click at [1004, 644] on button "Next" at bounding box center [1011, 723] width 55 height 16
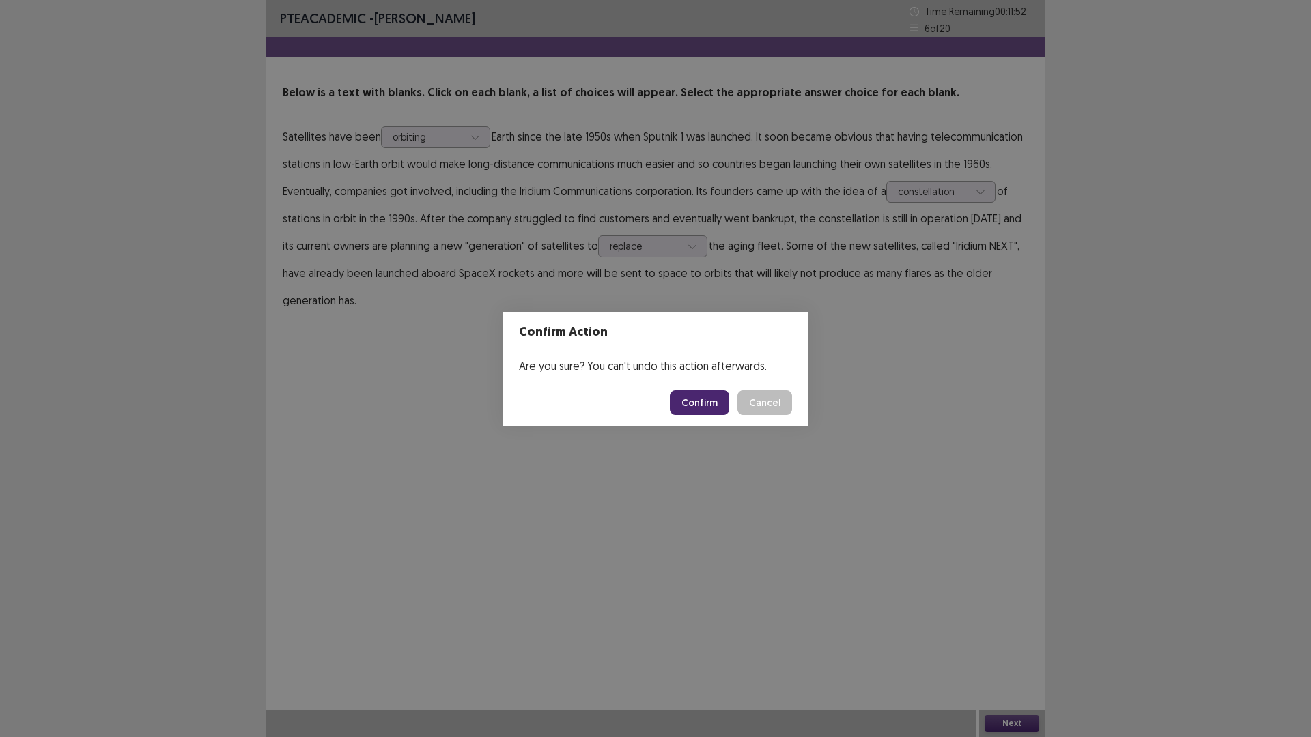
click at [698, 395] on button "Confirm" at bounding box center [699, 402] width 59 height 25
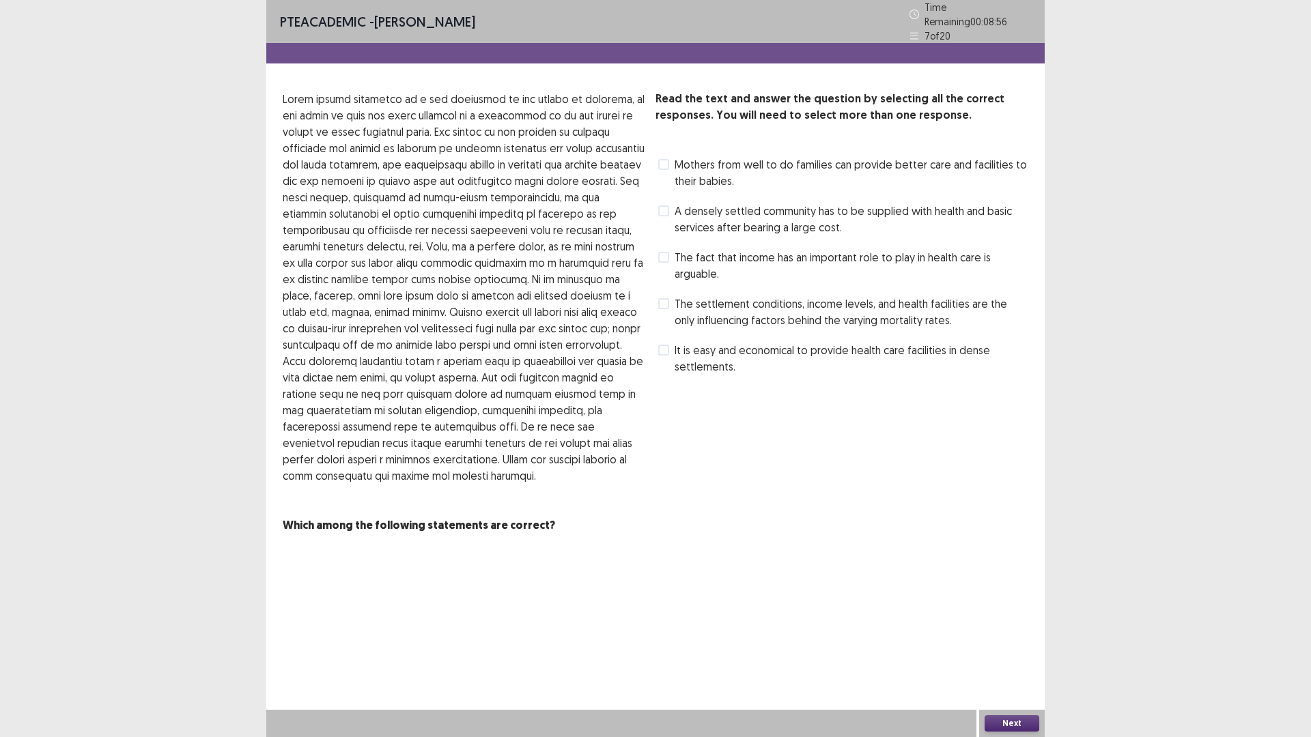
click at [665, 298] on span at bounding box center [663, 303] width 11 height 11
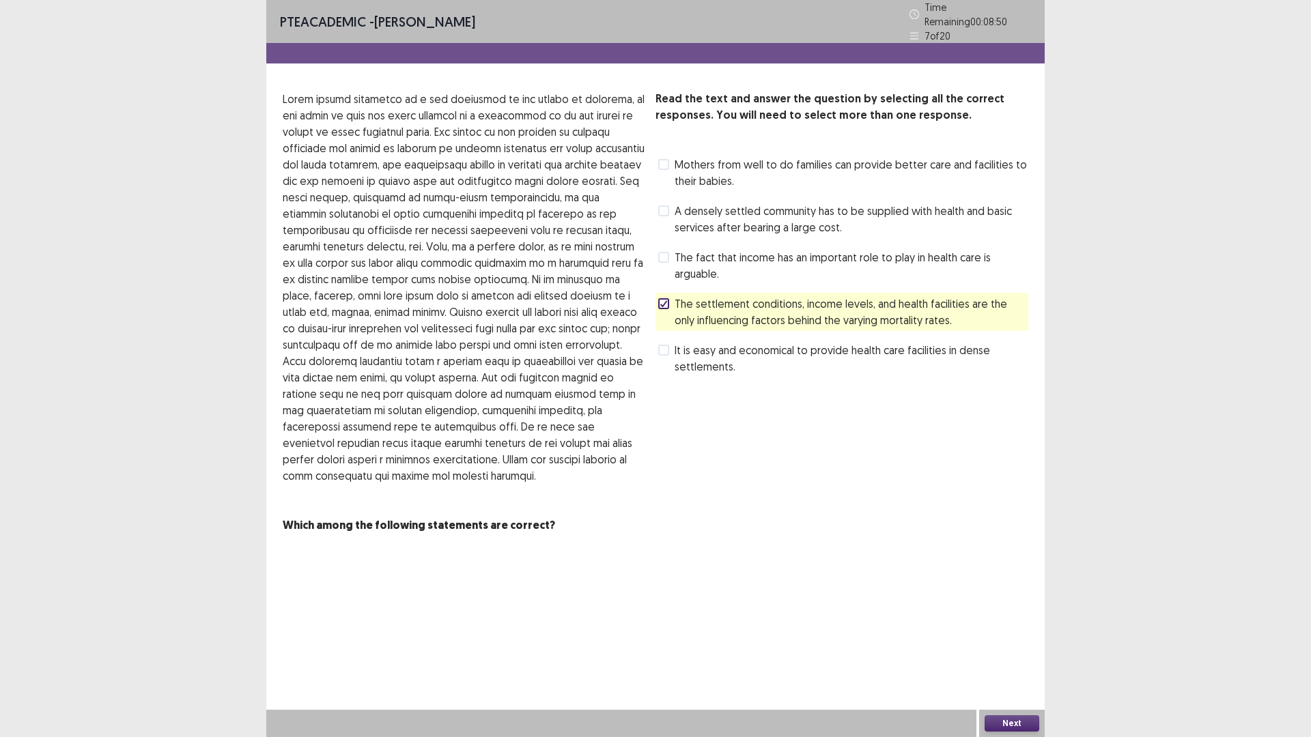
click at [1012, 644] on button "Next" at bounding box center [1011, 723] width 55 height 16
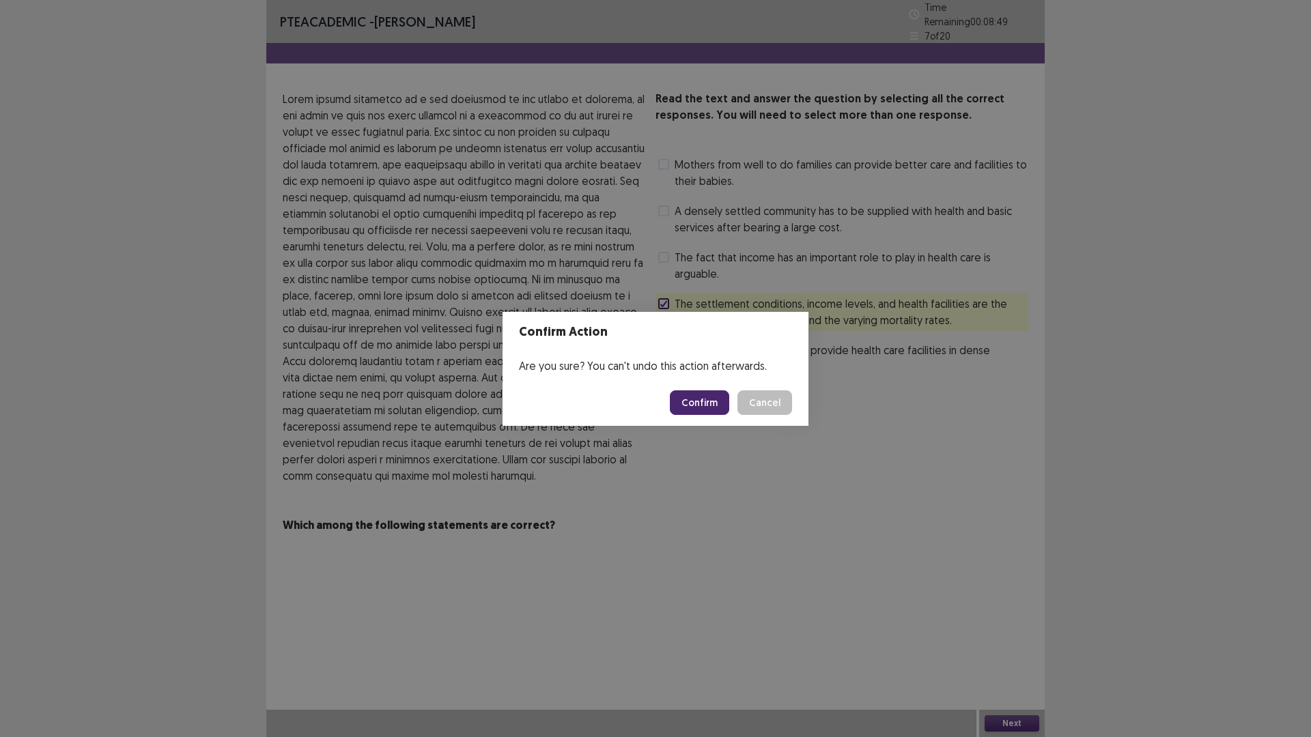
click at [715, 397] on button "Confirm" at bounding box center [699, 402] width 59 height 25
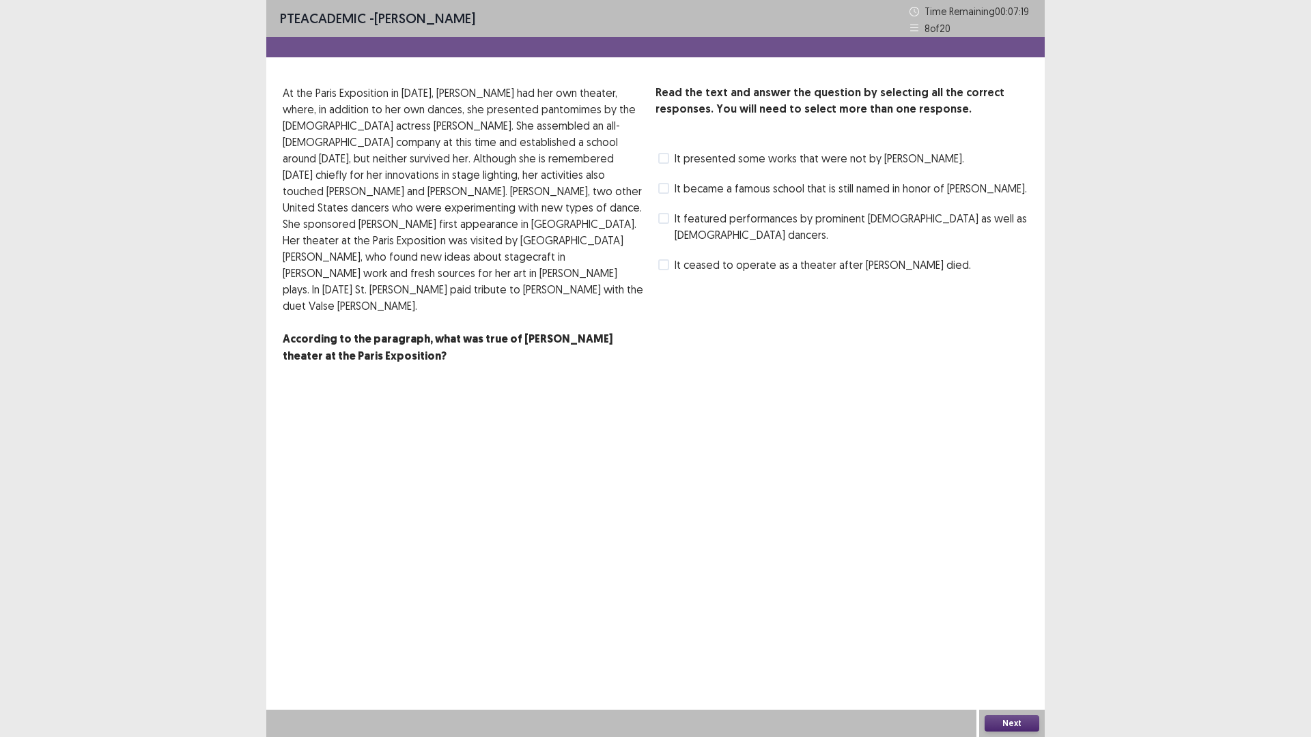
click at [666, 188] on span at bounding box center [663, 188] width 11 height 11
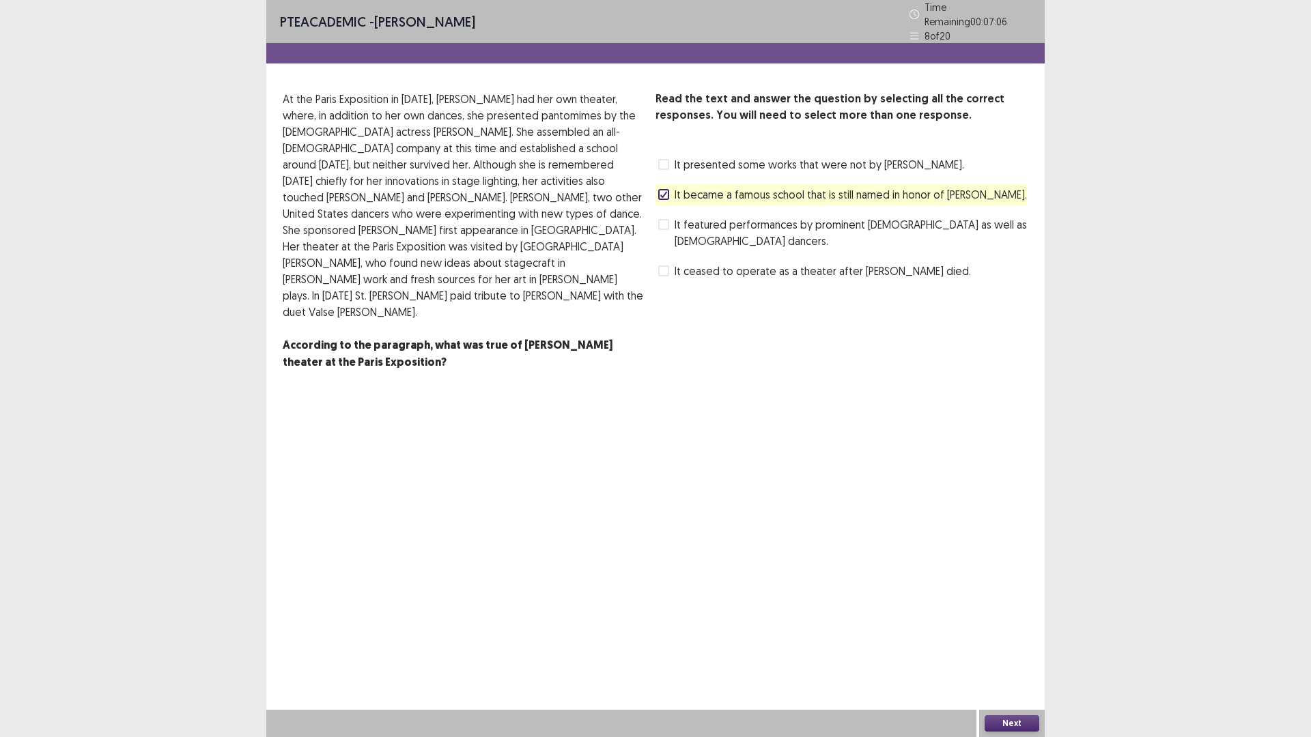
click at [664, 266] on span at bounding box center [663, 271] width 11 height 11
click at [1008, 644] on button "Next" at bounding box center [1011, 723] width 55 height 16
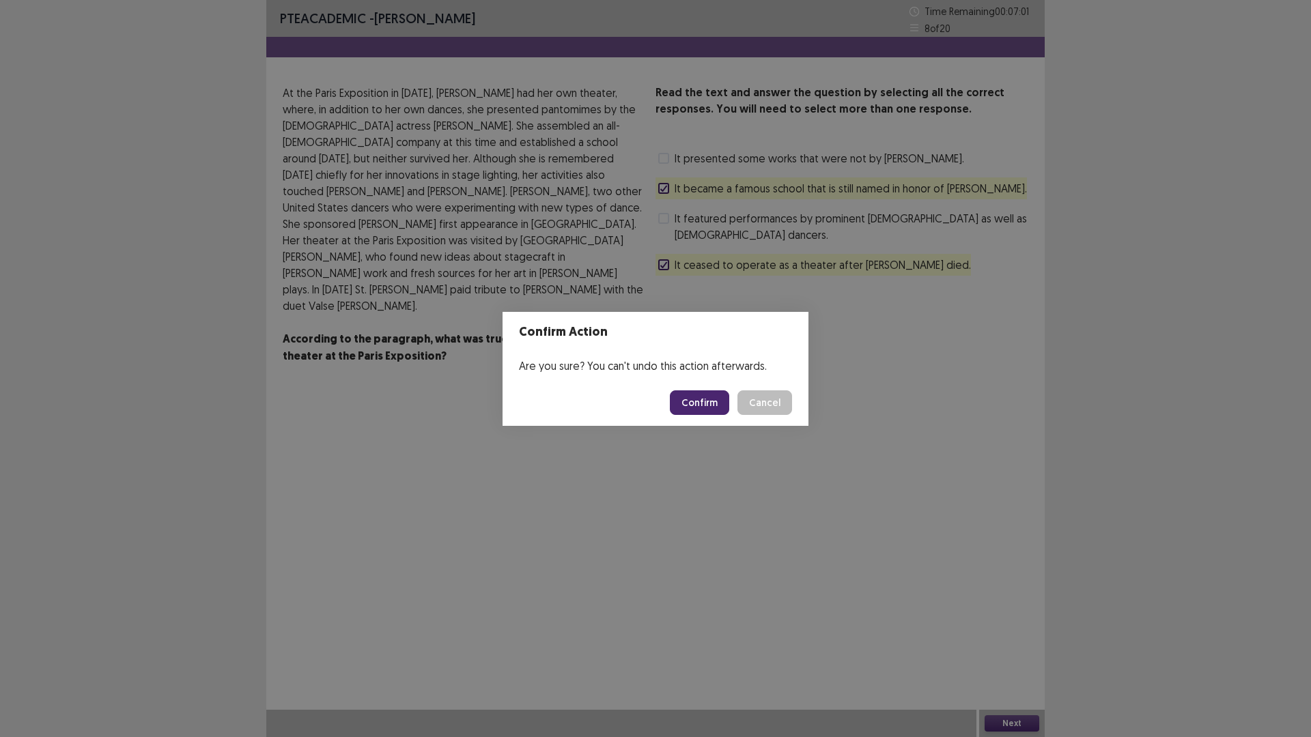
click at [709, 402] on button "Confirm" at bounding box center [699, 402] width 59 height 25
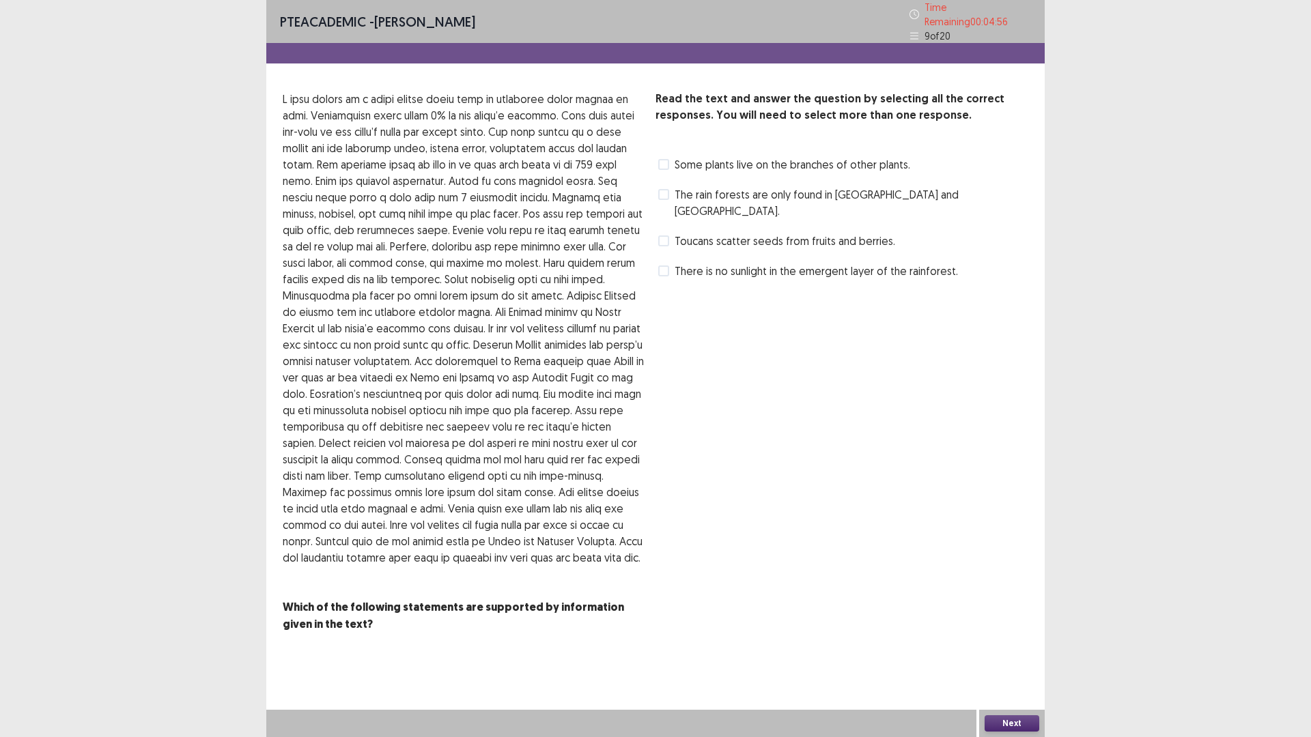
click at [665, 159] on span at bounding box center [663, 164] width 11 height 11
click at [1021, 644] on button "Next" at bounding box center [1011, 723] width 55 height 16
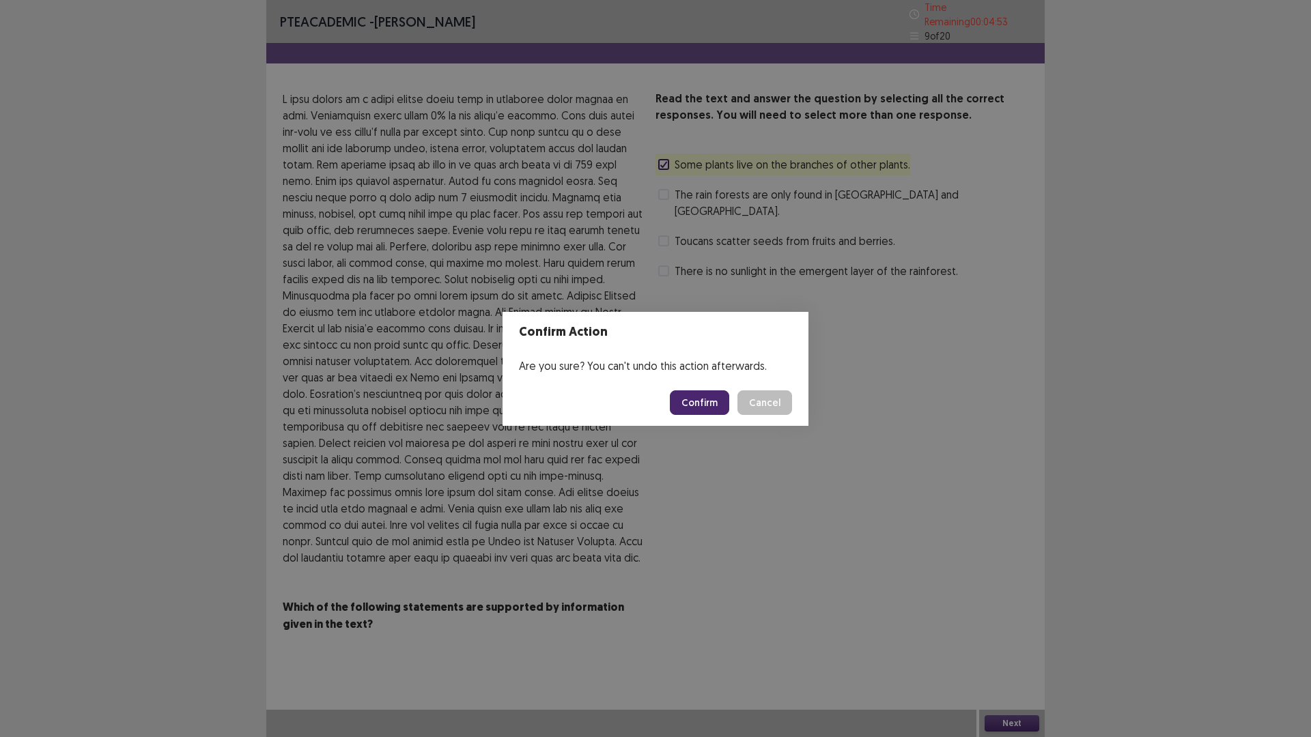
click at [683, 402] on button "Confirm" at bounding box center [699, 402] width 59 height 25
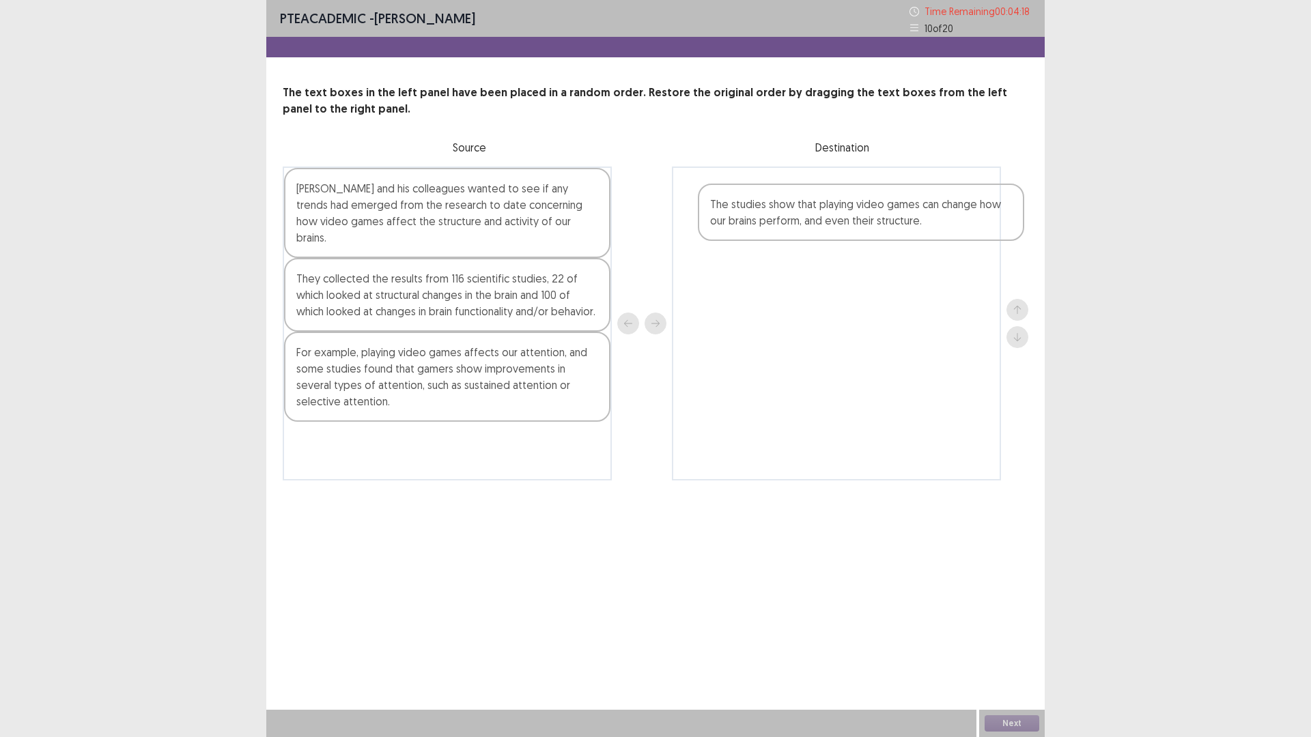
drag, startPoint x: 408, startPoint y: 197, endPoint x: 823, endPoint y: 211, distance: 414.6
click at [823, 211] on div "The studies show that playing video games can change how our brains perform, an…" at bounding box center [655, 324] width 745 height 314
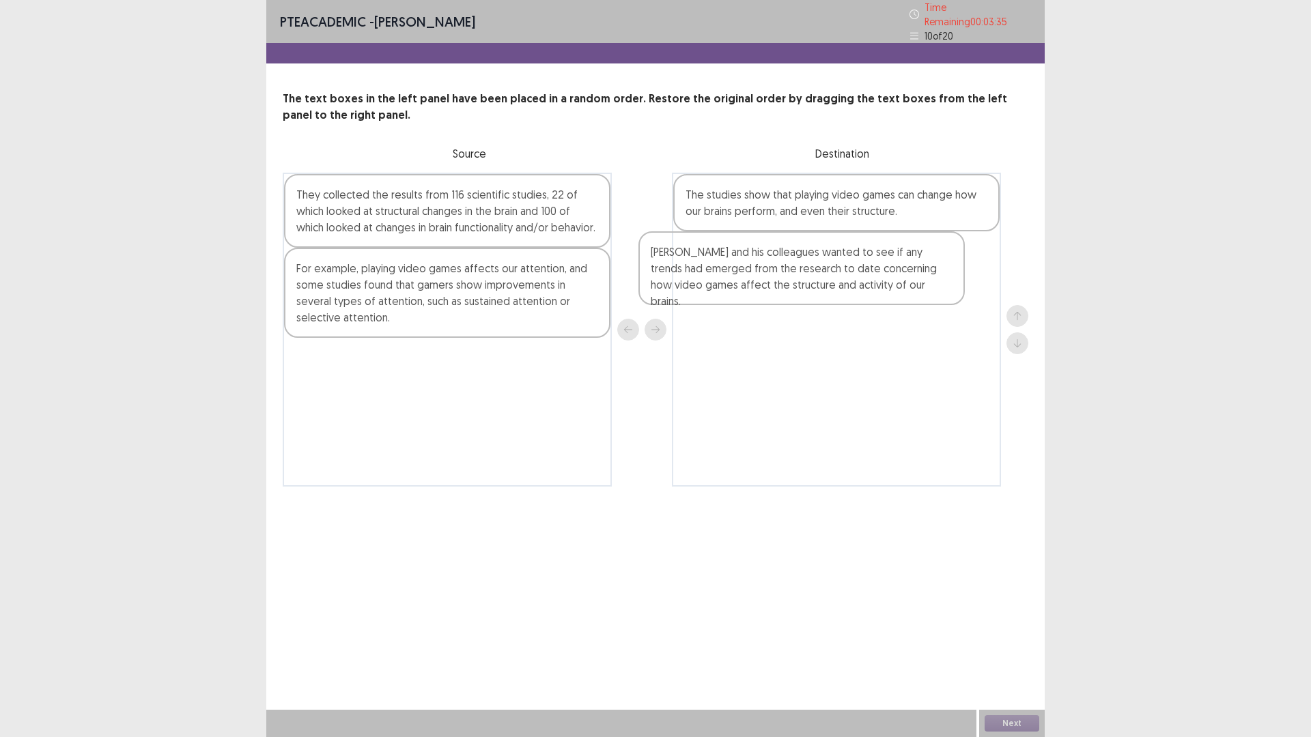
drag, startPoint x: 380, startPoint y: 214, endPoint x: 746, endPoint y: 281, distance: 372.1
click at [746, 281] on div "[PERSON_NAME] and his colleagues wanted to see if any trends had emerged from t…" at bounding box center [655, 330] width 745 height 314
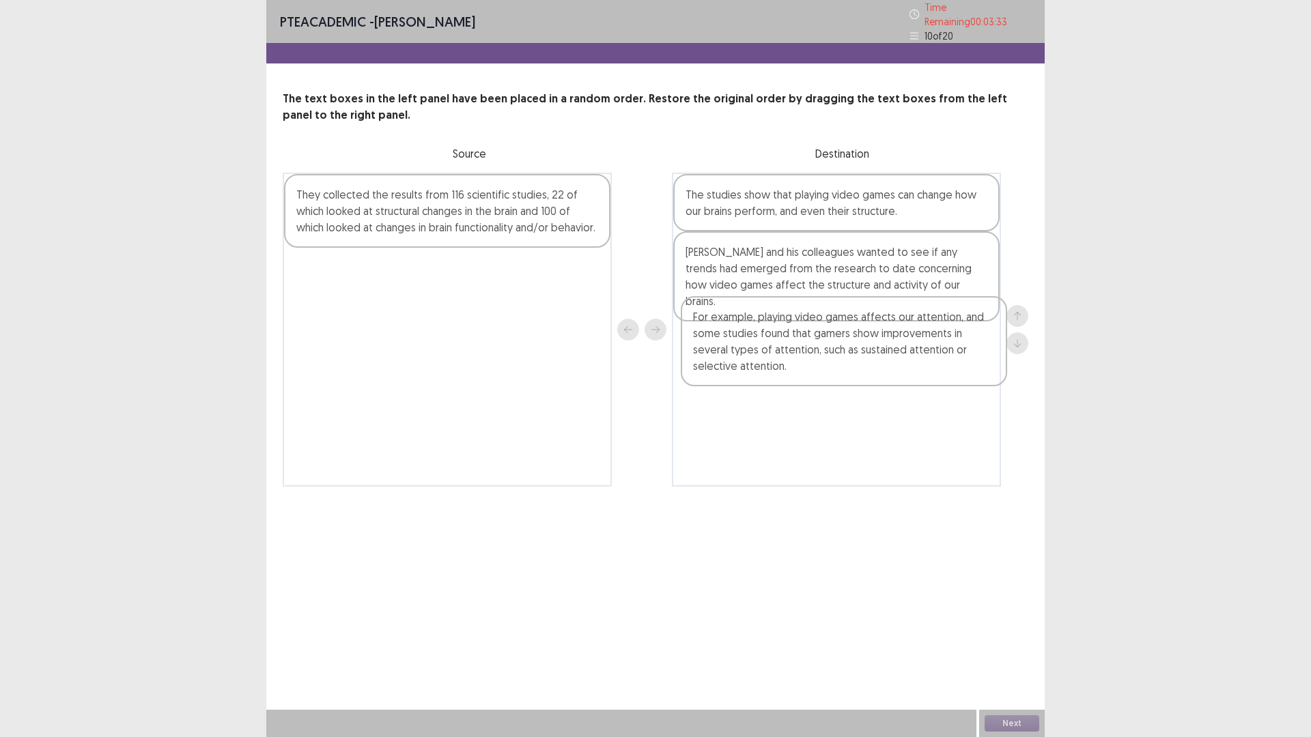
drag, startPoint x: 389, startPoint y: 302, endPoint x: 789, endPoint y: 341, distance: 401.9
click at [789, 341] on div "They collected the results from 116 scientific studies, 22 of which looked at s…" at bounding box center [655, 330] width 745 height 314
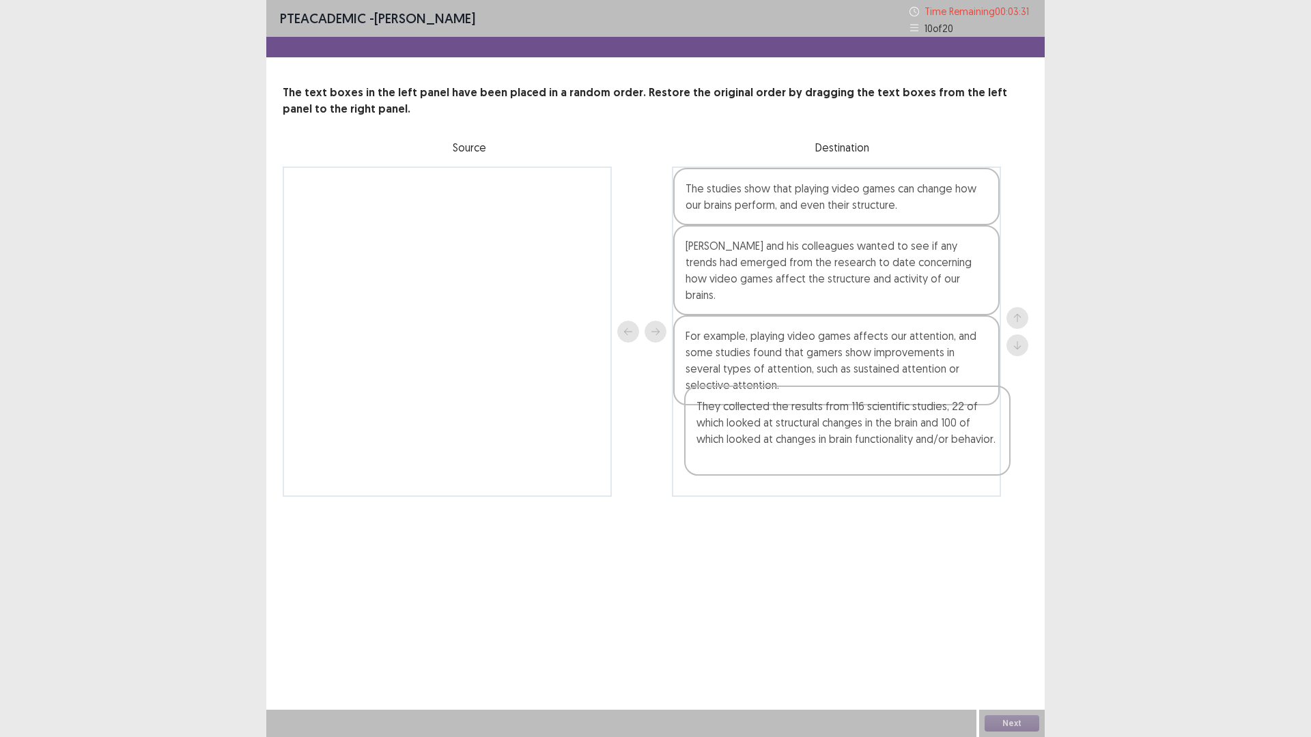
drag, startPoint x: 468, startPoint y: 205, endPoint x: 872, endPoint y: 423, distance: 458.5
click at [872, 423] on div "They collected the results from 116 scientific studies, 22 of which looked at s…" at bounding box center [655, 332] width 745 height 330
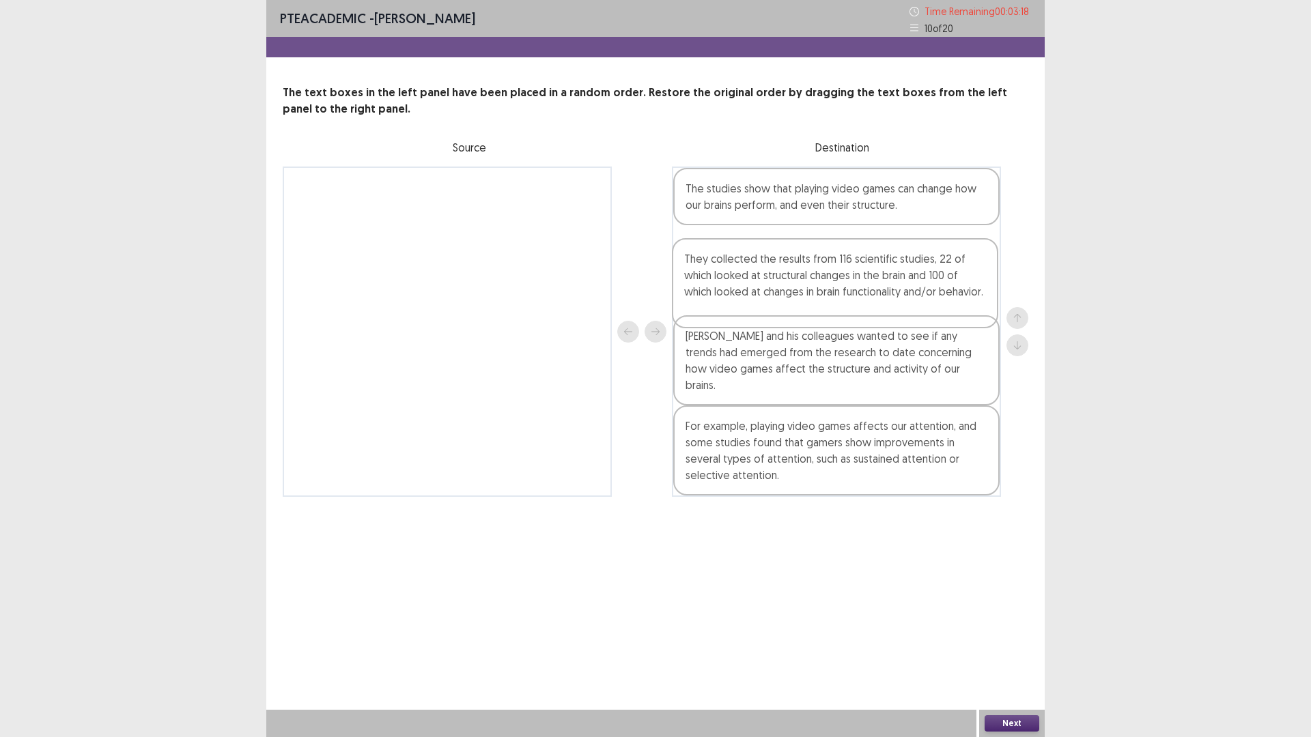
drag, startPoint x: 779, startPoint y: 457, endPoint x: 778, endPoint y: 302, distance: 155.0
click at [778, 302] on div "The studies show that playing video games can change how our brains perform, an…" at bounding box center [836, 332] width 329 height 330
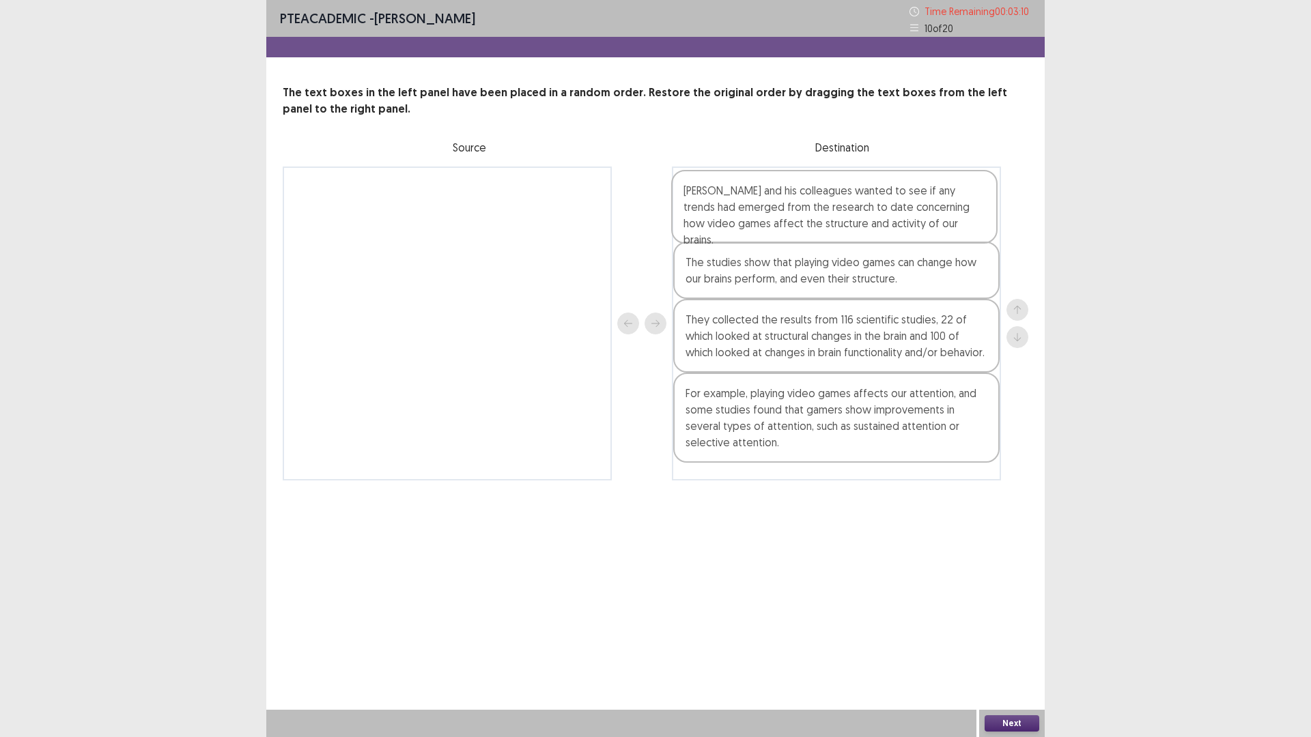
drag, startPoint x: 788, startPoint y: 372, endPoint x: 786, endPoint y: 216, distance: 155.7
click at [786, 216] on div "The studies show that playing video games can change how our brains perform, an…" at bounding box center [836, 324] width 329 height 314
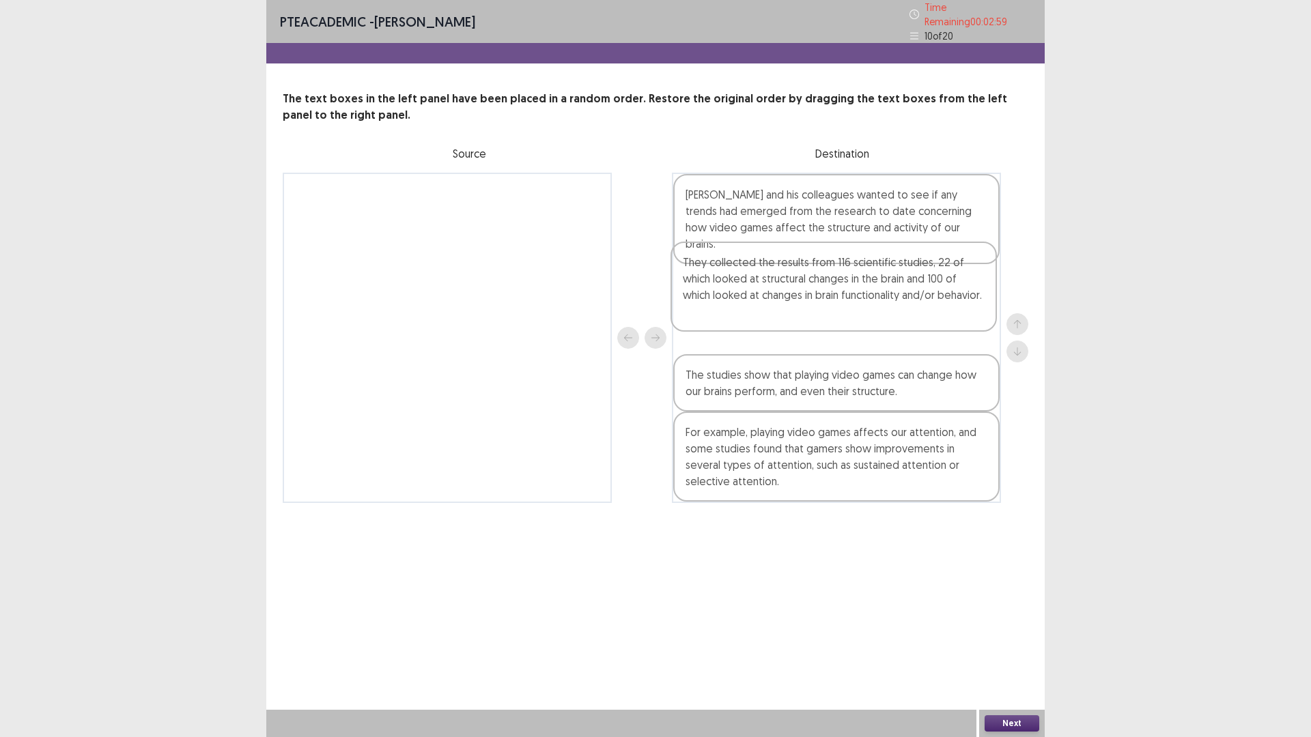
drag, startPoint x: 811, startPoint y: 371, endPoint x: 808, endPoint y: 309, distance: 62.2
click at [808, 309] on div "[PERSON_NAME] and his colleagues wanted to see if any trends had emerged from t…" at bounding box center [836, 338] width 329 height 330
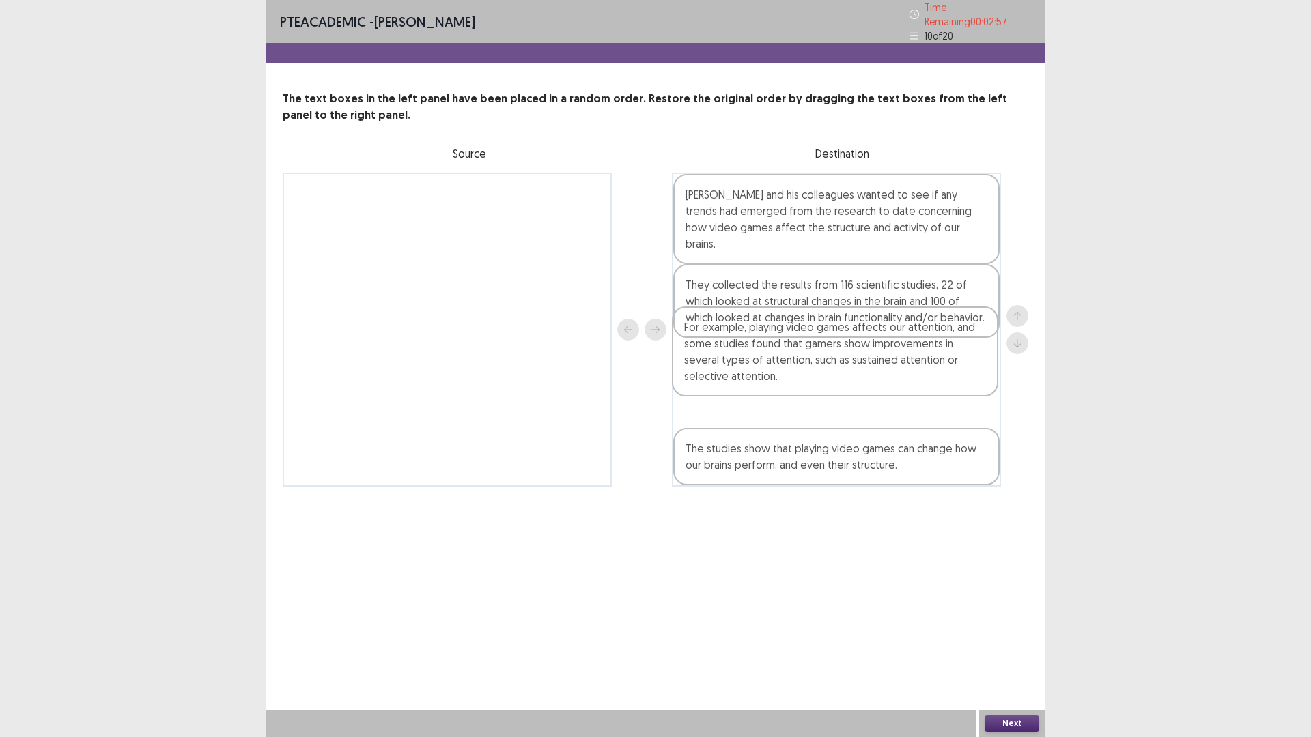
drag, startPoint x: 798, startPoint y: 457, endPoint x: 797, endPoint y: 368, distance: 89.4
click at [797, 368] on div "[PERSON_NAME] and his colleagues wanted to see if any trends had emerged from t…" at bounding box center [836, 330] width 329 height 314
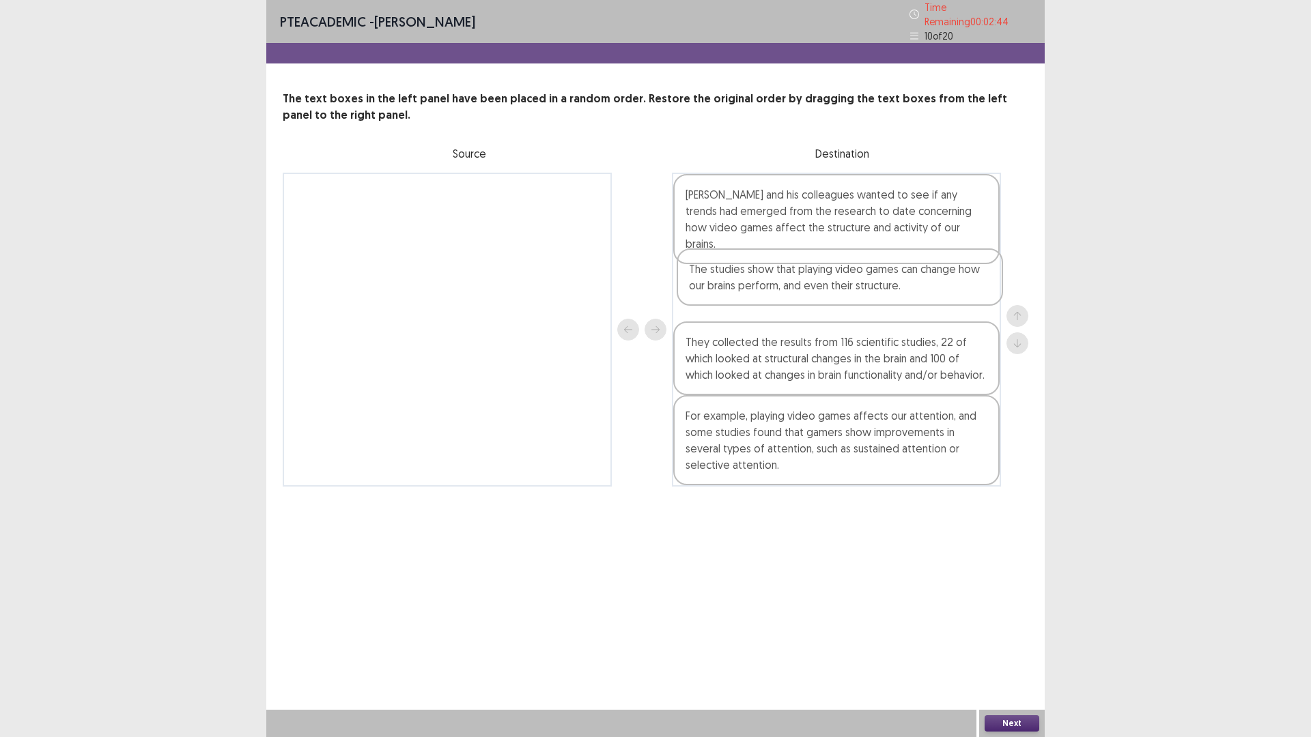
drag, startPoint x: 780, startPoint y: 464, endPoint x: 784, endPoint y: 284, distance: 179.6
click at [784, 284] on div "[PERSON_NAME] and his colleagues wanted to see if any trends had emerged from t…" at bounding box center [836, 330] width 329 height 314
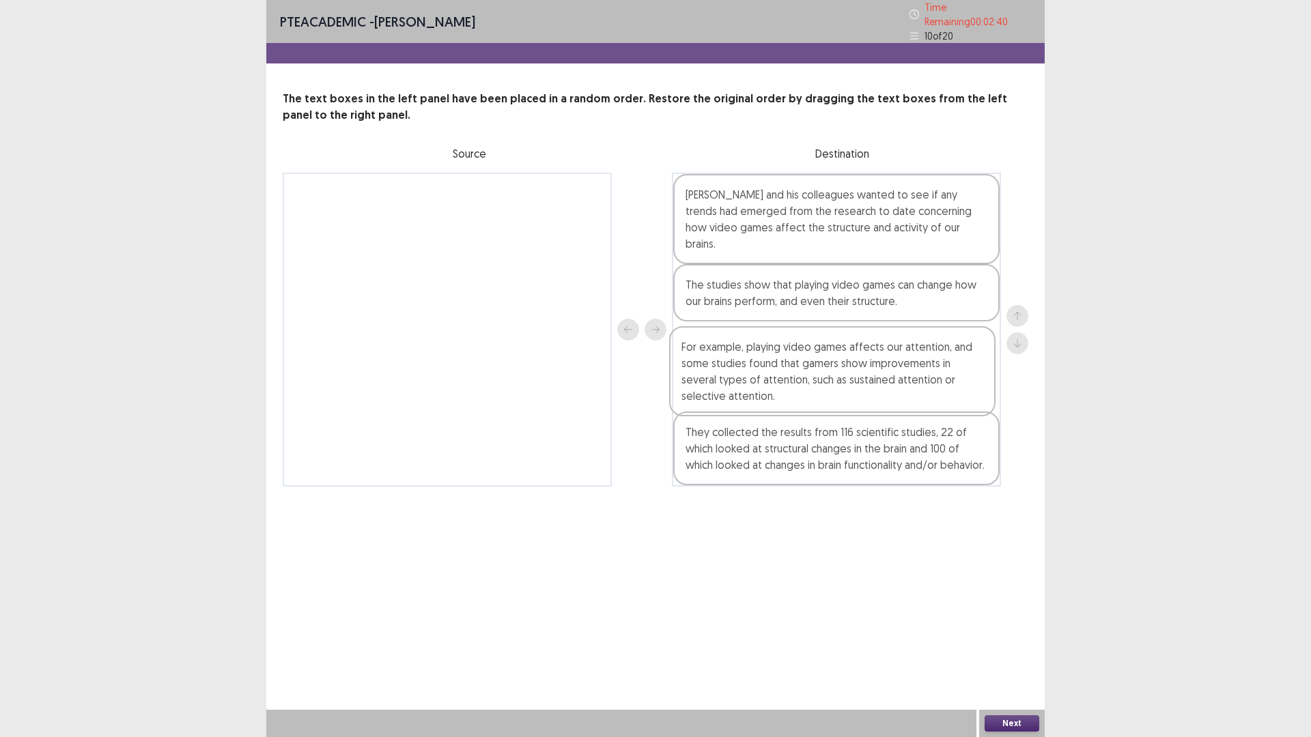
drag, startPoint x: 803, startPoint y: 430, endPoint x: 799, endPoint y: 356, distance: 73.8
click at [799, 356] on div "[PERSON_NAME] and his colleagues wanted to see if any trends had emerged from t…" at bounding box center [836, 330] width 329 height 314
click at [797, 455] on div "[PERSON_NAME] and his colleagues wanted to see if any trends had emerged from t…" at bounding box center [836, 330] width 329 height 314
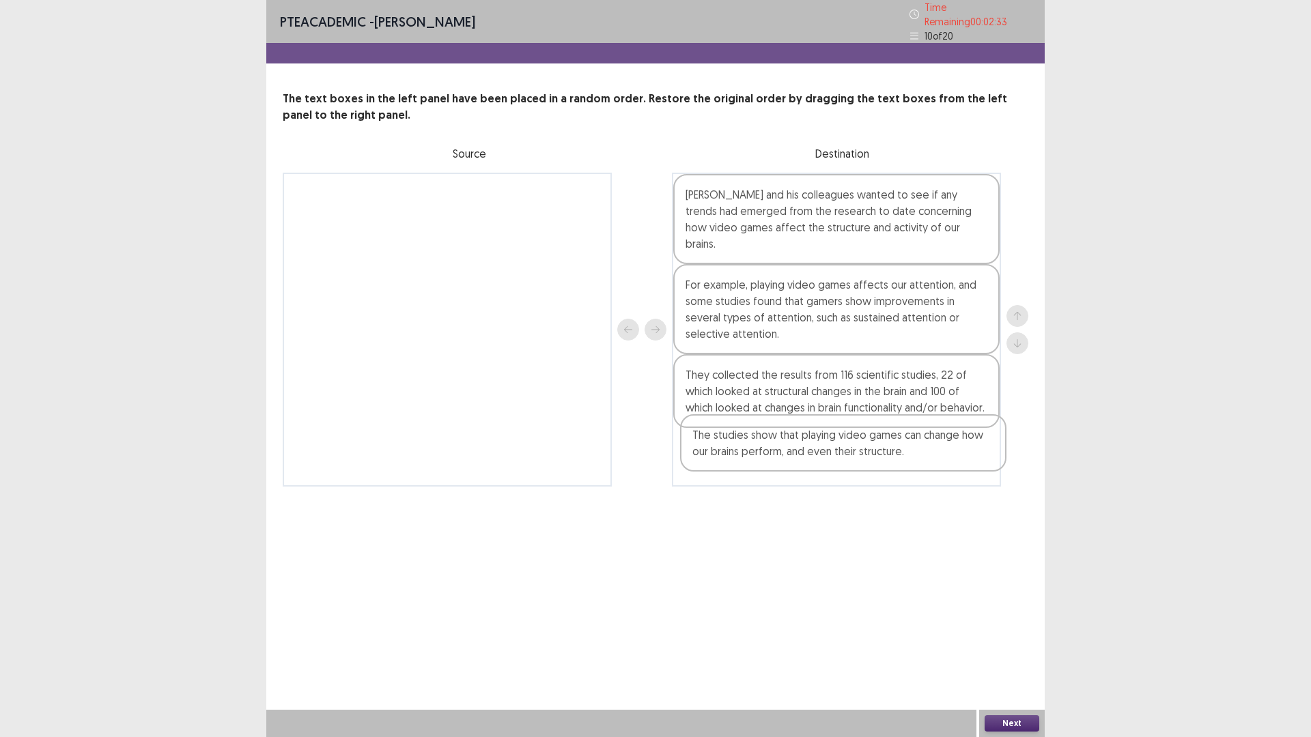
drag, startPoint x: 830, startPoint y: 267, endPoint x: 840, endPoint y: 440, distance: 173.0
click at [840, 440] on div "[PERSON_NAME] and his colleagues wanted to see if any trends had emerged from t…" at bounding box center [836, 330] width 329 height 314
click at [1014, 644] on button "Next" at bounding box center [1011, 723] width 55 height 16
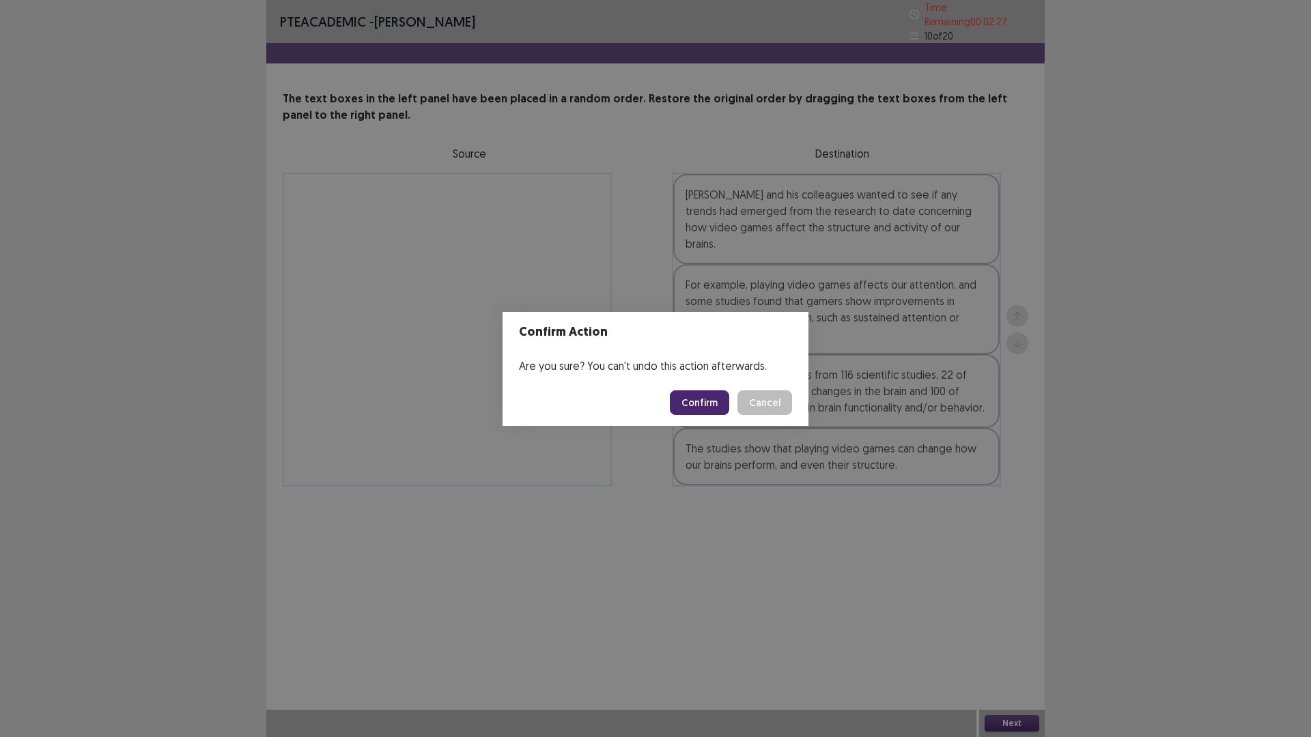
click at [710, 404] on button "Confirm" at bounding box center [699, 402] width 59 height 25
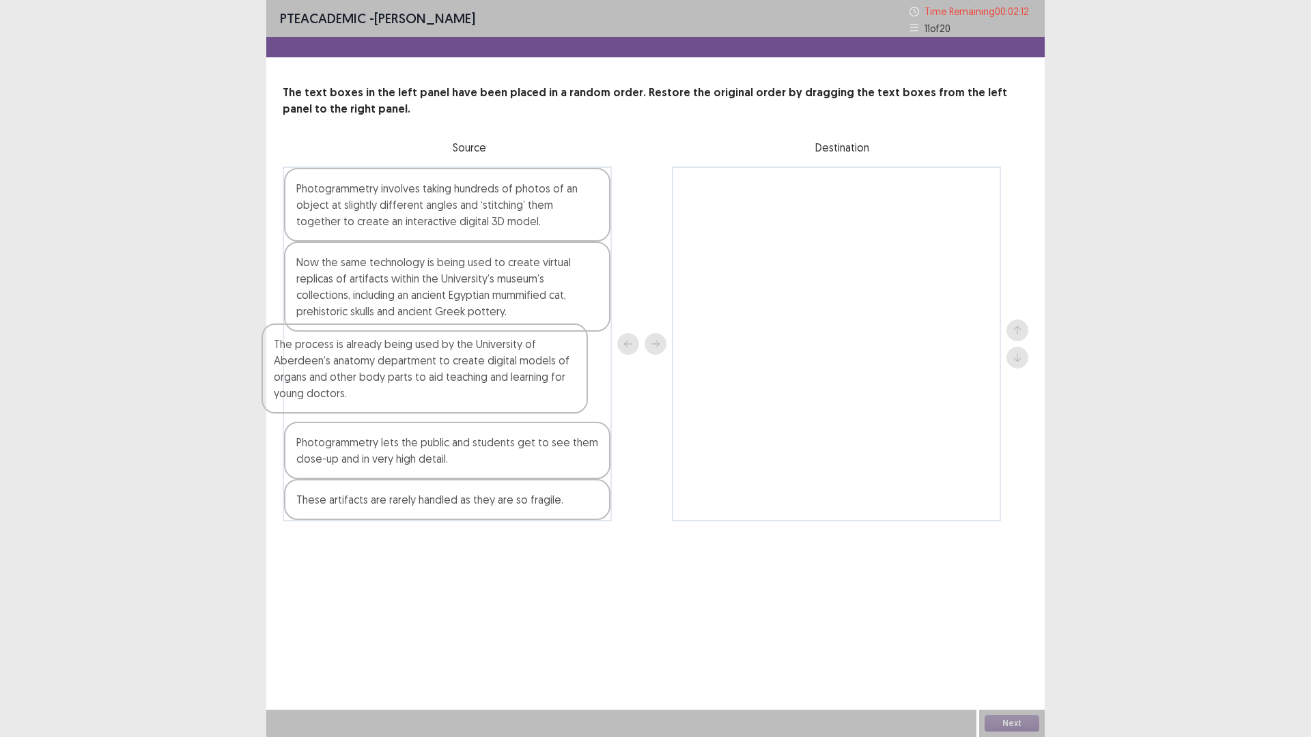
drag, startPoint x: 377, startPoint y: 378, endPoint x: 356, endPoint y: 370, distance: 22.1
click at [356, 370] on div "Photogrammetry involves taking hundreds of photos of an object at slightly diff…" at bounding box center [447, 344] width 329 height 355
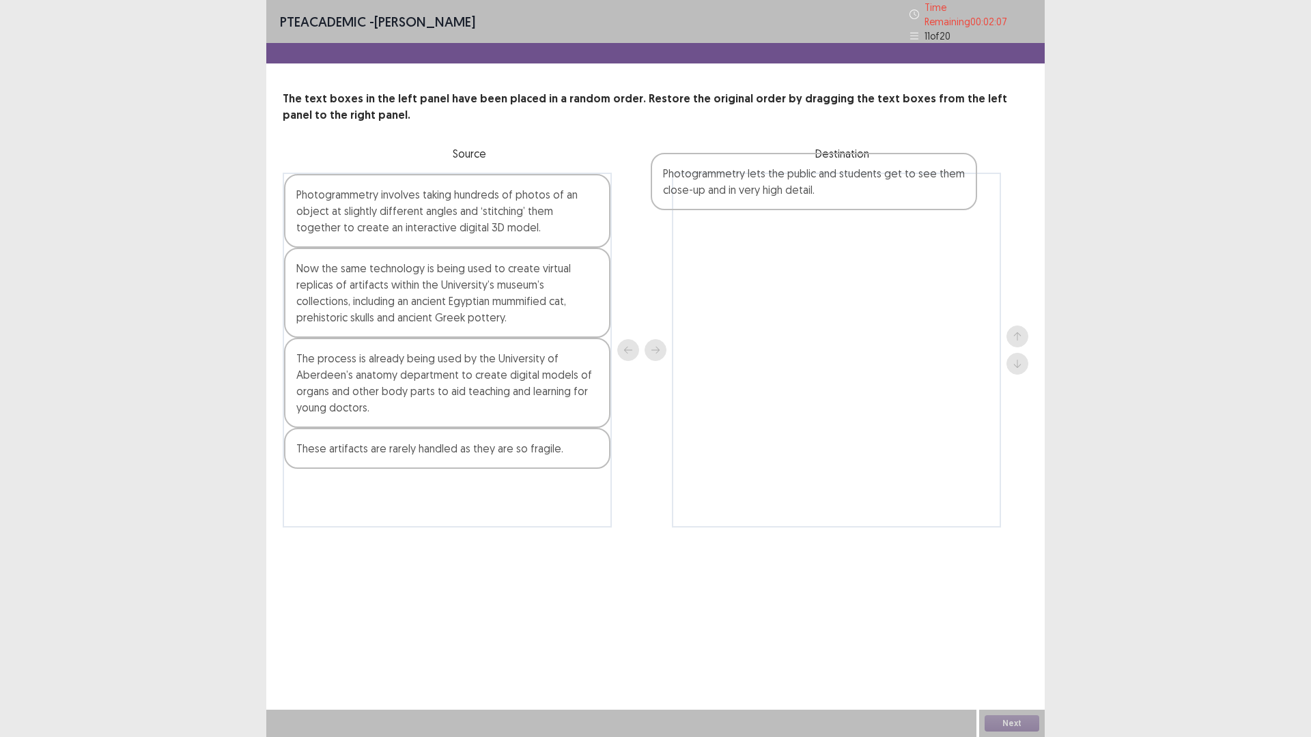
drag, startPoint x: 418, startPoint y: 465, endPoint x: 788, endPoint y: 194, distance: 459.2
click at [788, 194] on div "Photogrammetry involves taking hundreds of photos of an object at slightly diff…" at bounding box center [655, 350] width 745 height 355
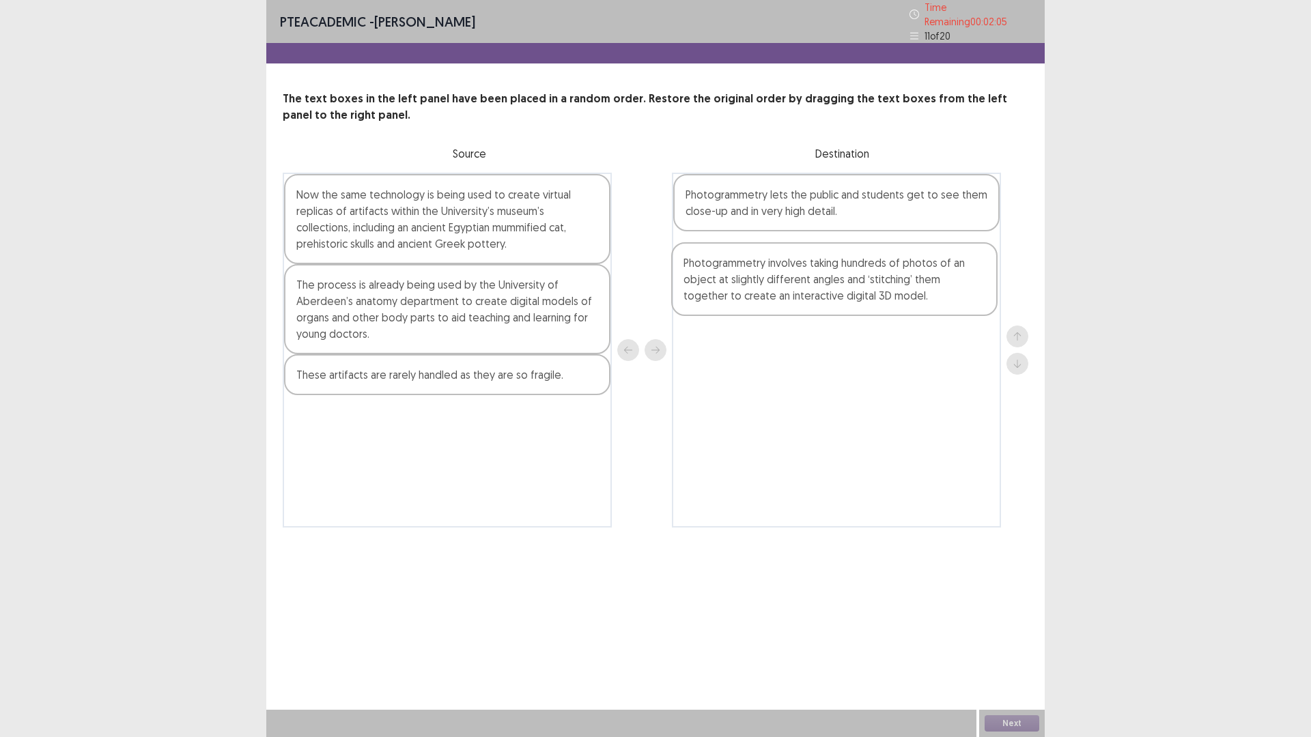
drag, startPoint x: 409, startPoint y: 182, endPoint x: 796, endPoint y: 257, distance: 394.2
click at [796, 257] on div "Photogrammetry involves taking hundreds of photos of an object at slightly diff…" at bounding box center [655, 350] width 745 height 355
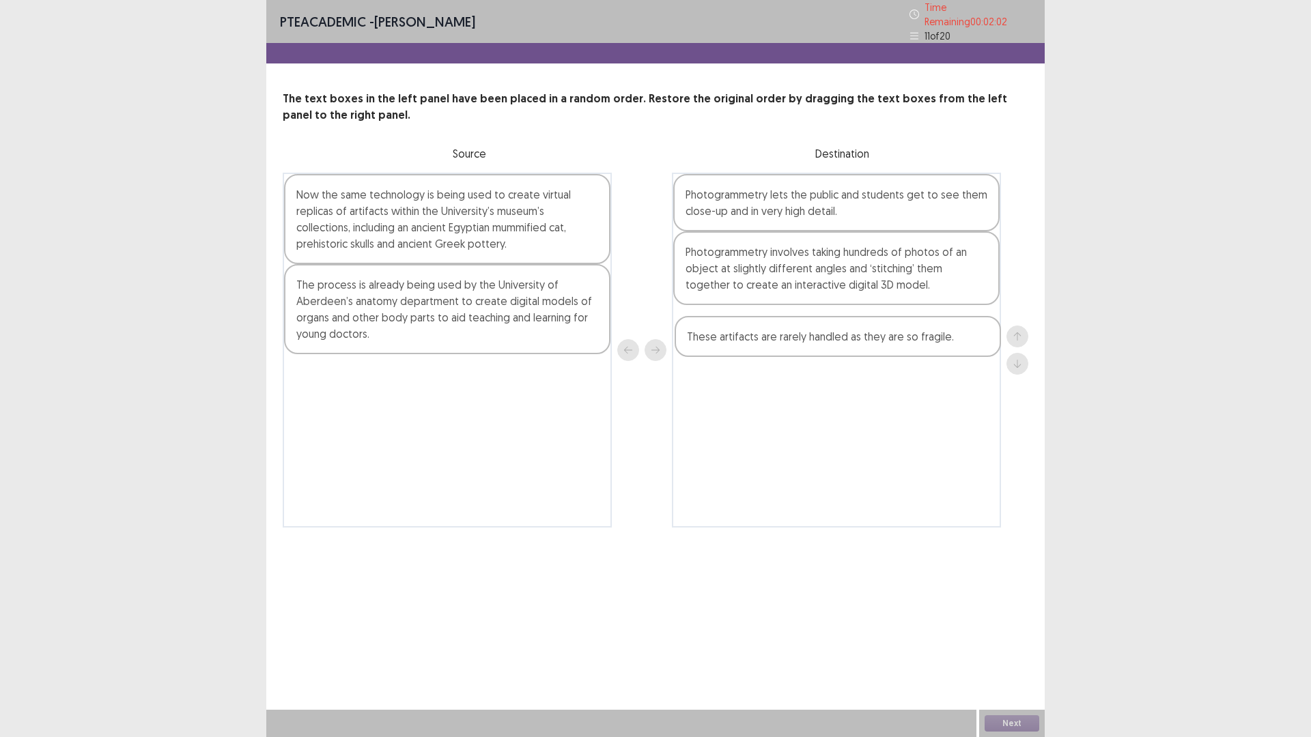
drag, startPoint x: 423, startPoint y: 371, endPoint x: 819, endPoint y: 339, distance: 396.6
click at [819, 339] on div "Now the same technology is being used to create virtual replicas of artifacts w…" at bounding box center [655, 350] width 745 height 355
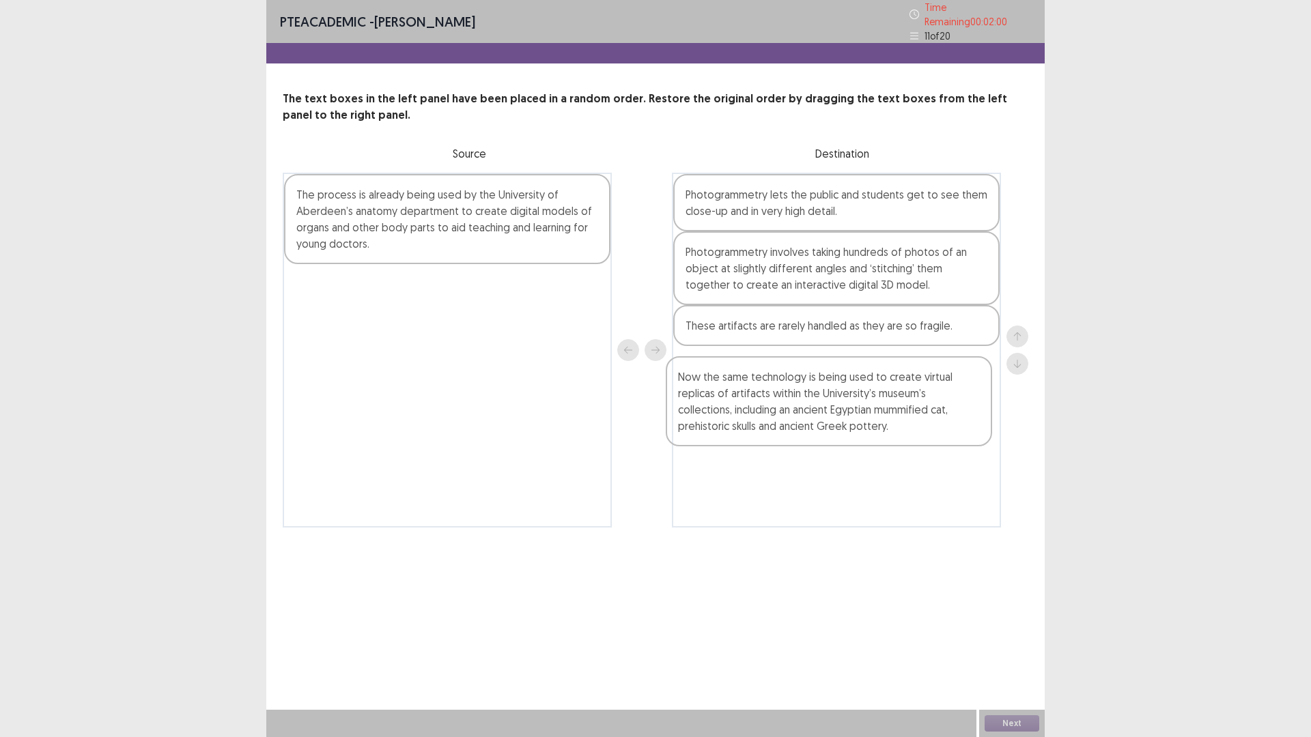
drag, startPoint x: 419, startPoint y: 227, endPoint x: 812, endPoint y: 416, distance: 436.3
click at [812, 416] on div "Now the same technology is being used to create virtual replicas of artifacts w…" at bounding box center [655, 350] width 745 height 355
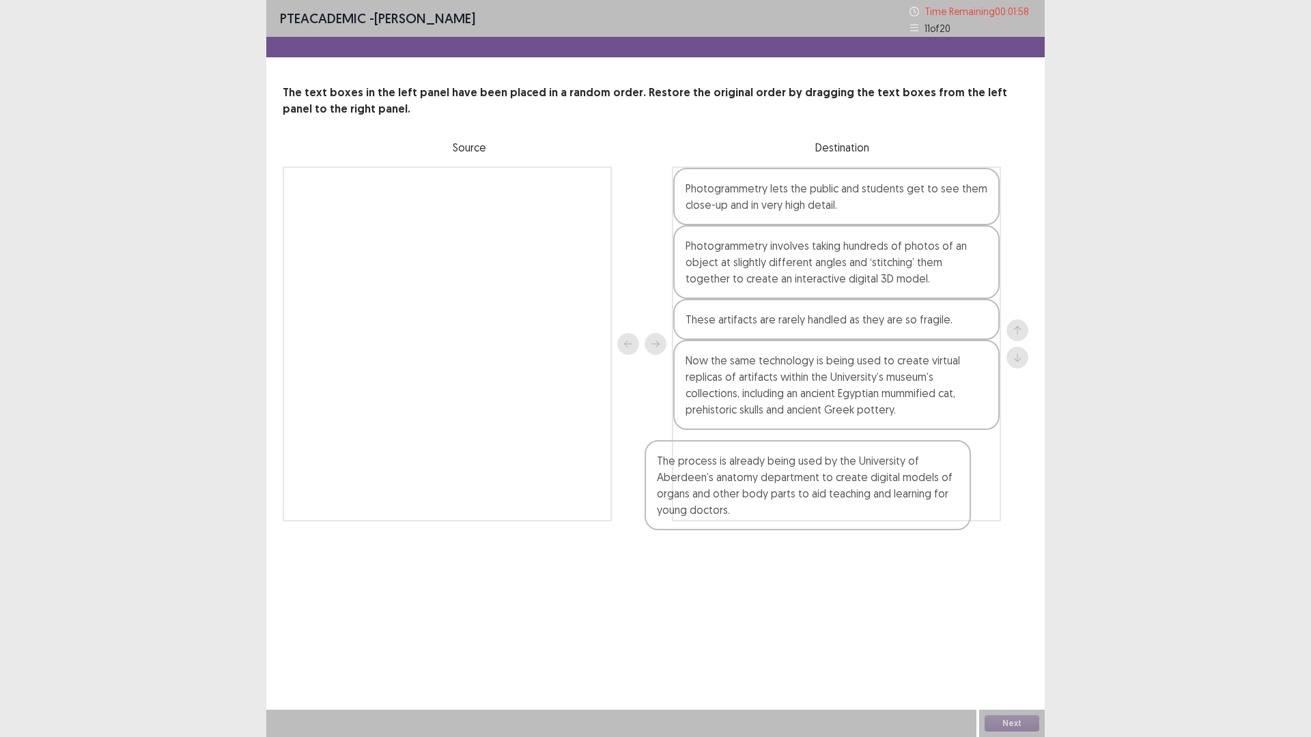
drag, startPoint x: 424, startPoint y: 236, endPoint x: 792, endPoint y: 514, distance: 461.1
click at [792, 514] on div "The process is already being used by the University of Aberdeen’s anatomy depar…" at bounding box center [655, 344] width 745 height 355
click at [1023, 644] on button "Next" at bounding box center [1011, 723] width 55 height 16
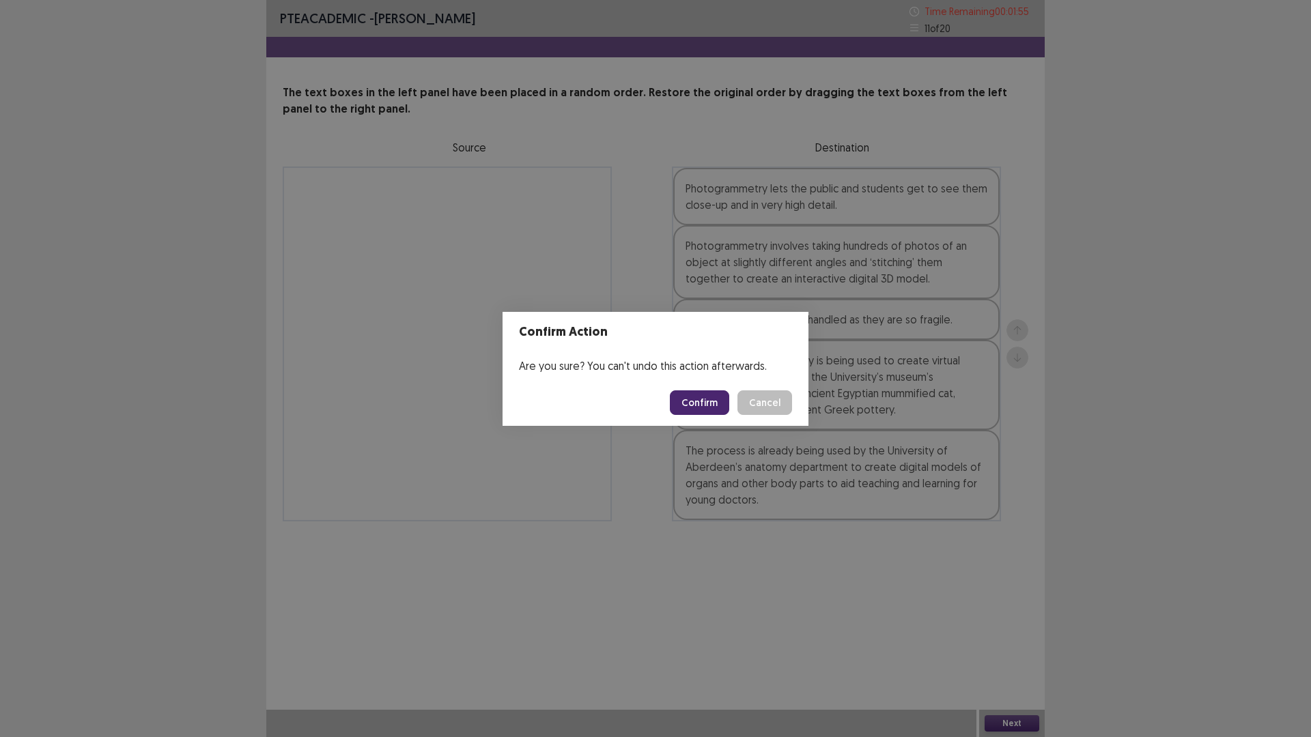
click at [709, 399] on button "Confirm" at bounding box center [699, 402] width 59 height 25
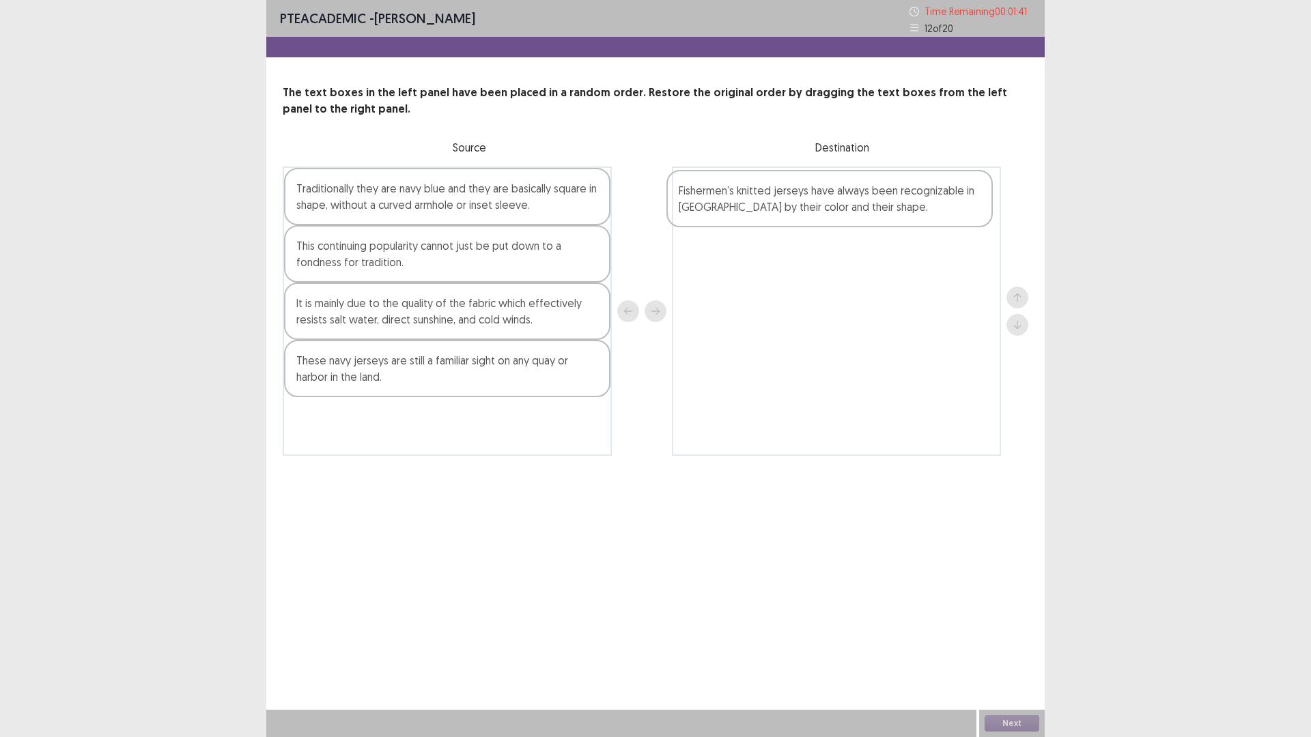
drag, startPoint x: 378, startPoint y: 324, endPoint x: 777, endPoint y: 211, distance: 414.3
click at [777, 211] on div "Traditionally they are navy blue and they are basically square in shape, withou…" at bounding box center [655, 311] width 745 height 289
drag, startPoint x: 376, startPoint y: 380, endPoint x: 758, endPoint y: 277, distance: 395.3
click at [758, 277] on div "Traditionally they are navy blue and they are basically square in shape, withou…" at bounding box center [655, 311] width 745 height 289
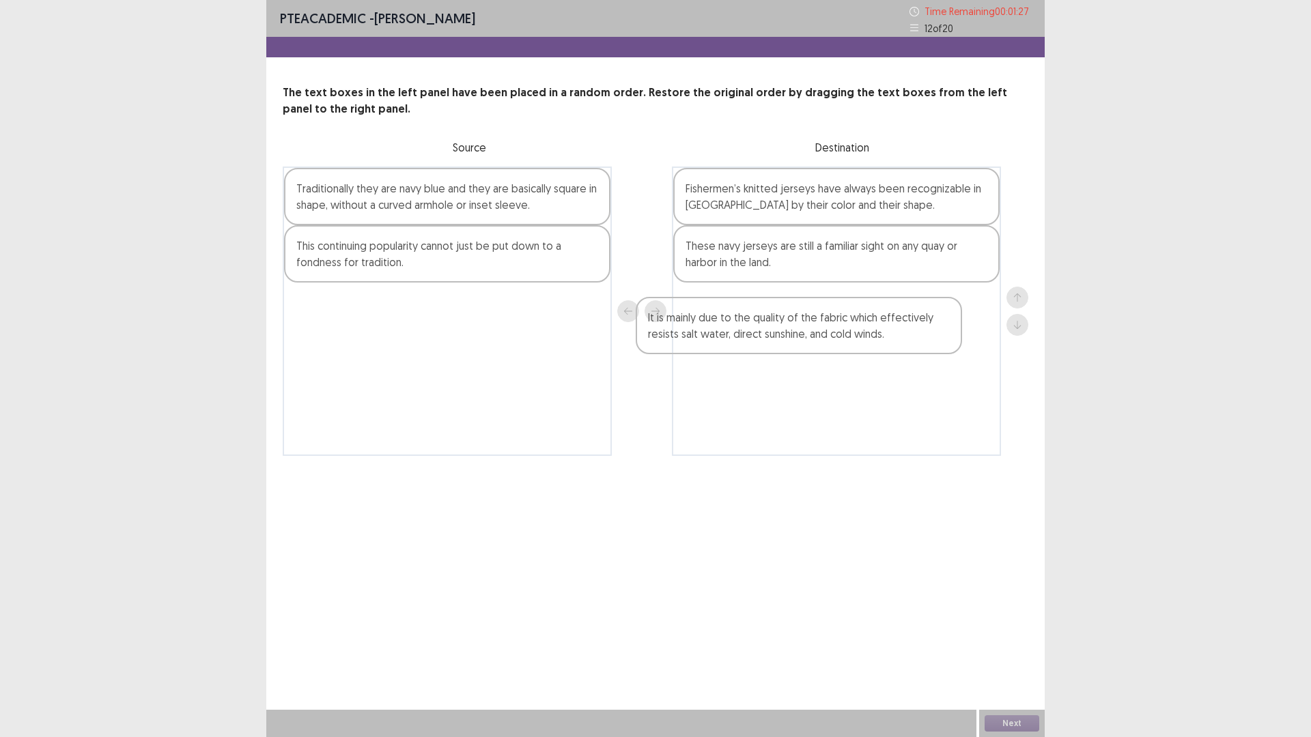
drag, startPoint x: 409, startPoint y: 309, endPoint x: 764, endPoint y: 322, distance: 355.2
click at [764, 322] on div "Traditionally they are navy blue and they are basically square in shape, withou…" at bounding box center [655, 311] width 745 height 289
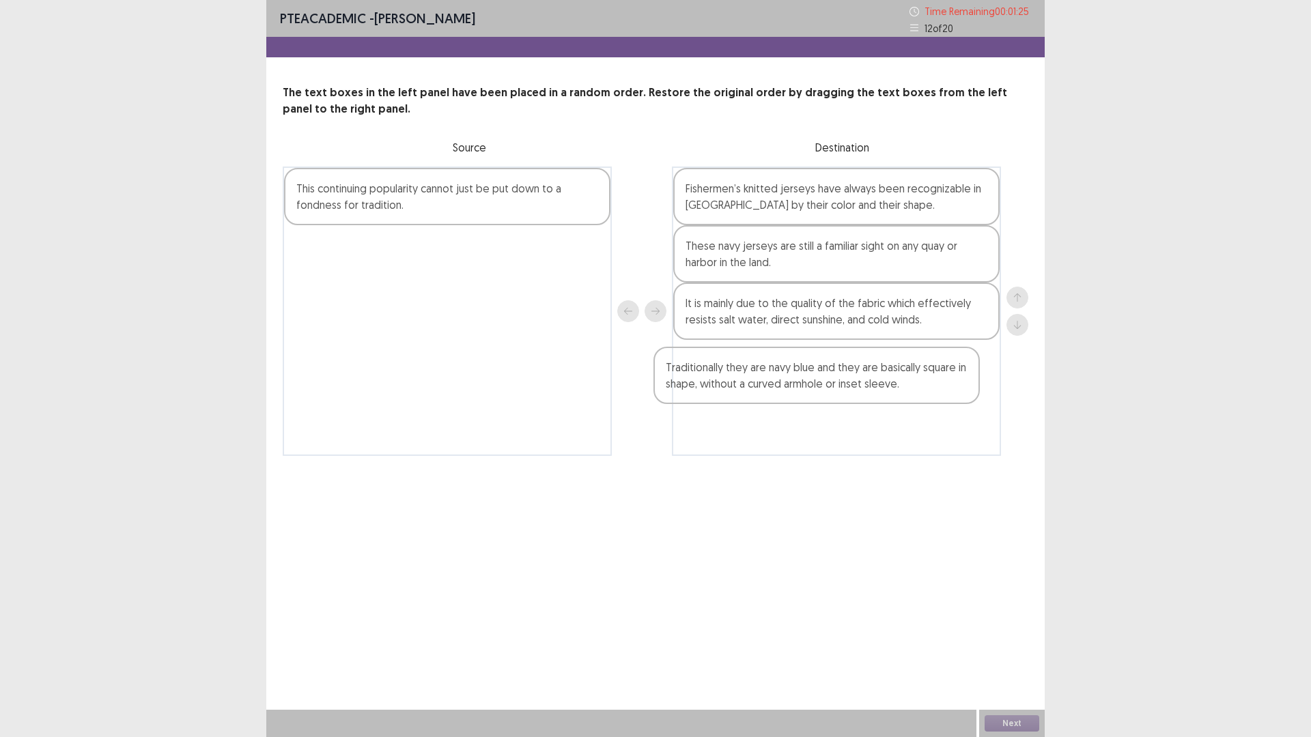
drag, startPoint x: 410, startPoint y: 188, endPoint x: 784, endPoint y: 368, distance: 415.6
click at [784, 368] on div "Traditionally they are navy blue and they are basically square in shape, withou…" at bounding box center [655, 311] width 745 height 289
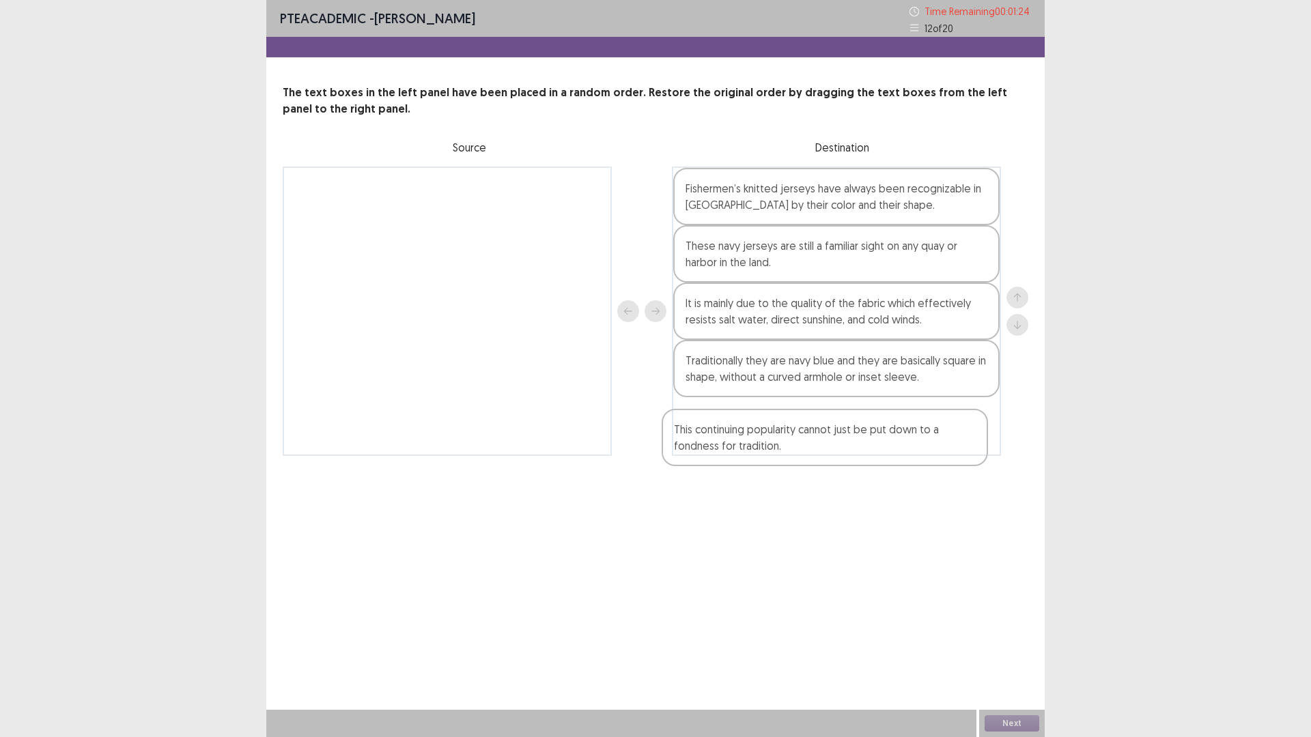
drag, startPoint x: 448, startPoint y: 200, endPoint x: 829, endPoint y: 442, distance: 452.1
click at [829, 442] on div "This continuing popularity cannot just be put down to a fondness for tradition.…" at bounding box center [655, 311] width 745 height 289
click at [1020, 644] on button "Next" at bounding box center [1011, 723] width 55 height 16
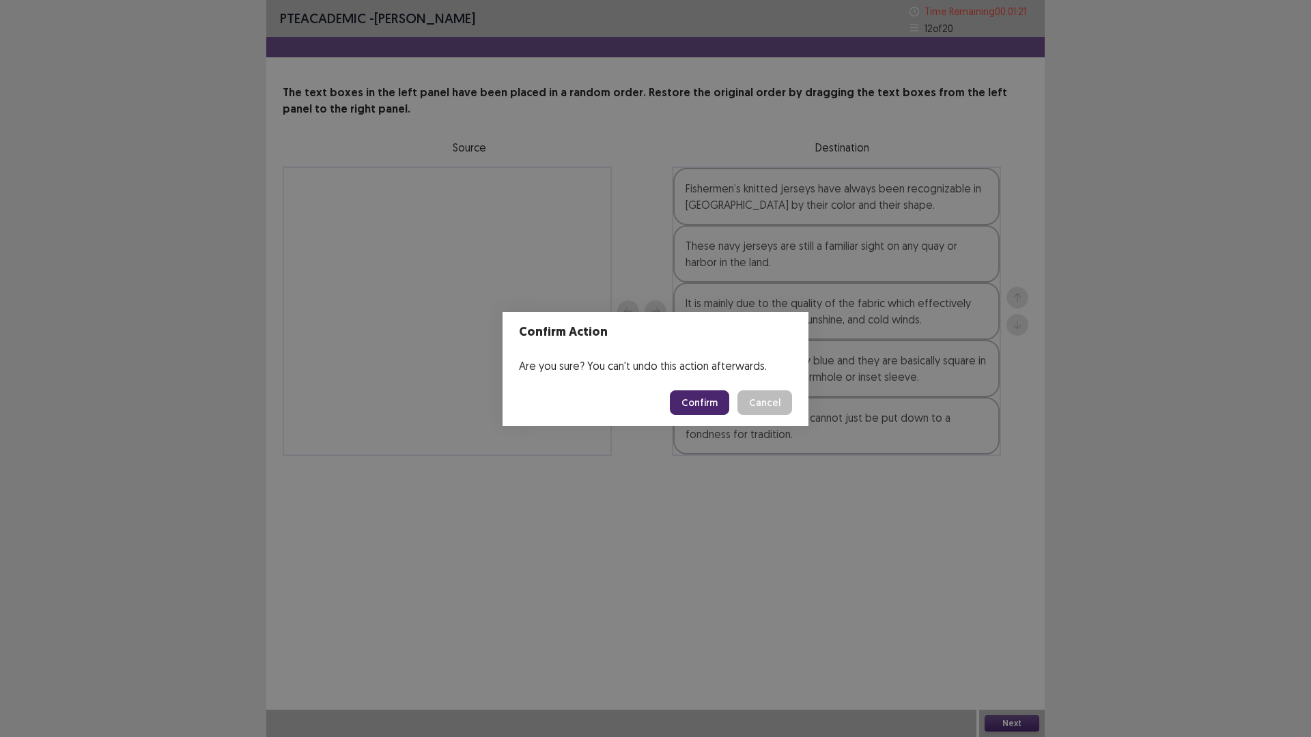
click at [713, 397] on button "Confirm" at bounding box center [699, 402] width 59 height 25
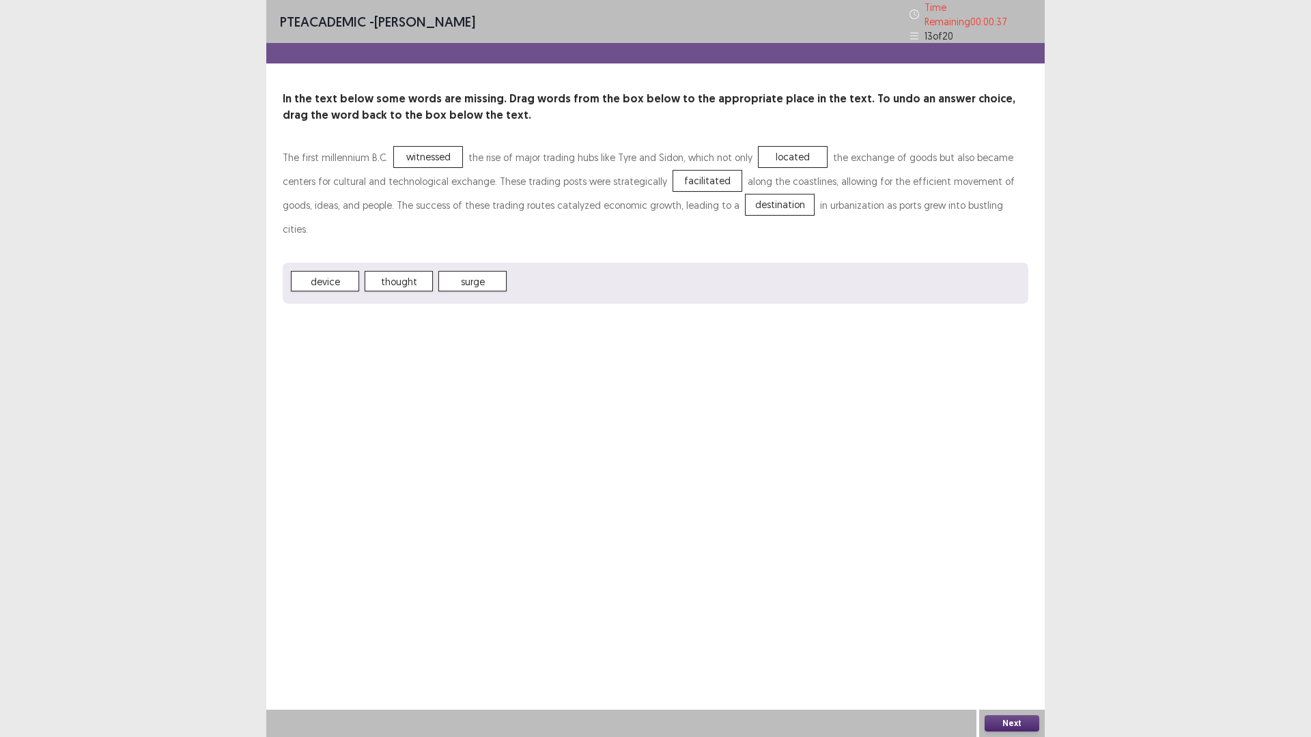
click at [1012, 644] on button "Next" at bounding box center [1011, 723] width 55 height 16
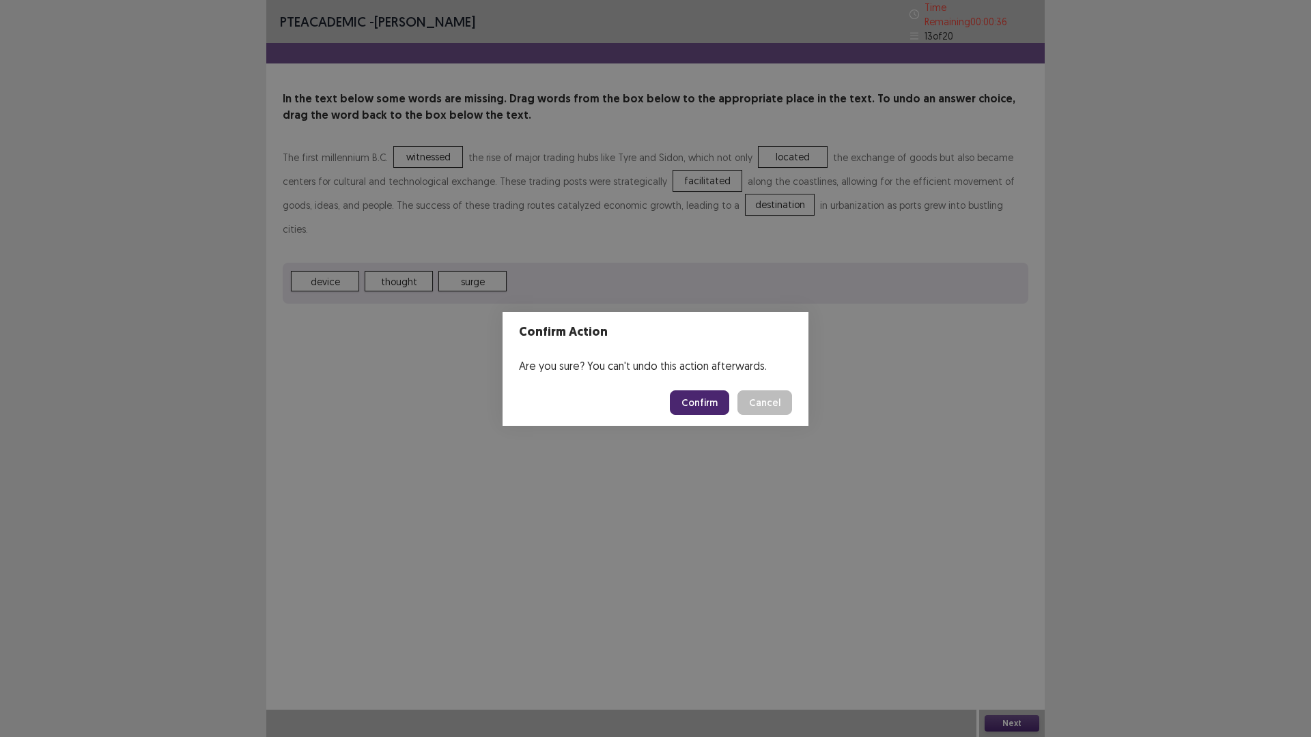
click at [707, 405] on button "Confirm" at bounding box center [699, 402] width 59 height 25
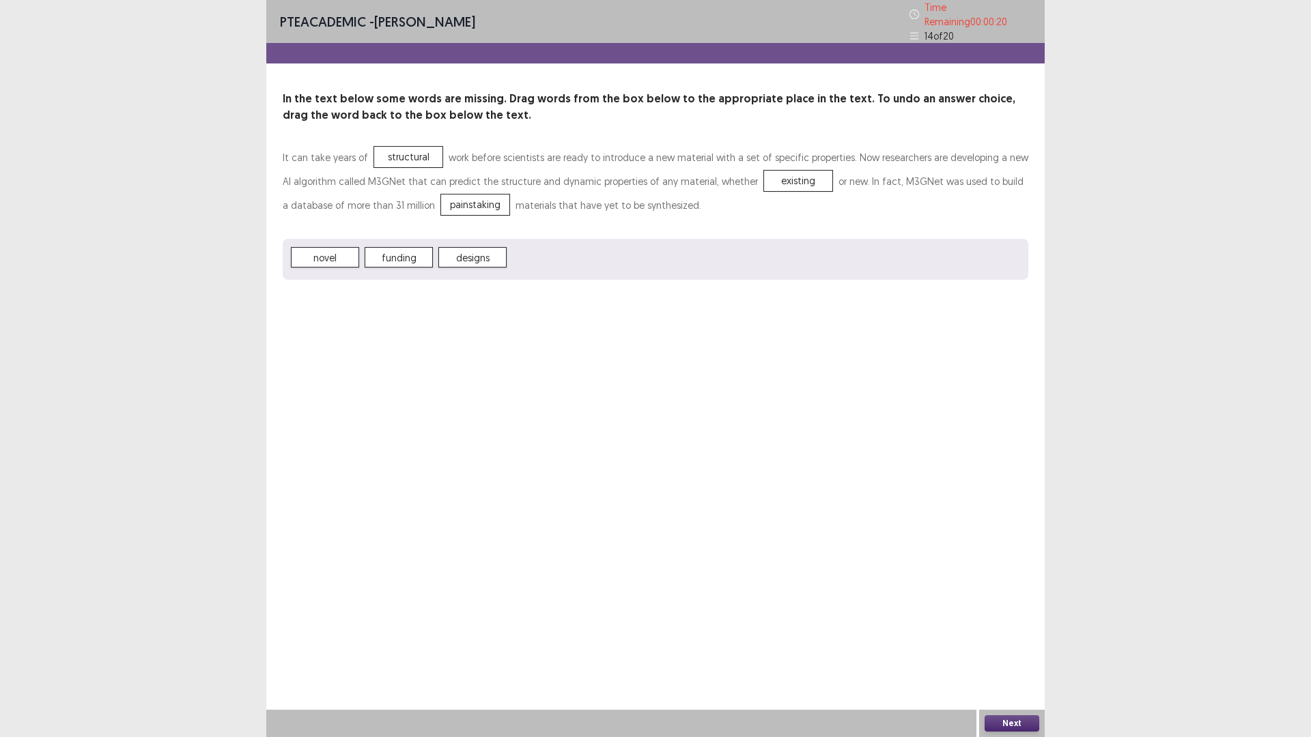
click at [1015, 644] on button "Next" at bounding box center [1011, 723] width 55 height 16
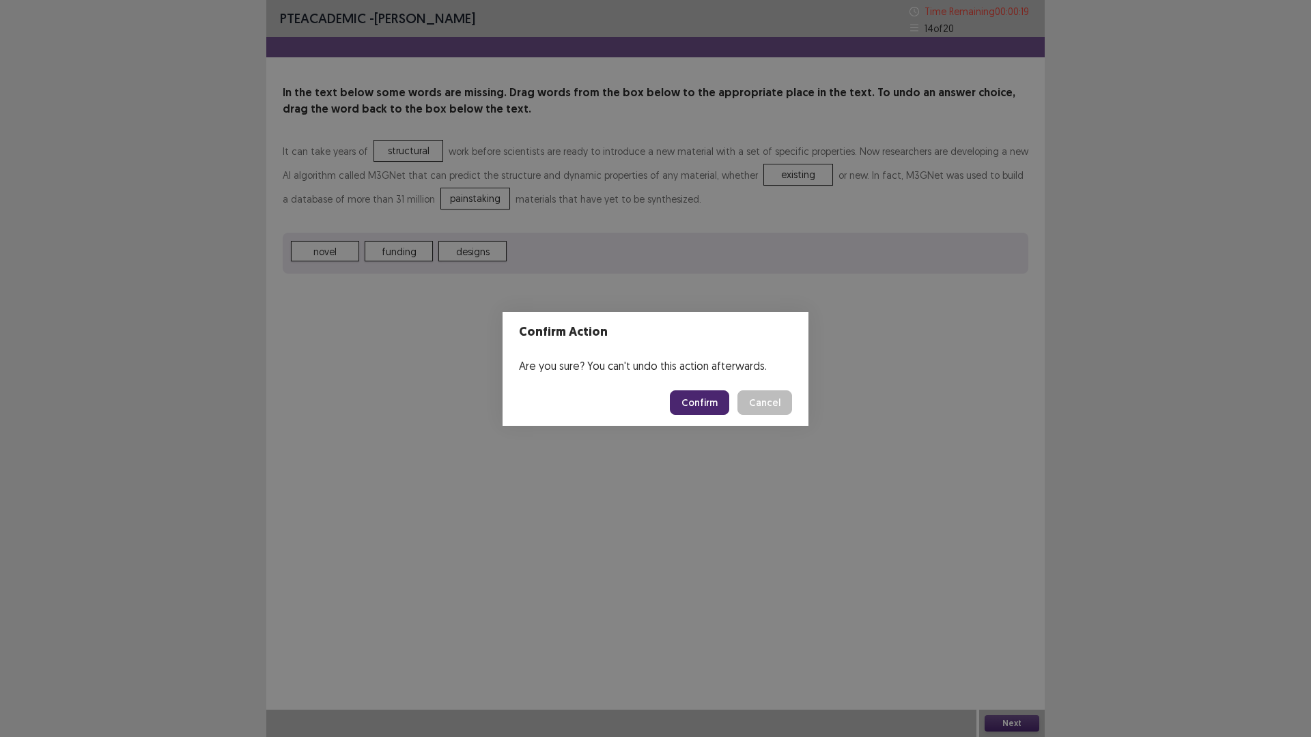
click at [706, 395] on button "Confirm" at bounding box center [699, 402] width 59 height 25
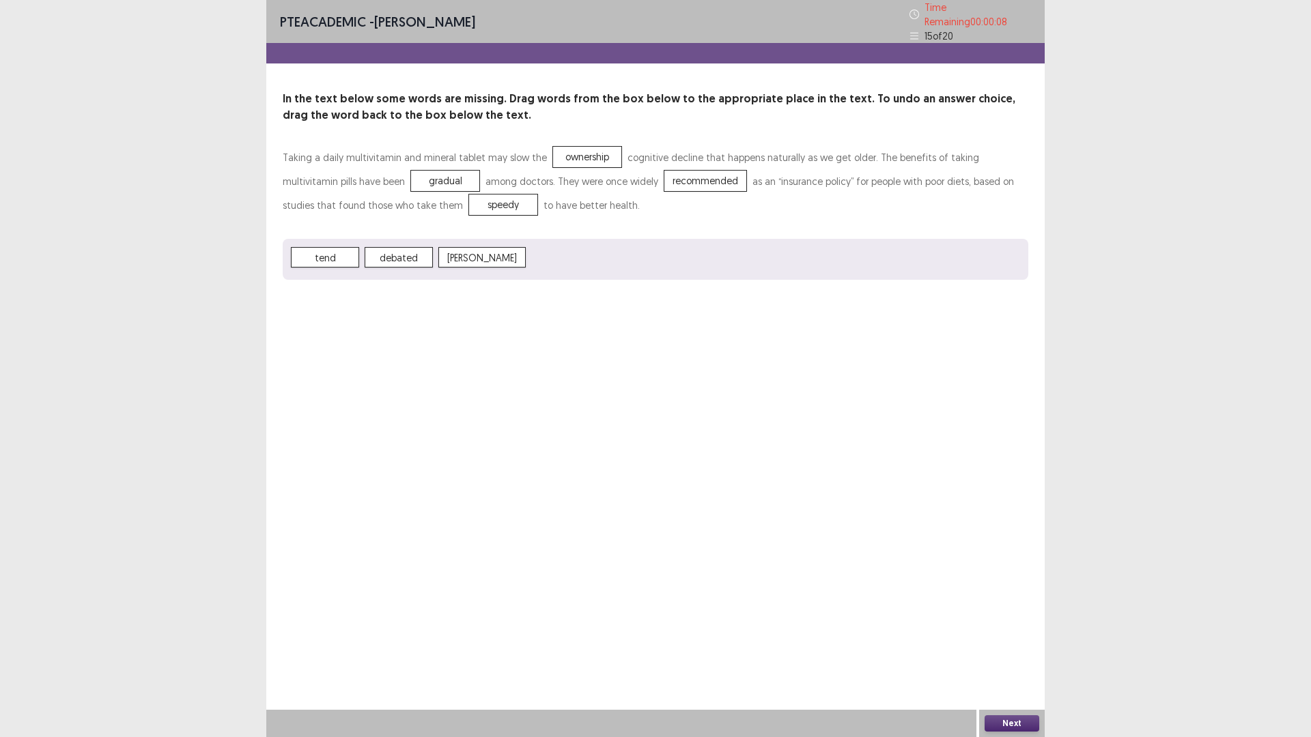
click at [1014, 644] on button "Next" at bounding box center [1011, 723] width 55 height 16
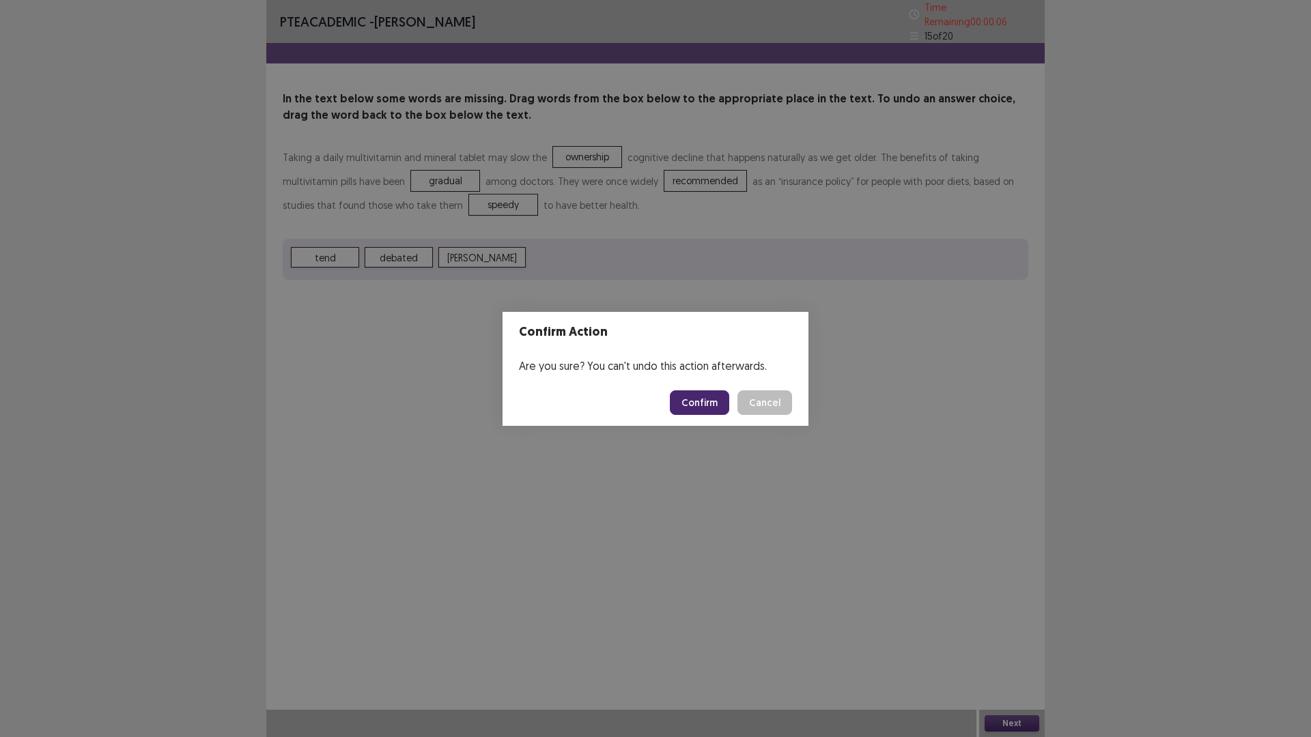
click at [712, 407] on button "Confirm" at bounding box center [699, 402] width 59 height 25
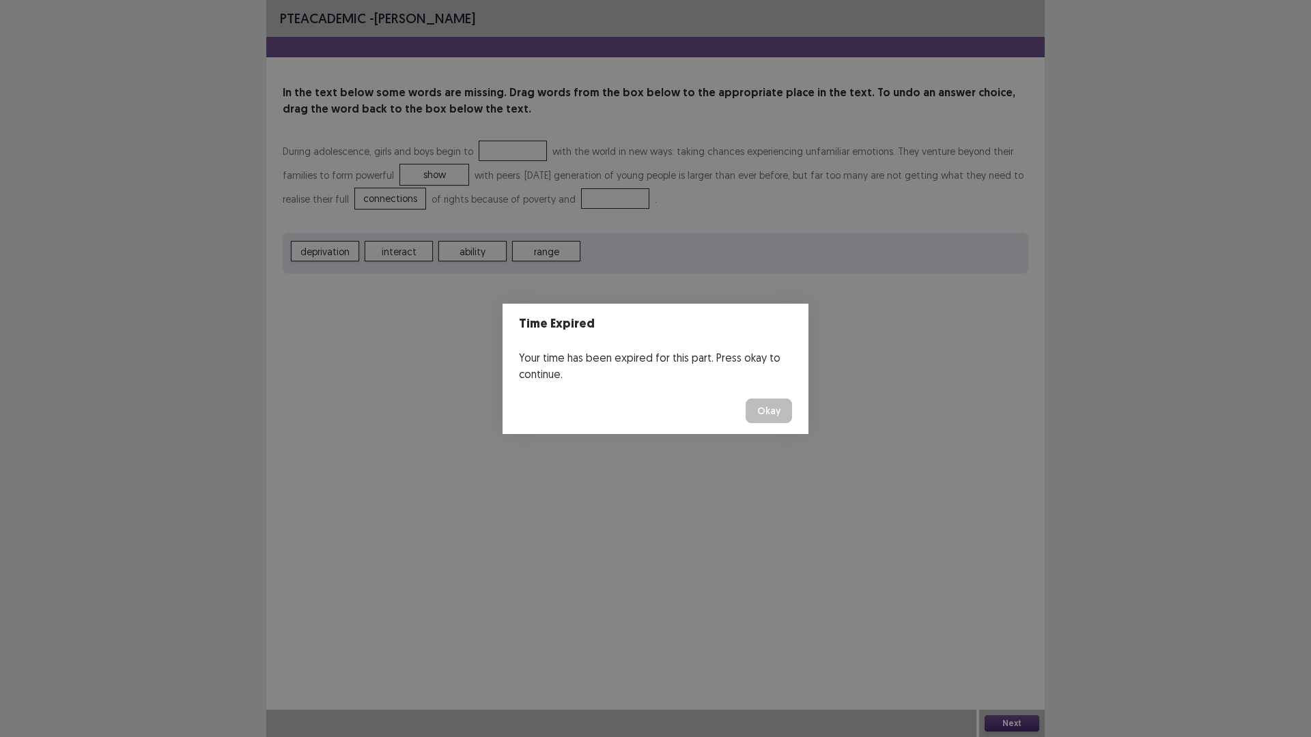
click at [774, 410] on button "Okay" at bounding box center [768, 411] width 46 height 25
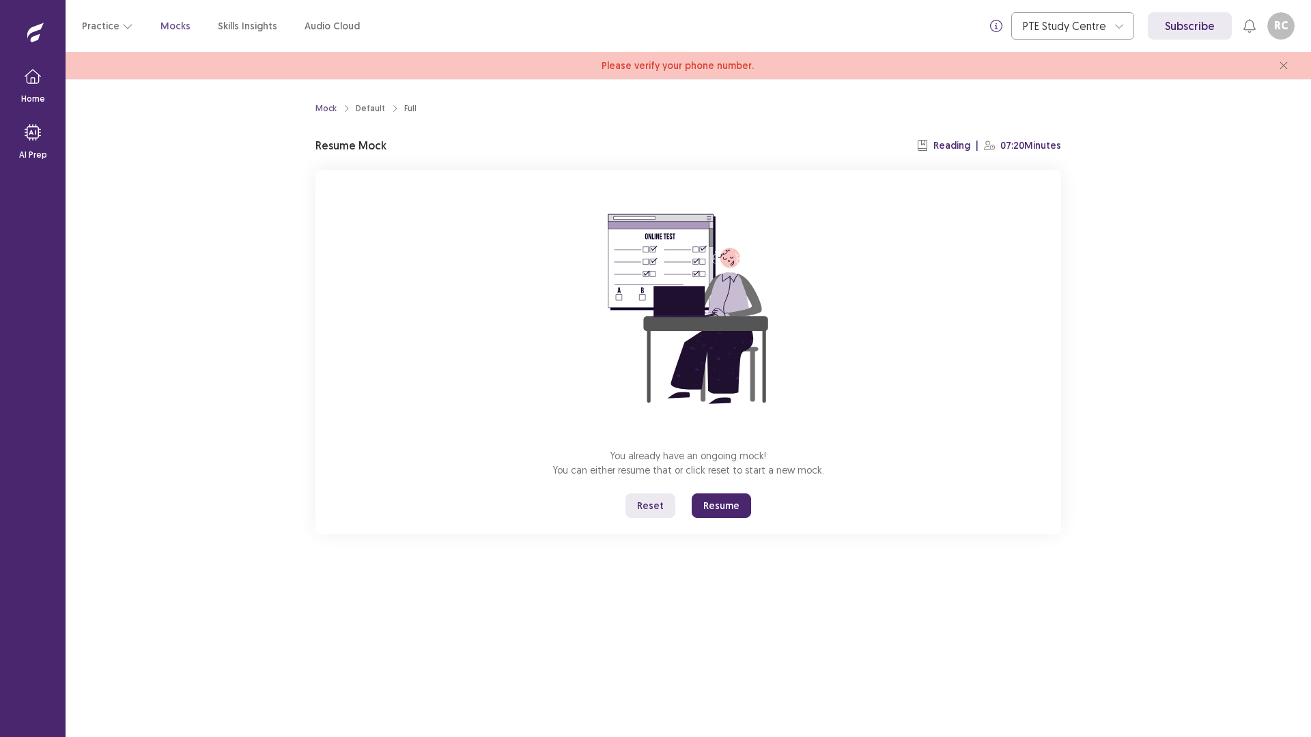
click at [717, 505] on button "Resume" at bounding box center [721, 506] width 59 height 25
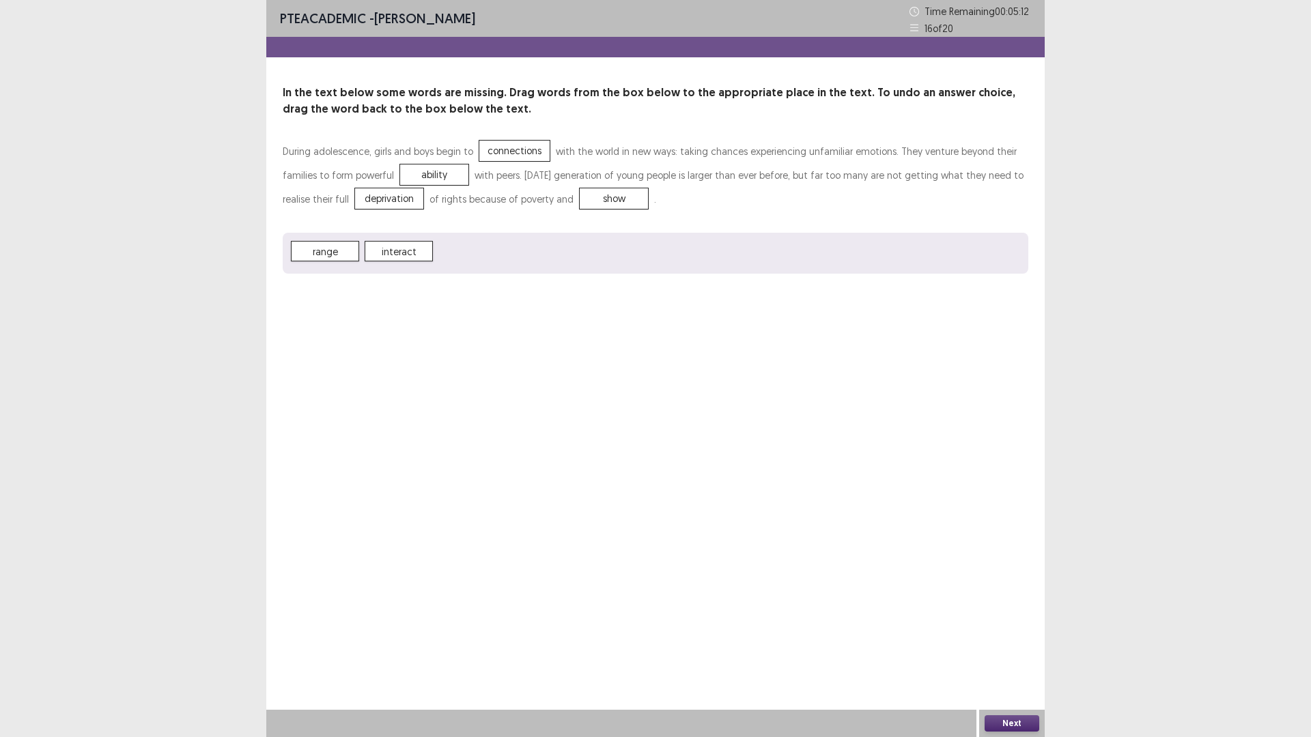
click at [1020, 644] on button "Next" at bounding box center [1011, 723] width 55 height 16
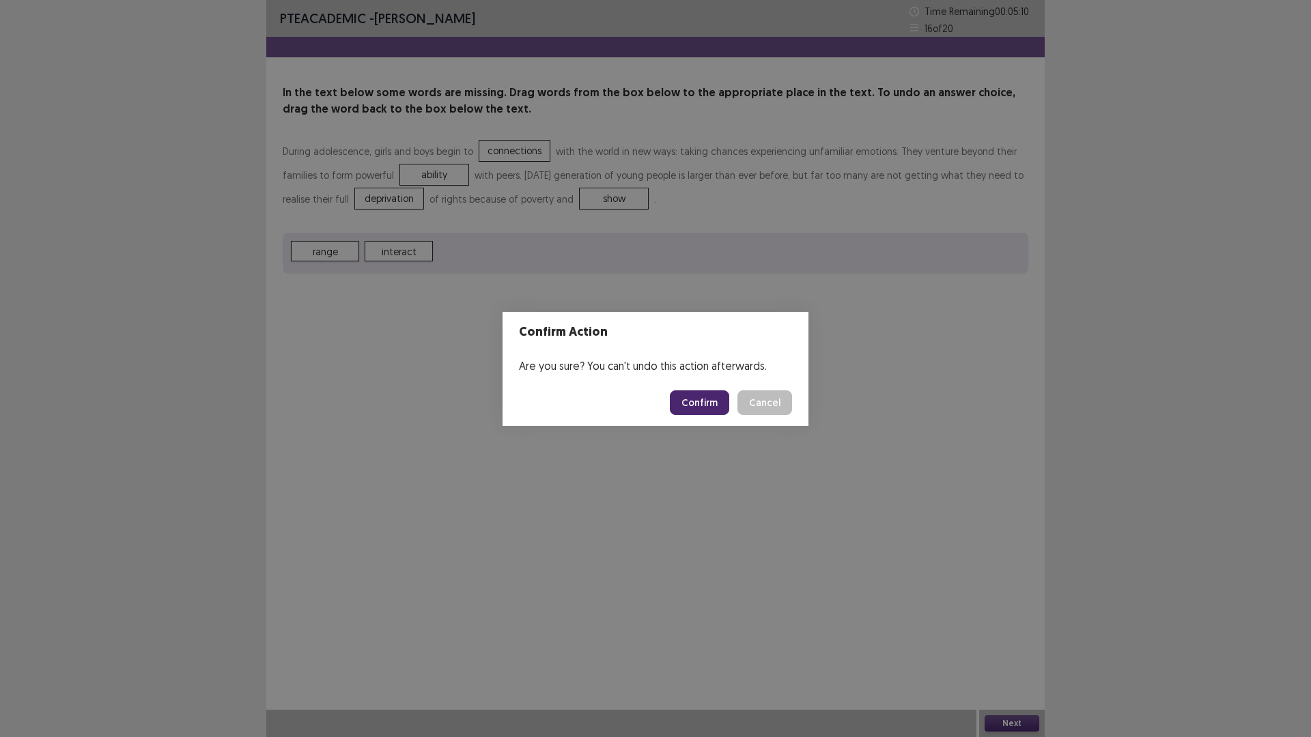
click at [689, 400] on button "Confirm" at bounding box center [699, 402] width 59 height 25
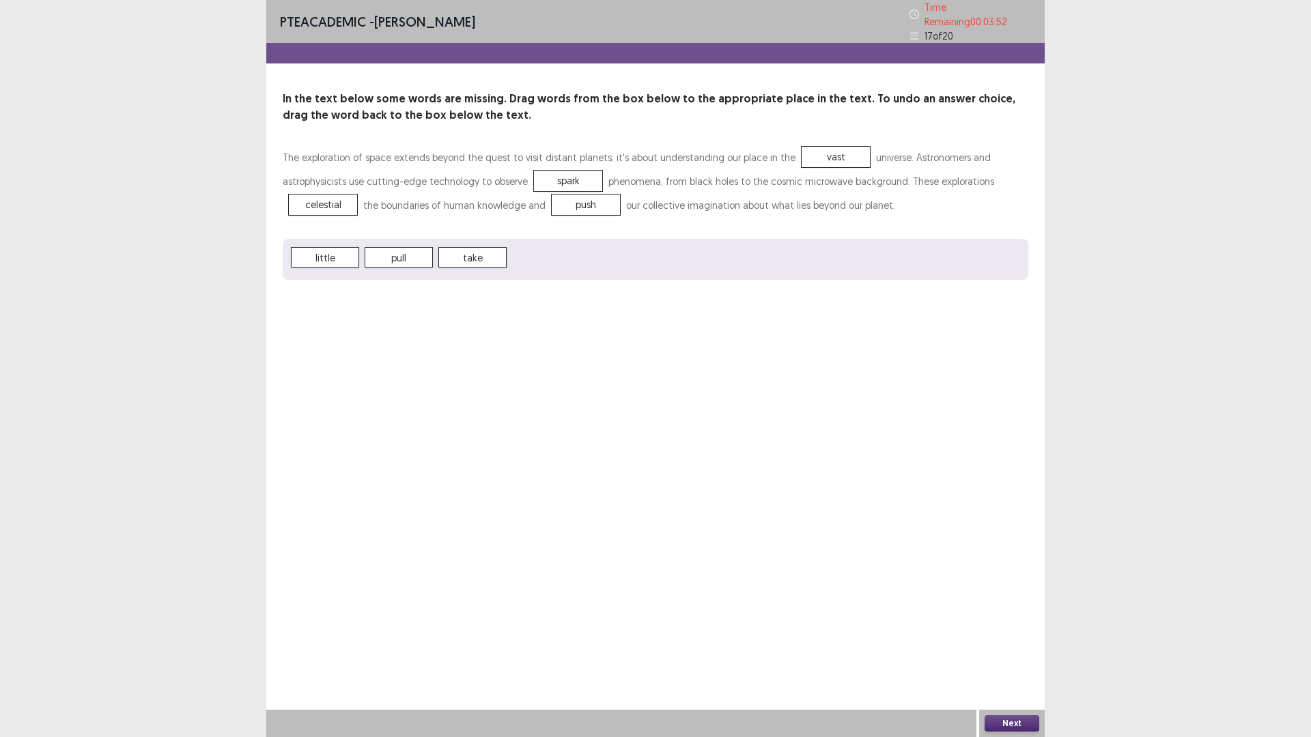
click at [993, 644] on button "Next" at bounding box center [1011, 723] width 55 height 16
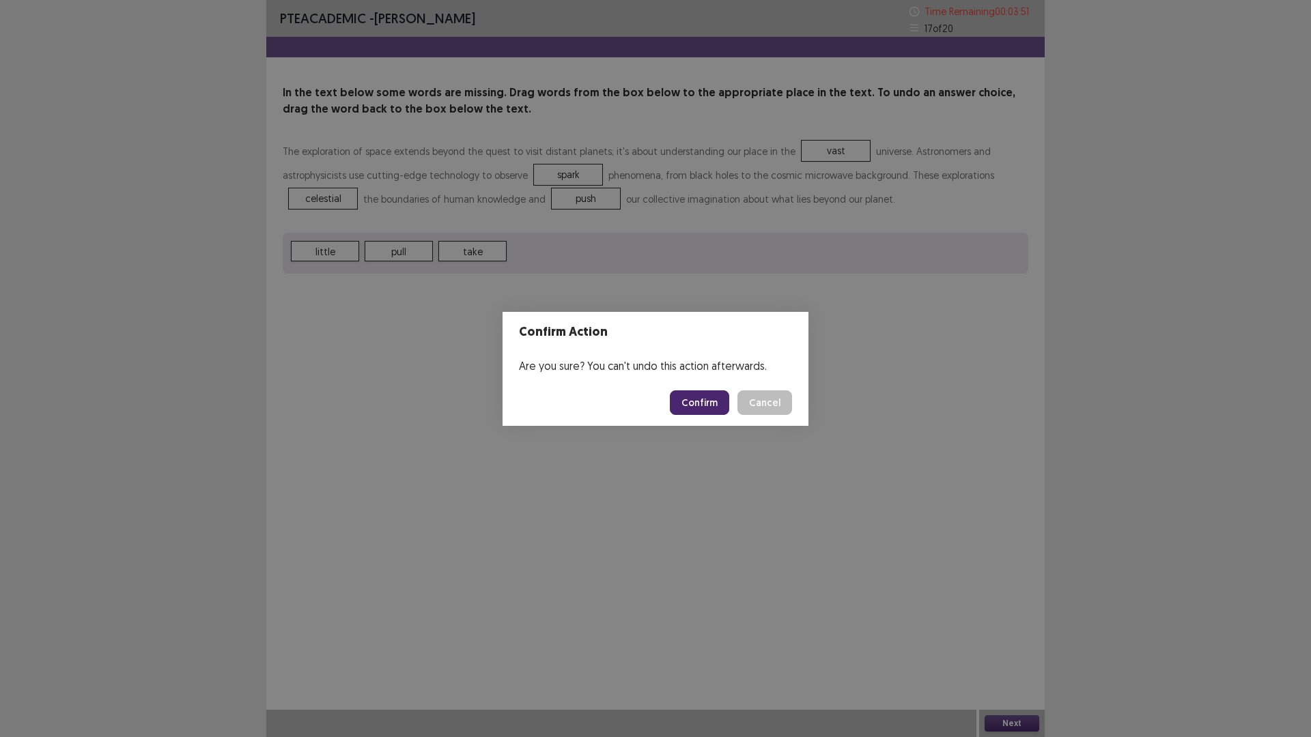
click at [698, 401] on button "Confirm" at bounding box center [699, 402] width 59 height 25
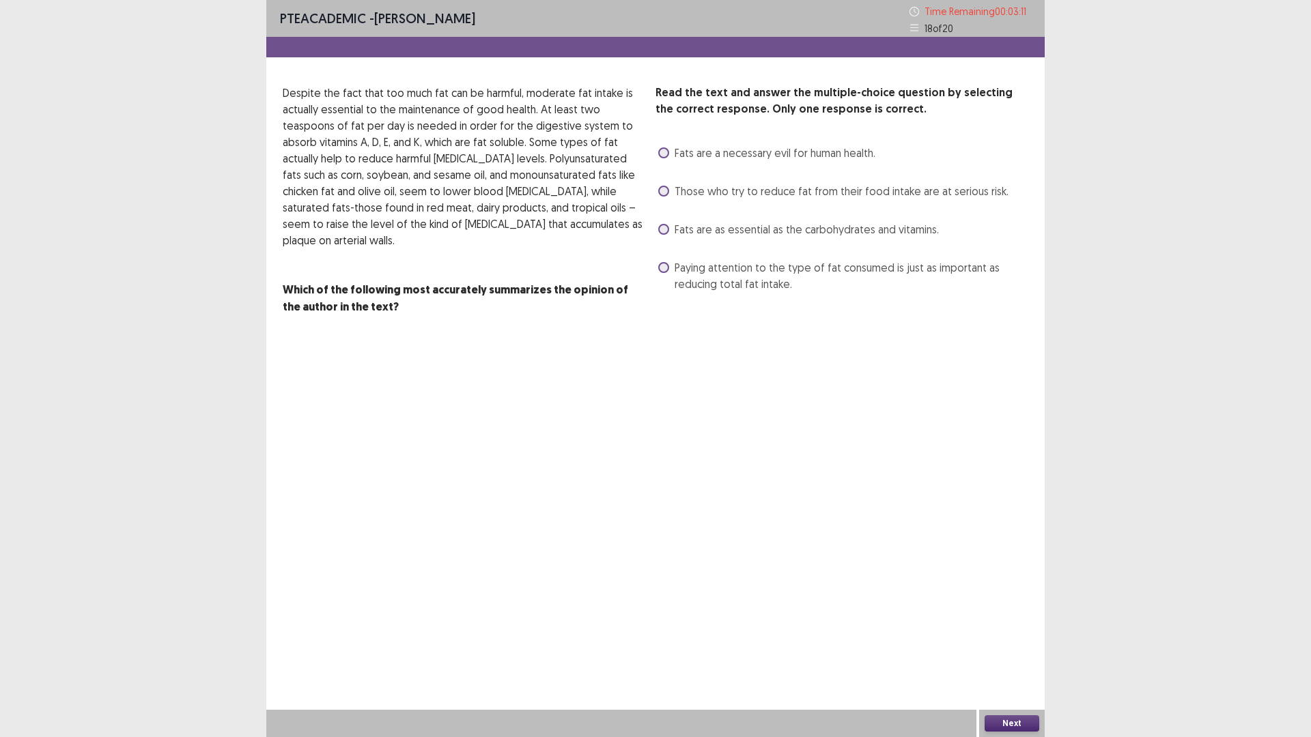
click at [666, 270] on span at bounding box center [663, 267] width 11 height 11
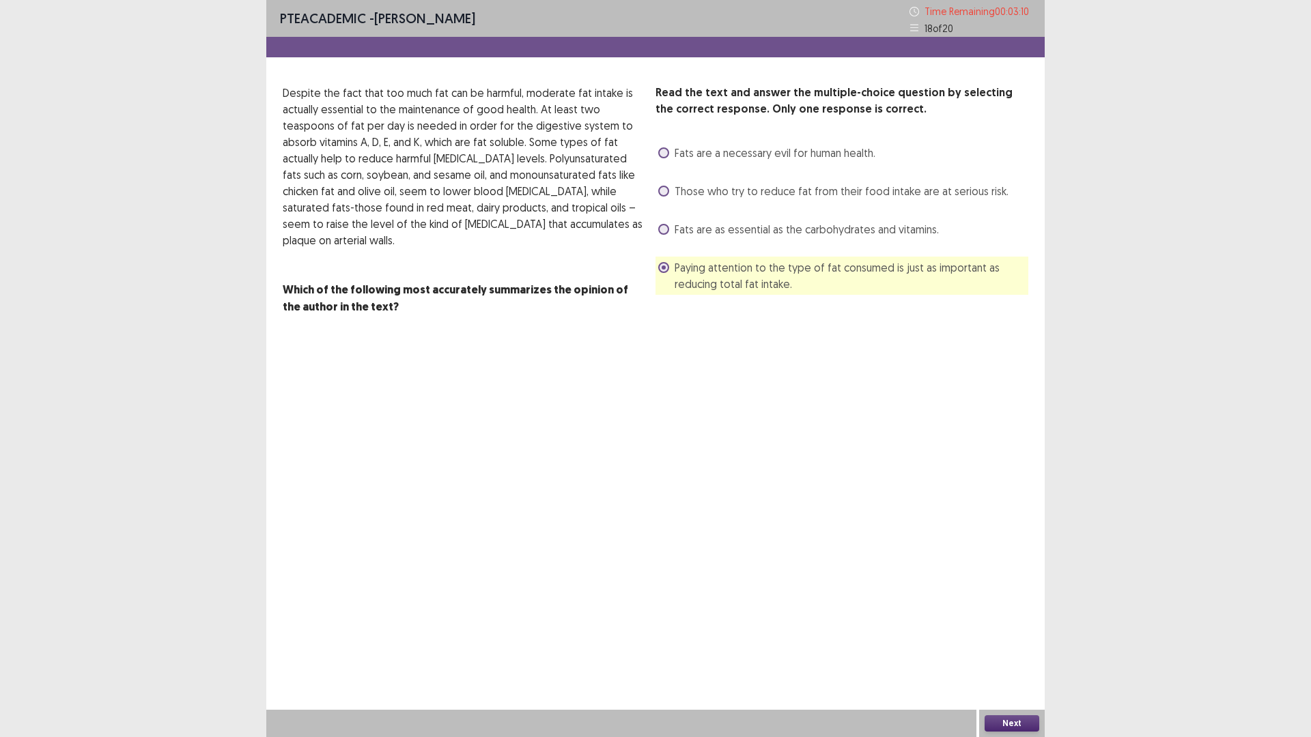
click at [1008, 644] on button "Next" at bounding box center [1011, 723] width 55 height 16
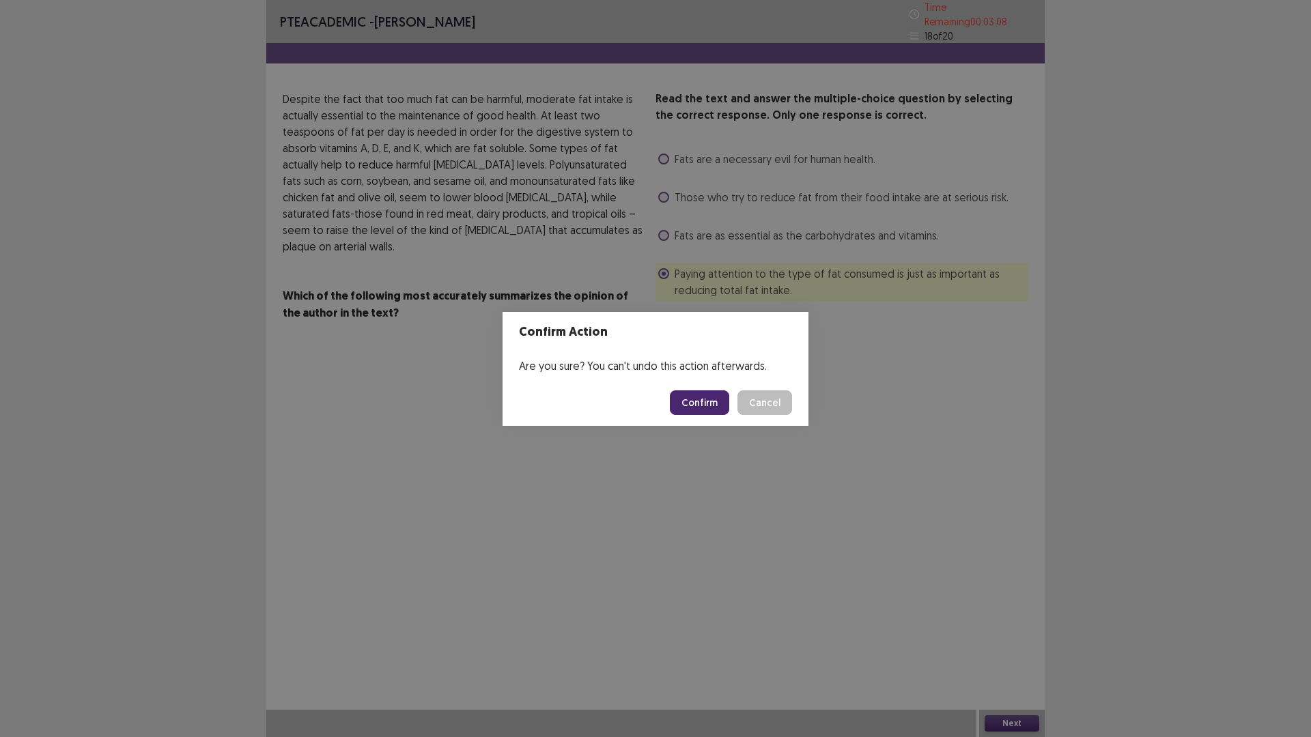
drag, startPoint x: 700, startPoint y: 403, endPoint x: 694, endPoint y: 283, distance: 120.3
click at [705, 403] on button "Confirm" at bounding box center [699, 402] width 59 height 25
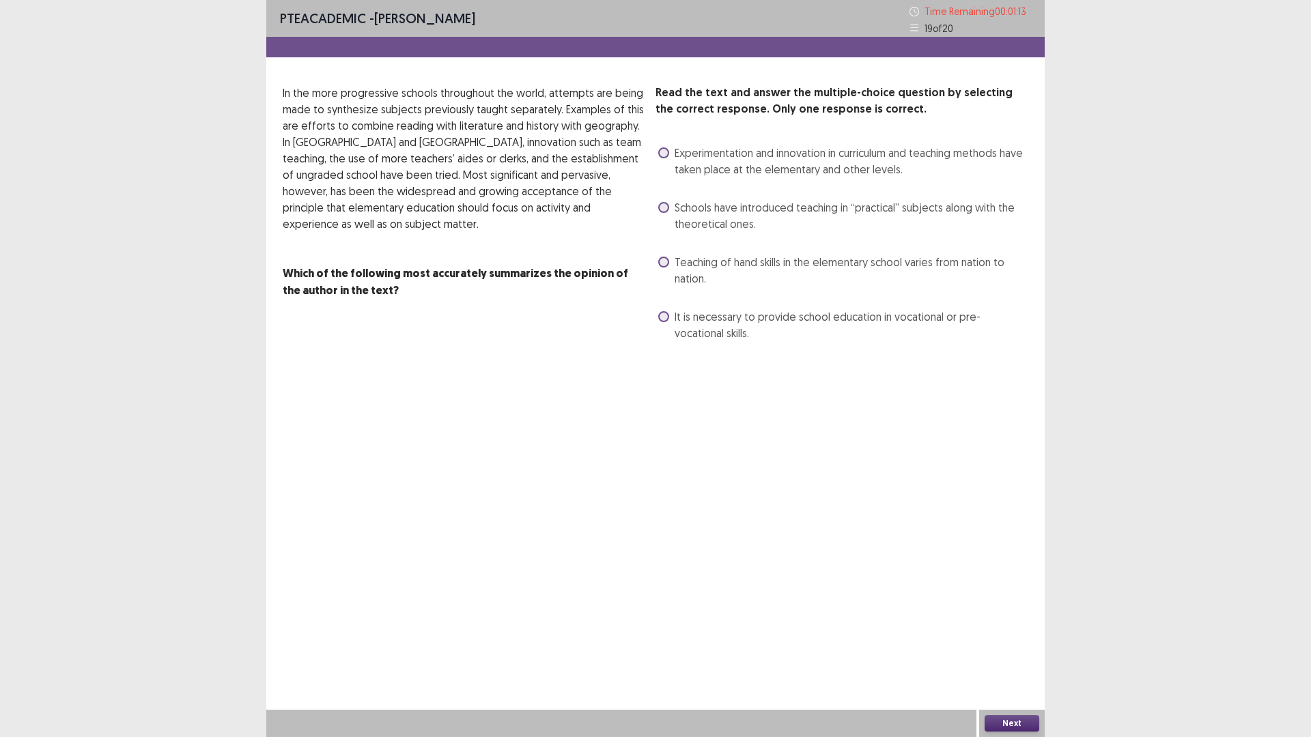
click at [663, 155] on span at bounding box center [663, 152] width 11 height 11
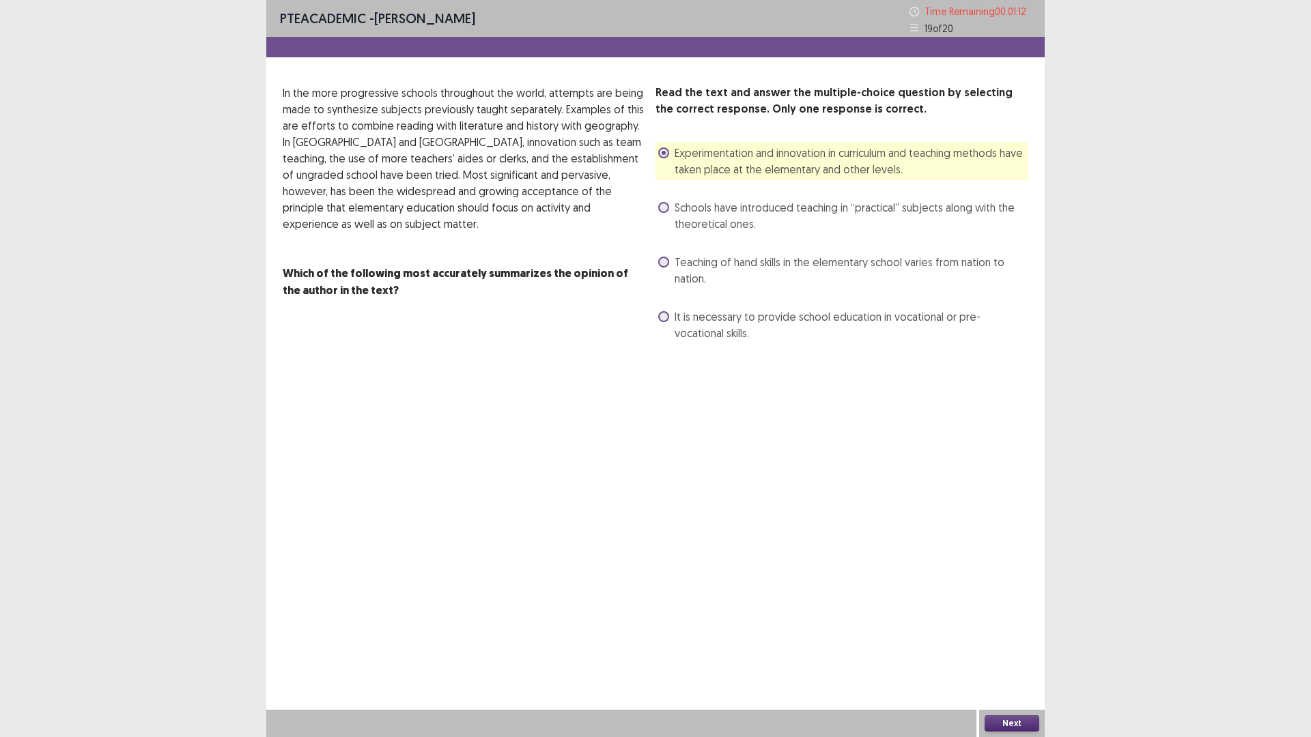
click at [1004, 644] on button "Next" at bounding box center [1011, 723] width 55 height 16
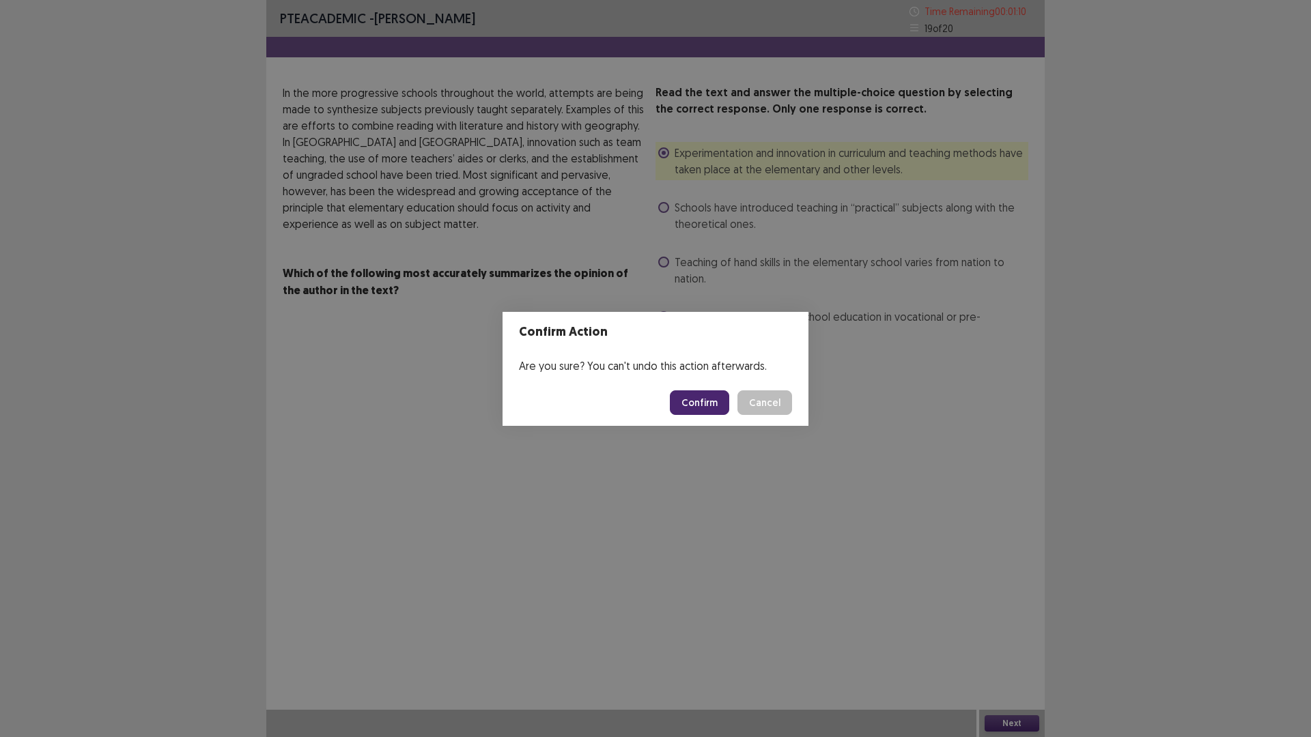
click at [699, 407] on button "Confirm" at bounding box center [699, 402] width 59 height 25
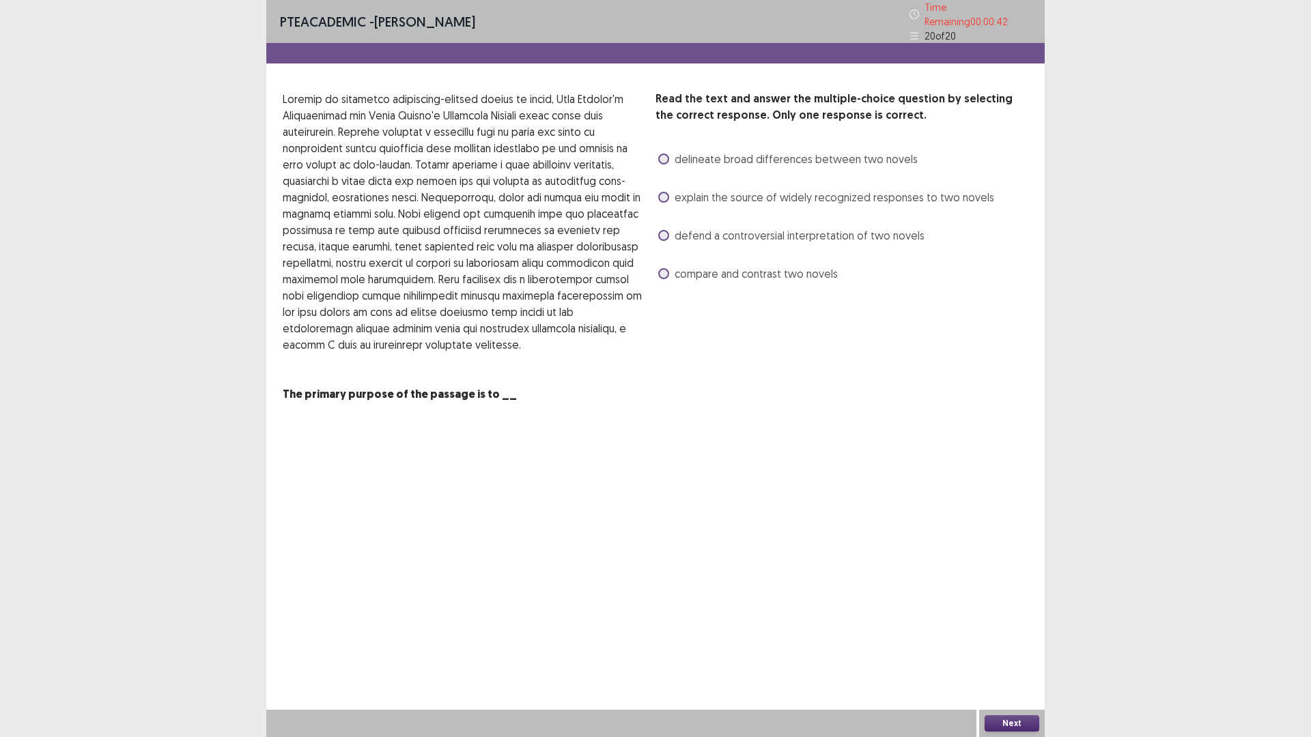
click at [667, 192] on span at bounding box center [663, 197] width 11 height 11
click at [1006, 644] on button "Next" at bounding box center [1011, 723] width 55 height 16
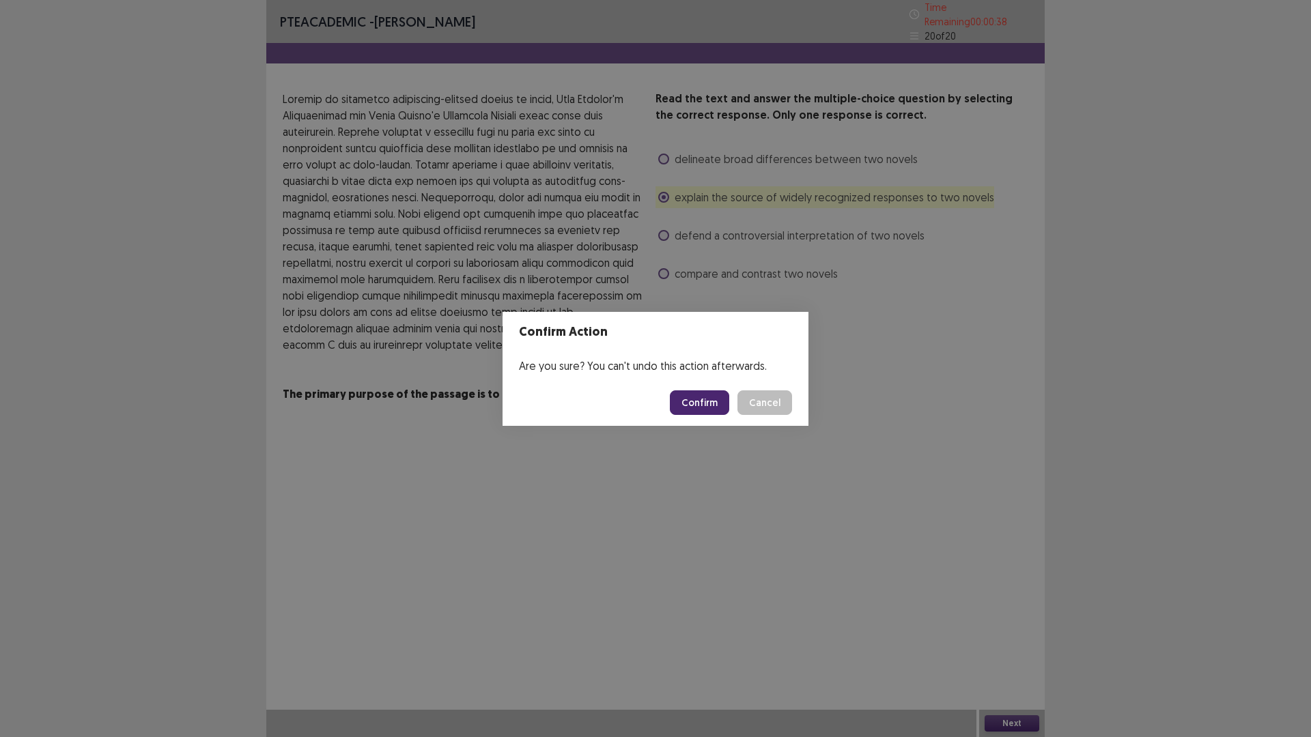
click at [700, 398] on button "Confirm" at bounding box center [699, 402] width 59 height 25
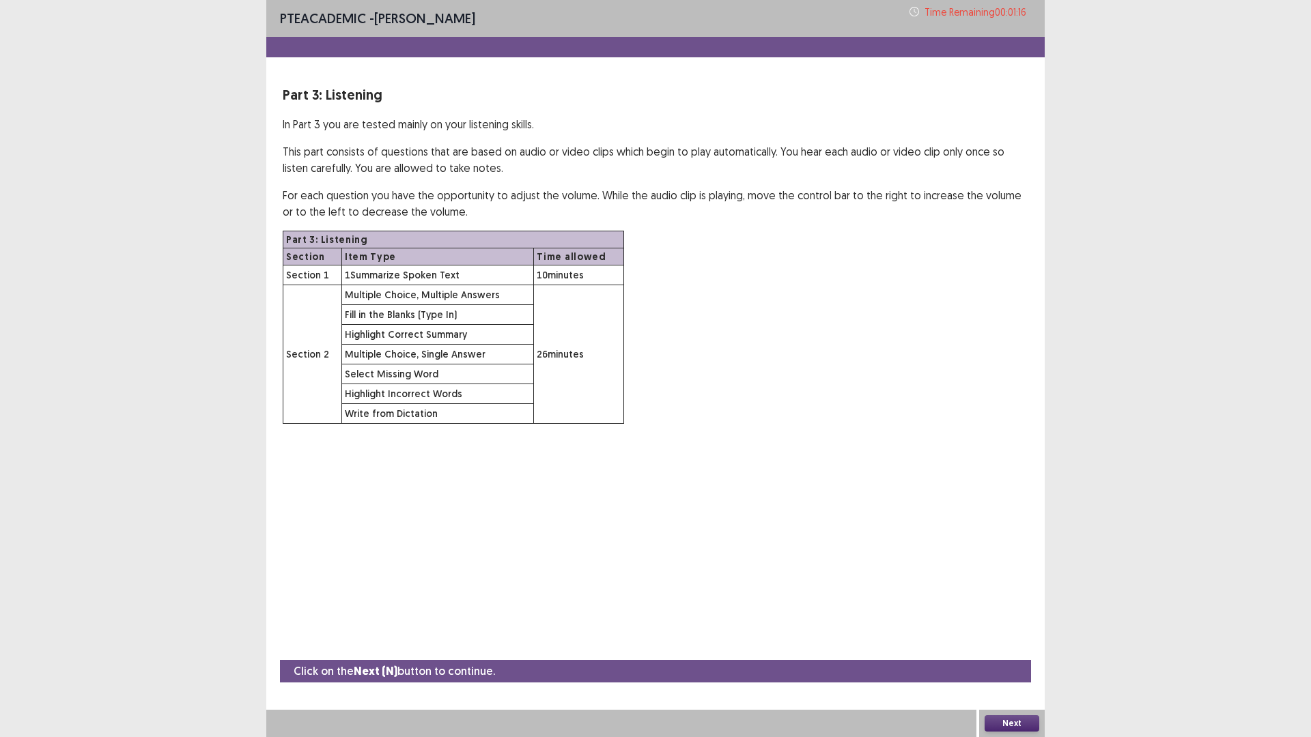
click at [1007, 644] on button "Next" at bounding box center [1011, 723] width 55 height 16
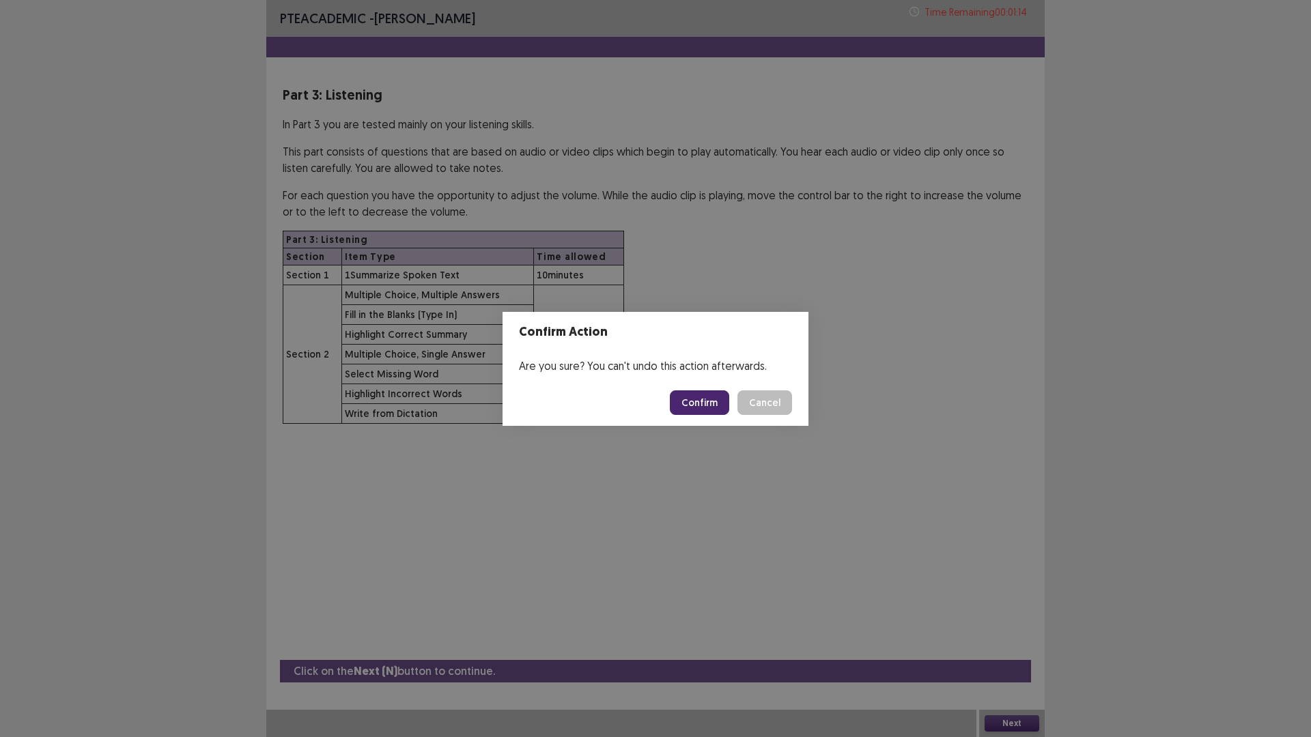
click at [691, 408] on button "Confirm" at bounding box center [699, 402] width 59 height 25
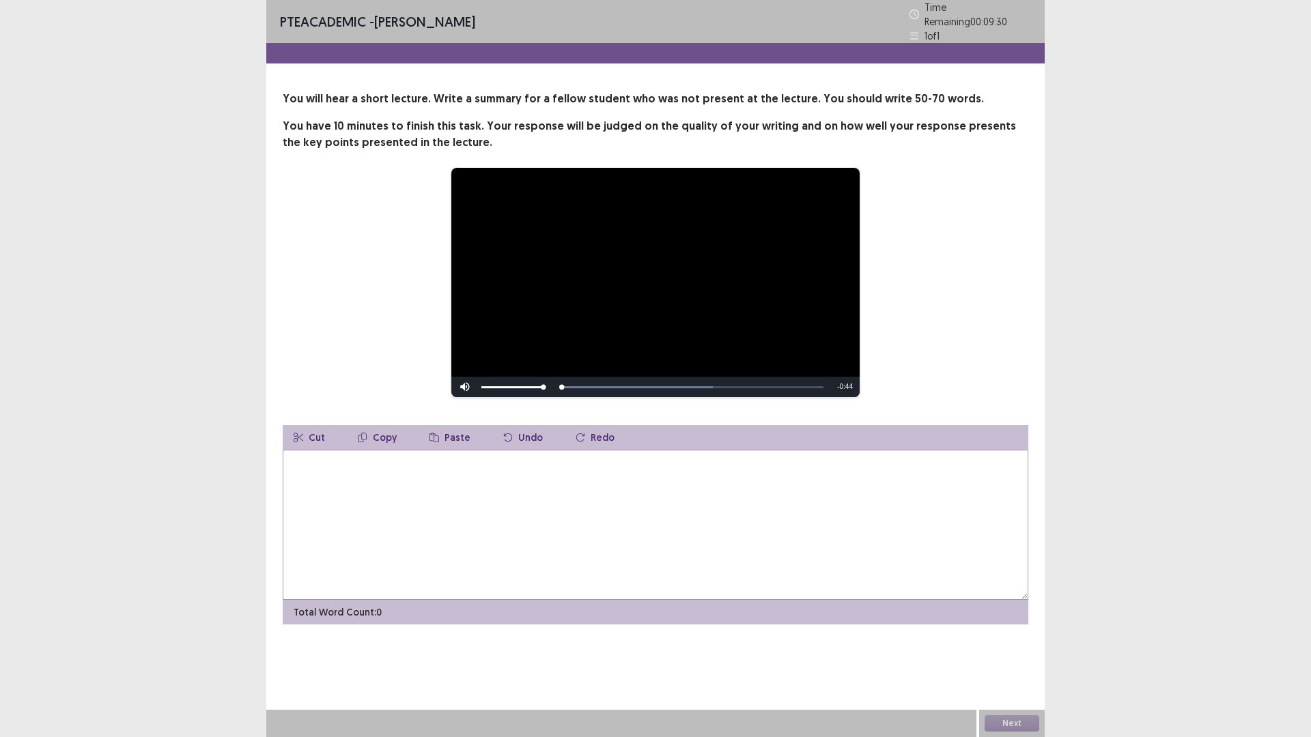
click at [350, 476] on textarea at bounding box center [655, 525] width 745 height 150
drag, startPoint x: 821, startPoint y: 381, endPoint x: 537, endPoint y: 378, distance: 284.0
click at [537, 378] on div "Skip Backward Skip Forward Mute 82% Current Time 0:44 / Duration 0:44 Loaded : …" at bounding box center [655, 387] width 408 height 20
click at [565, 380] on div "Skip Backward Skip Forward Mute 100% Current Time 0:44 / Duration 0:44 Loaded :…" at bounding box center [655, 387] width 408 height 20
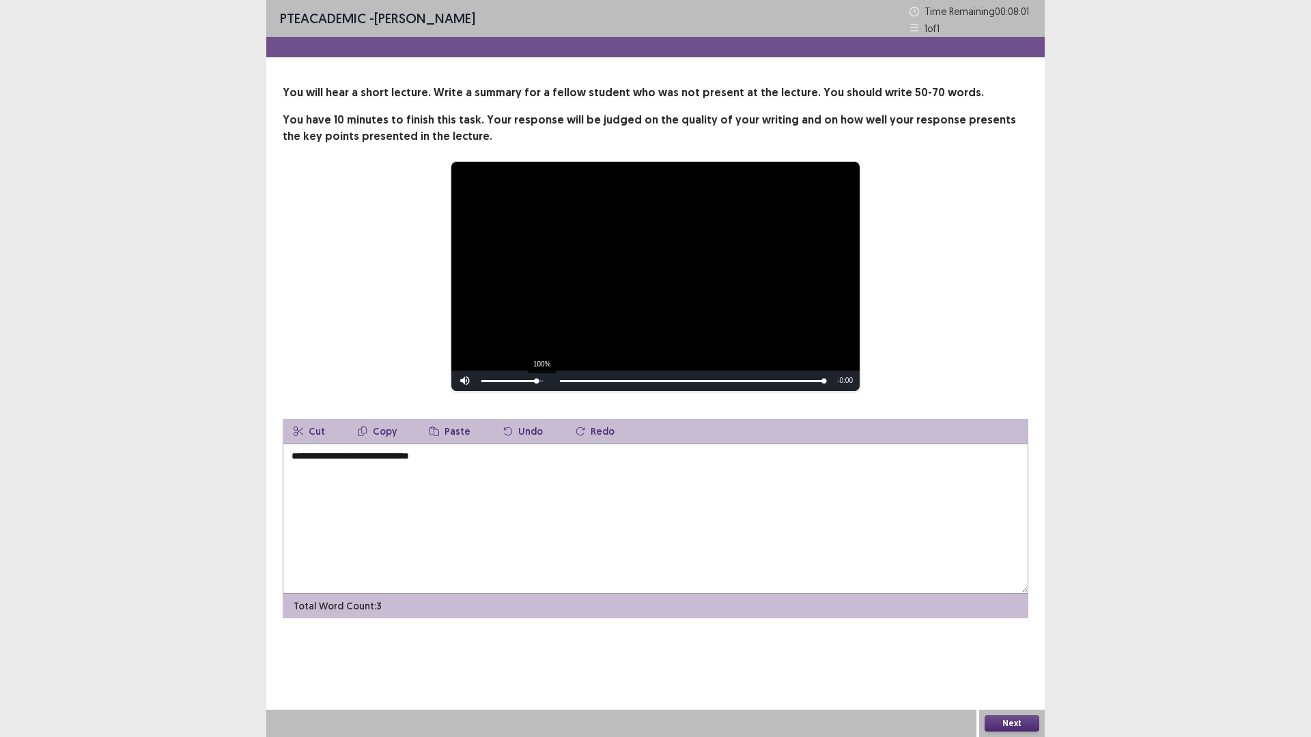
drag, startPoint x: 822, startPoint y: 384, endPoint x: 543, endPoint y: 382, distance: 278.5
click at [543, 382] on div "Skip Backward Skip Forward Mute 100% Current Time 0:44 / Duration 0:44 Loaded :…" at bounding box center [655, 381] width 408 height 20
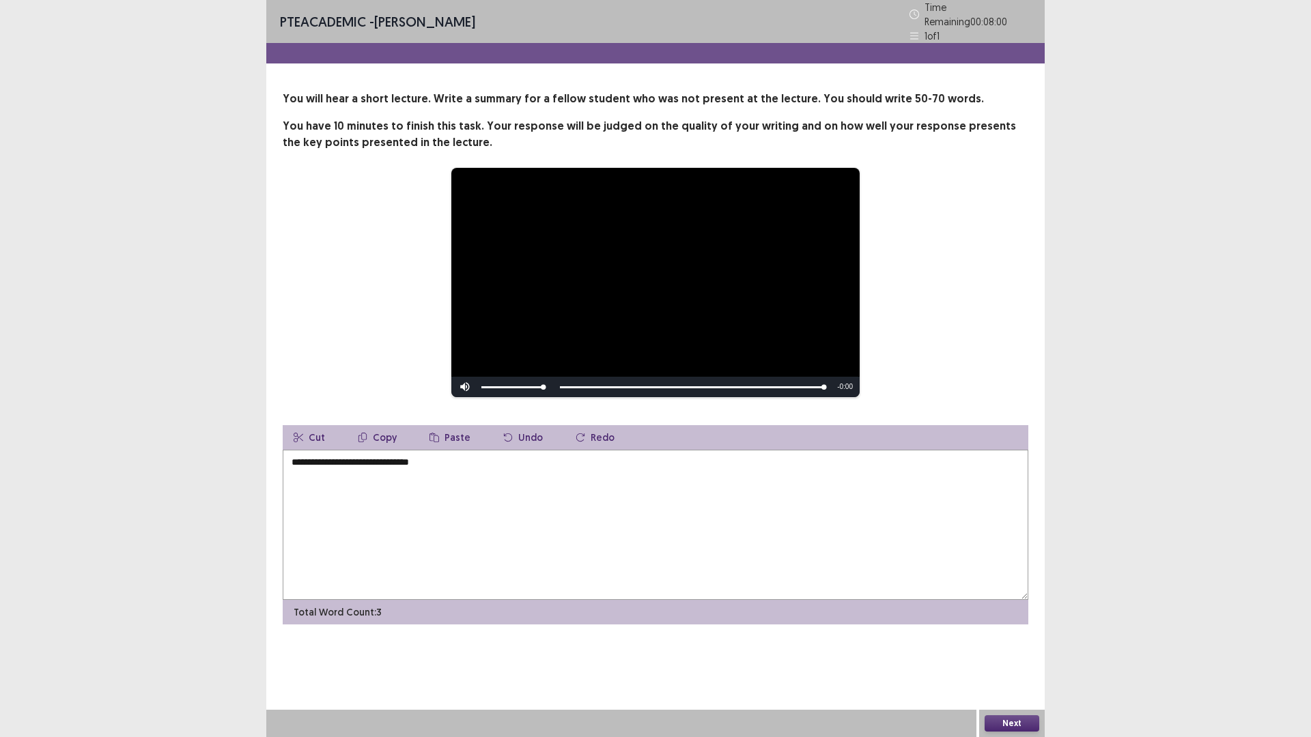
drag, startPoint x: 563, startPoint y: 382, endPoint x: 638, endPoint y: 296, distance: 114.1
click at [565, 382] on div "Skip Backward Skip Forward Mute 100% Current Time 0:44 / Duration 0:44 Loaded :…" at bounding box center [655, 387] width 408 height 20
click at [635, 290] on video "Video Player" at bounding box center [655, 282] width 408 height 229
click at [440, 459] on textarea "**********" at bounding box center [655, 525] width 745 height 150
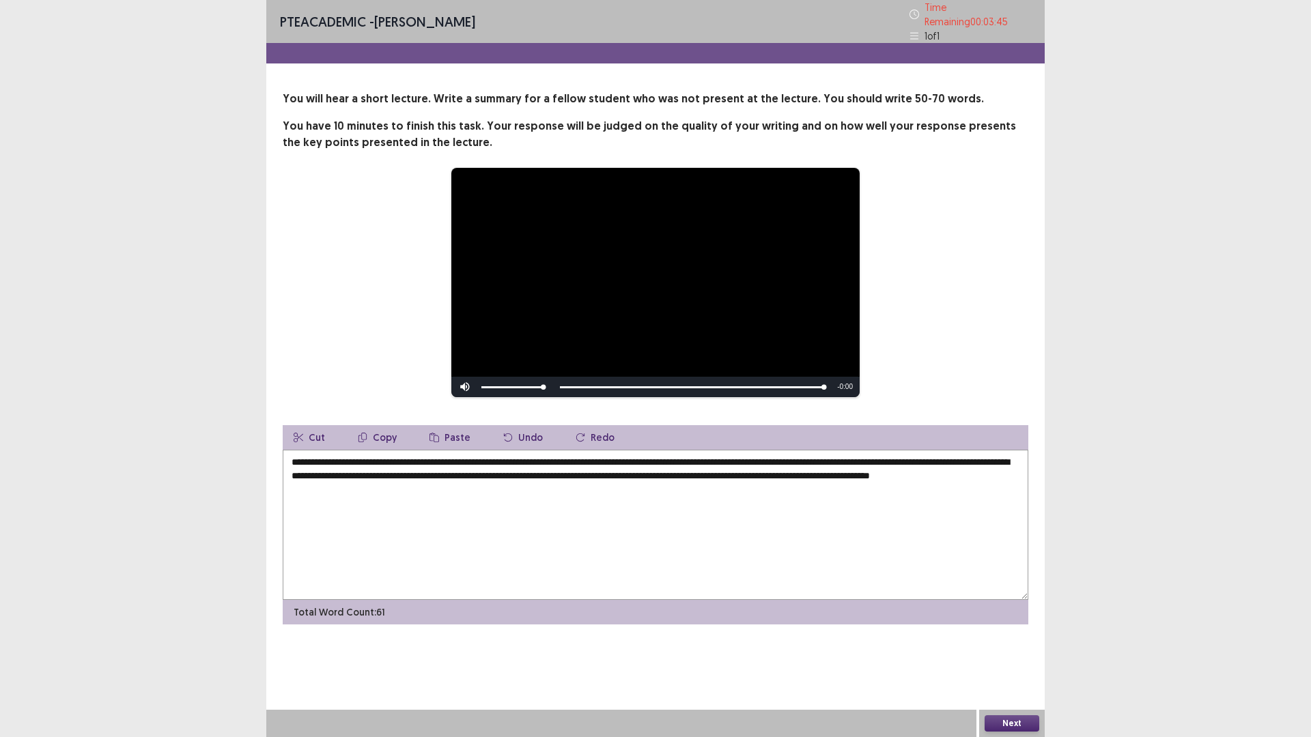
type textarea "**********"
click at [1004, 644] on button "Next" at bounding box center [1011, 723] width 55 height 16
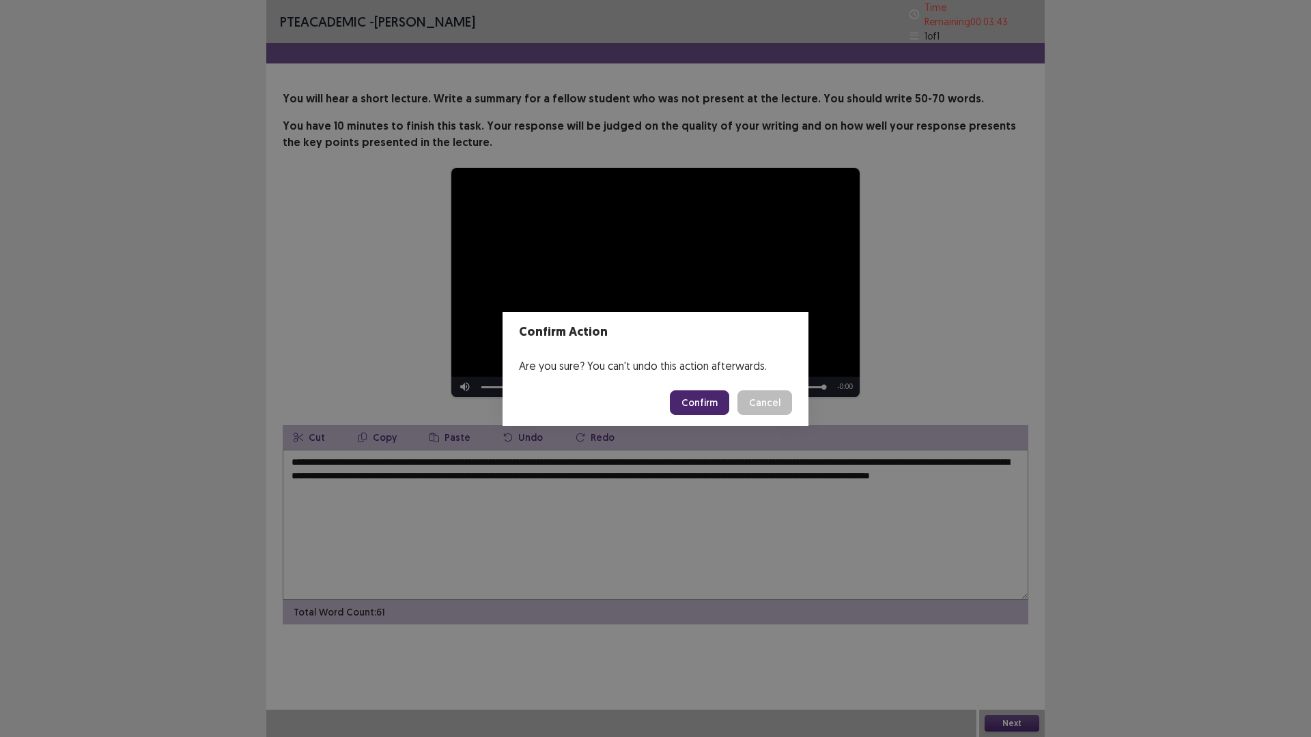
click at [709, 395] on button "Confirm" at bounding box center [699, 402] width 59 height 25
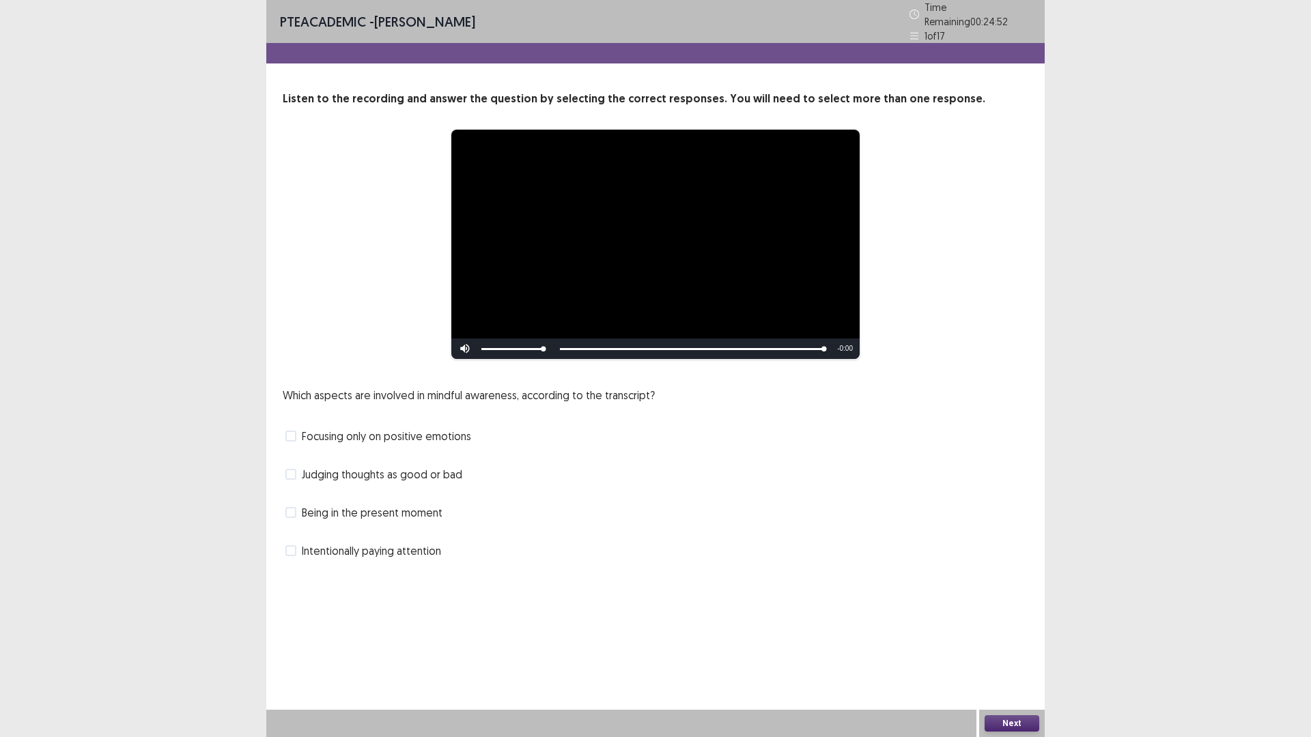
click at [289, 509] on span at bounding box center [290, 512] width 11 height 11
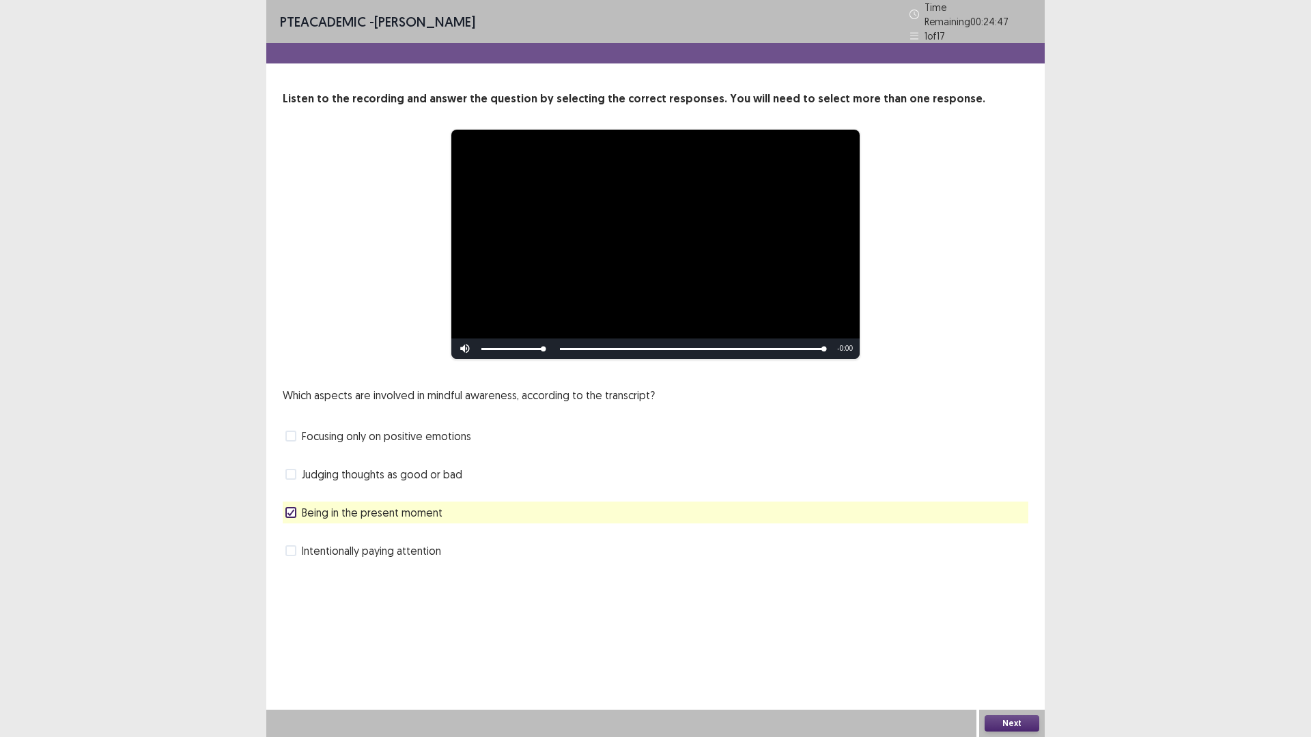
click at [1013, 644] on button "Next" at bounding box center [1011, 723] width 55 height 16
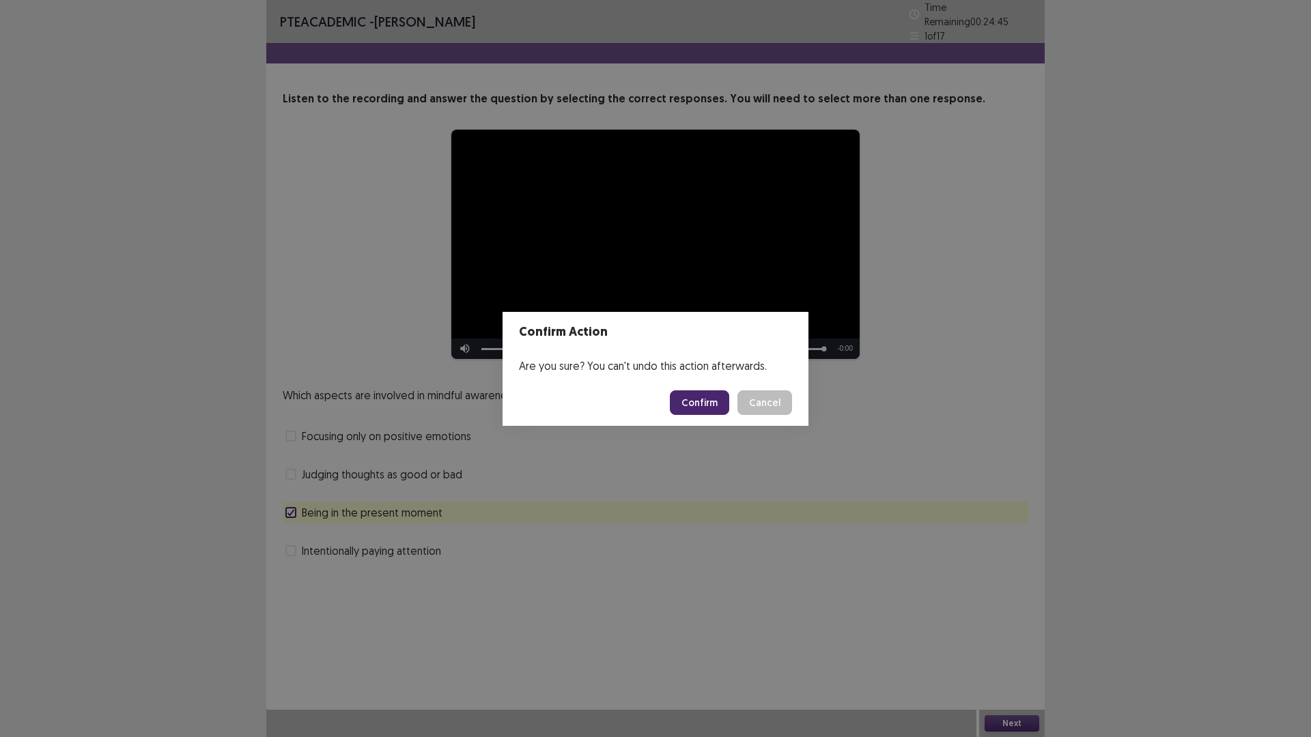
click at [715, 402] on button "Confirm" at bounding box center [699, 402] width 59 height 25
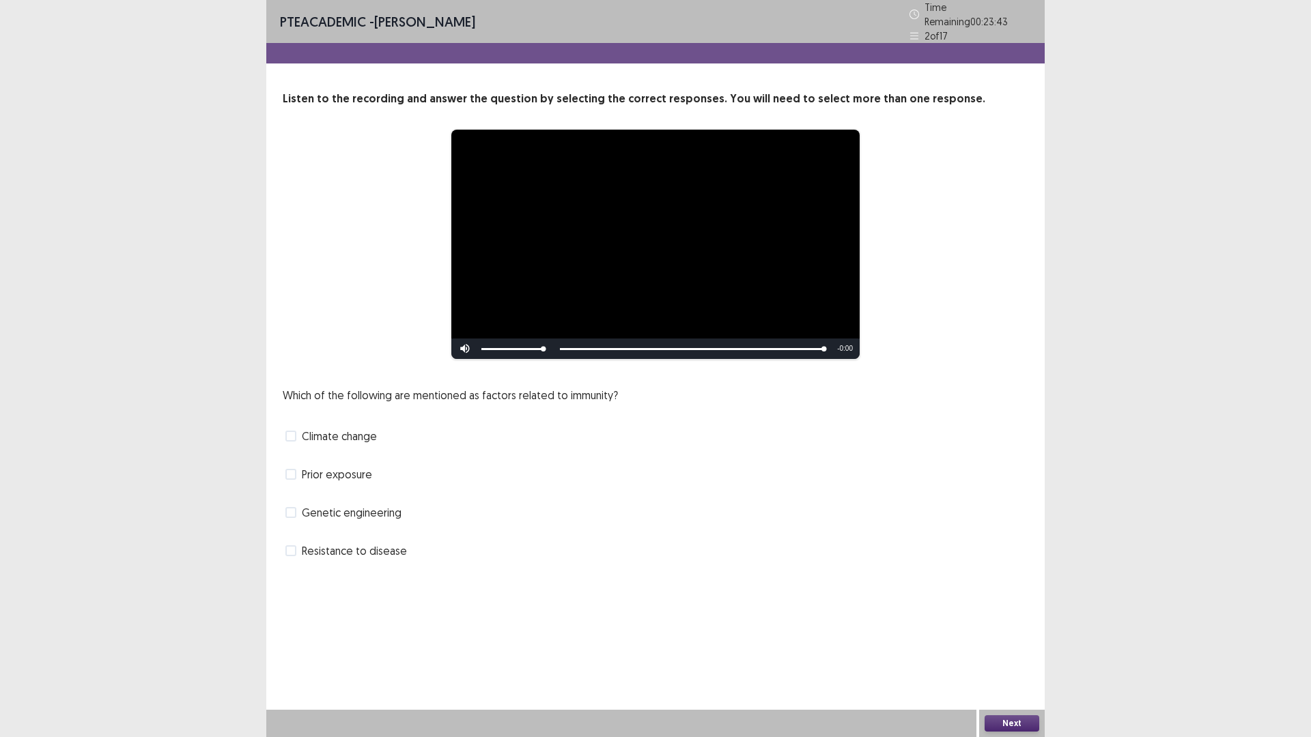
click at [291, 507] on span at bounding box center [290, 512] width 11 height 11
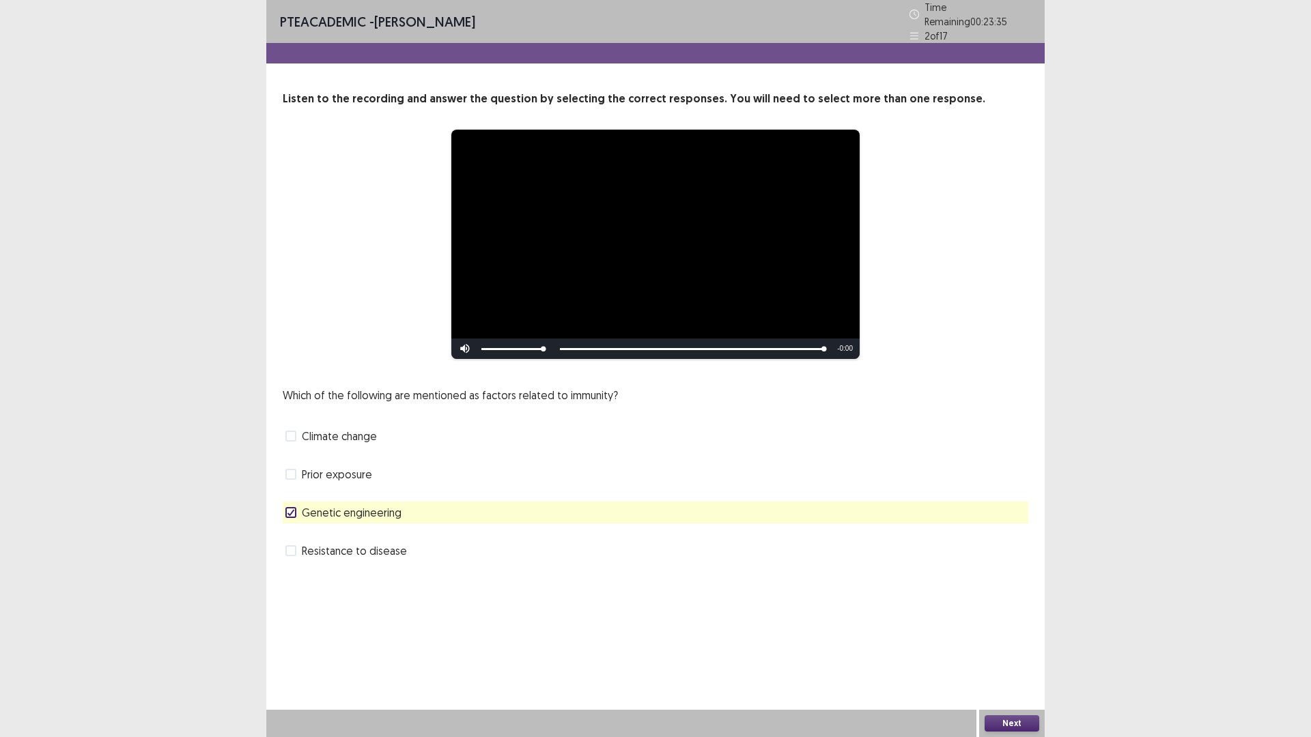
click at [1018, 644] on button "Next" at bounding box center [1011, 723] width 55 height 16
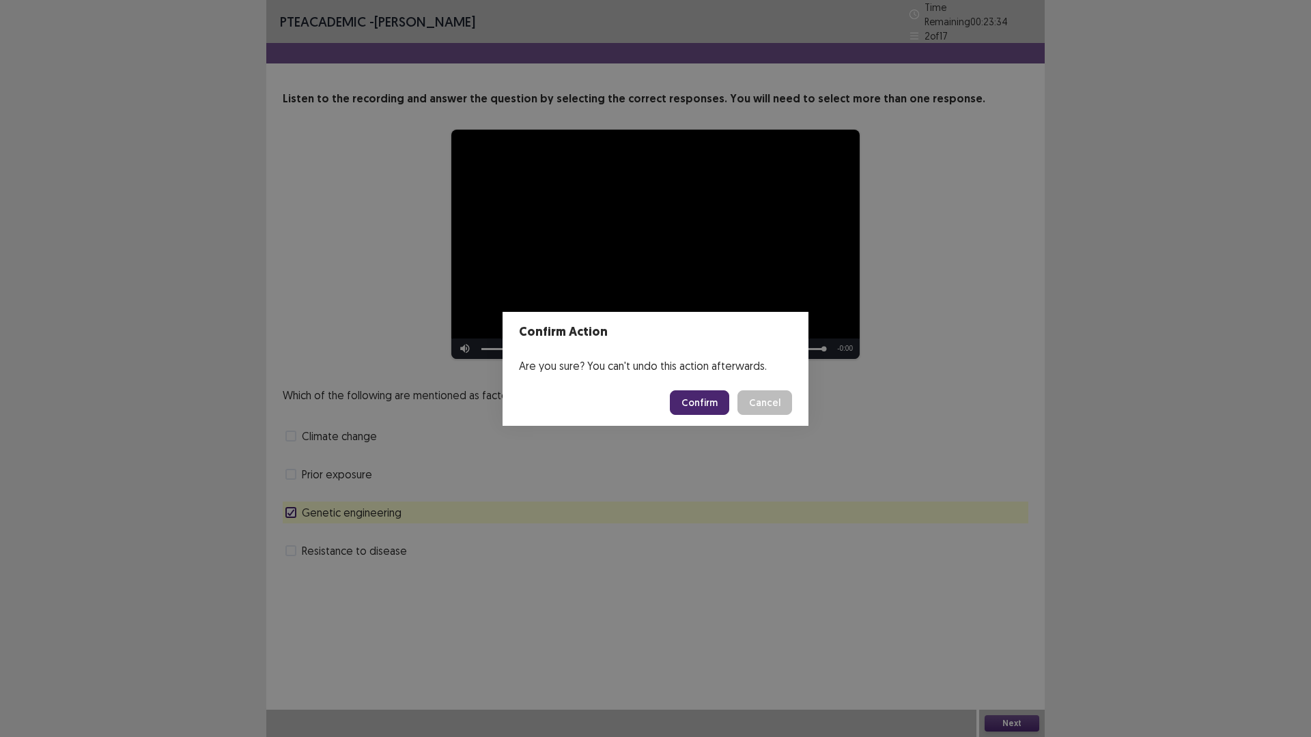
click at [691, 405] on button "Confirm" at bounding box center [699, 402] width 59 height 25
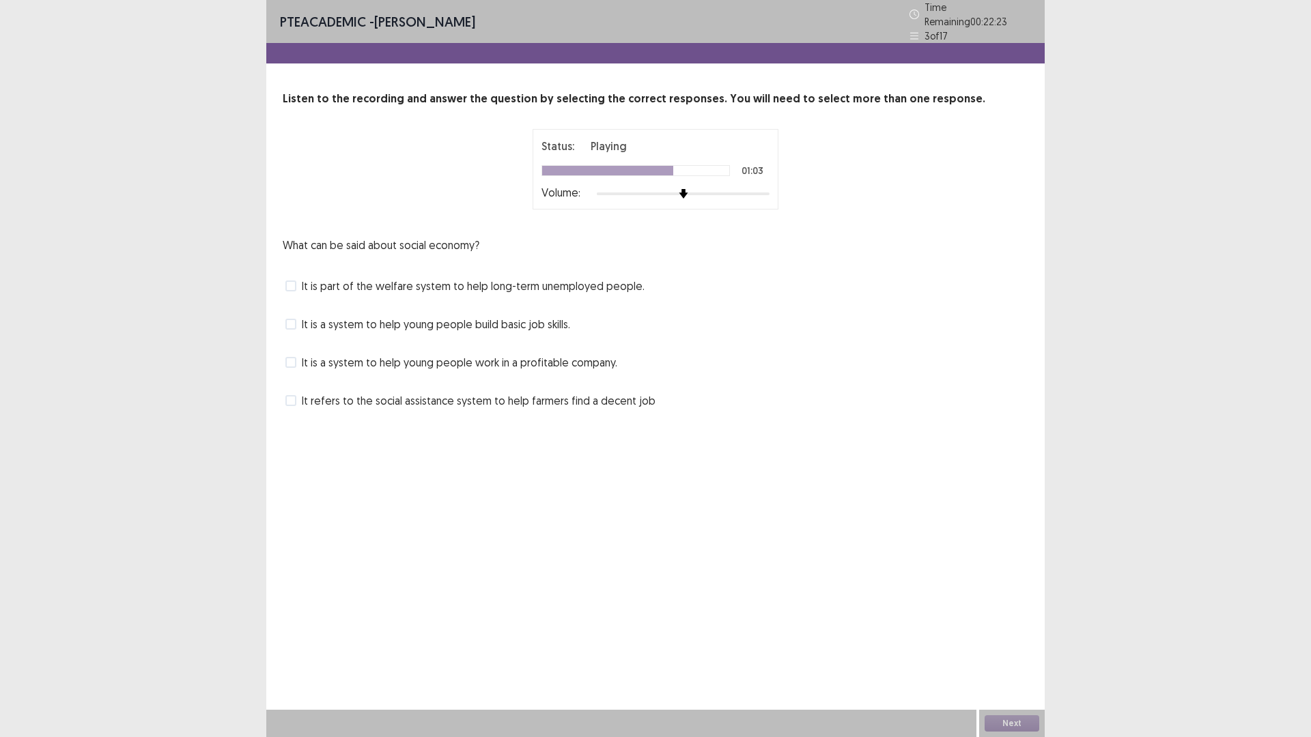
click at [294, 282] on span at bounding box center [290, 286] width 11 height 11
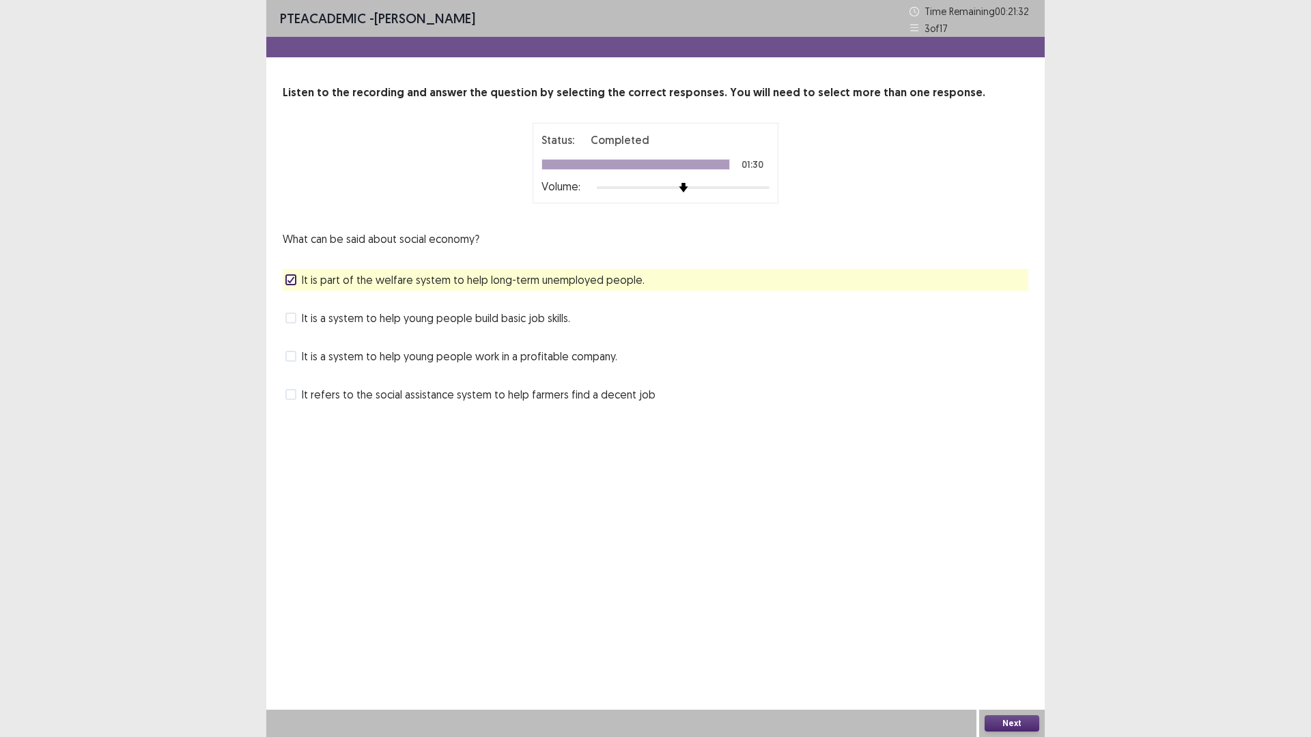
click at [287, 311] on label "It is a system to help young people build basic job skills." at bounding box center [427, 318] width 285 height 16
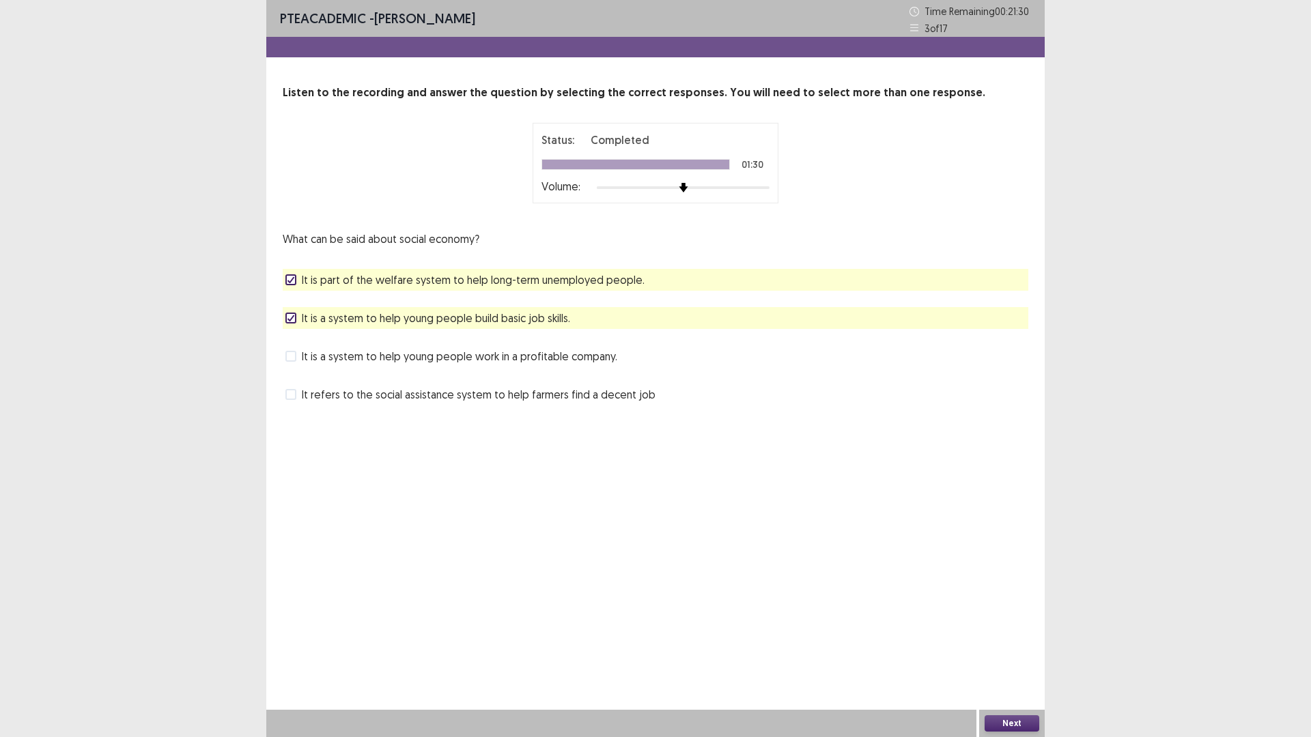
click at [1032, 644] on button "Next" at bounding box center [1011, 723] width 55 height 16
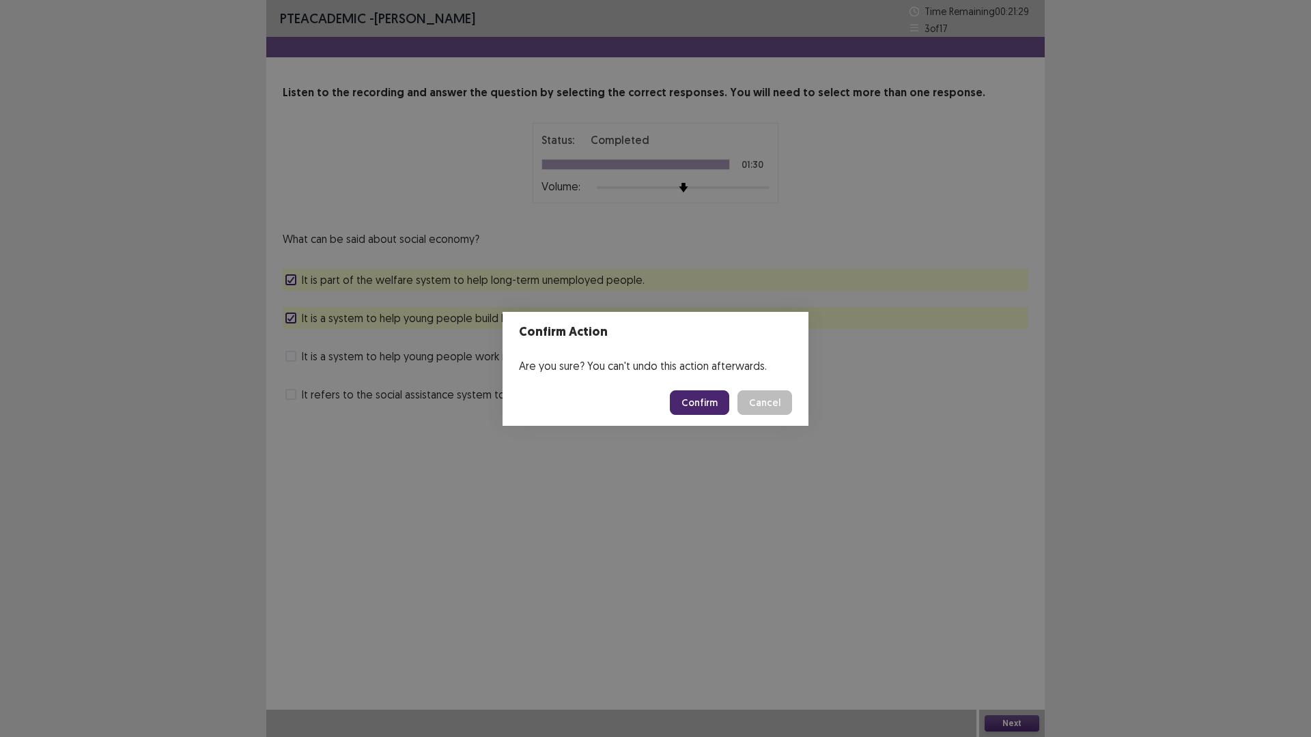
click at [700, 404] on button "Confirm" at bounding box center [699, 402] width 59 height 25
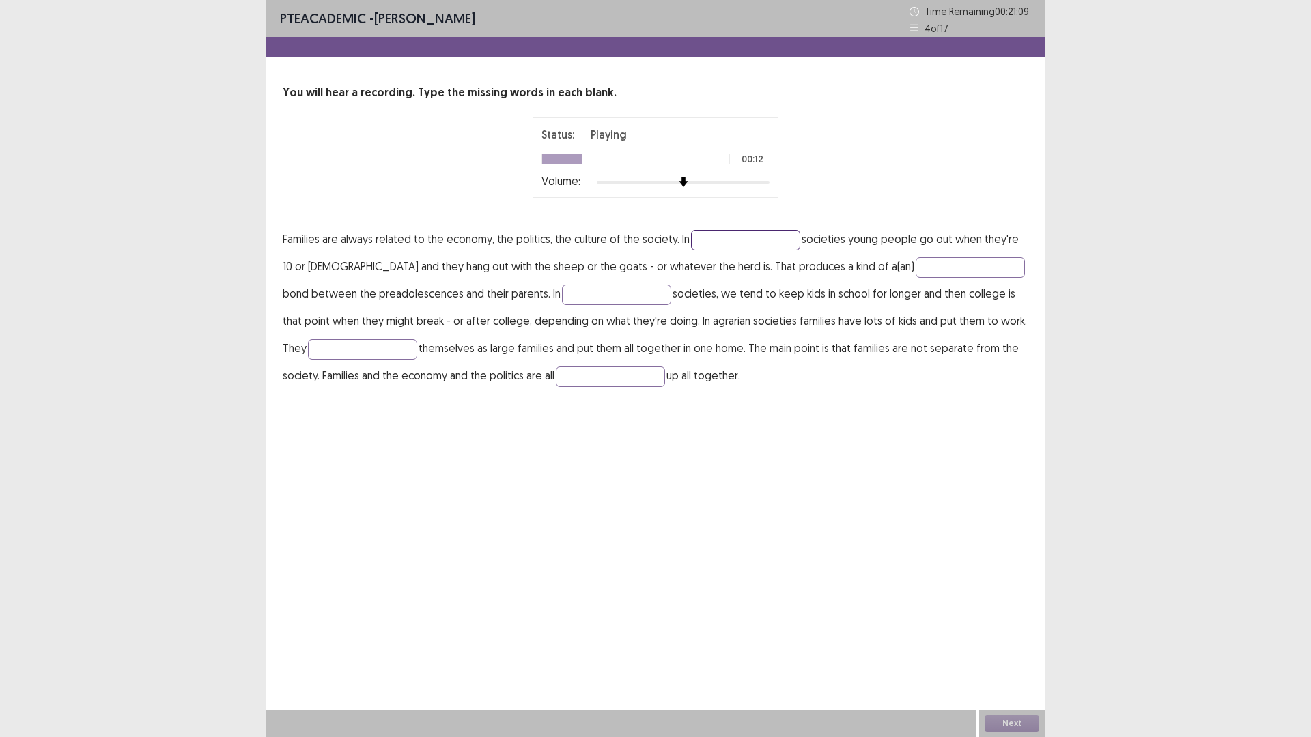
click at [787, 239] on input "text" at bounding box center [745, 240] width 109 height 20
click at [915, 266] on input "text" at bounding box center [969, 267] width 109 height 20
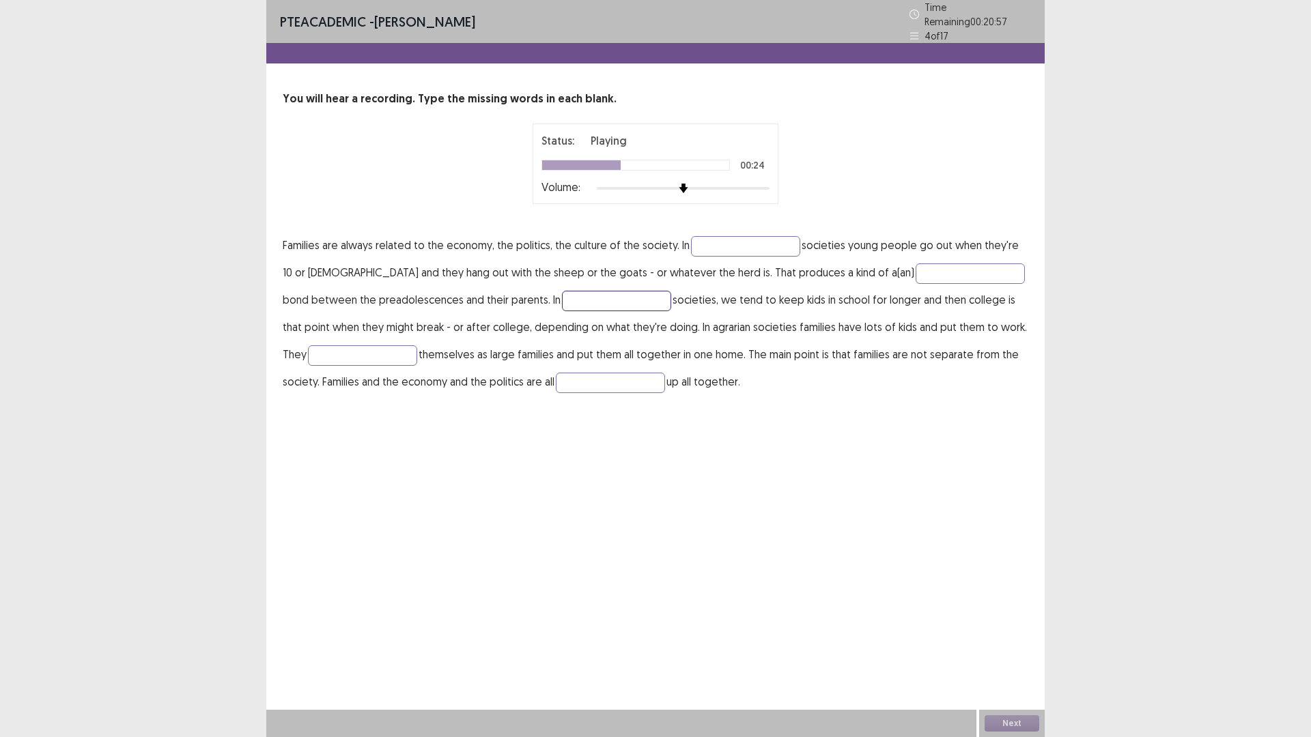
click at [566, 297] on input "text" at bounding box center [616, 301] width 109 height 20
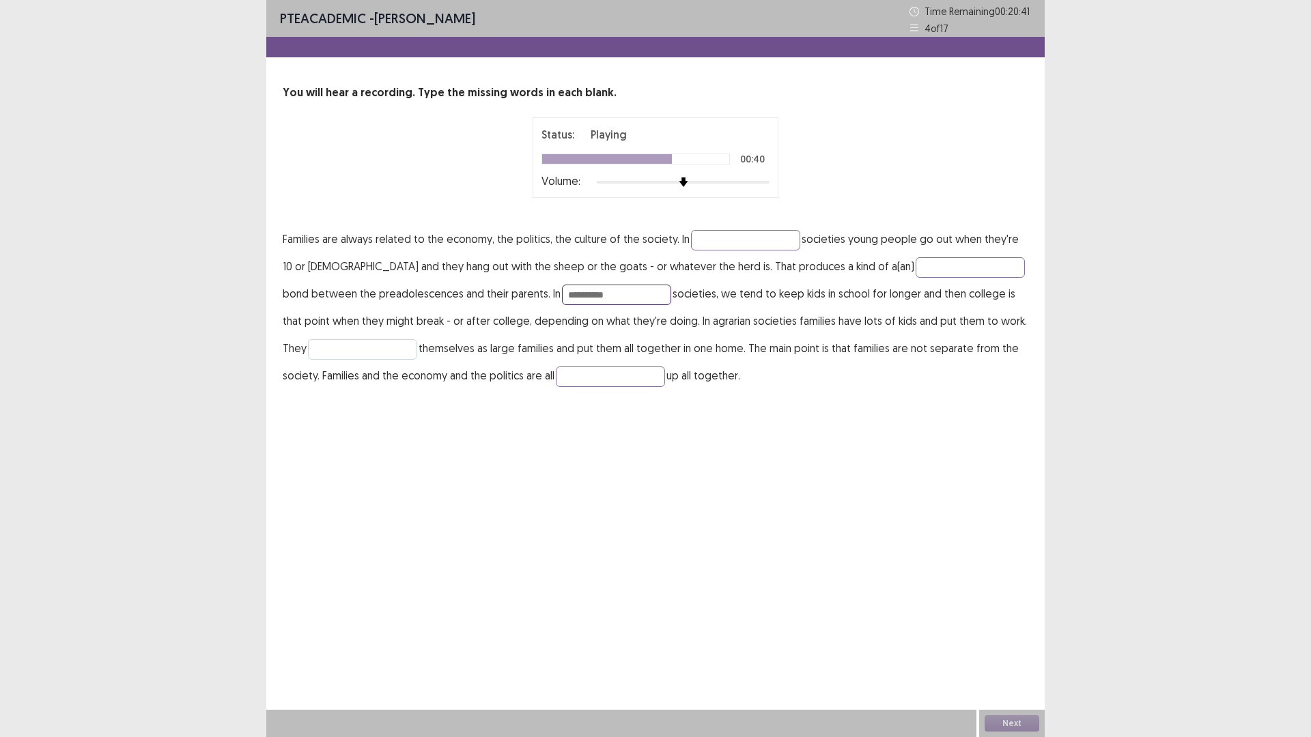
type input "**********"
click at [337, 349] on input "text" at bounding box center [362, 349] width 109 height 20
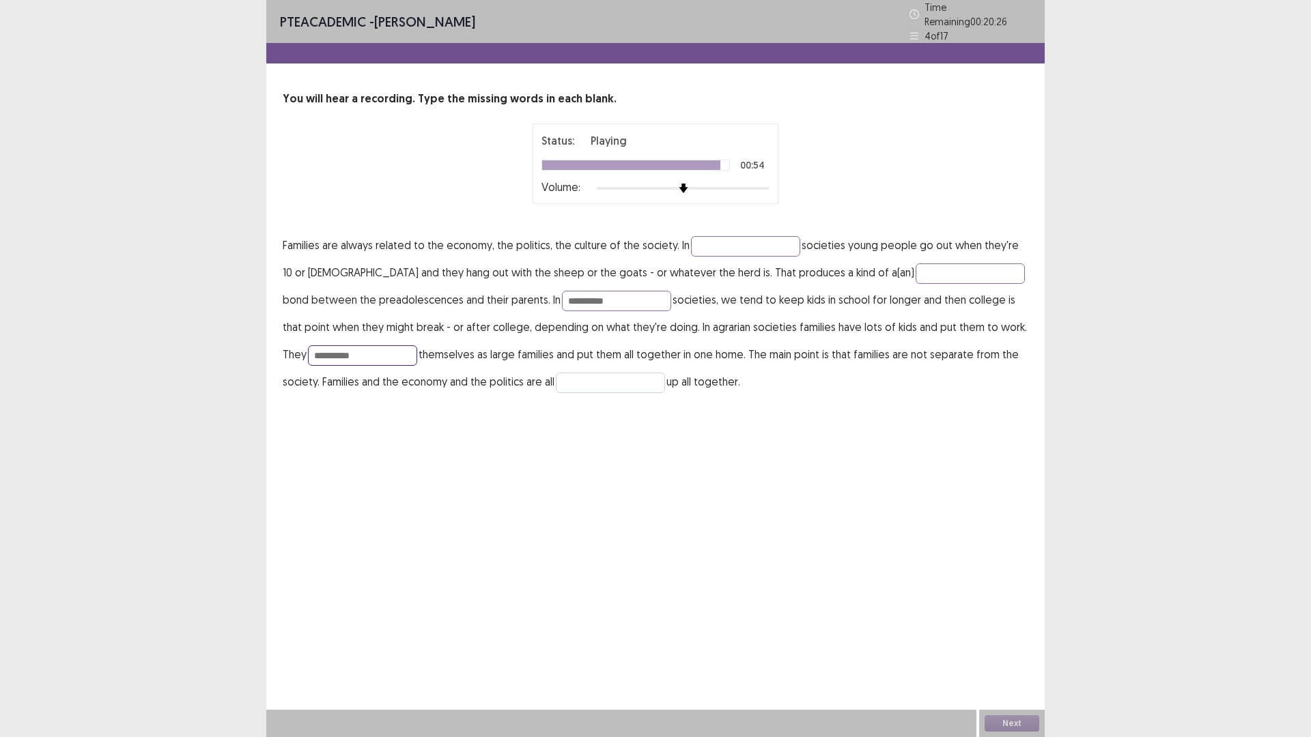
type input "*********"
click at [556, 377] on input "text" at bounding box center [610, 383] width 109 height 20
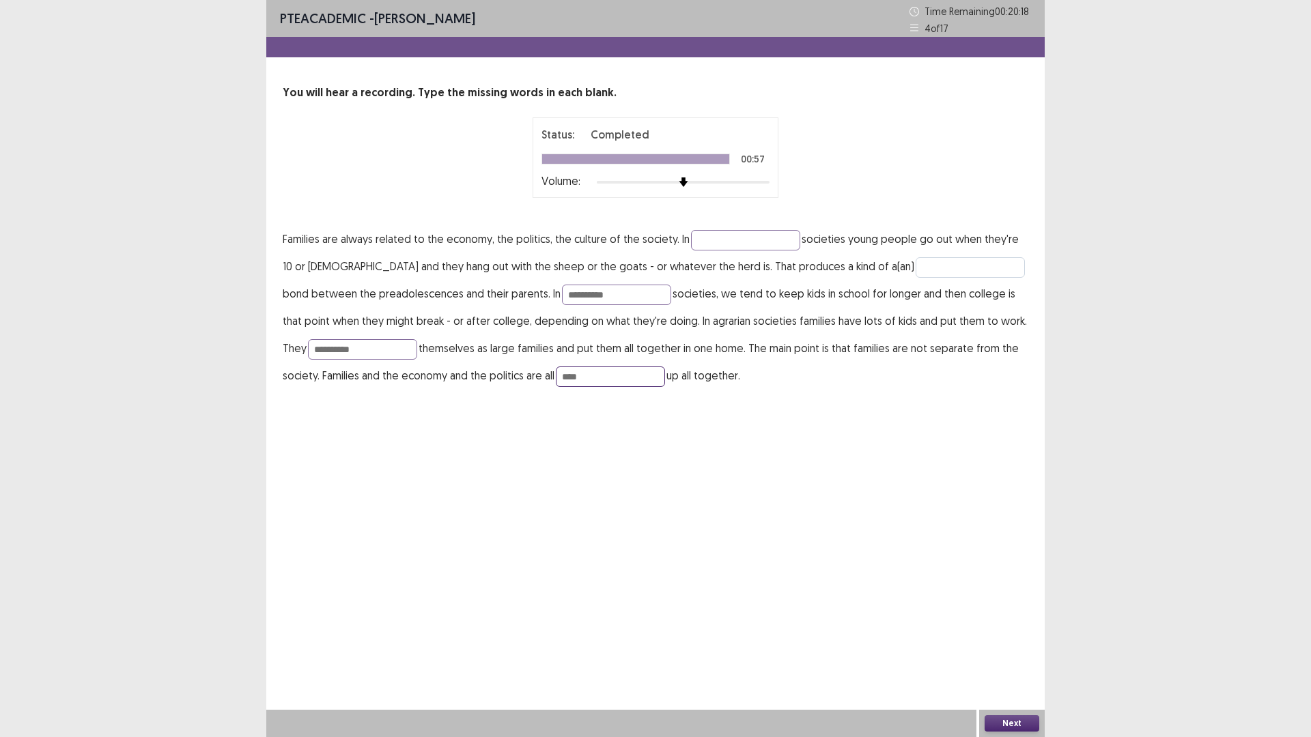
type input "****"
click at [915, 265] on input "text" at bounding box center [969, 267] width 109 height 20
click at [699, 230] on input "text" at bounding box center [745, 240] width 109 height 20
click at [706, 236] on input "text" at bounding box center [745, 240] width 109 height 20
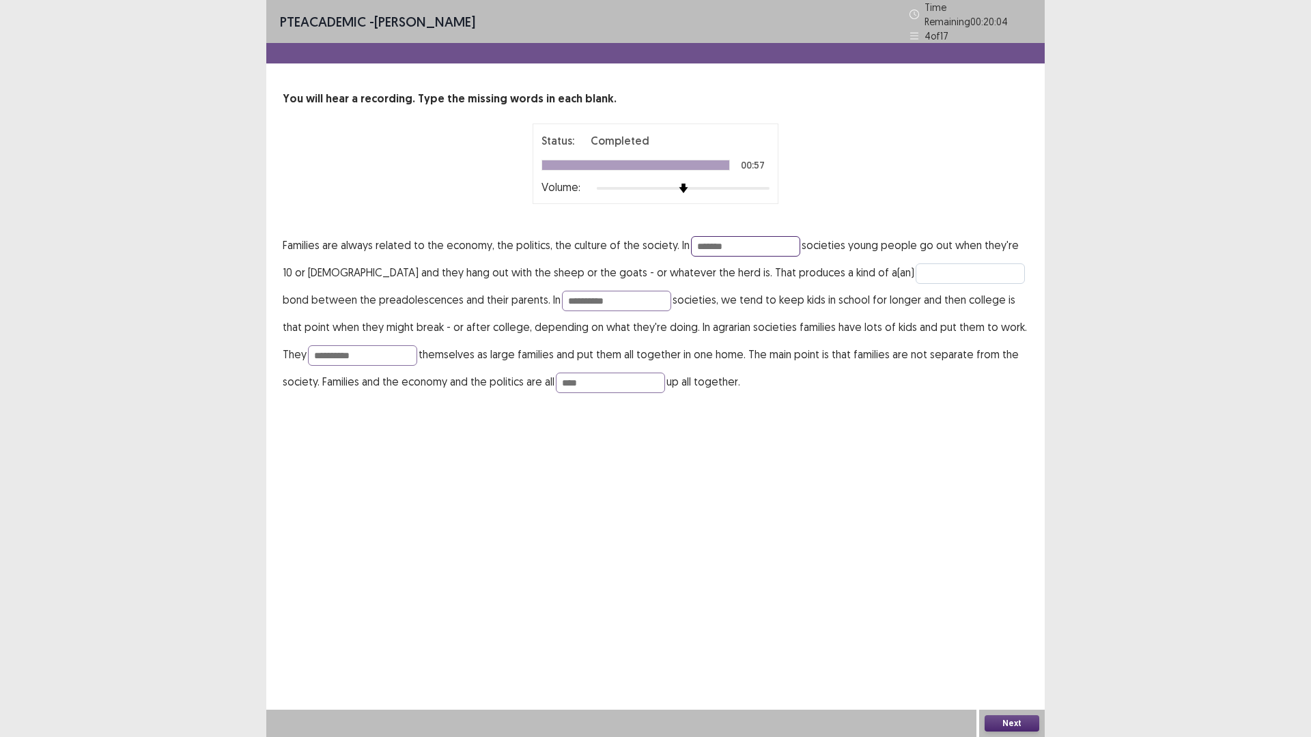
type input "*******"
click at [915, 265] on input "text" at bounding box center [969, 274] width 109 height 20
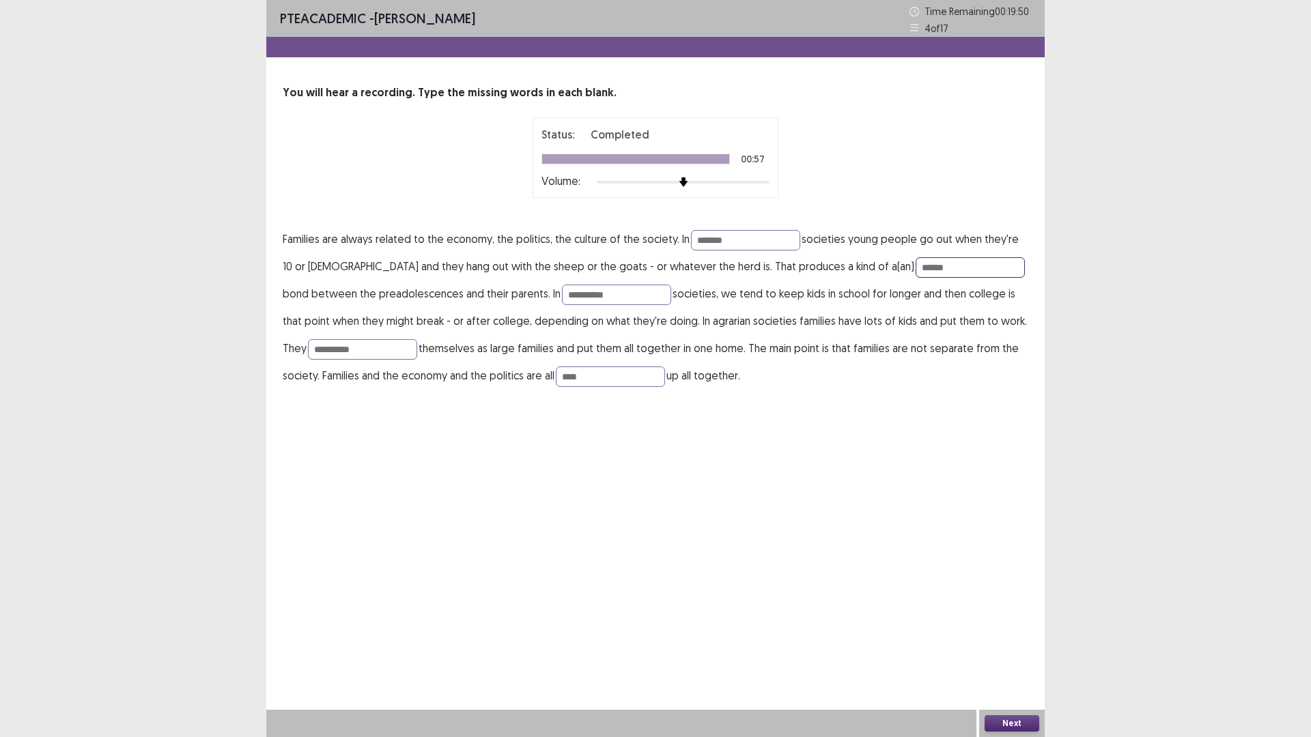
type input "******"
click at [1012, 644] on button "Next" at bounding box center [1011, 723] width 55 height 16
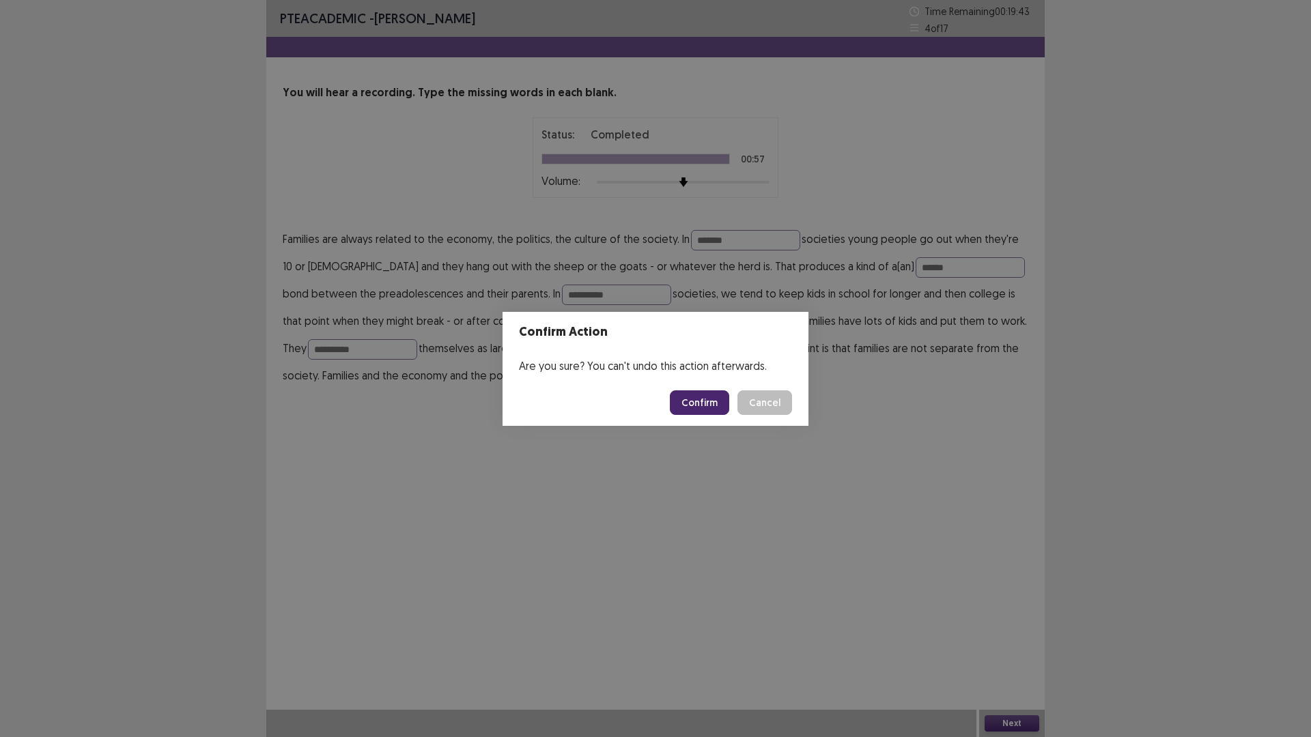
click at [696, 403] on button "Confirm" at bounding box center [699, 402] width 59 height 25
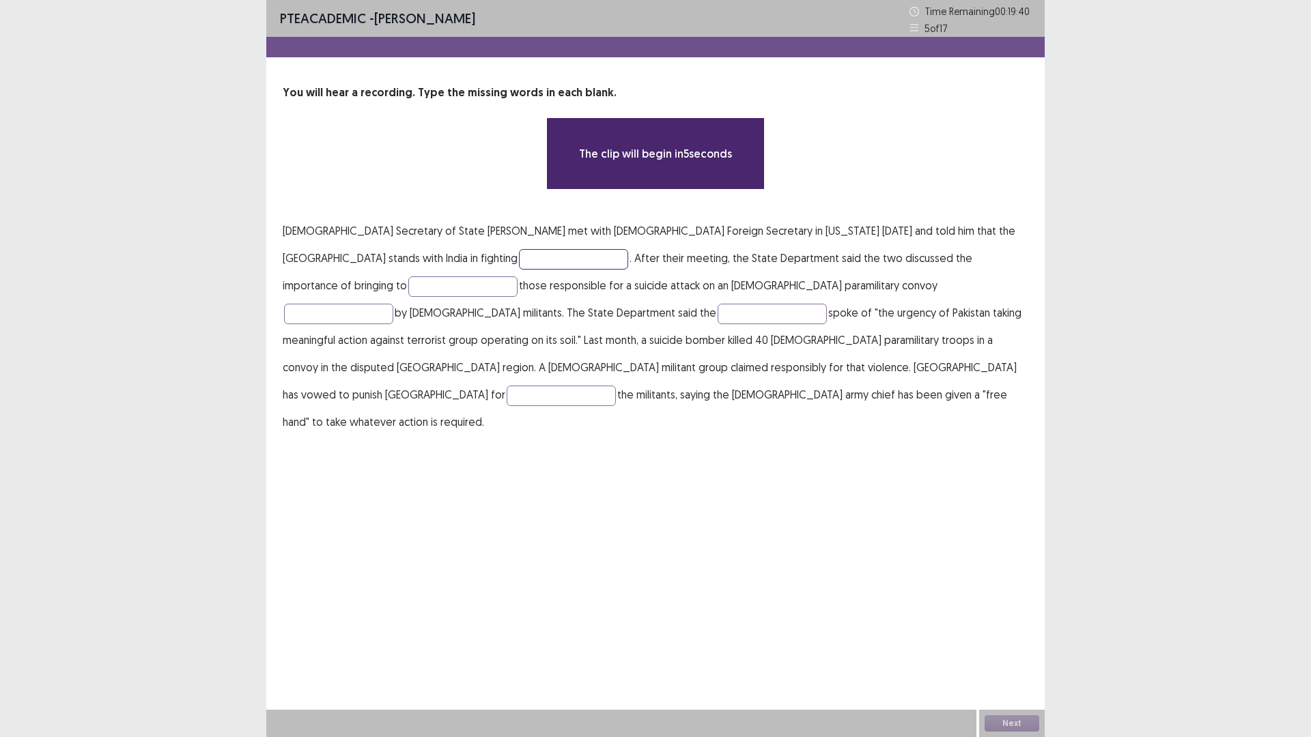
click at [519, 262] on input "text" at bounding box center [573, 259] width 109 height 20
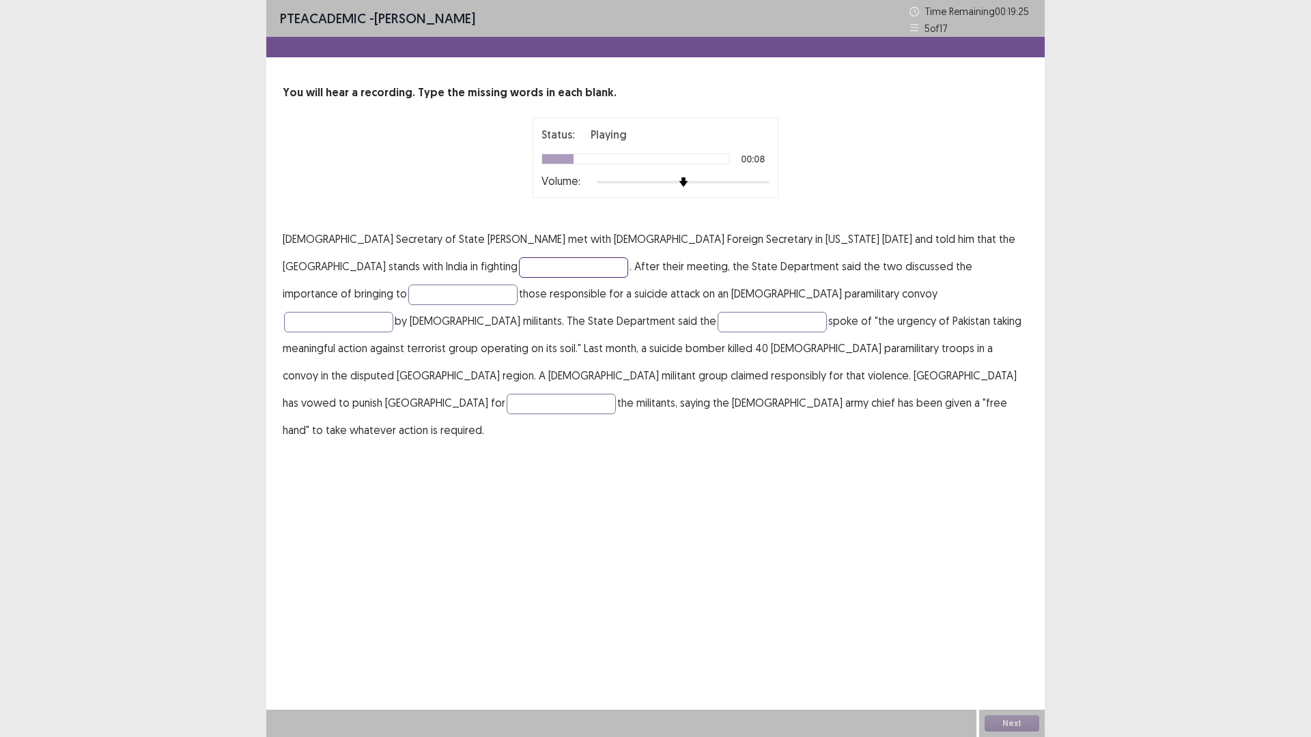
click at [519, 268] on input "text" at bounding box center [573, 267] width 109 height 20
type input "*"
click at [517, 285] on input "text" at bounding box center [462, 295] width 109 height 20
type input "***"
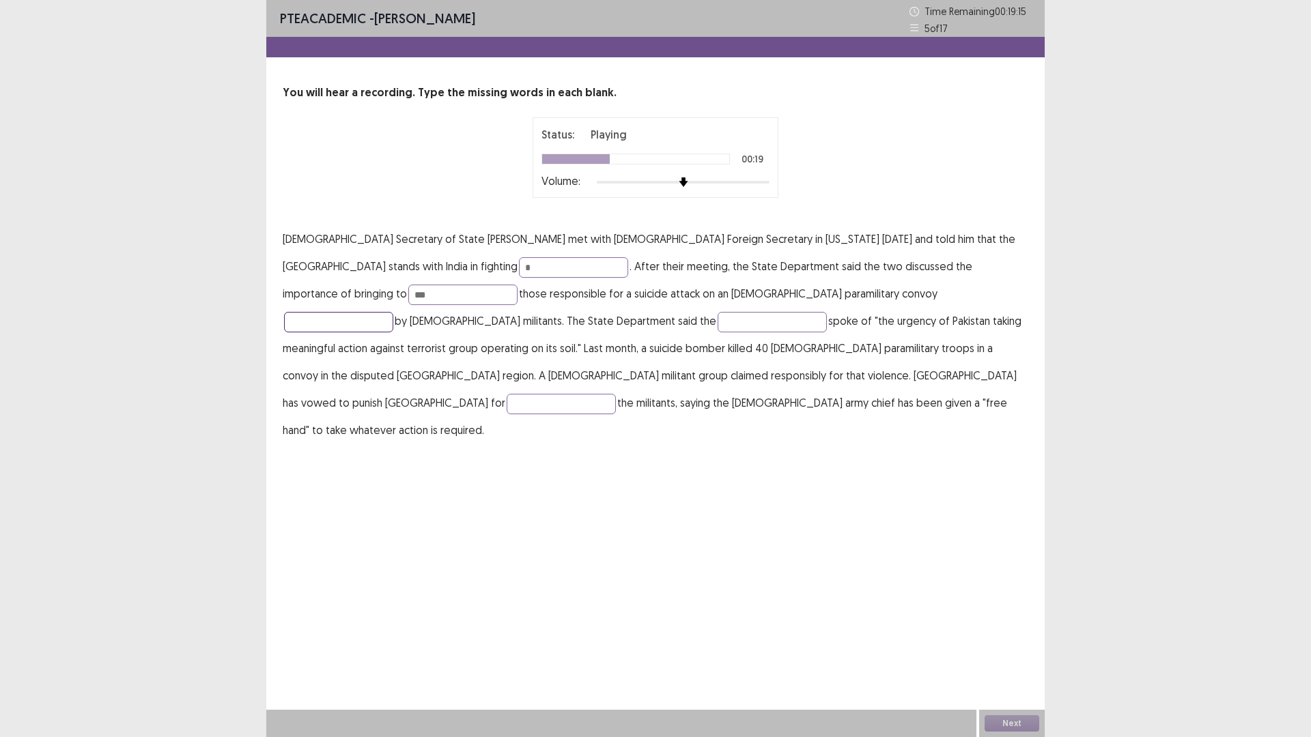
click at [393, 312] on input "text" at bounding box center [338, 322] width 109 height 20
type input "*****"
click at [717, 321] on input "text" at bounding box center [771, 322] width 109 height 20
click at [717, 322] on input "***" at bounding box center [771, 322] width 109 height 20
type input "*****"
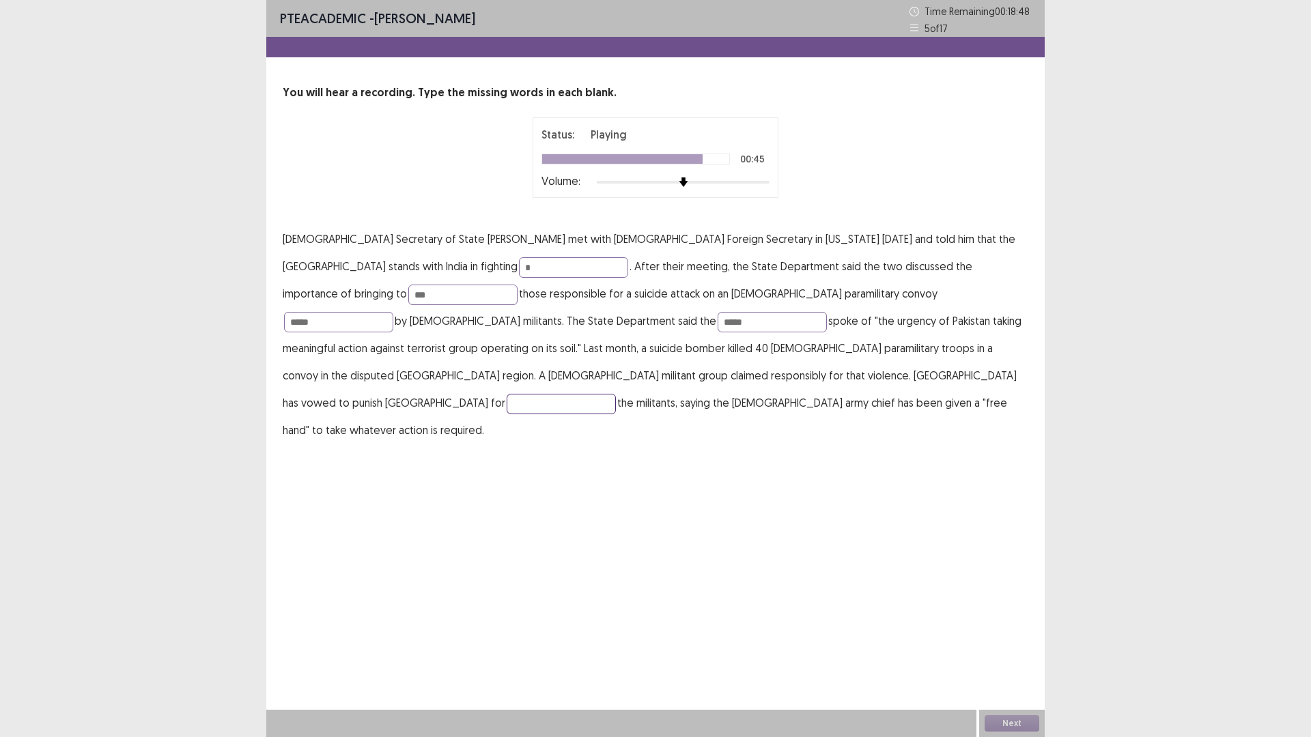
click at [557, 394] on input "text" at bounding box center [561, 404] width 109 height 20
type input "**********"
click at [517, 285] on input "***" at bounding box center [462, 295] width 109 height 20
type input "*******"
click at [519, 264] on input "*" at bounding box center [573, 267] width 109 height 20
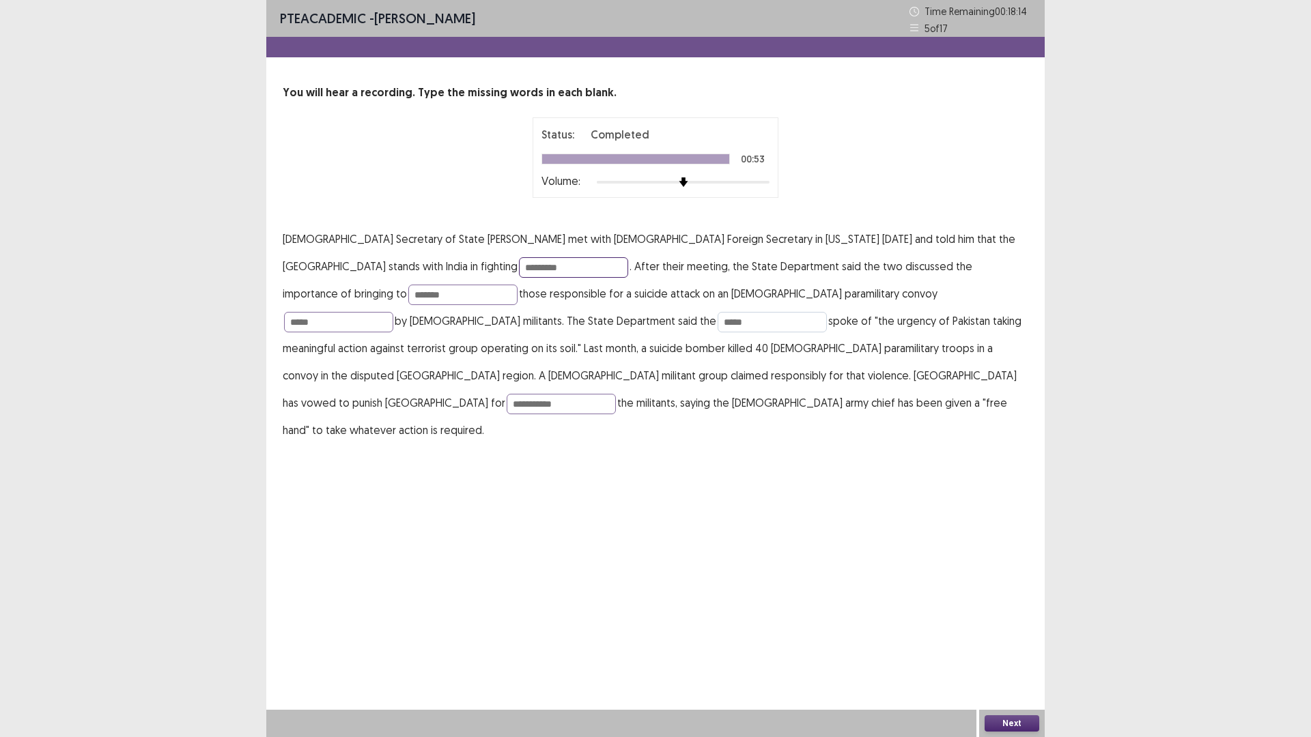
type input "*********"
click at [717, 319] on input "*****" at bounding box center [771, 322] width 109 height 20
type input "******"
click at [393, 312] on input "*****" at bounding box center [338, 322] width 109 height 20
type input "*******"
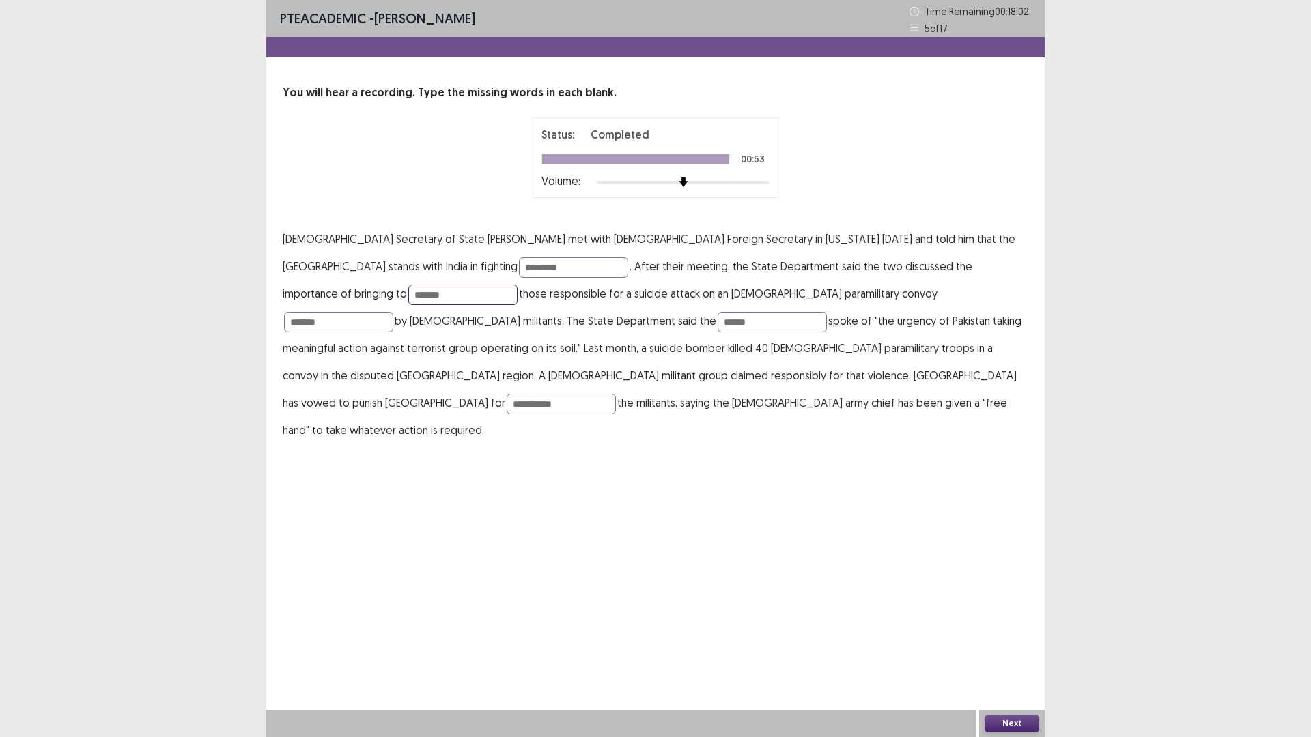
click at [517, 285] on input "*******" at bounding box center [462, 295] width 109 height 20
click at [393, 312] on input "*******" at bounding box center [338, 322] width 109 height 20
click at [1004, 644] on button "Next" at bounding box center [1011, 723] width 55 height 16
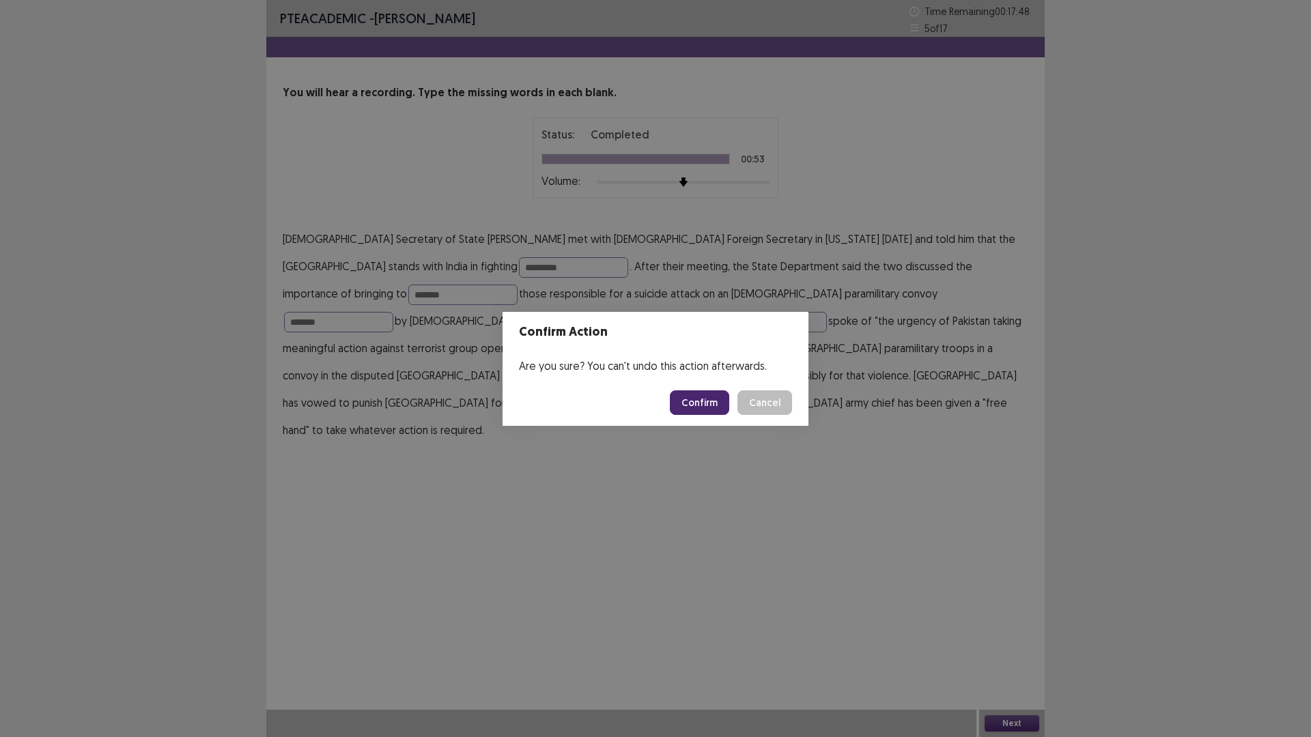
click at [698, 404] on button "Confirm" at bounding box center [699, 402] width 59 height 25
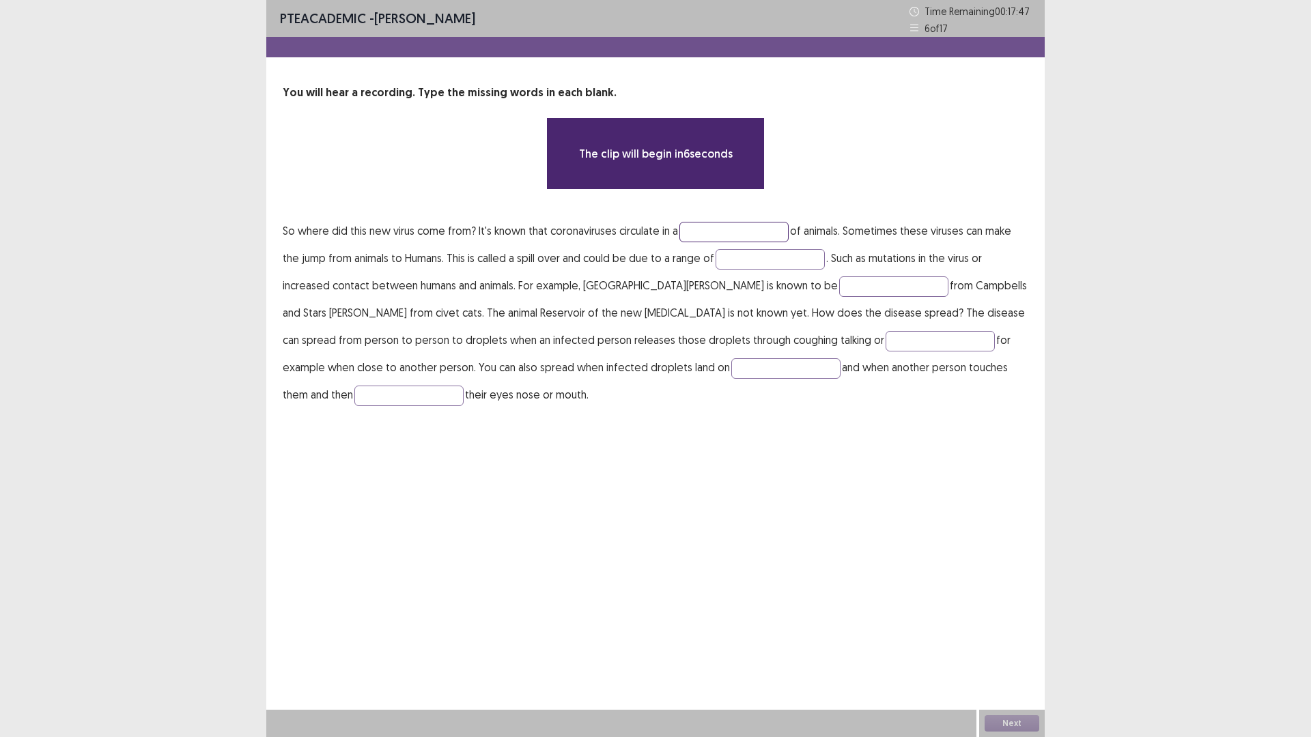
click at [709, 225] on input "text" at bounding box center [733, 232] width 109 height 20
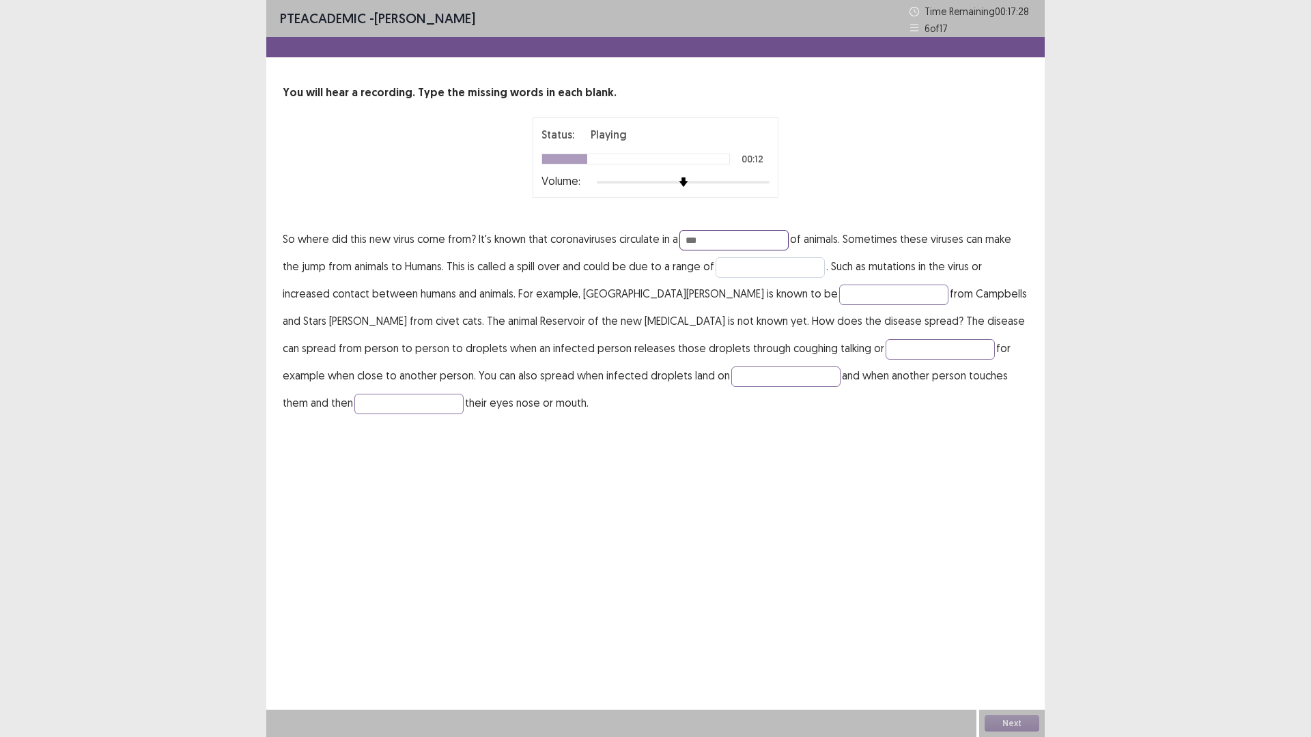
type input "***"
click at [763, 271] on input "text" at bounding box center [769, 267] width 109 height 20
click at [839, 295] on input "text" at bounding box center [893, 295] width 109 height 20
click at [885, 353] on input "text" at bounding box center [939, 349] width 109 height 20
type input "*"
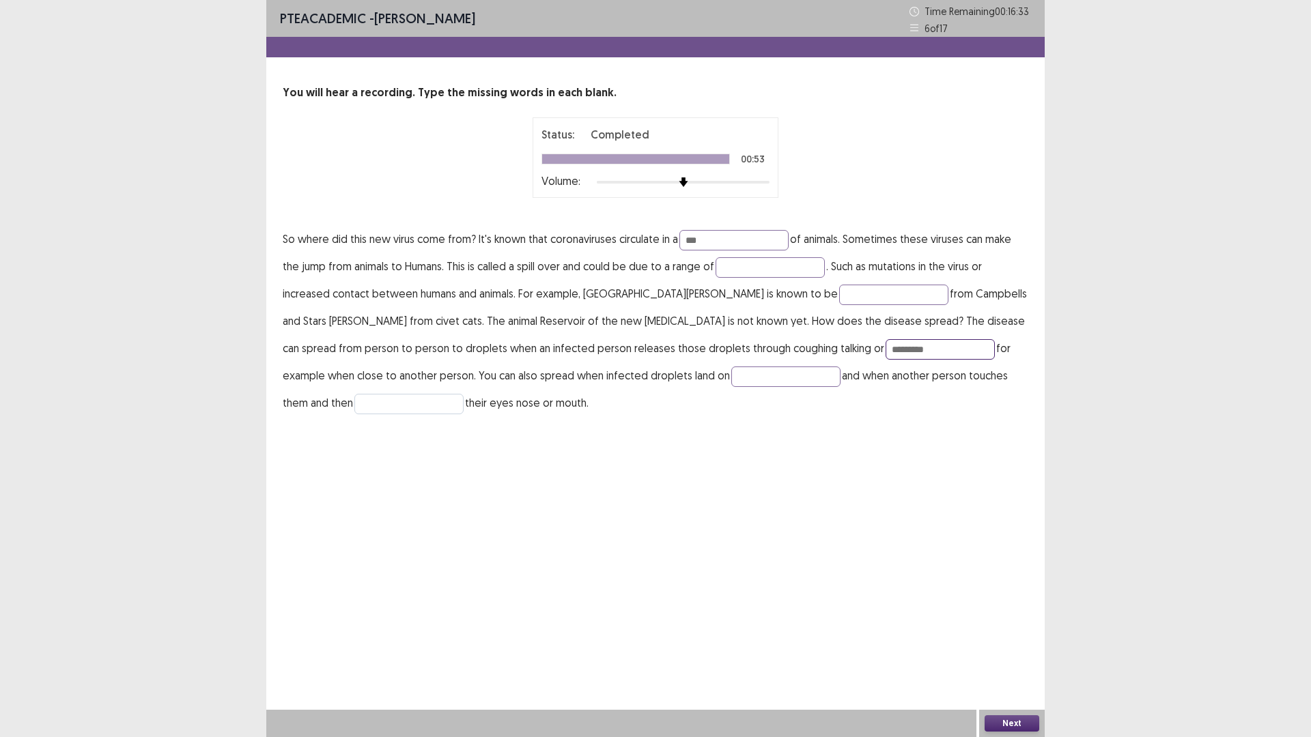
type input "********"
click at [464, 394] on input "text" at bounding box center [408, 404] width 109 height 20
type input "********"
click at [731, 373] on input "text" at bounding box center [785, 377] width 109 height 20
click at [731, 378] on input "text" at bounding box center [785, 377] width 109 height 20
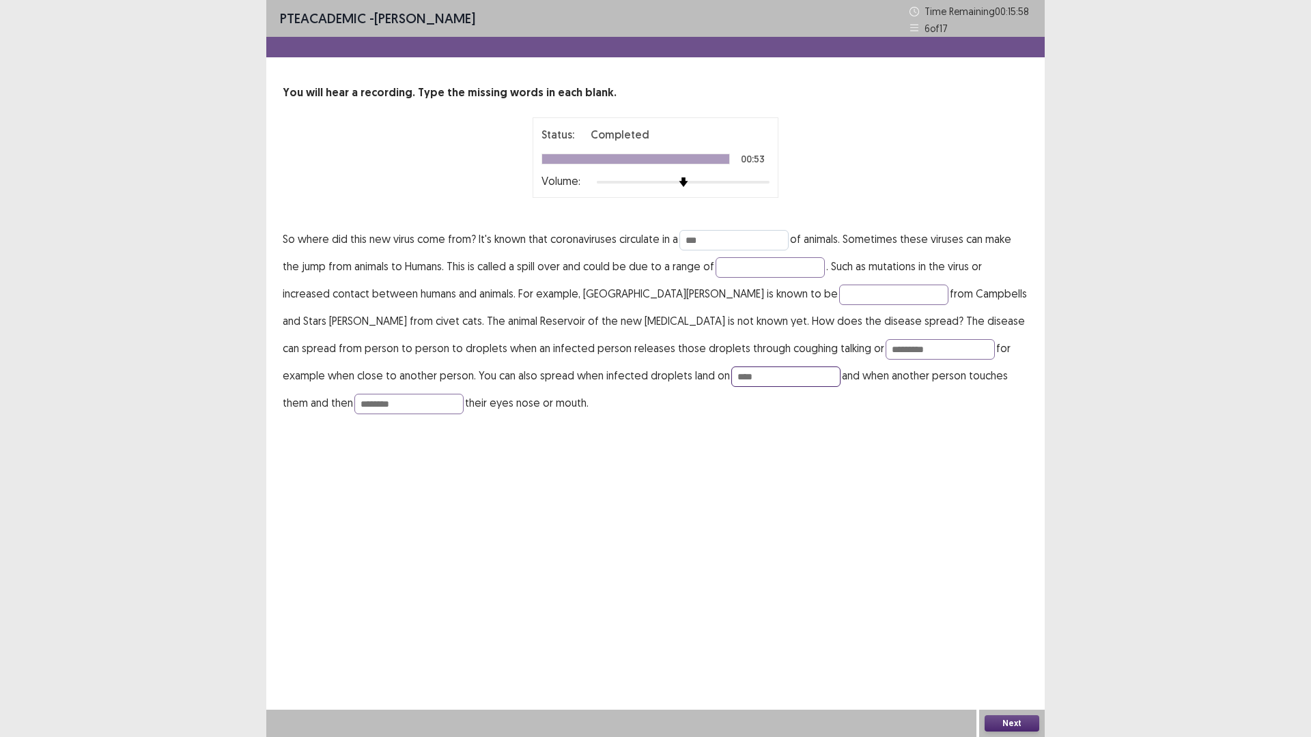
type input "****"
click at [719, 239] on input "***" at bounding box center [733, 240] width 109 height 20
click at [717, 236] on input "***" at bounding box center [733, 240] width 109 height 20
type input "**********"
click at [743, 268] on input "text" at bounding box center [769, 267] width 109 height 20
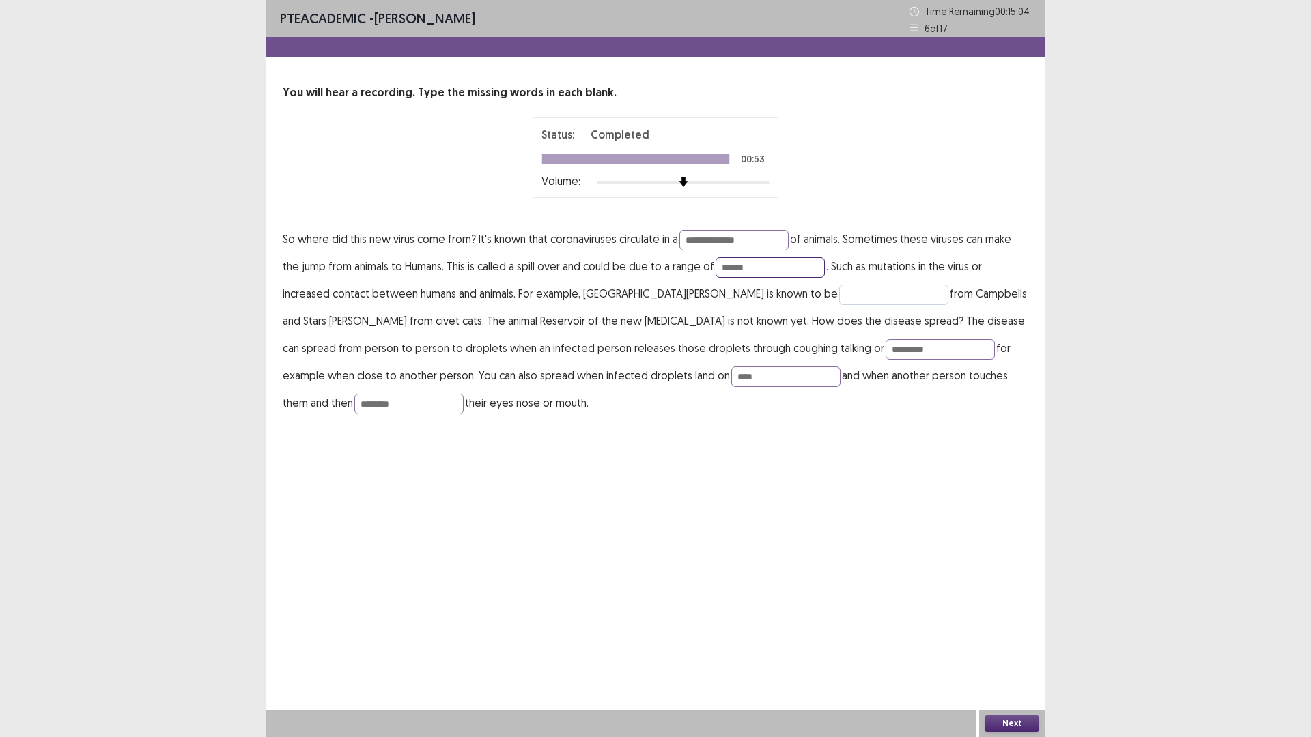
type input "******"
click at [839, 291] on input "text" at bounding box center [893, 295] width 109 height 20
type input "****"
click at [1000, 644] on button "Next" at bounding box center [1011, 723] width 55 height 16
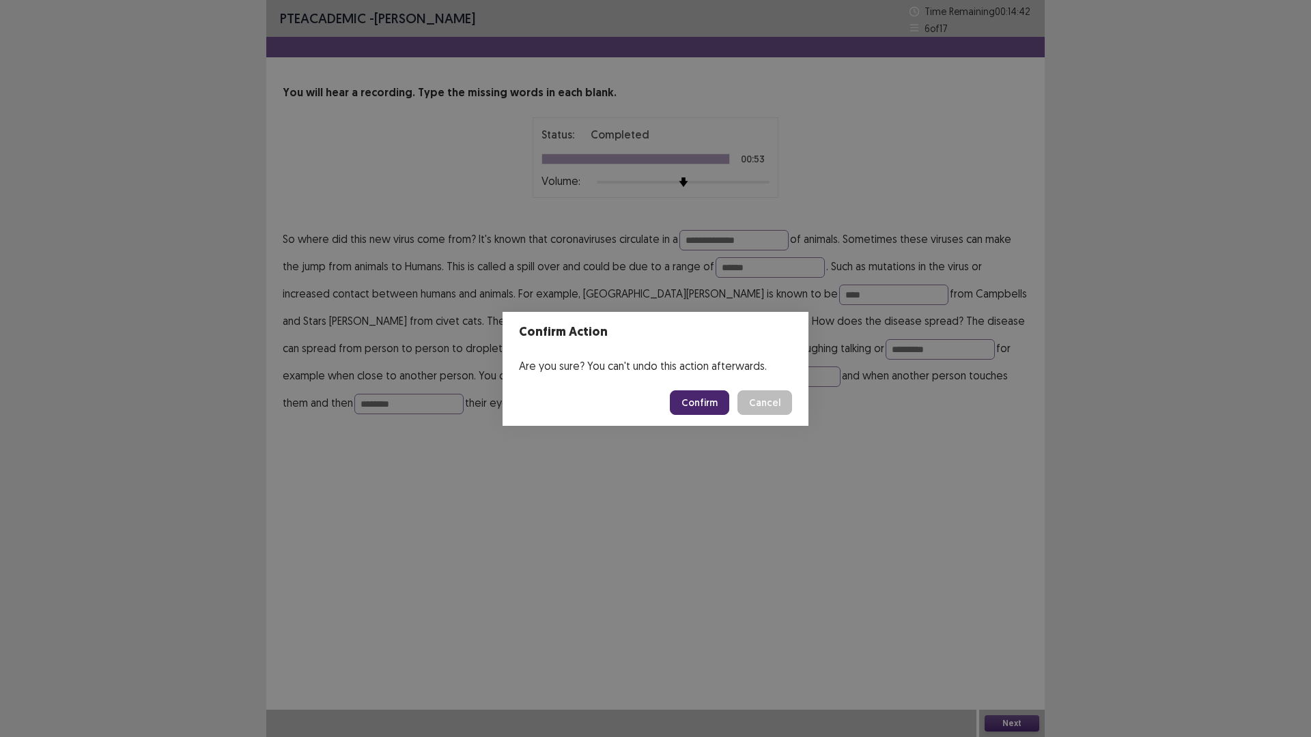
click at [702, 401] on button "Confirm" at bounding box center [699, 402] width 59 height 25
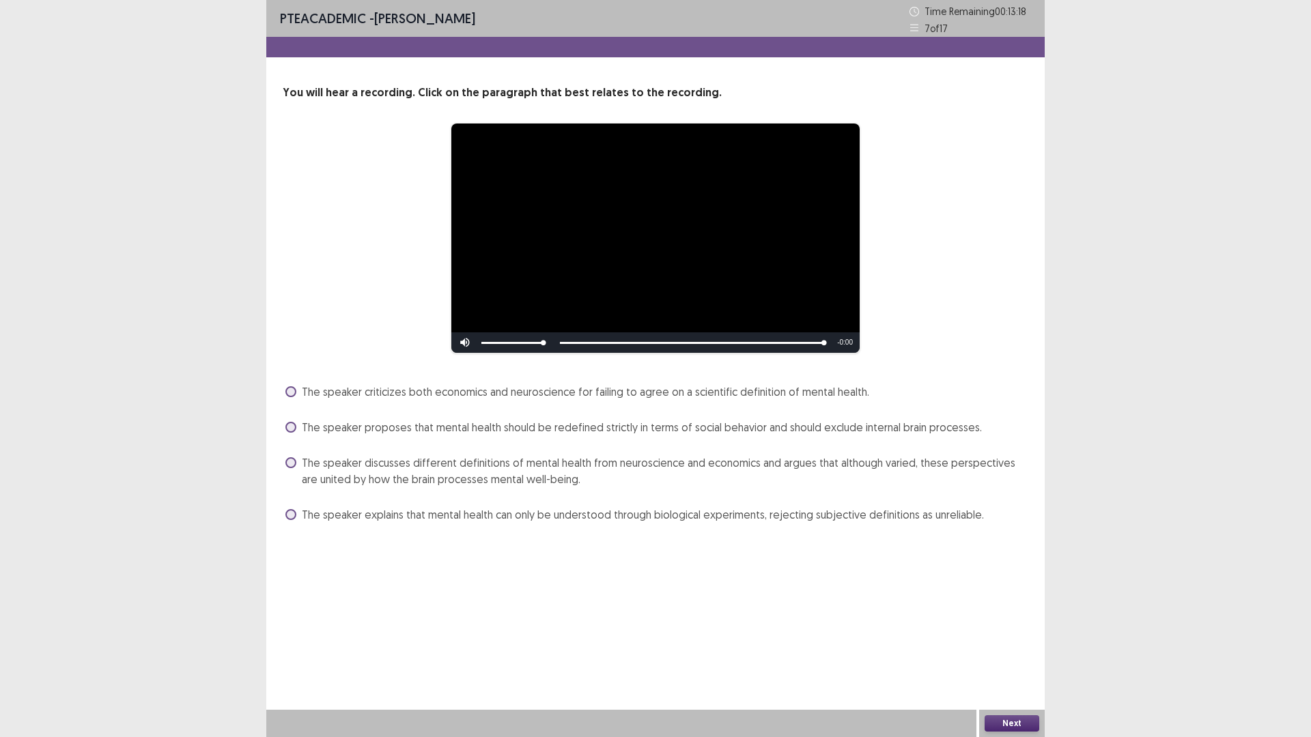
click at [291, 465] on span at bounding box center [290, 462] width 11 height 11
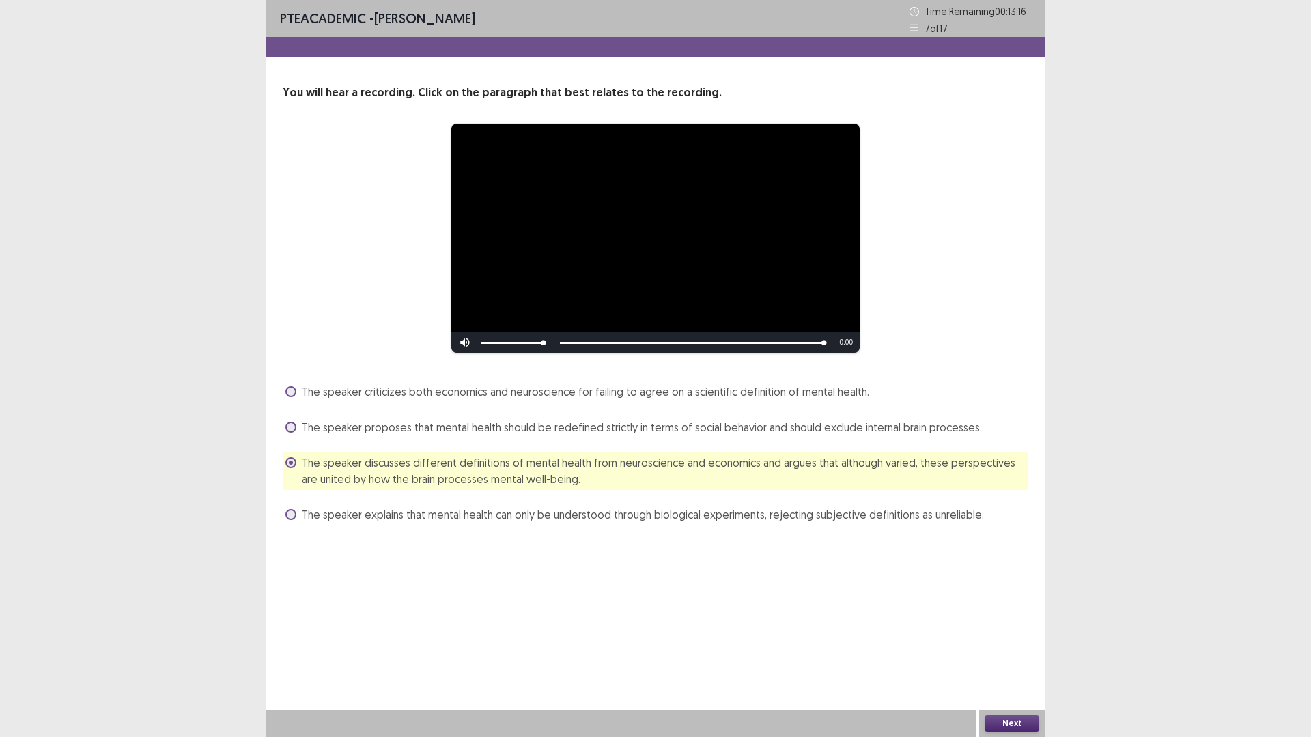
click at [1025, 644] on button "Next" at bounding box center [1011, 723] width 55 height 16
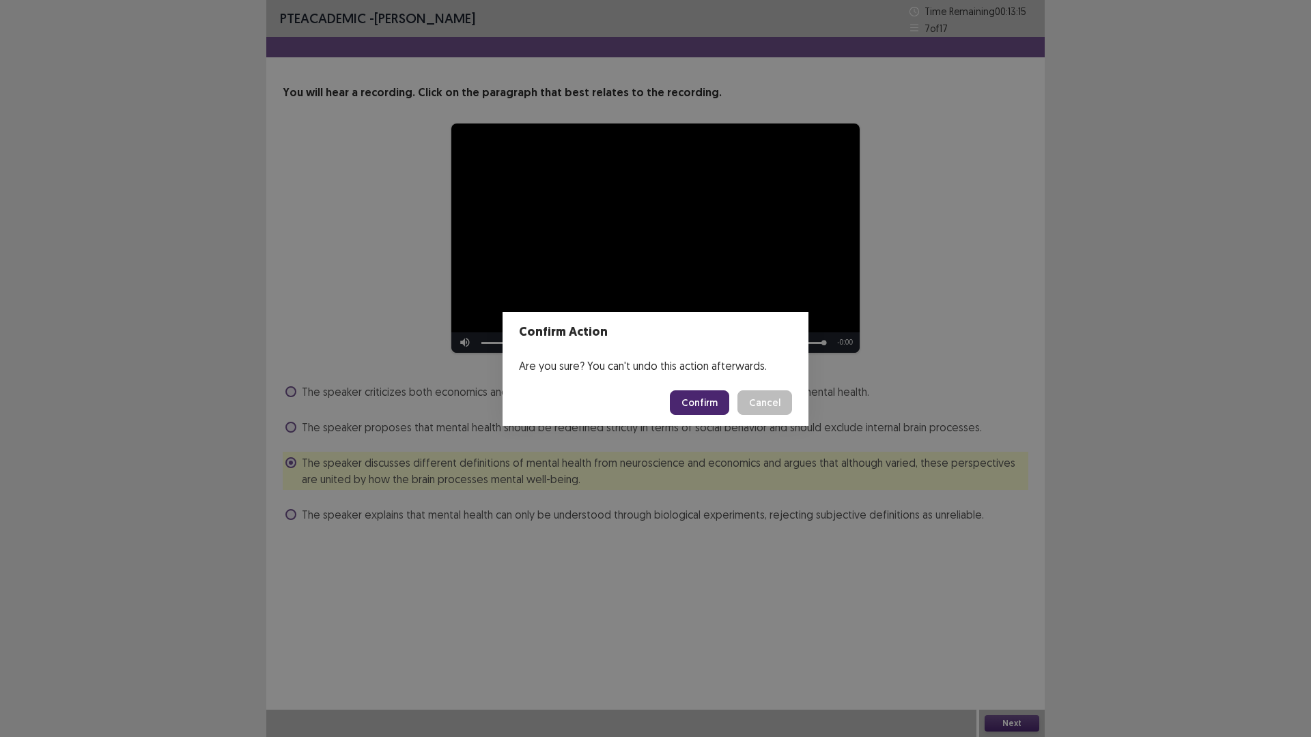
click at [701, 405] on button "Confirm" at bounding box center [699, 402] width 59 height 25
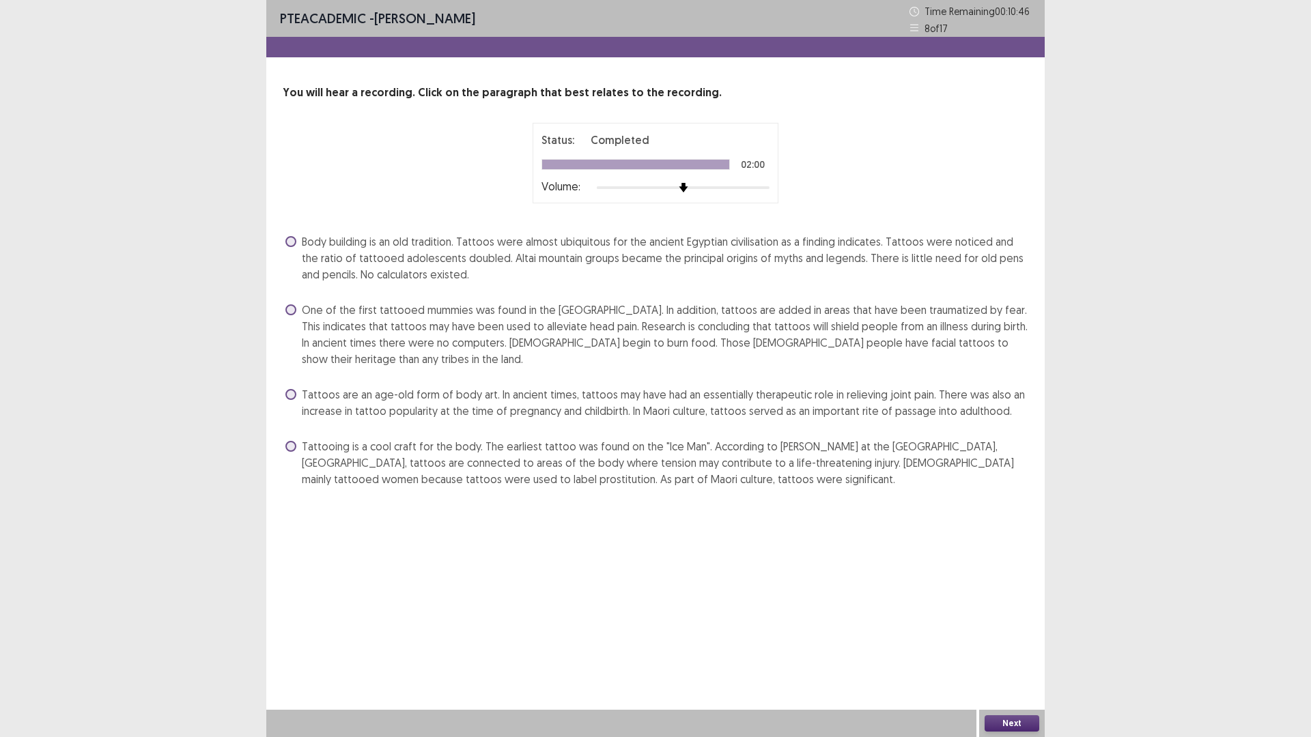
click at [289, 397] on span at bounding box center [290, 394] width 11 height 11
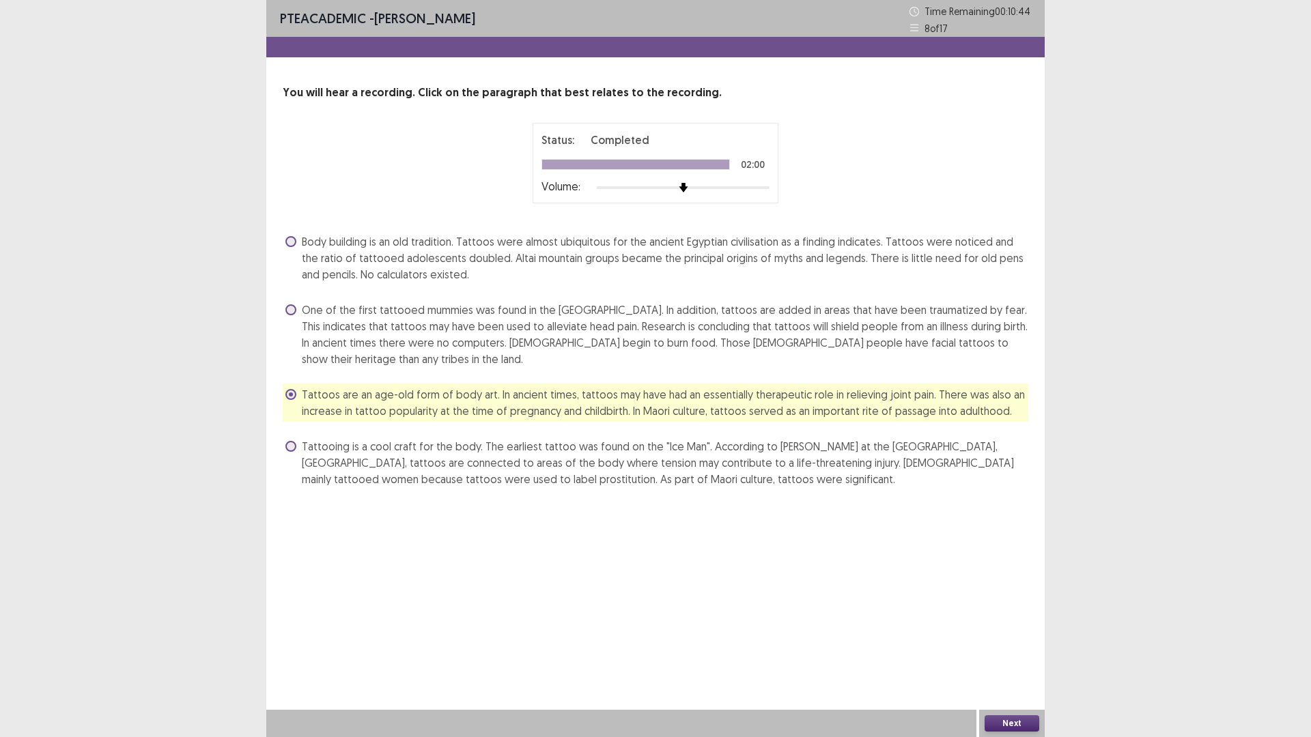
click at [1021, 644] on button "Next" at bounding box center [1011, 723] width 55 height 16
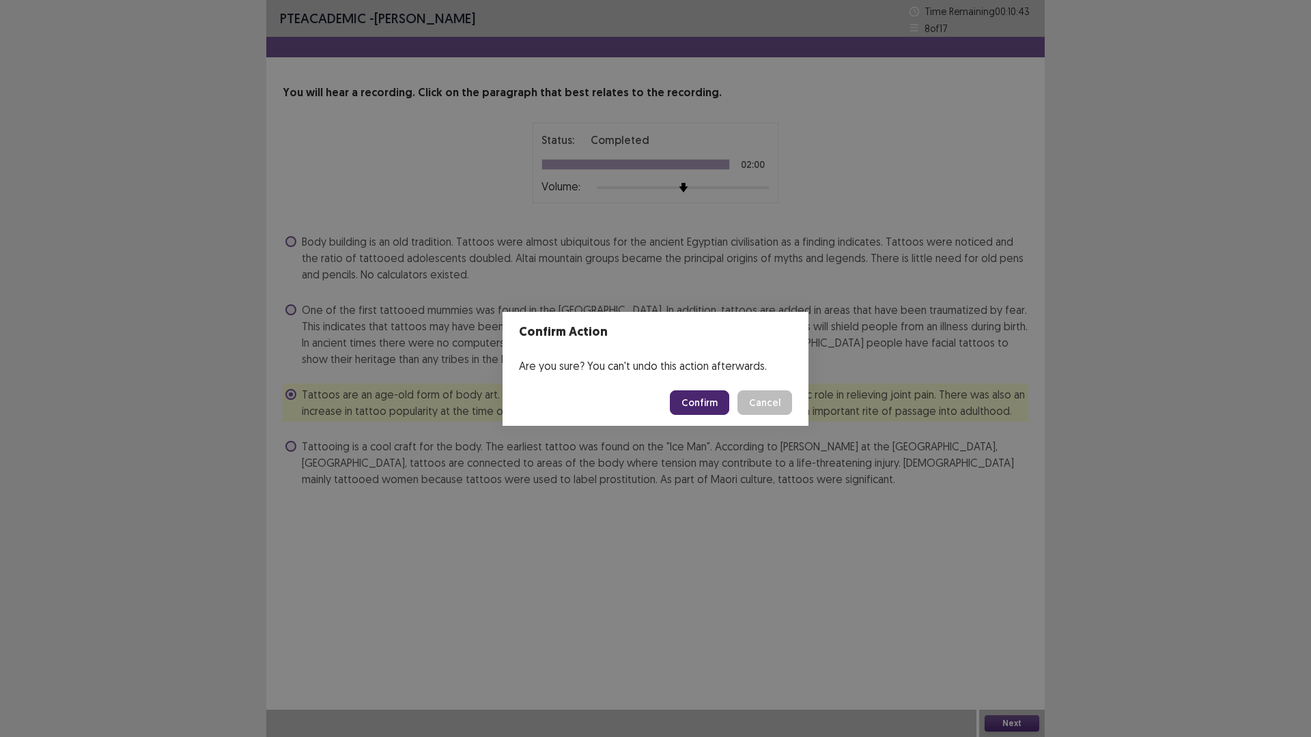
click at [672, 400] on footer "Confirm Cancel" at bounding box center [655, 403] width 306 height 46
click at [687, 403] on button "Confirm" at bounding box center [699, 402] width 59 height 25
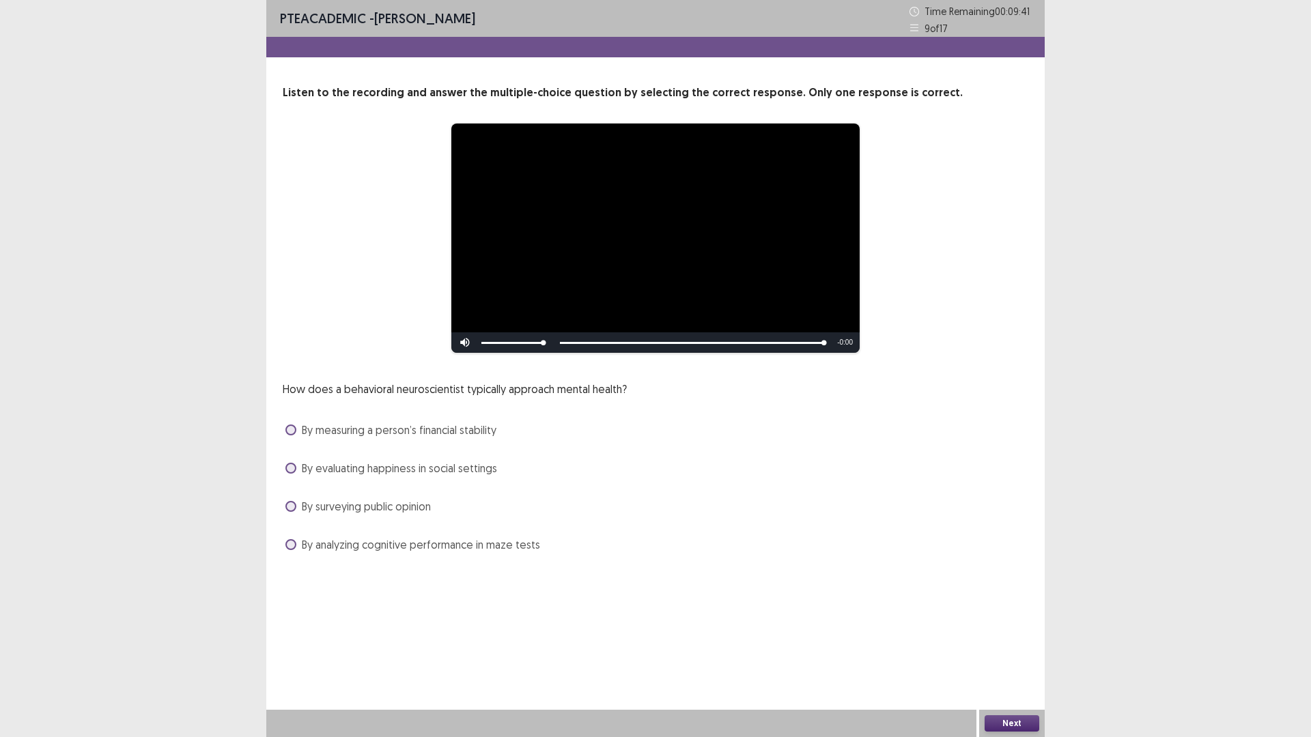
click at [294, 547] on span at bounding box center [290, 544] width 11 height 11
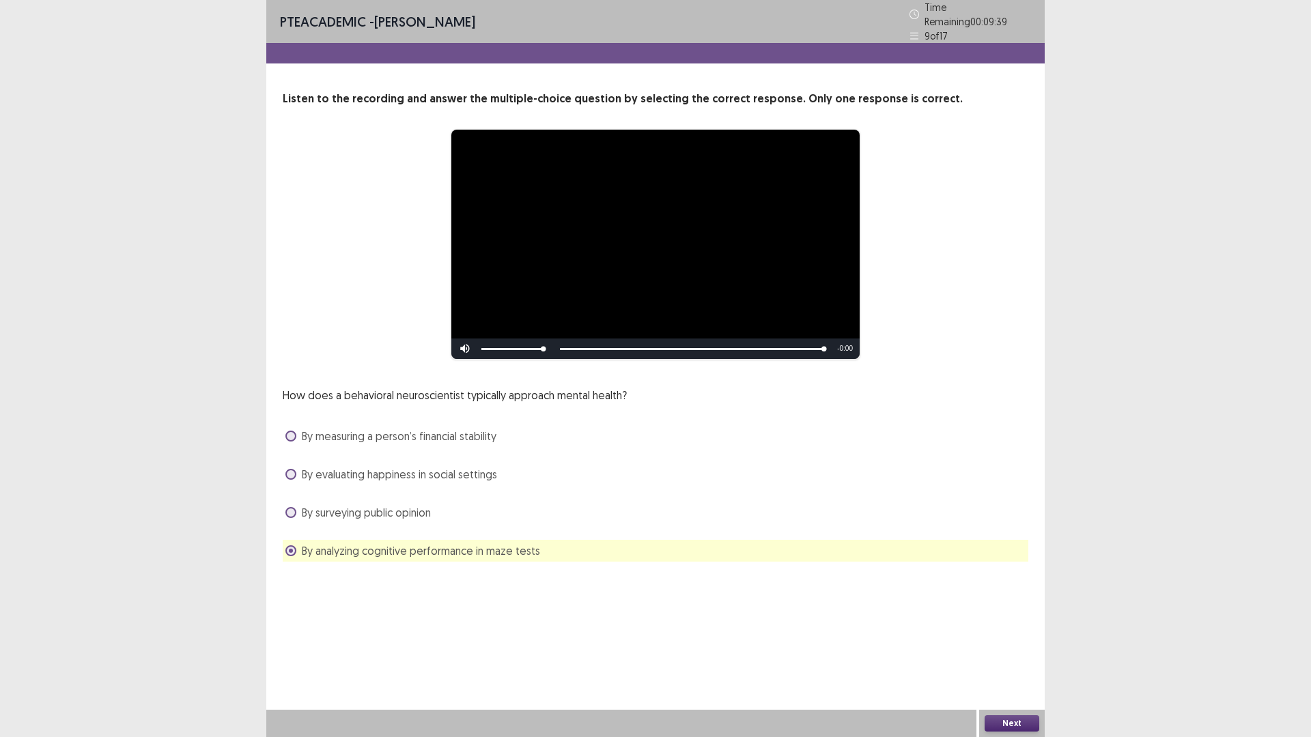
click at [1017, 644] on button "Next" at bounding box center [1011, 723] width 55 height 16
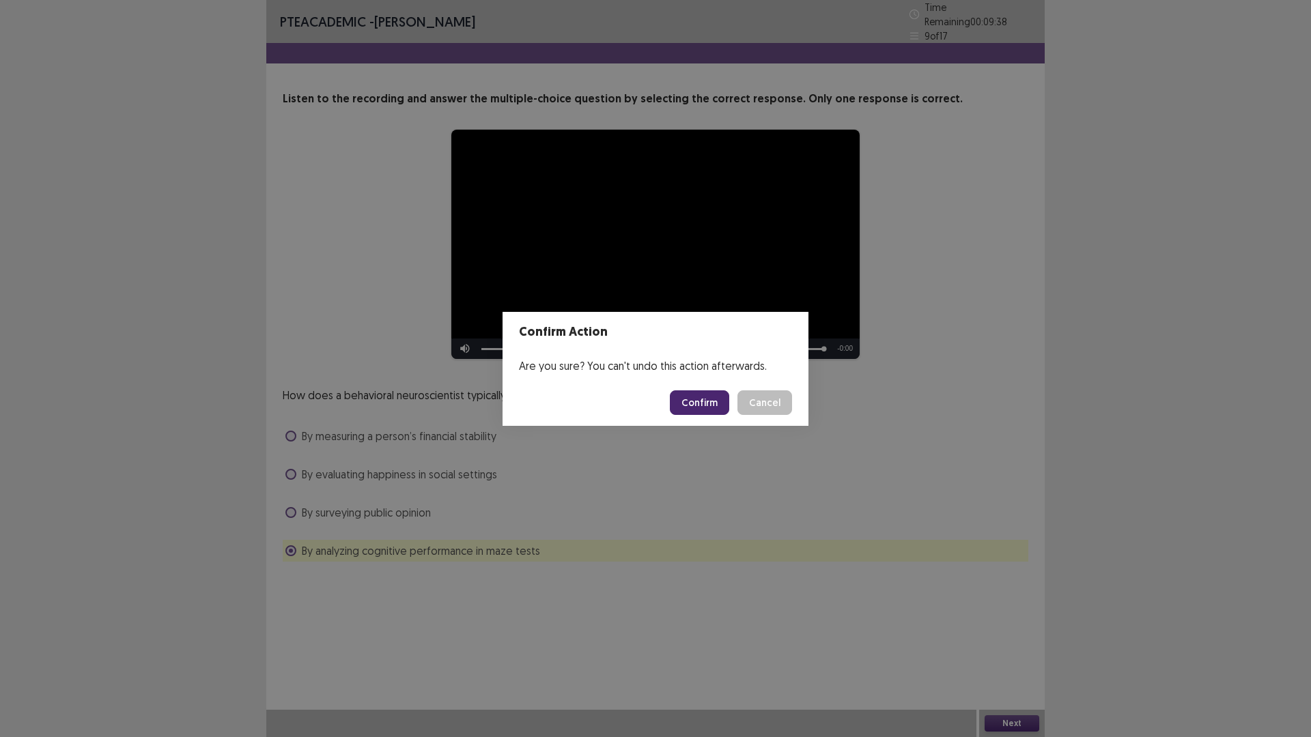
click at [708, 410] on button "Confirm" at bounding box center [699, 402] width 59 height 25
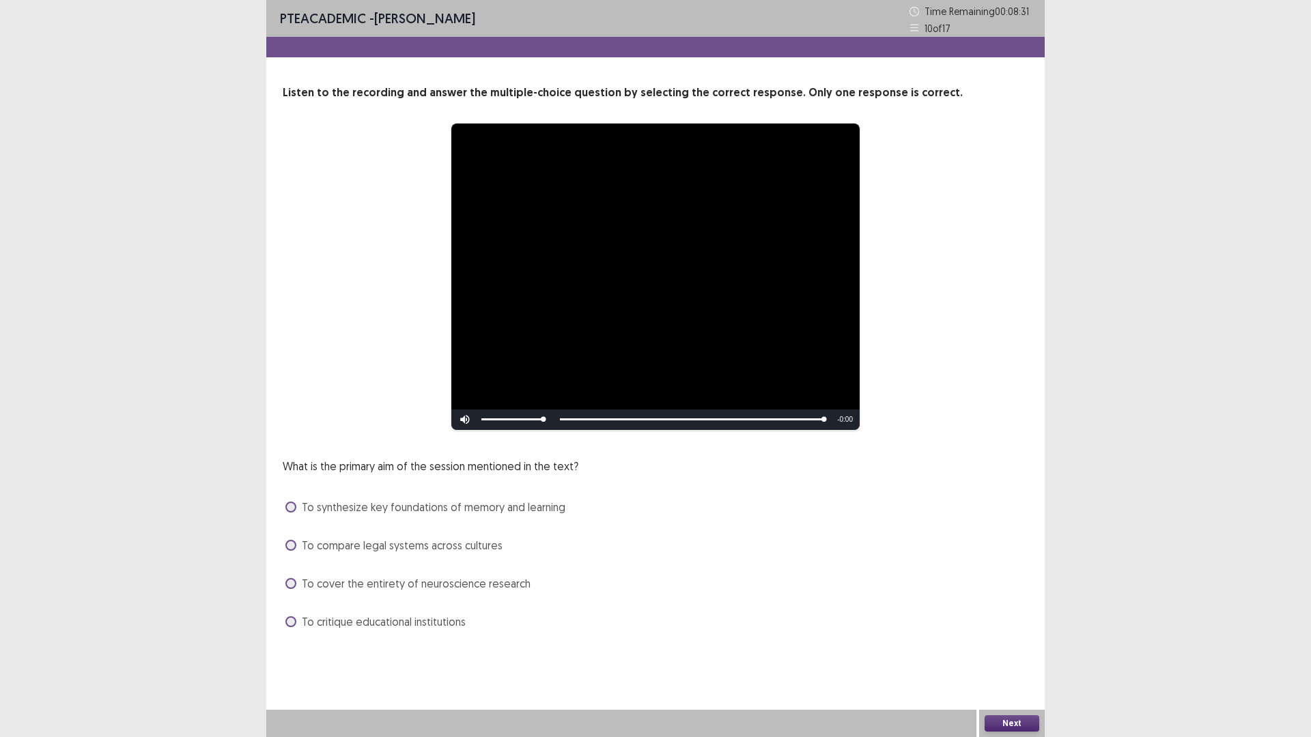
click at [287, 507] on span at bounding box center [290, 507] width 11 height 11
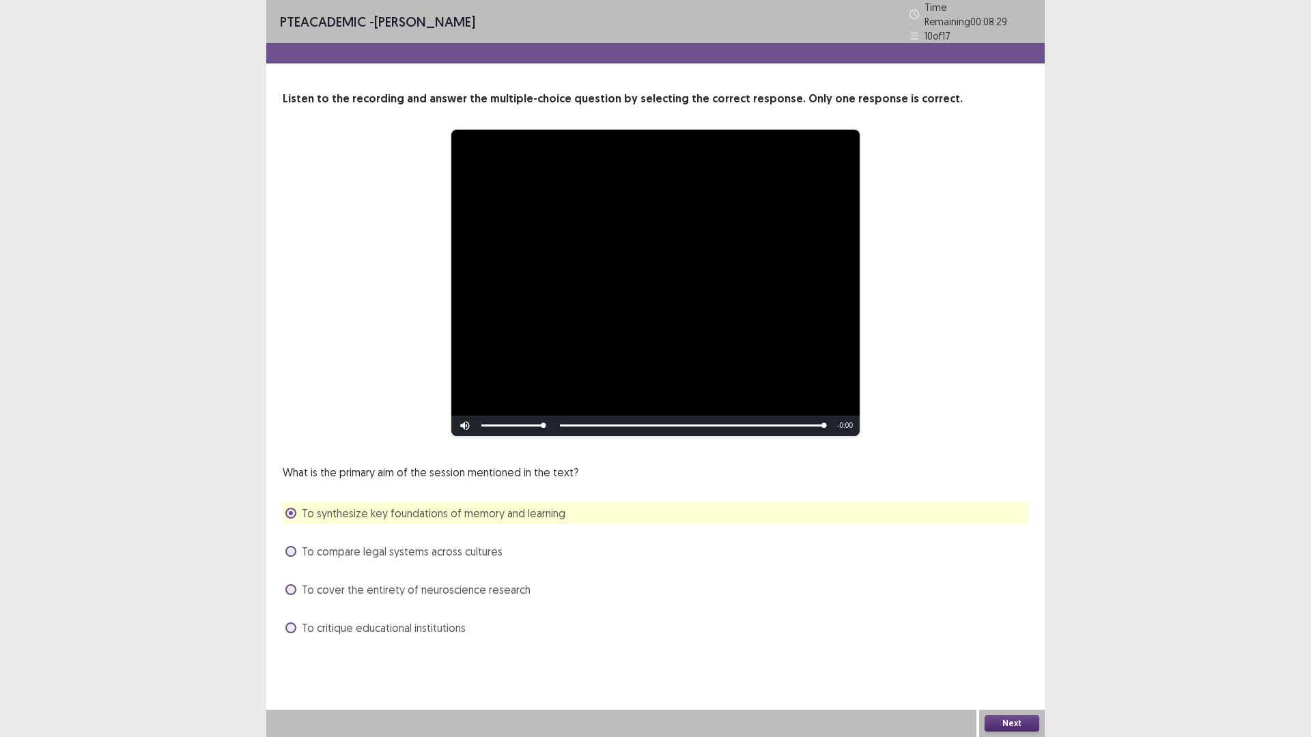
click at [1008, 644] on button "Next" at bounding box center [1011, 723] width 55 height 16
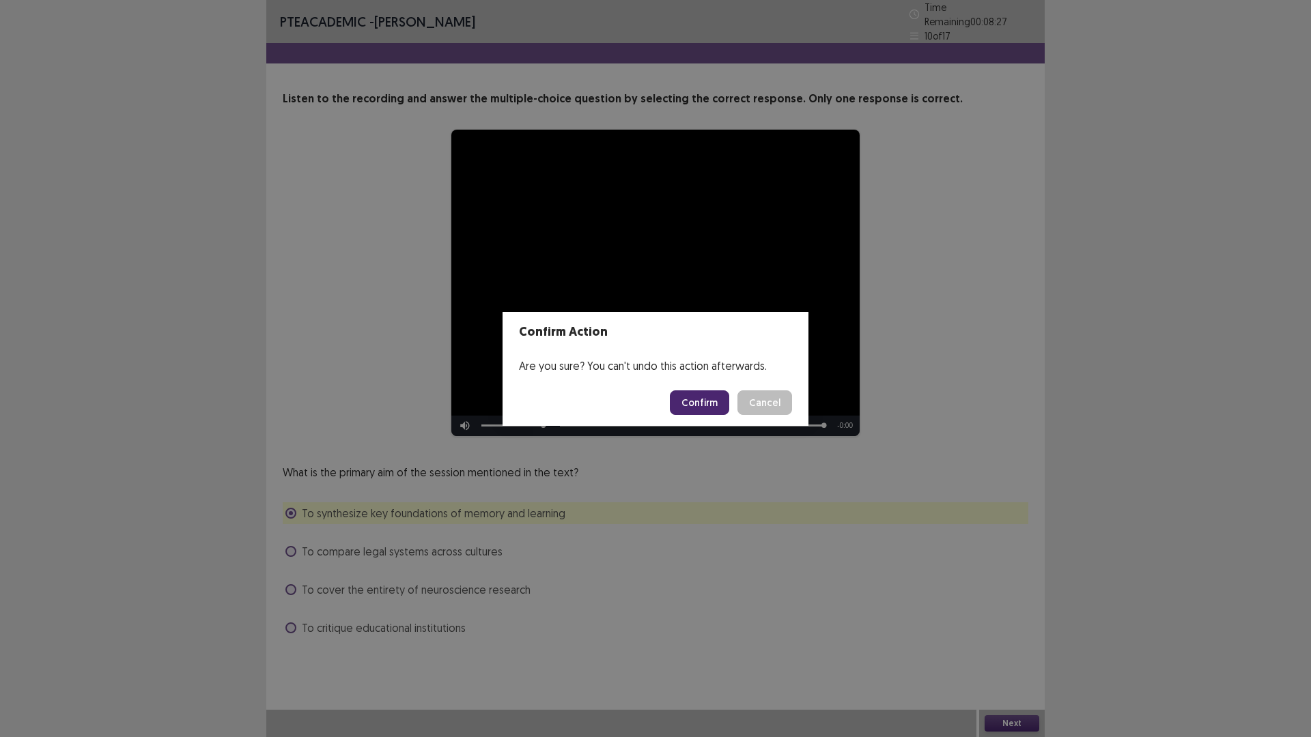
click at [702, 399] on button "Confirm" at bounding box center [699, 402] width 59 height 25
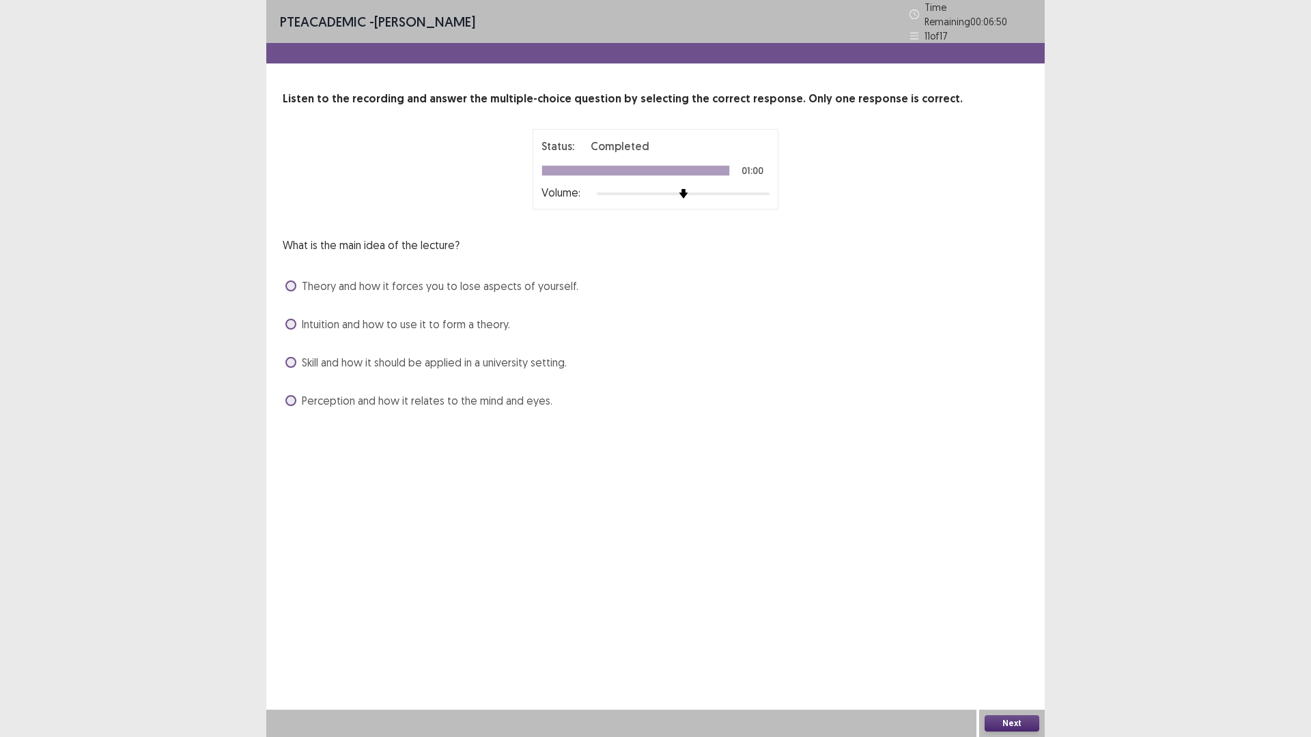
click at [291, 397] on span at bounding box center [290, 400] width 11 height 11
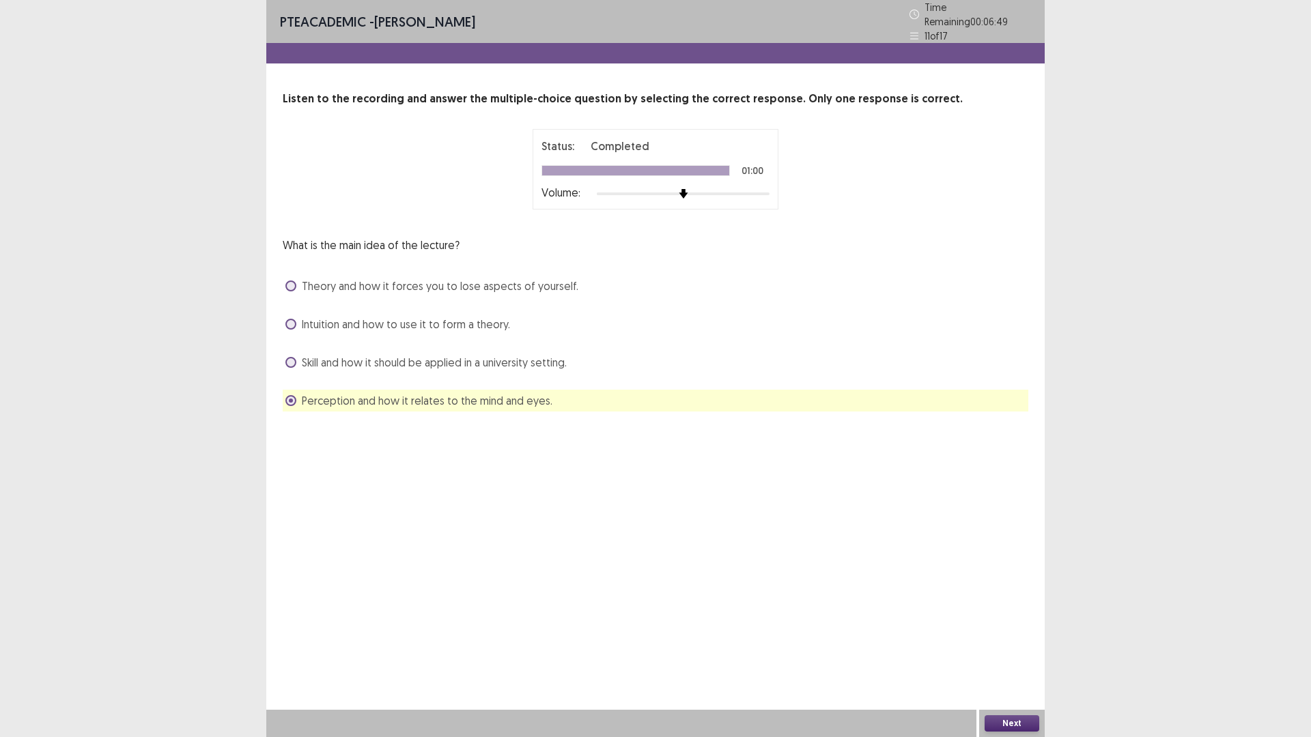
click at [1012, 644] on button "Next" at bounding box center [1011, 723] width 55 height 16
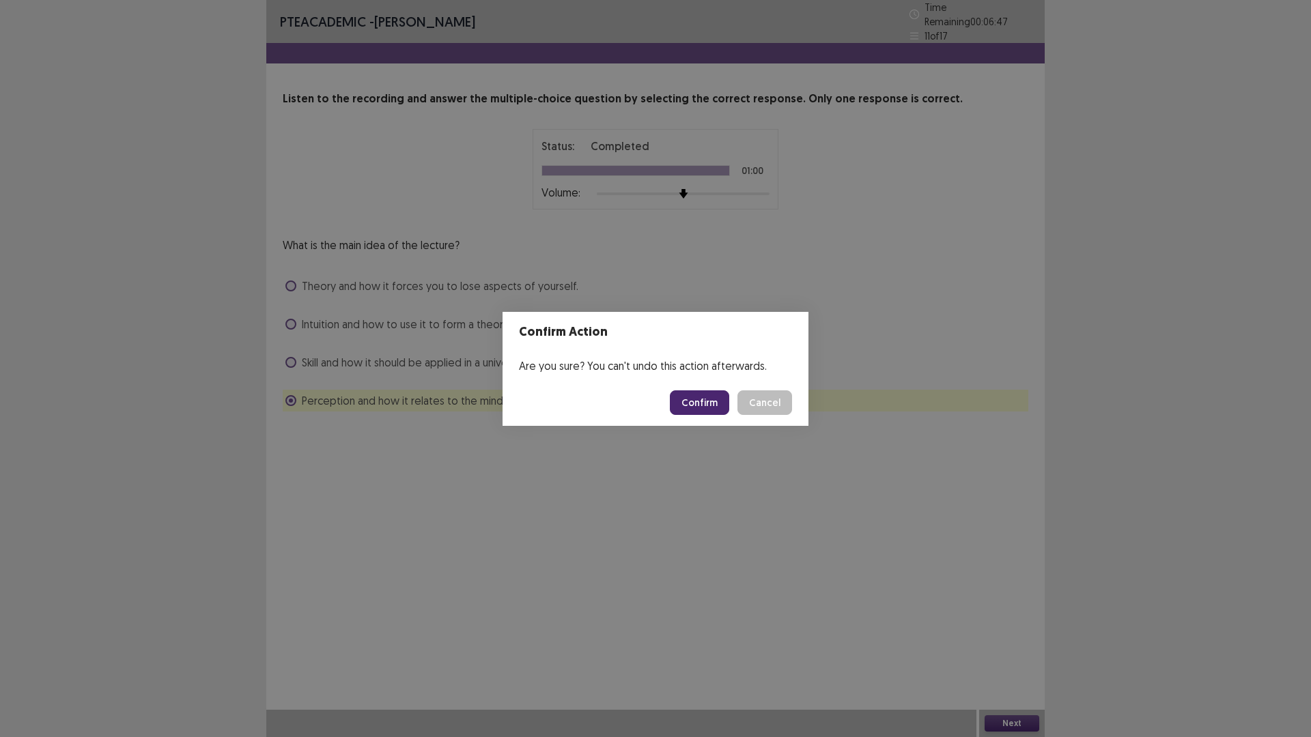
click at [696, 405] on button "Confirm" at bounding box center [699, 402] width 59 height 25
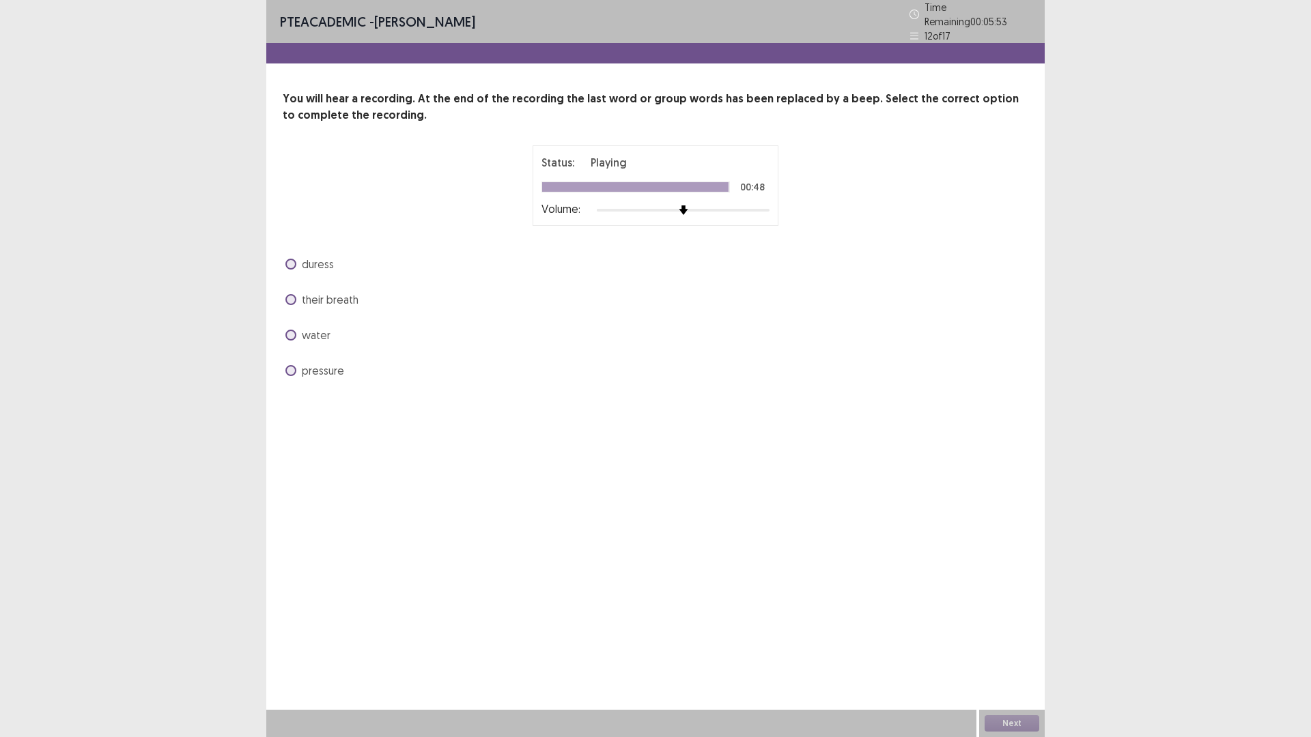
click at [292, 294] on span at bounding box center [290, 299] width 11 height 11
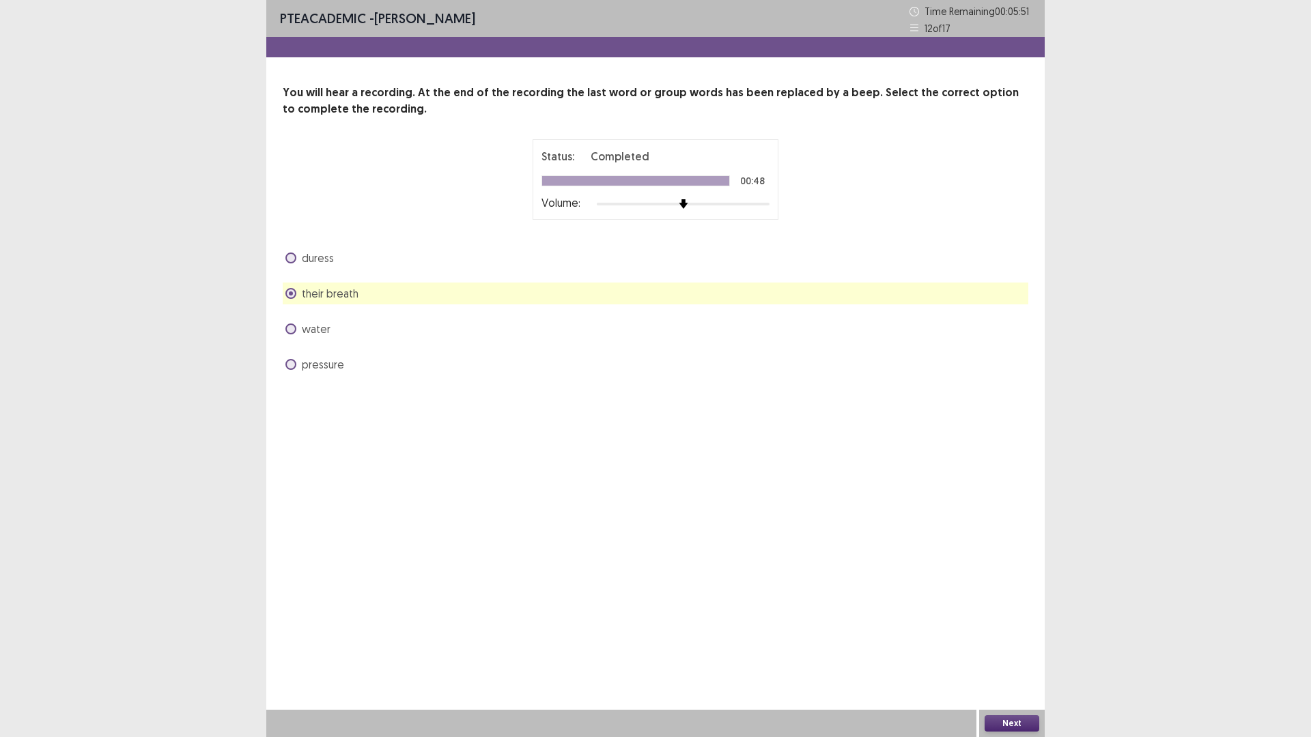
click at [1022, 644] on button "Next" at bounding box center [1011, 723] width 55 height 16
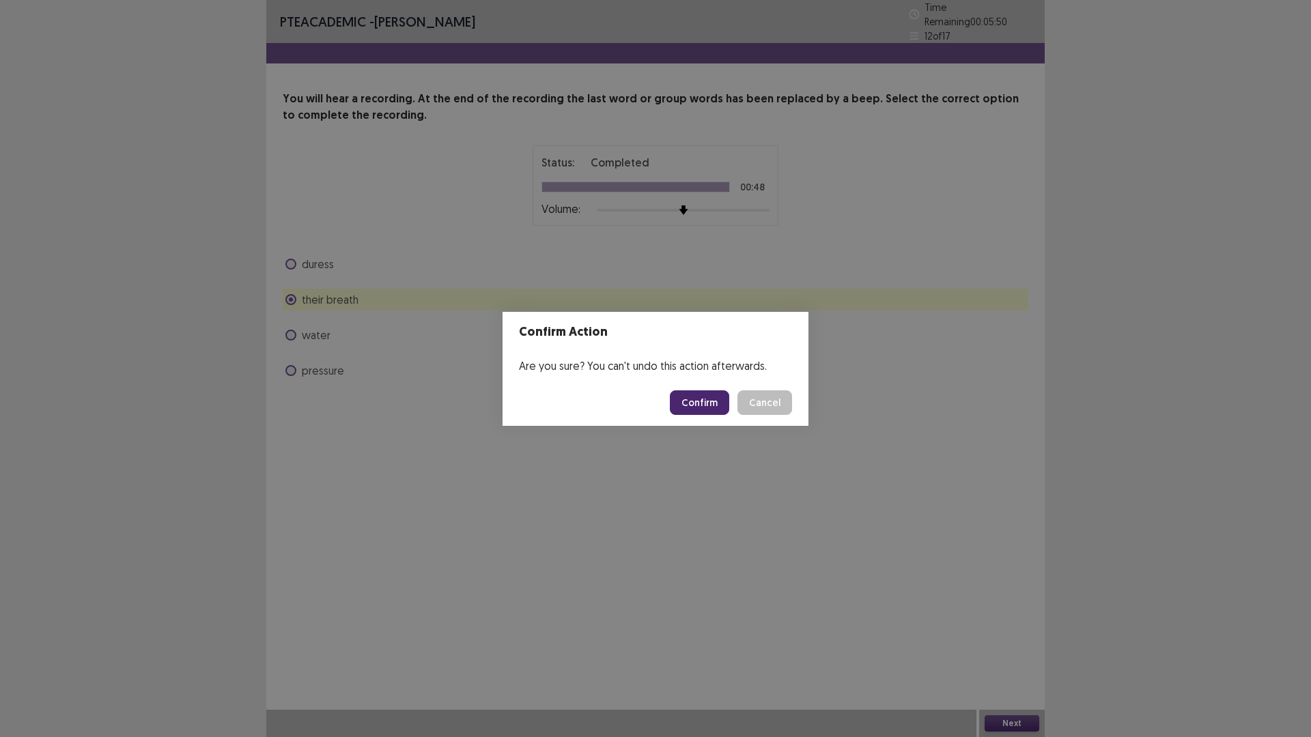
click at [699, 406] on button "Confirm" at bounding box center [699, 402] width 59 height 25
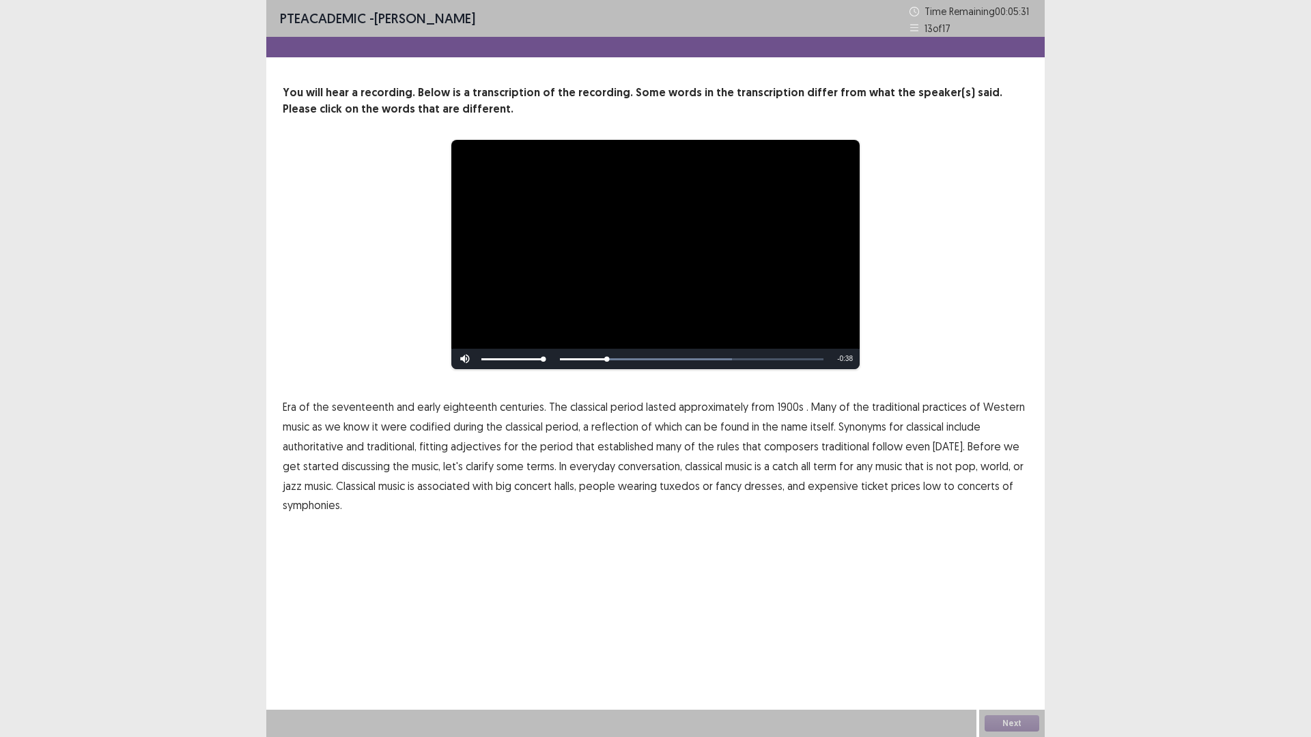
drag, startPoint x: 765, startPoint y: 408, endPoint x: 773, endPoint y: 415, distance: 11.6
click at [778, 414] on p "Era of the seventeenth and early eighteenth centuries. The classical period las…" at bounding box center [655, 456] width 745 height 118
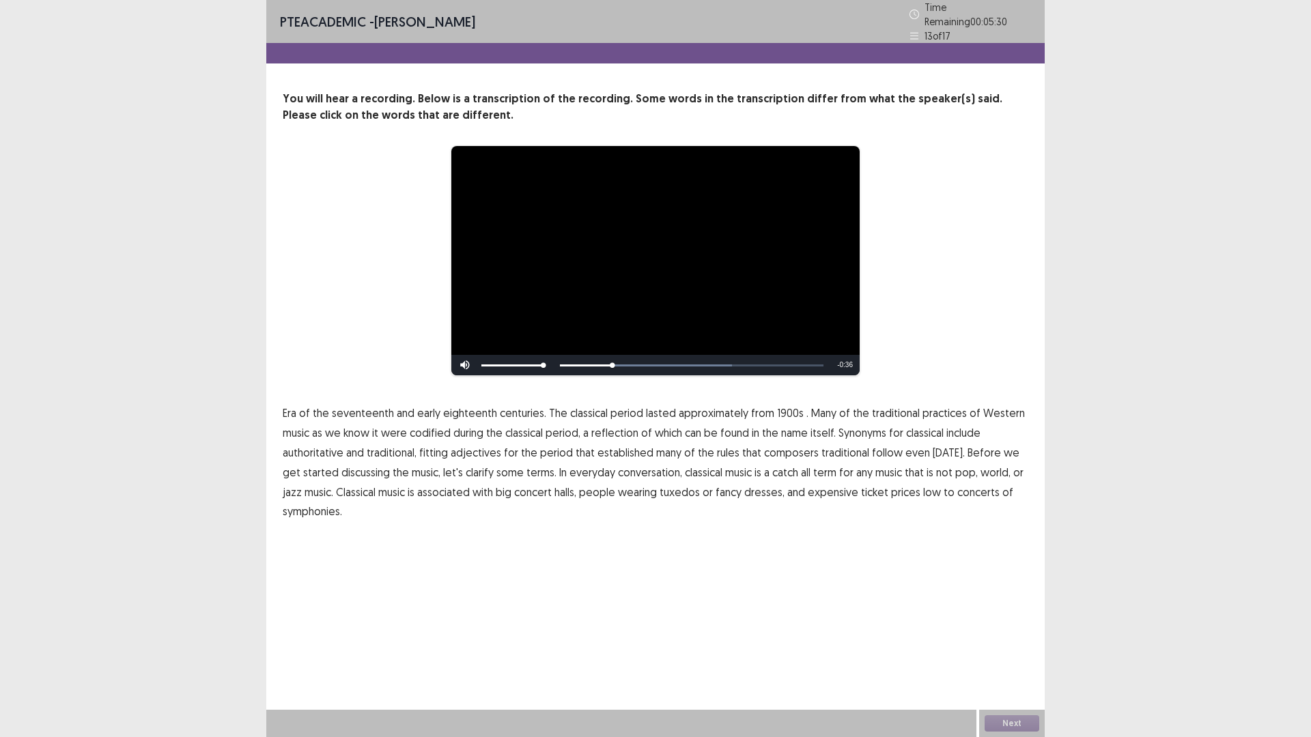
drag, startPoint x: 771, startPoint y: 414, endPoint x: 792, endPoint y: 407, distance: 21.6
click at [792, 407] on span "1900s" at bounding box center [790, 413] width 27 height 16
click at [1007, 644] on button "Next" at bounding box center [1011, 723] width 55 height 16
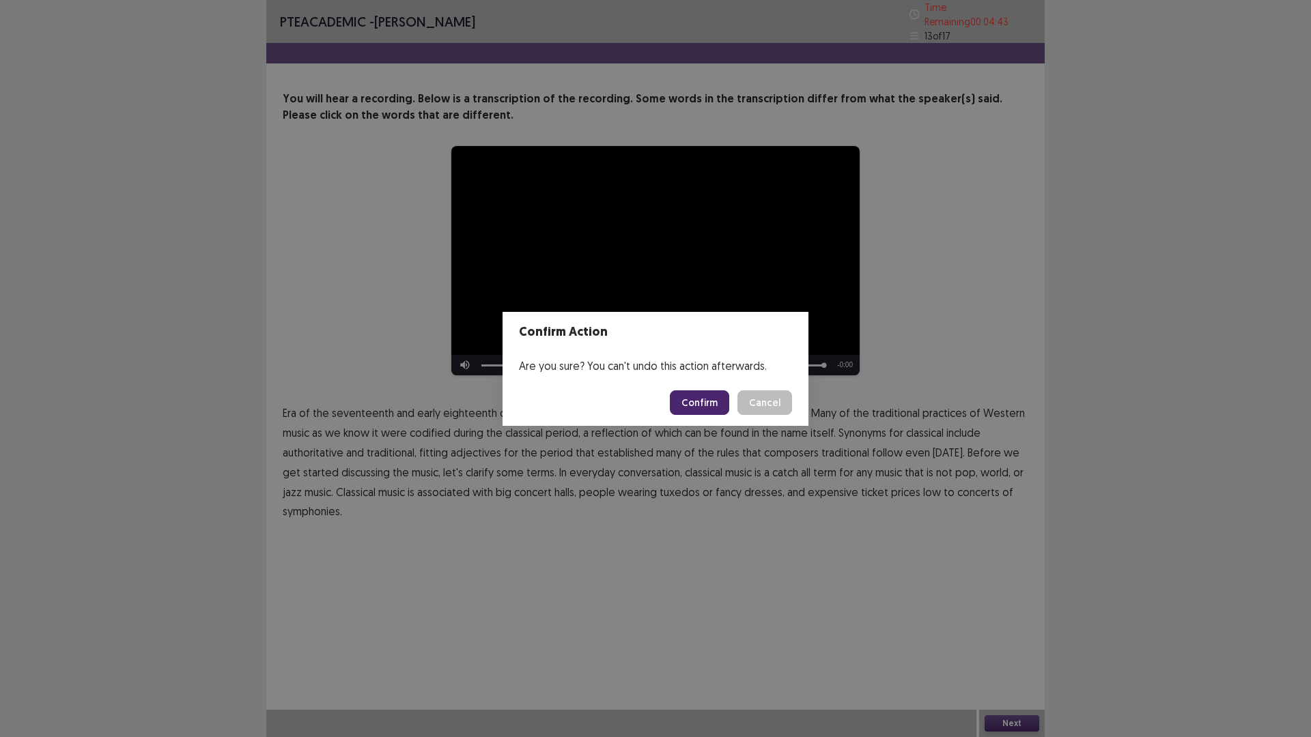
click at [700, 399] on button "Confirm" at bounding box center [699, 402] width 59 height 25
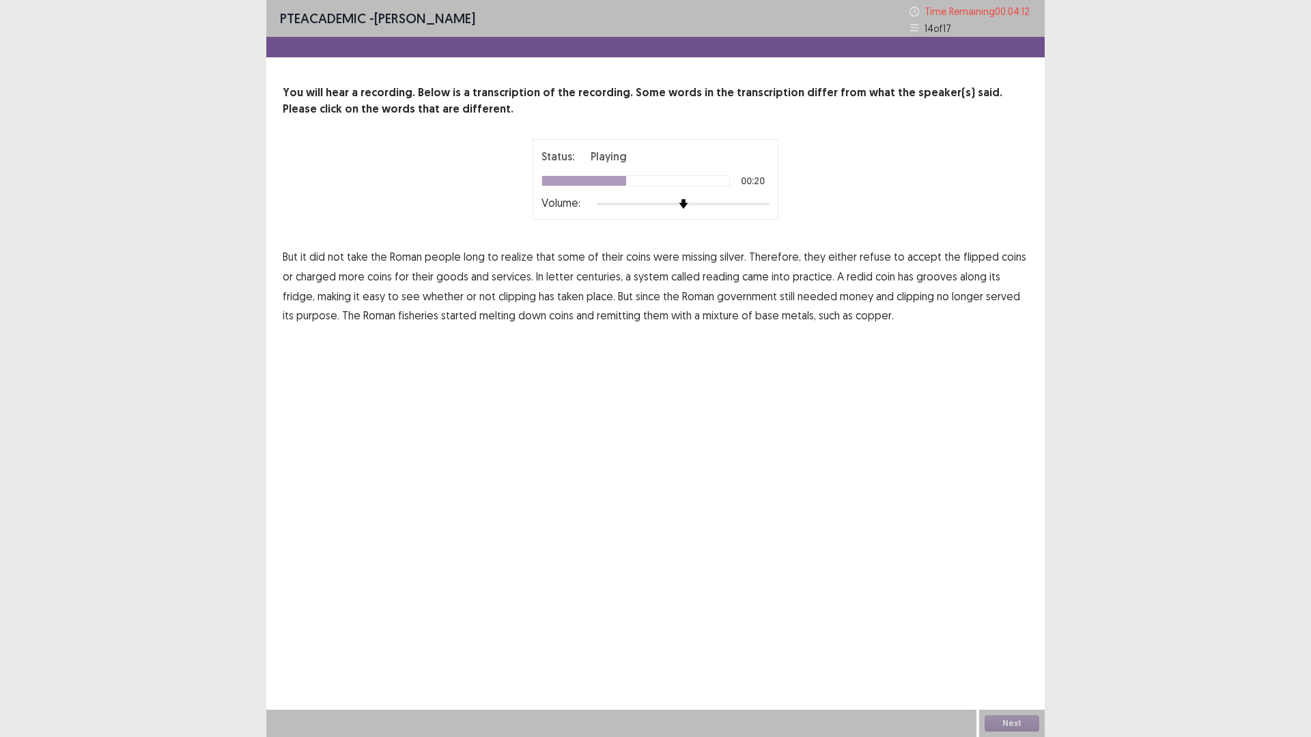
drag, startPoint x: 531, startPoint y: 280, endPoint x: 556, endPoint y: 282, distance: 24.7
click at [556, 282] on p "But it did not take the [DEMOGRAPHIC_DATA] people long to realize that some of …" at bounding box center [655, 286] width 745 height 79
drag, startPoint x: 556, startPoint y: 282, endPoint x: 535, endPoint y: 279, distance: 21.4
click at [546, 280] on span "letter" at bounding box center [559, 276] width 27 height 16
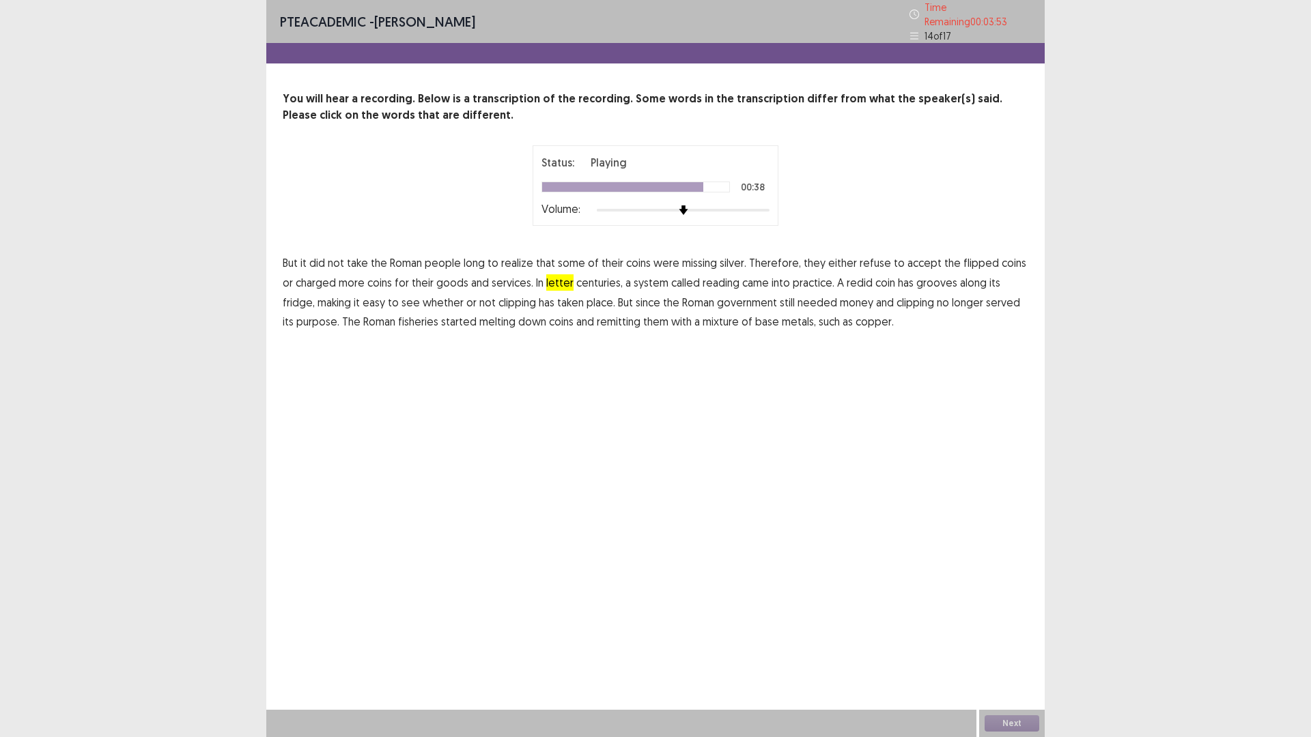
drag, startPoint x: 380, startPoint y: 324, endPoint x: 425, endPoint y: 318, distance: 44.8
click at [425, 318] on p "But it did not take the [DEMOGRAPHIC_DATA] people long to realize that some of …" at bounding box center [655, 292] width 745 height 79
drag, startPoint x: 384, startPoint y: 315, endPoint x: 422, endPoint y: 317, distance: 37.6
click at [422, 316] on span "fisheries" at bounding box center [418, 321] width 40 height 16
click at [1016, 644] on button "Next" at bounding box center [1011, 723] width 55 height 16
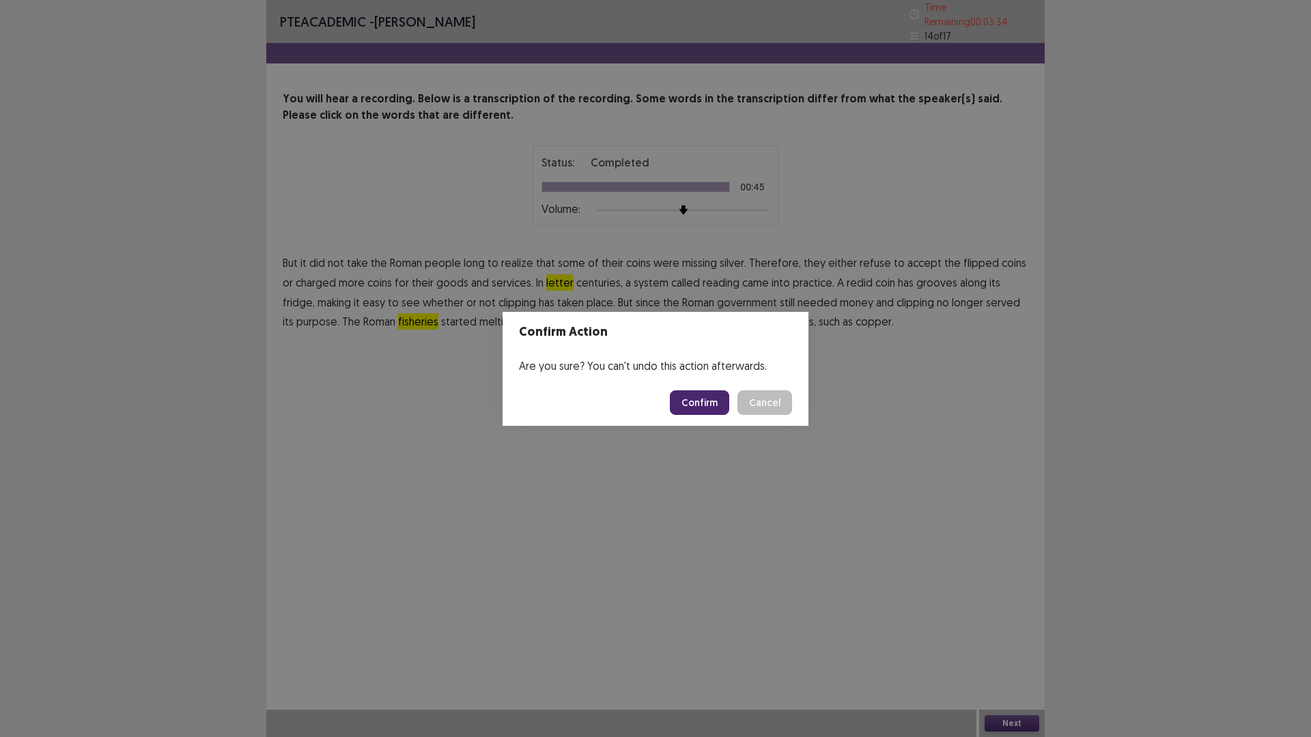
click at [696, 396] on button "Confirm" at bounding box center [699, 402] width 59 height 25
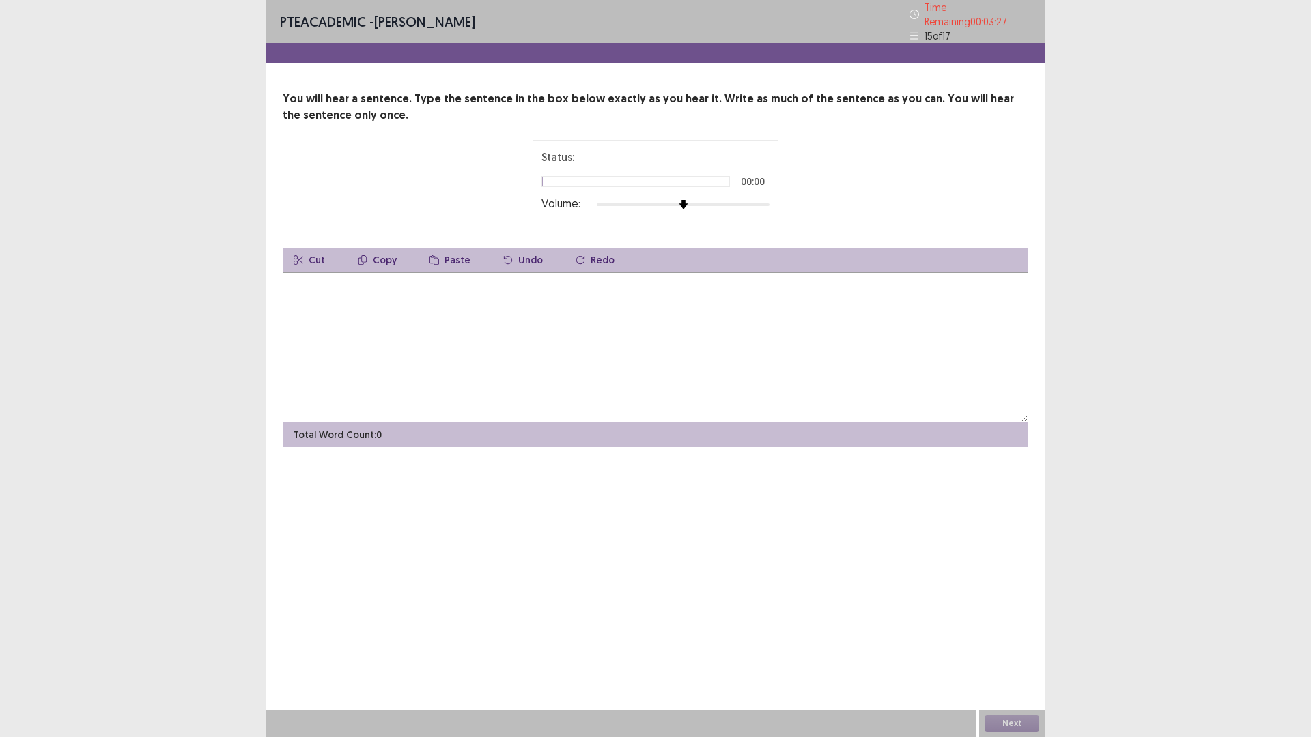
click at [376, 300] on textarea at bounding box center [655, 347] width 745 height 150
type textarea "**********"
click at [1017, 644] on button "Next" at bounding box center [1011, 723] width 55 height 16
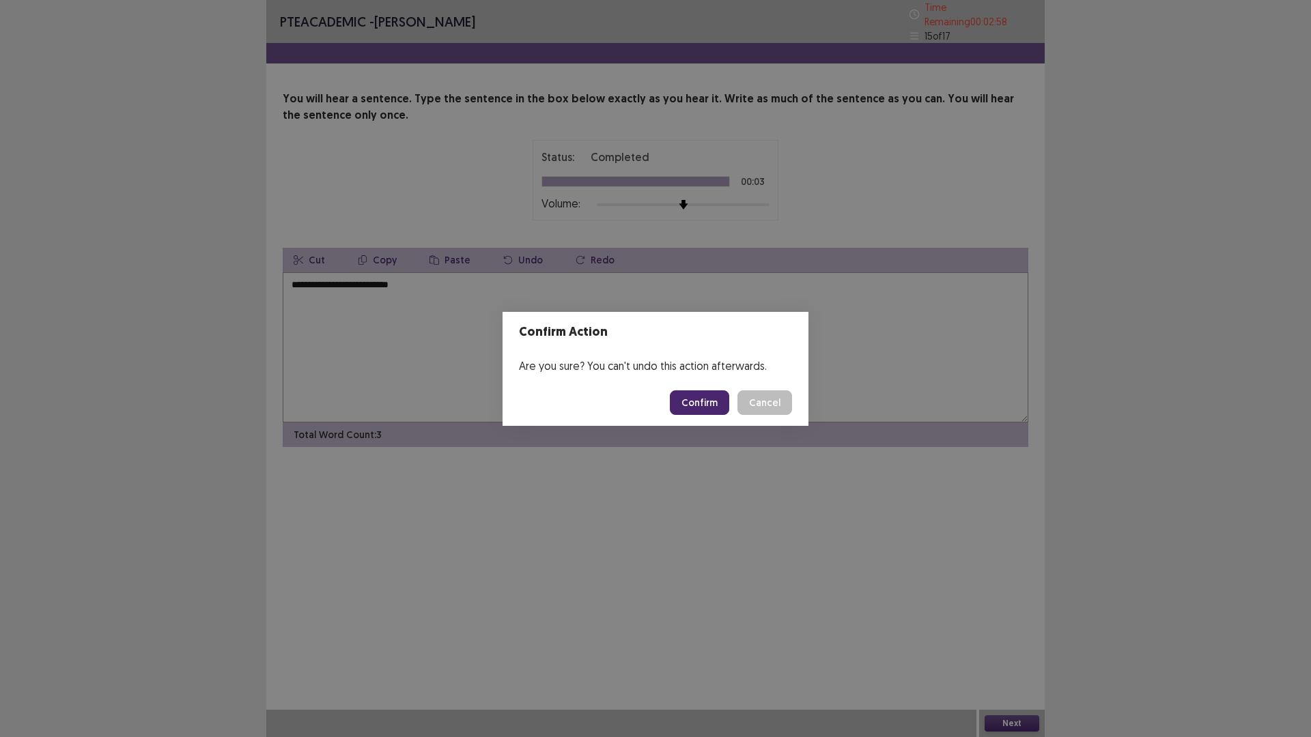
click at [691, 400] on button "Confirm" at bounding box center [699, 402] width 59 height 25
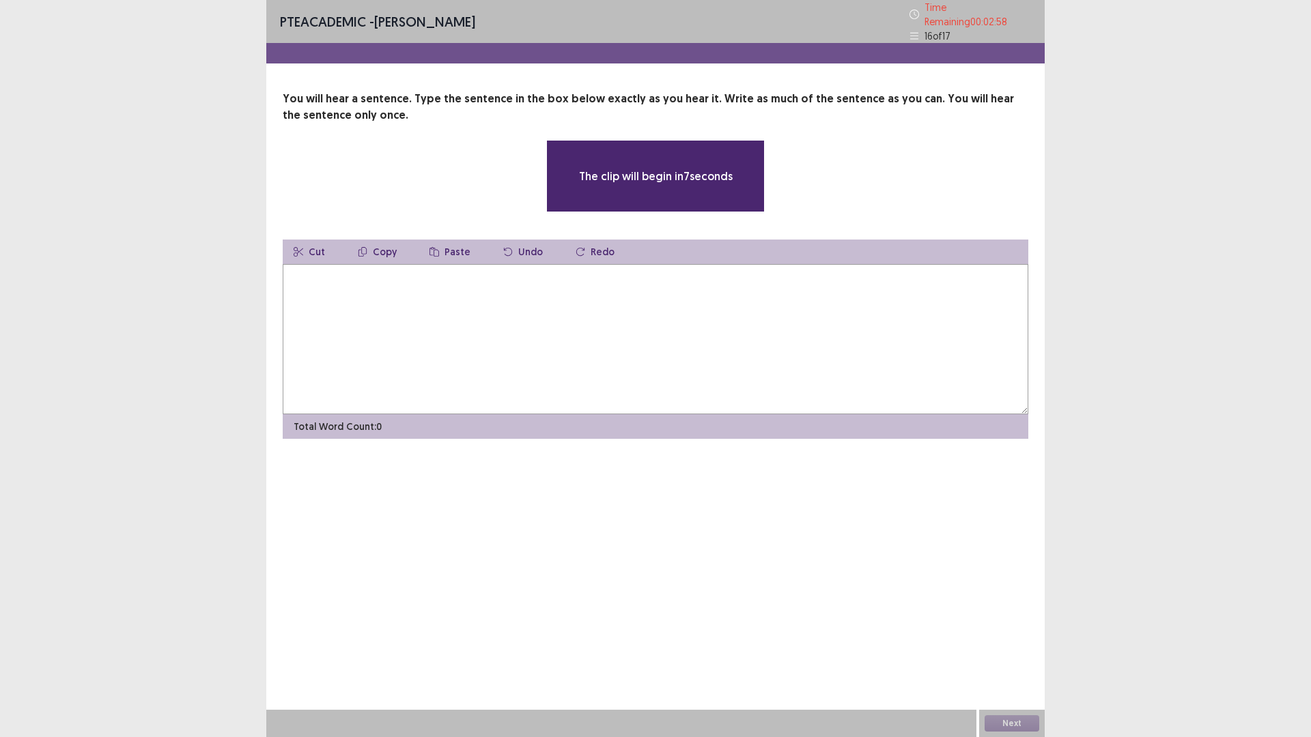
click at [337, 276] on textarea at bounding box center [655, 339] width 745 height 150
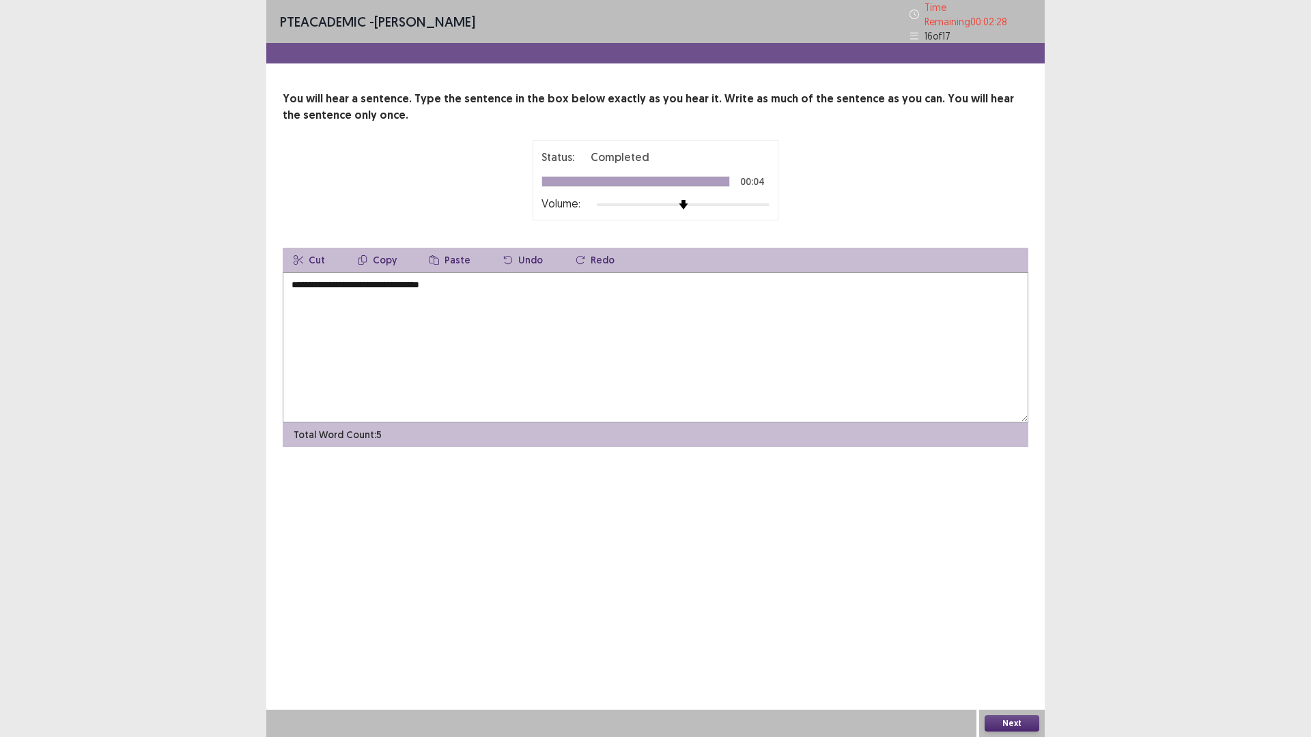
click at [294, 279] on textarea "**********" at bounding box center [655, 347] width 745 height 150
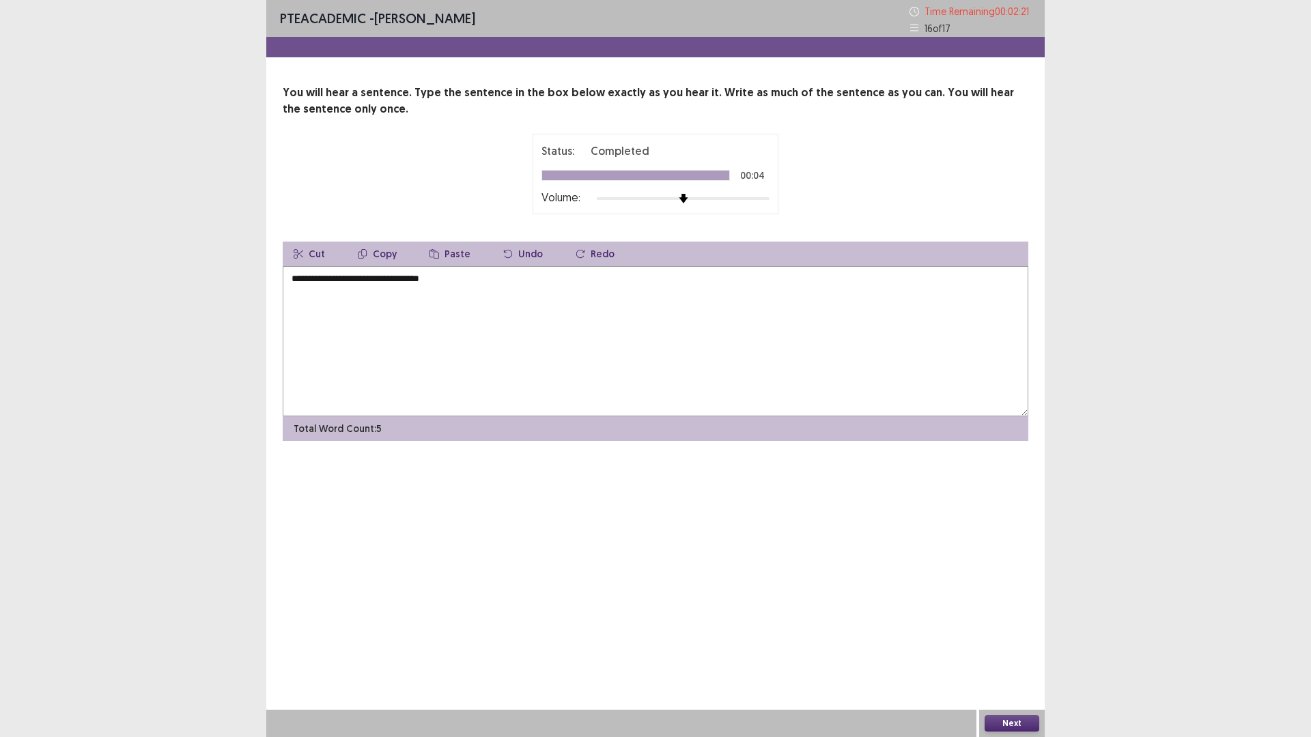
click at [389, 278] on textarea "**********" at bounding box center [655, 341] width 745 height 150
click at [390, 281] on textarea "**********" at bounding box center [655, 341] width 745 height 150
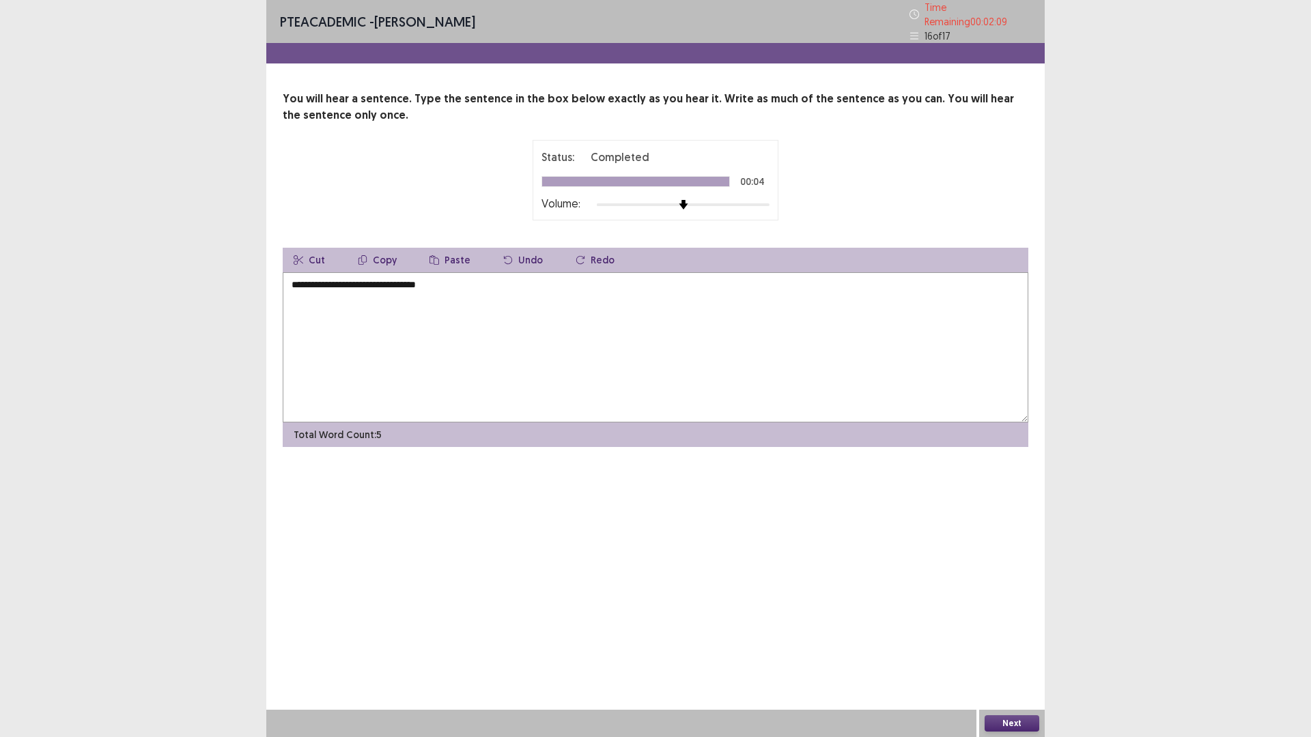
drag, startPoint x: 456, startPoint y: 280, endPoint x: 573, endPoint y: 313, distance: 121.9
click at [459, 280] on textarea "**********" at bounding box center [655, 347] width 745 height 150
type textarea "**********"
click at [1015, 644] on button "Next" at bounding box center [1011, 723] width 55 height 16
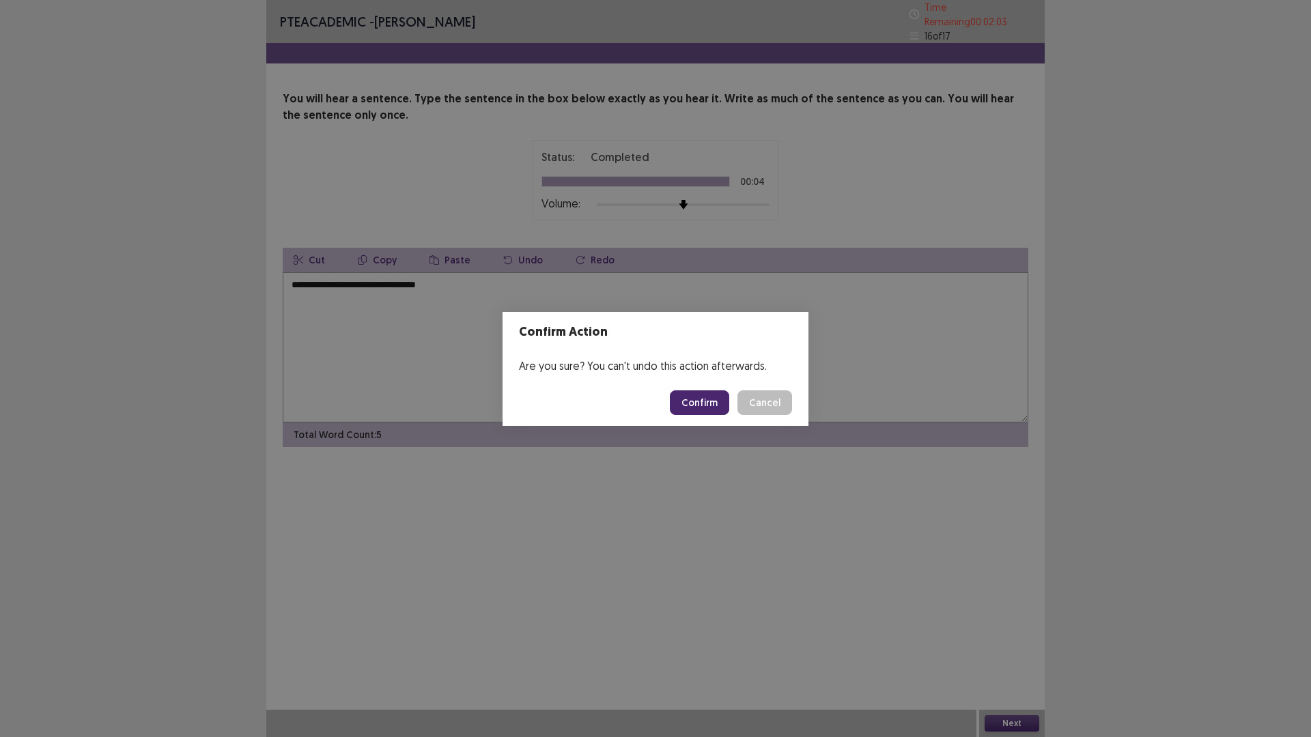
click at [694, 404] on button "Confirm" at bounding box center [699, 402] width 59 height 25
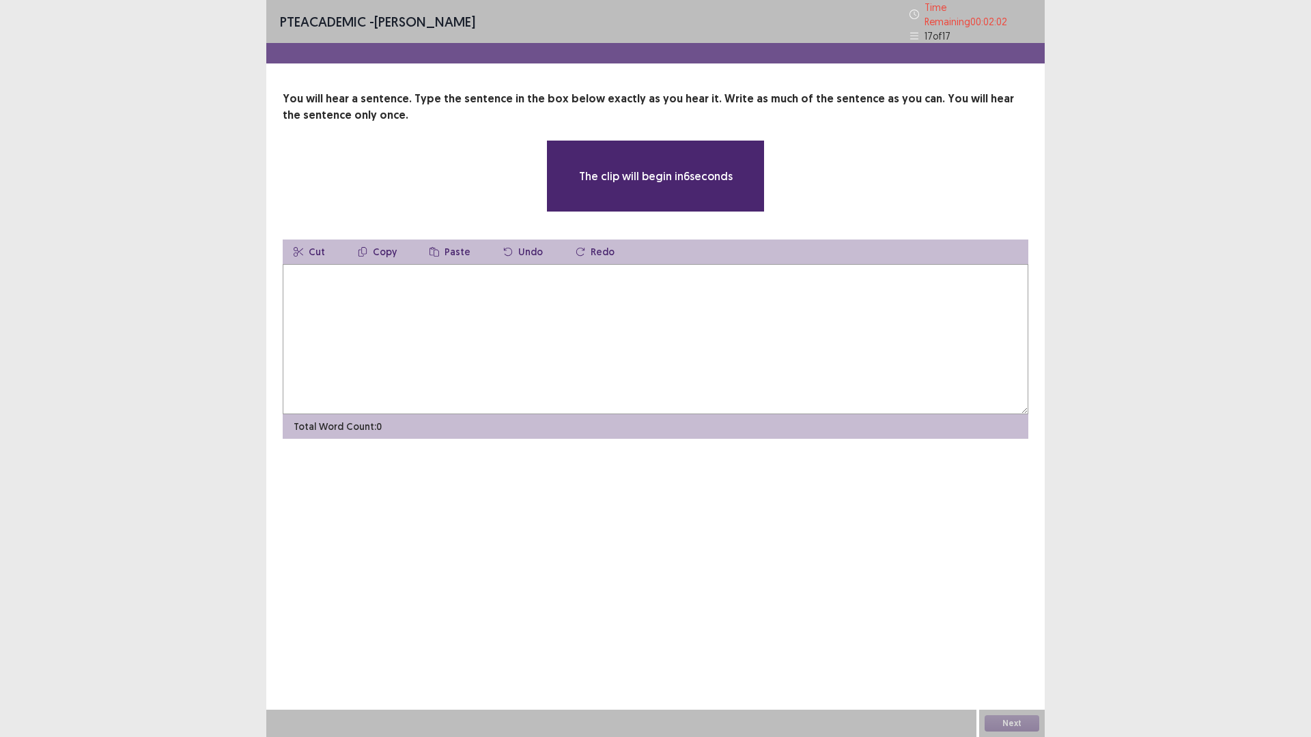
click at [397, 272] on textarea at bounding box center [655, 339] width 745 height 150
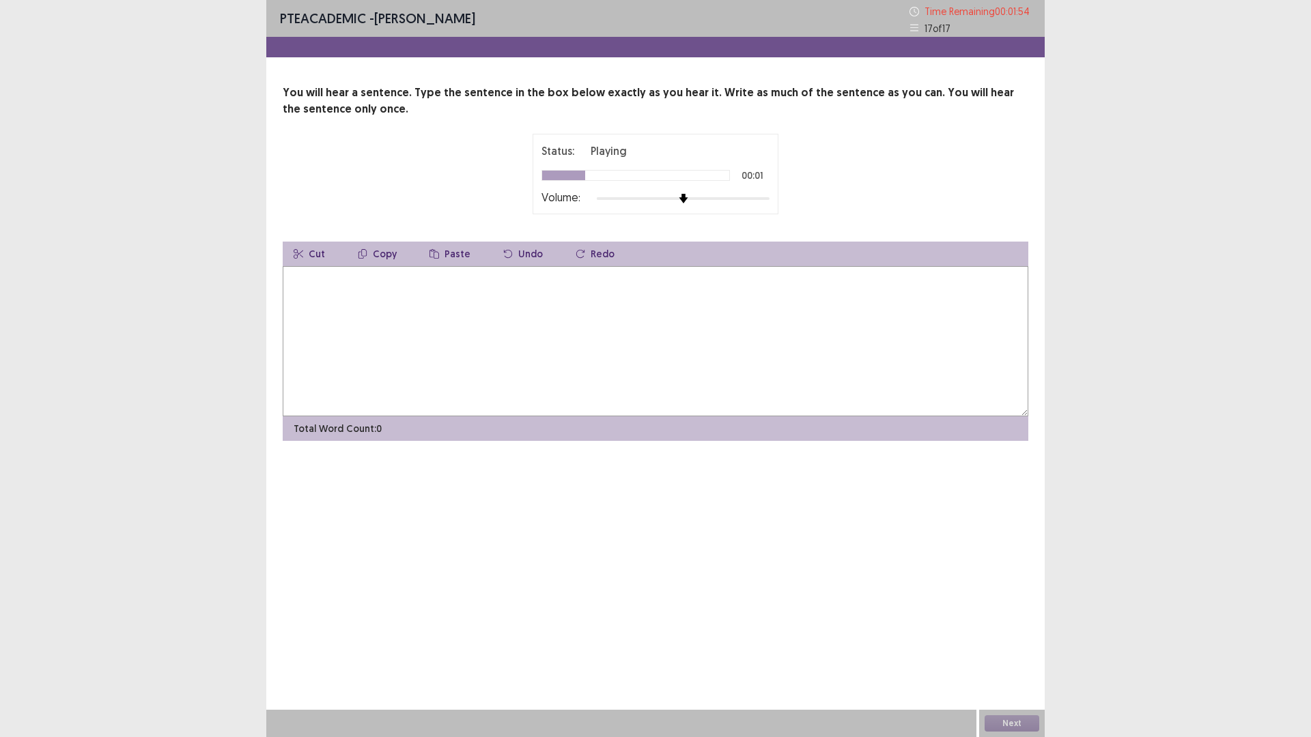
type textarea "*"
type textarea "**********"
click at [1019, 644] on button "Next" at bounding box center [1011, 723] width 55 height 16
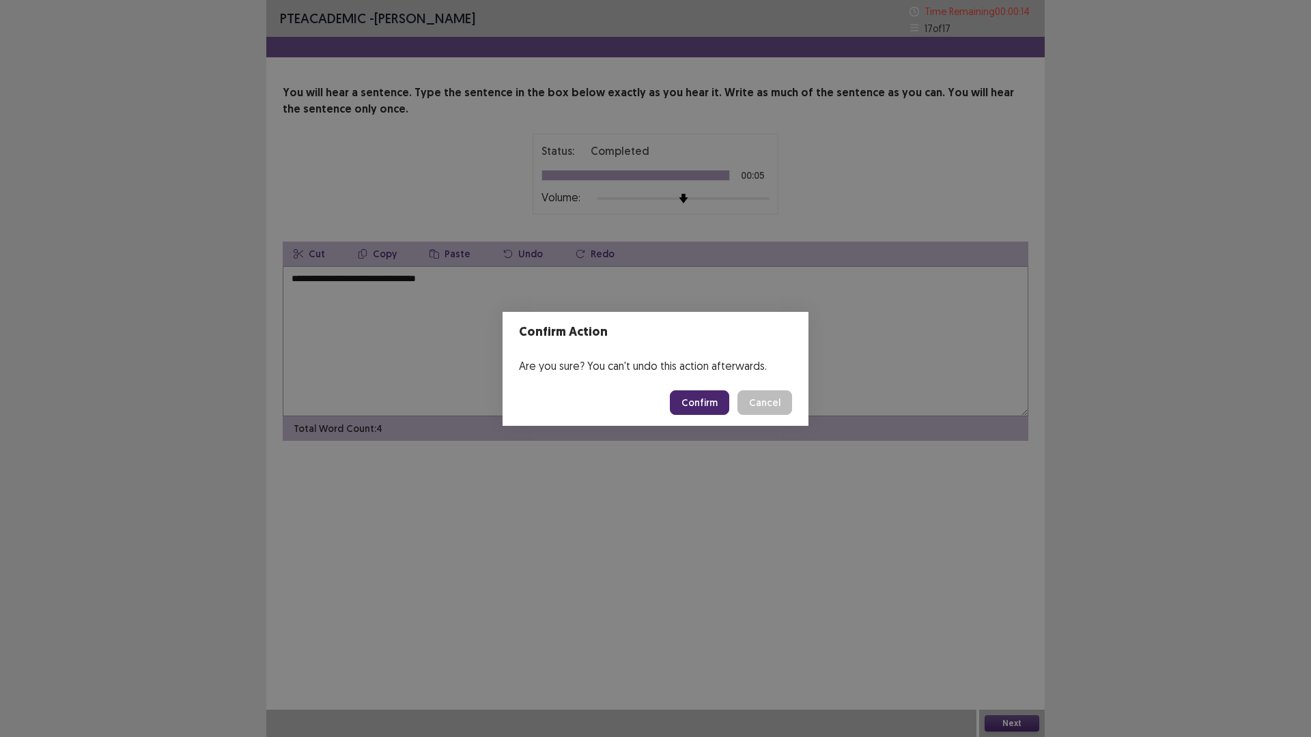
click at [700, 412] on button "Confirm" at bounding box center [699, 402] width 59 height 25
